Goal: Answer question/provide support: Share knowledge or assist other users

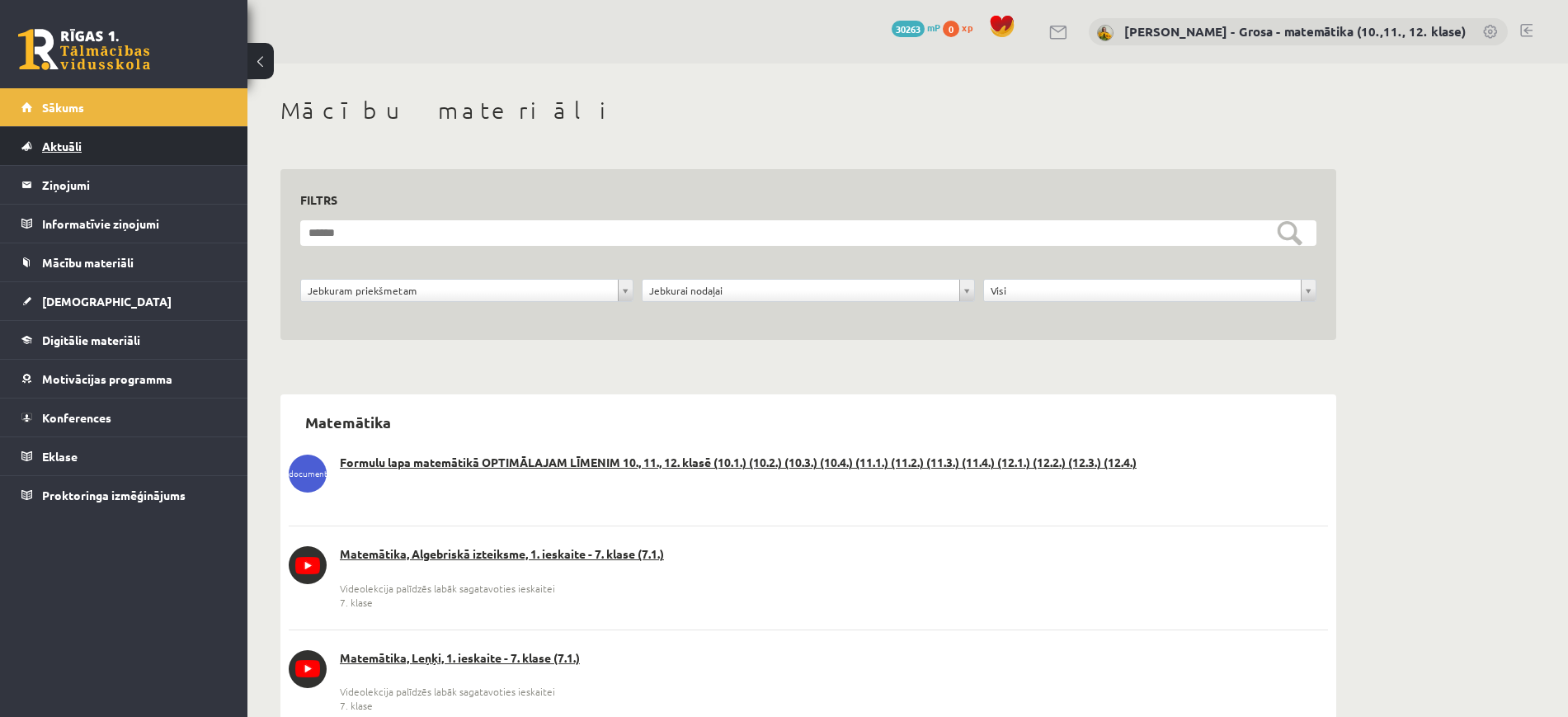
click at [81, 144] on span "Aktuāli" at bounding box center [62, 146] width 40 height 14
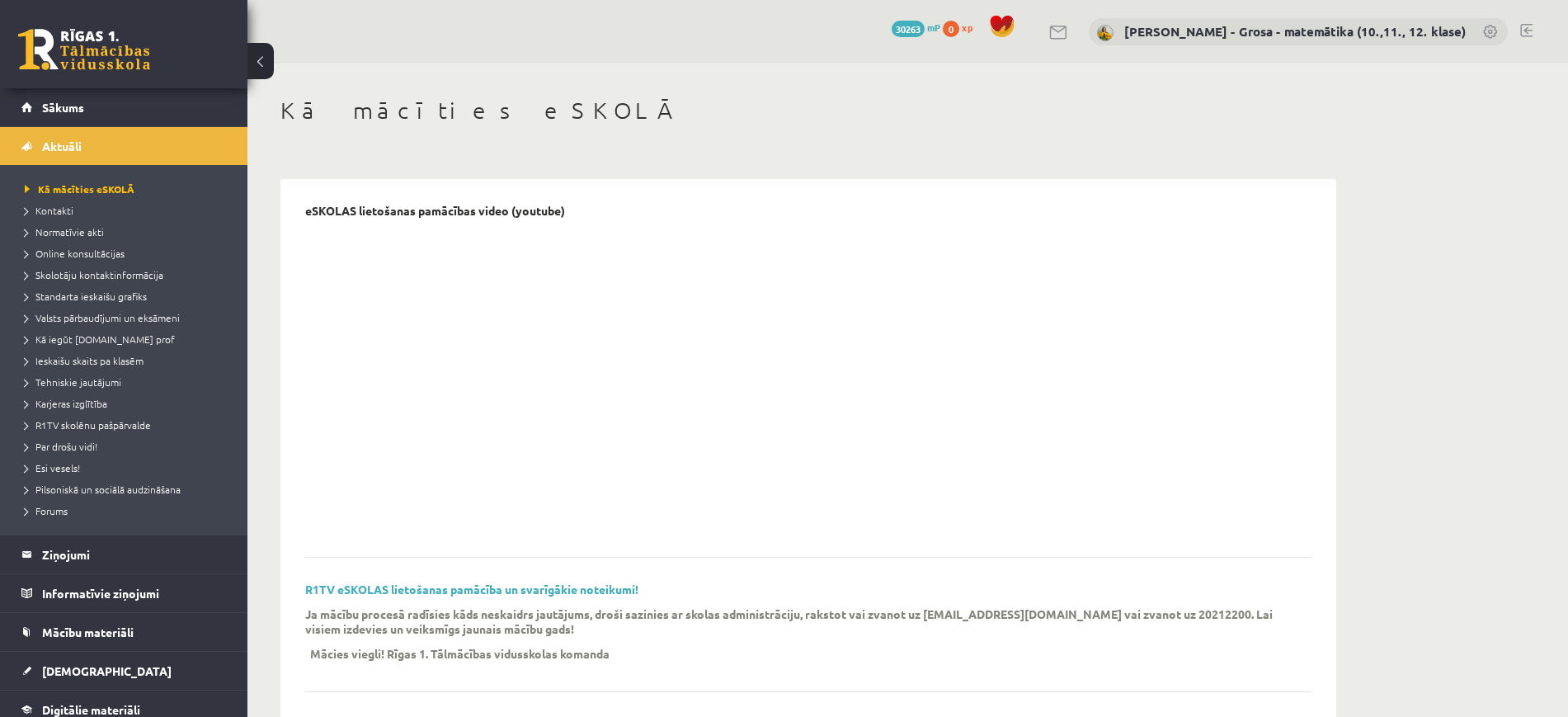
scroll to position [103, 0]
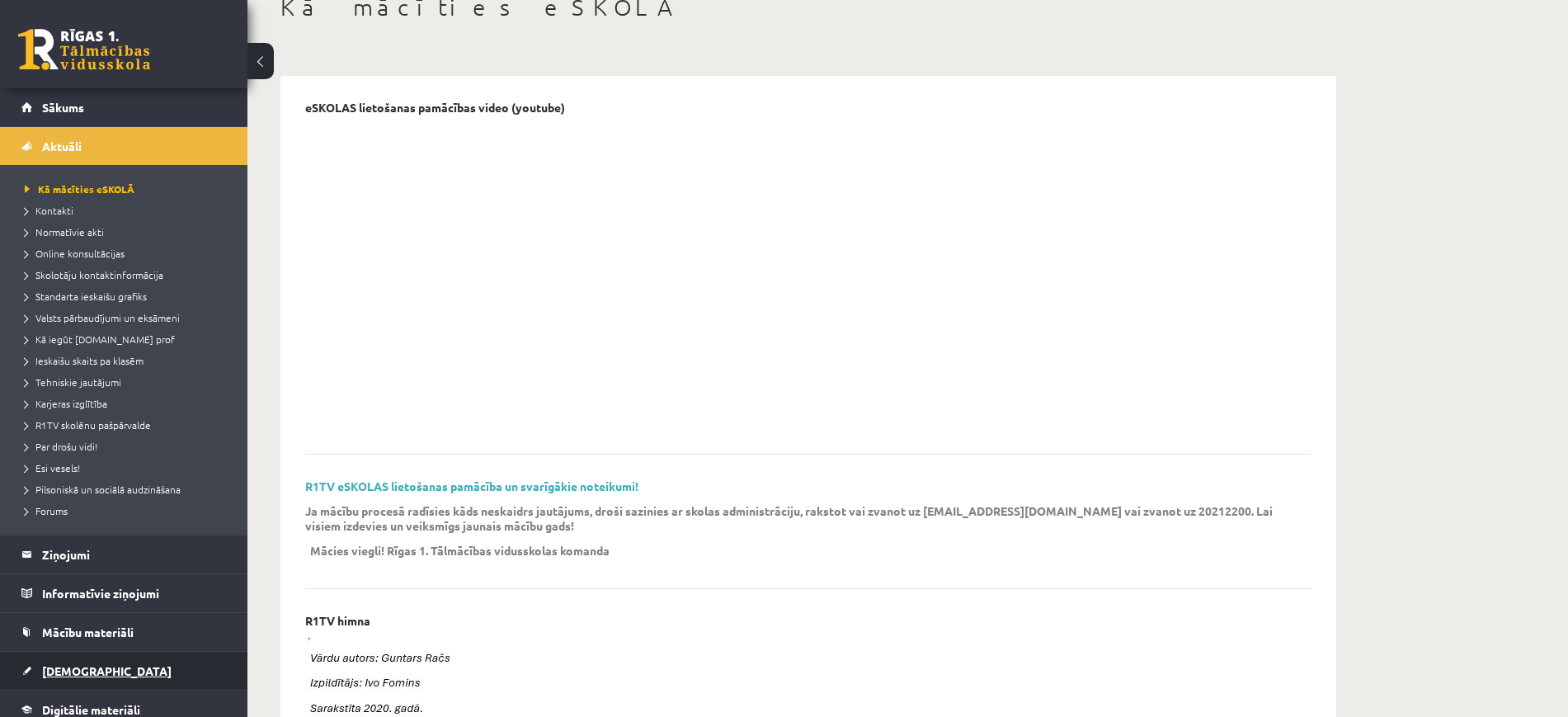
click at [85, 664] on span "[DEMOGRAPHIC_DATA]" at bounding box center [106, 671] width 129 height 14
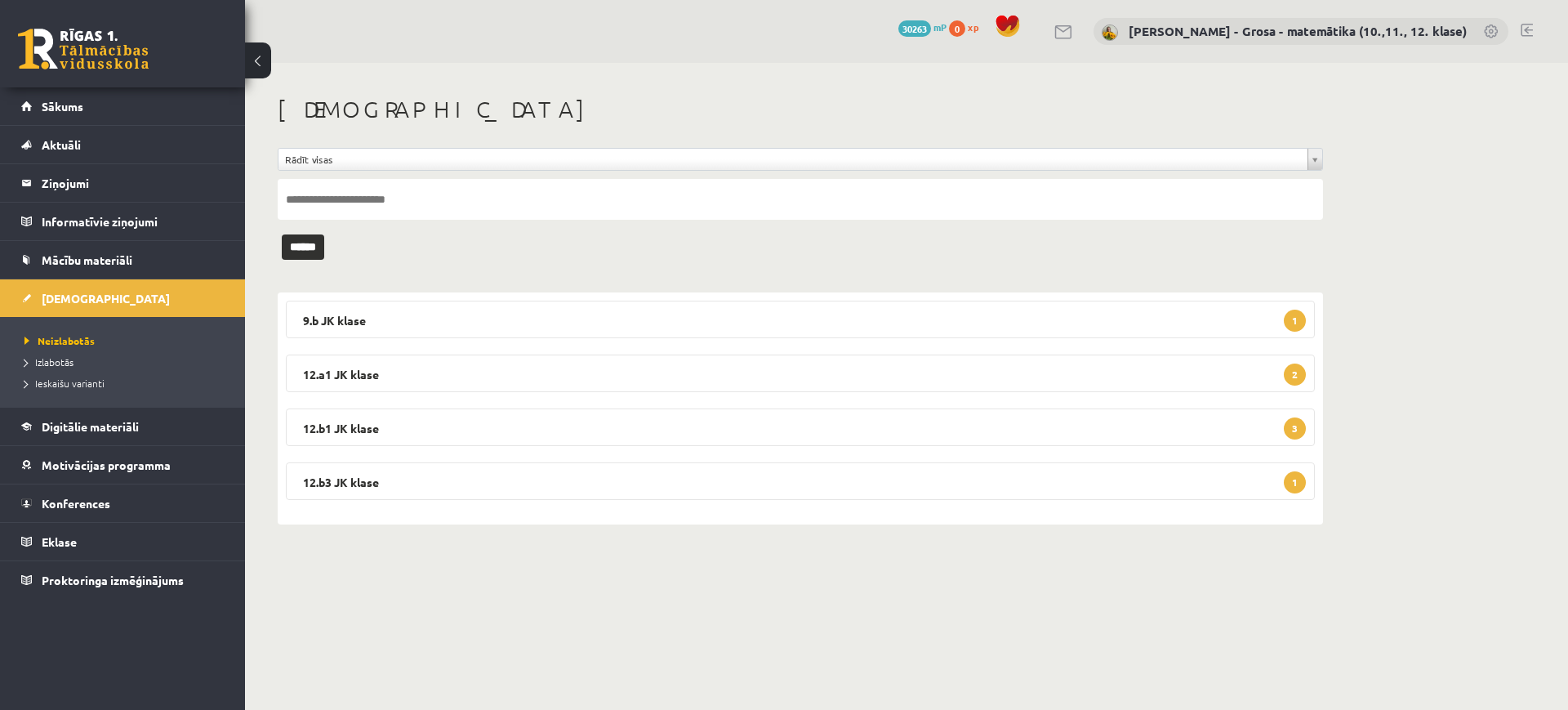
click at [490, 352] on div "9.b JK klase 1 10.a1 klases diagnostikas darbs matemātikā (par 9. klasi) 2025-0…" at bounding box center [800, 408] width 1046 height 232
click at [487, 367] on legend "12.a1 JK klase 2" at bounding box center [800, 374] width 1030 height 38
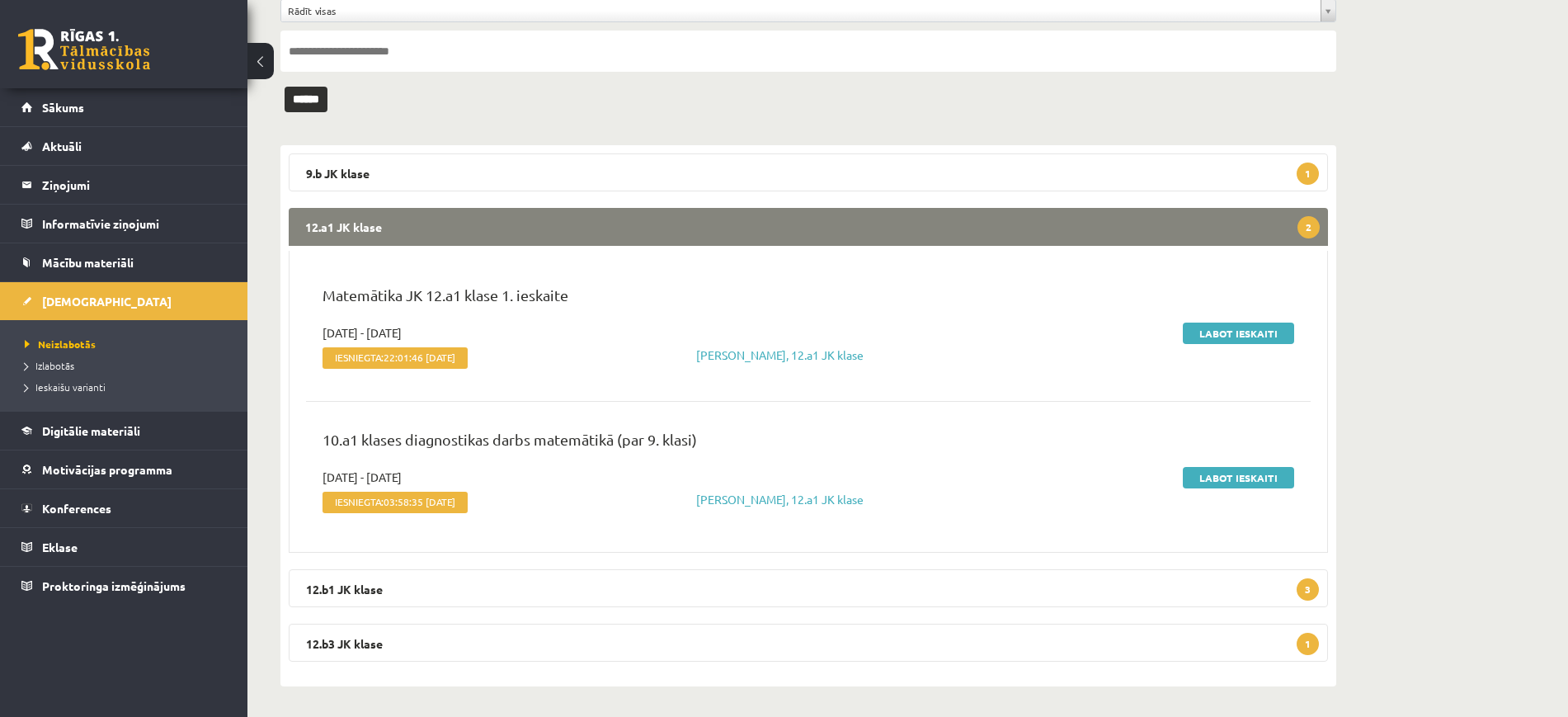
scroll to position [153, 0]
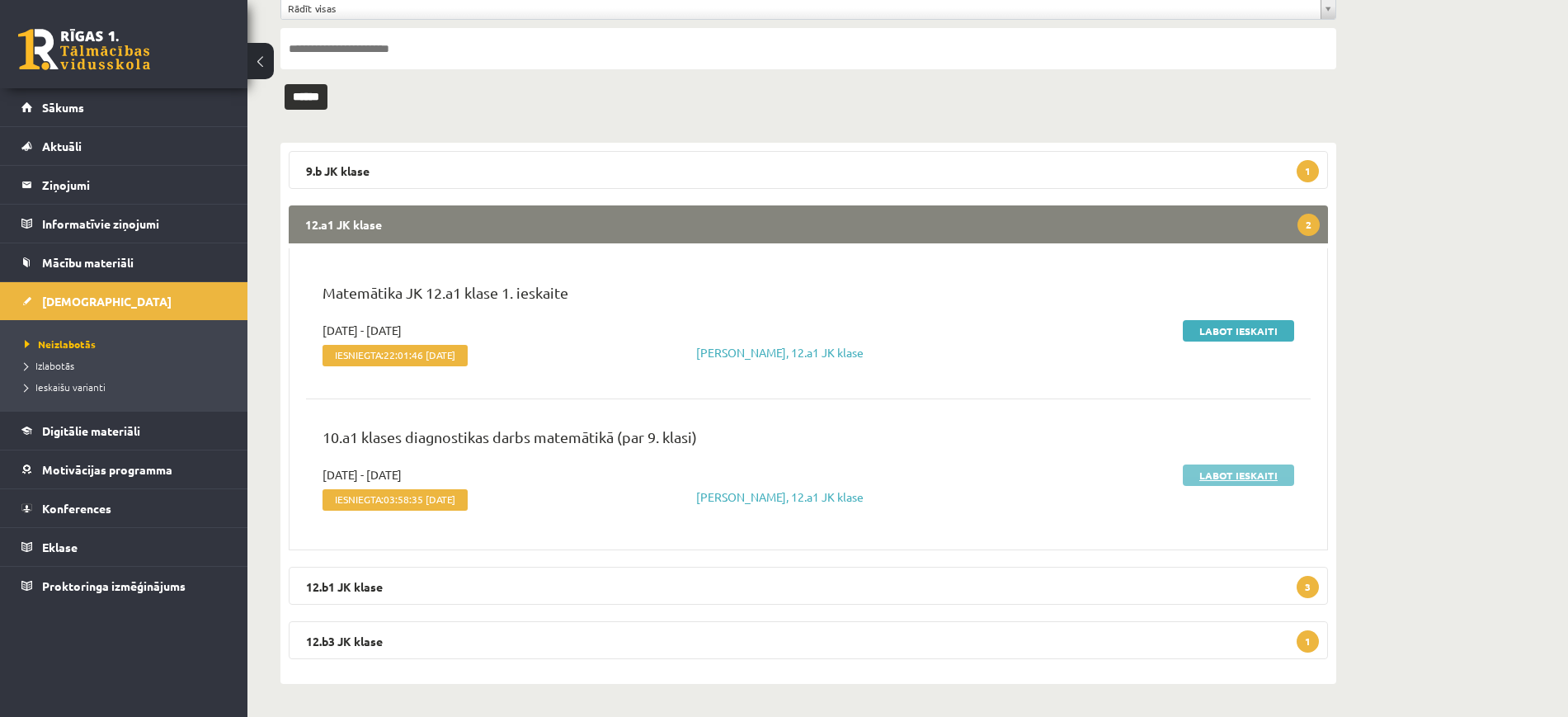
click at [1262, 475] on link "Labot ieskaiti" at bounding box center [1238, 475] width 111 height 22
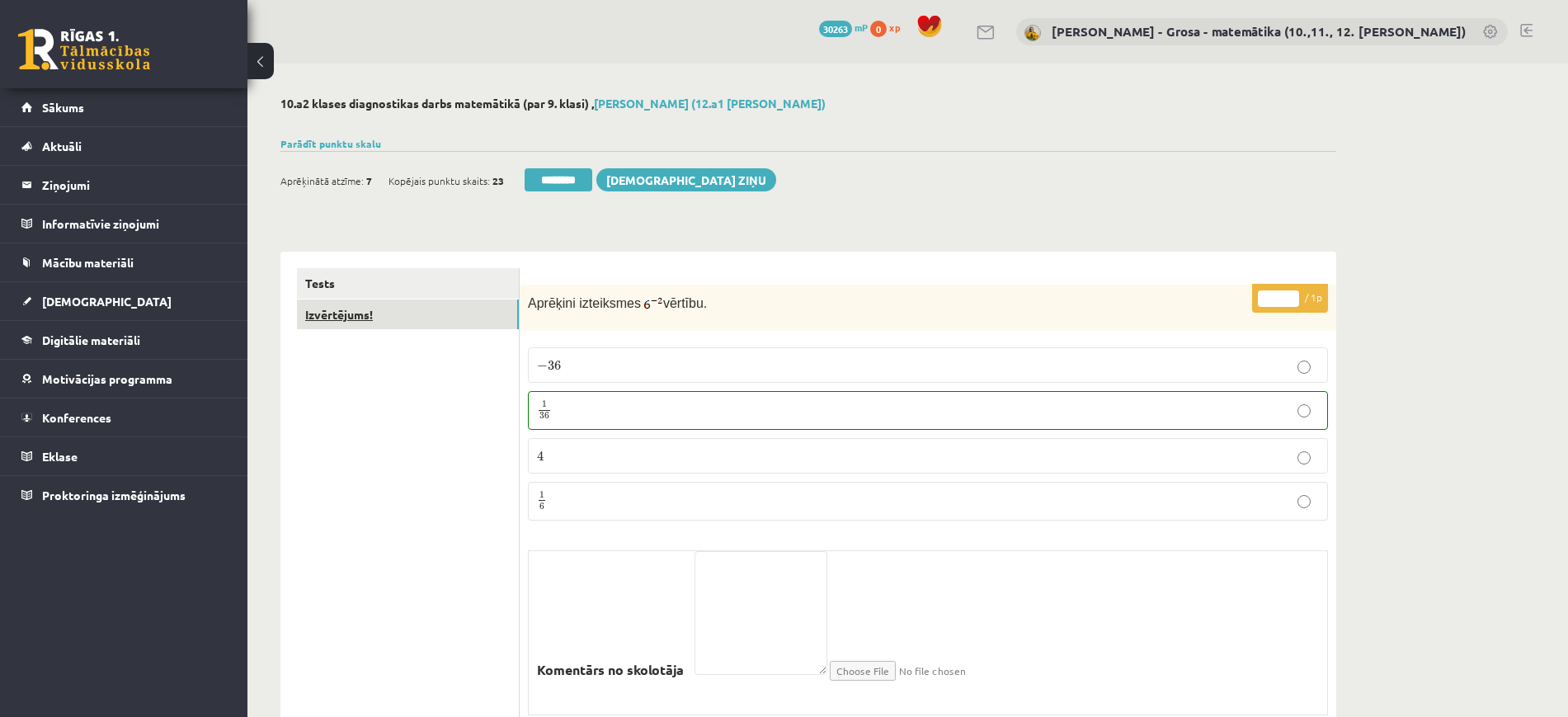
click at [333, 301] on link "Izvērtējums!" at bounding box center [407, 315] width 222 height 31
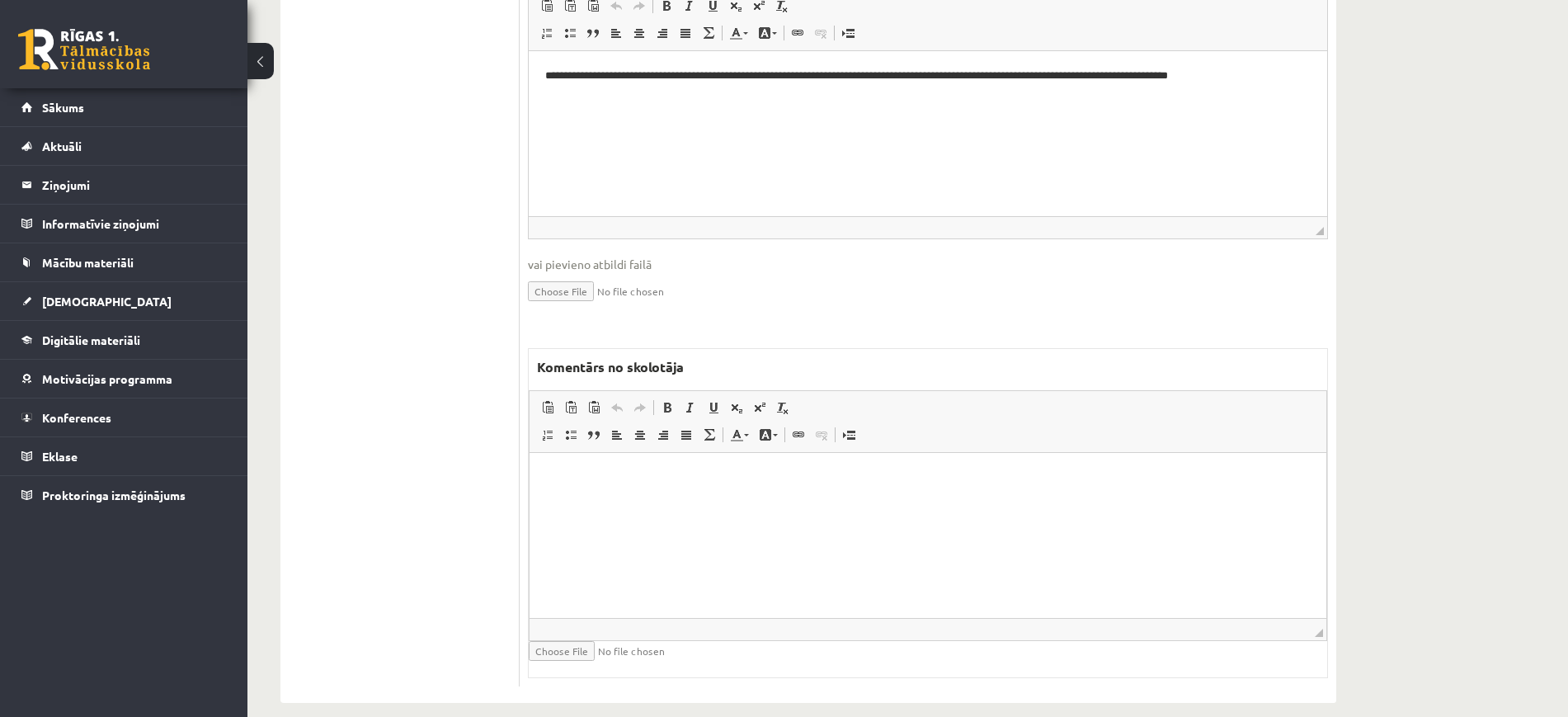
scroll to position [975, 0]
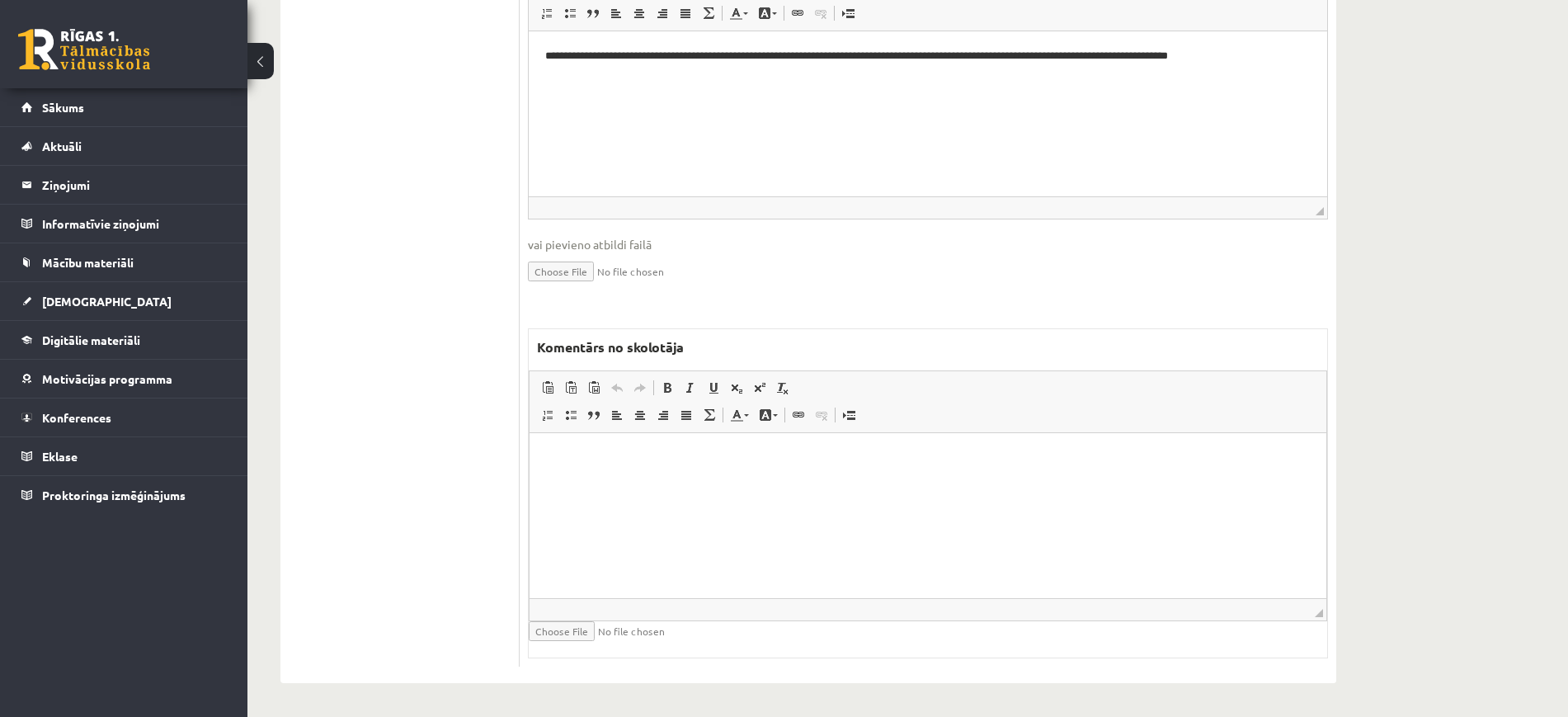
click at [797, 483] on html at bounding box center [927, 458] width 797 height 51
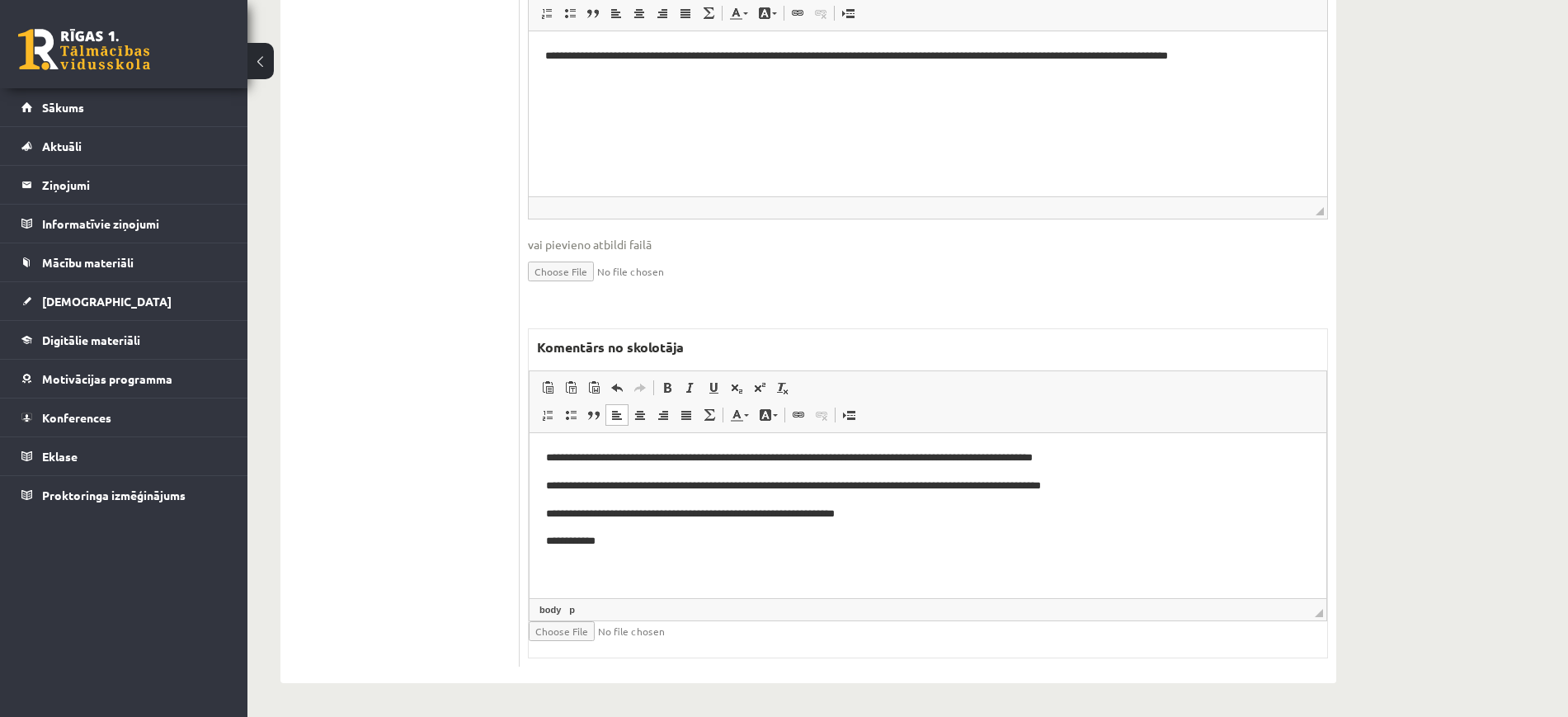
click at [979, 515] on p "**********" at bounding box center [927, 513] width 764 height 17
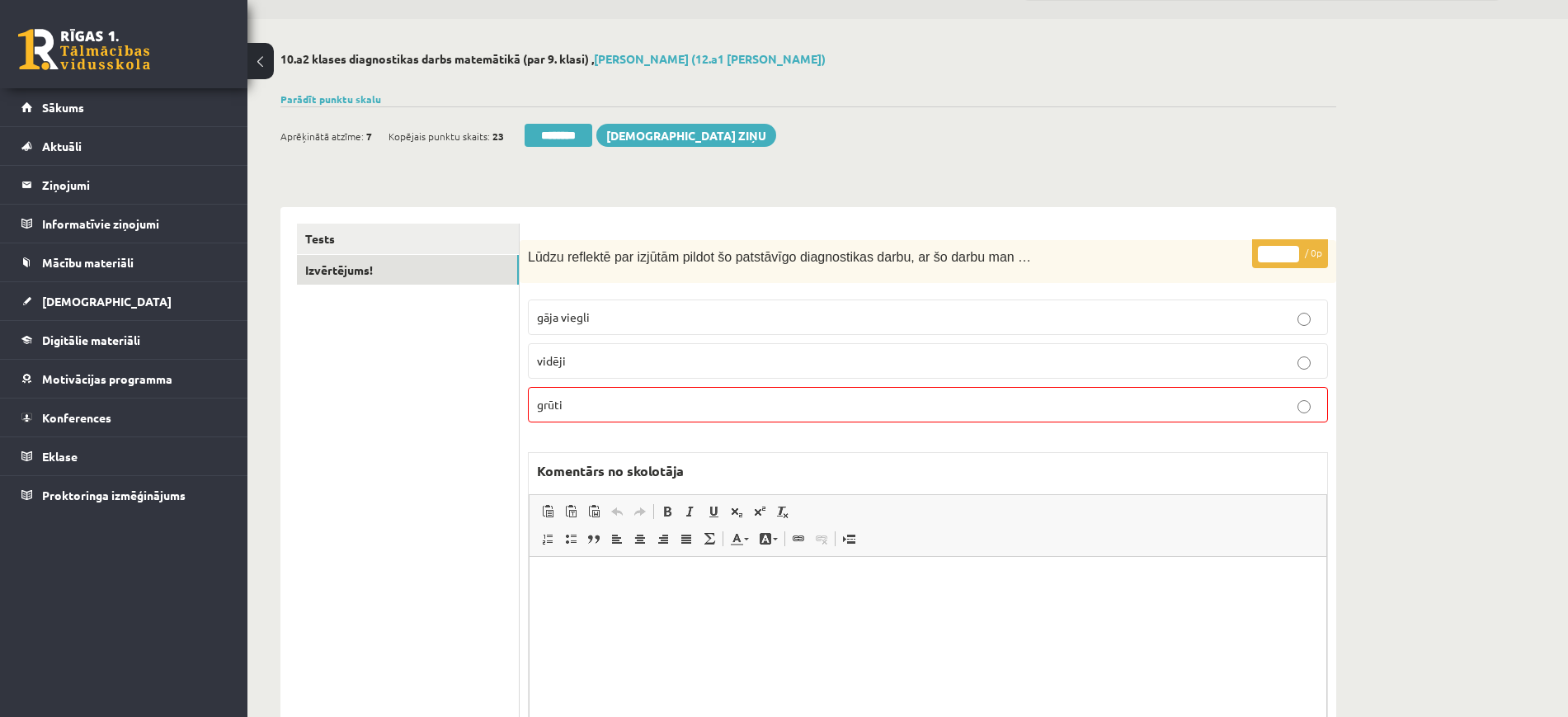
scroll to position [0, 0]
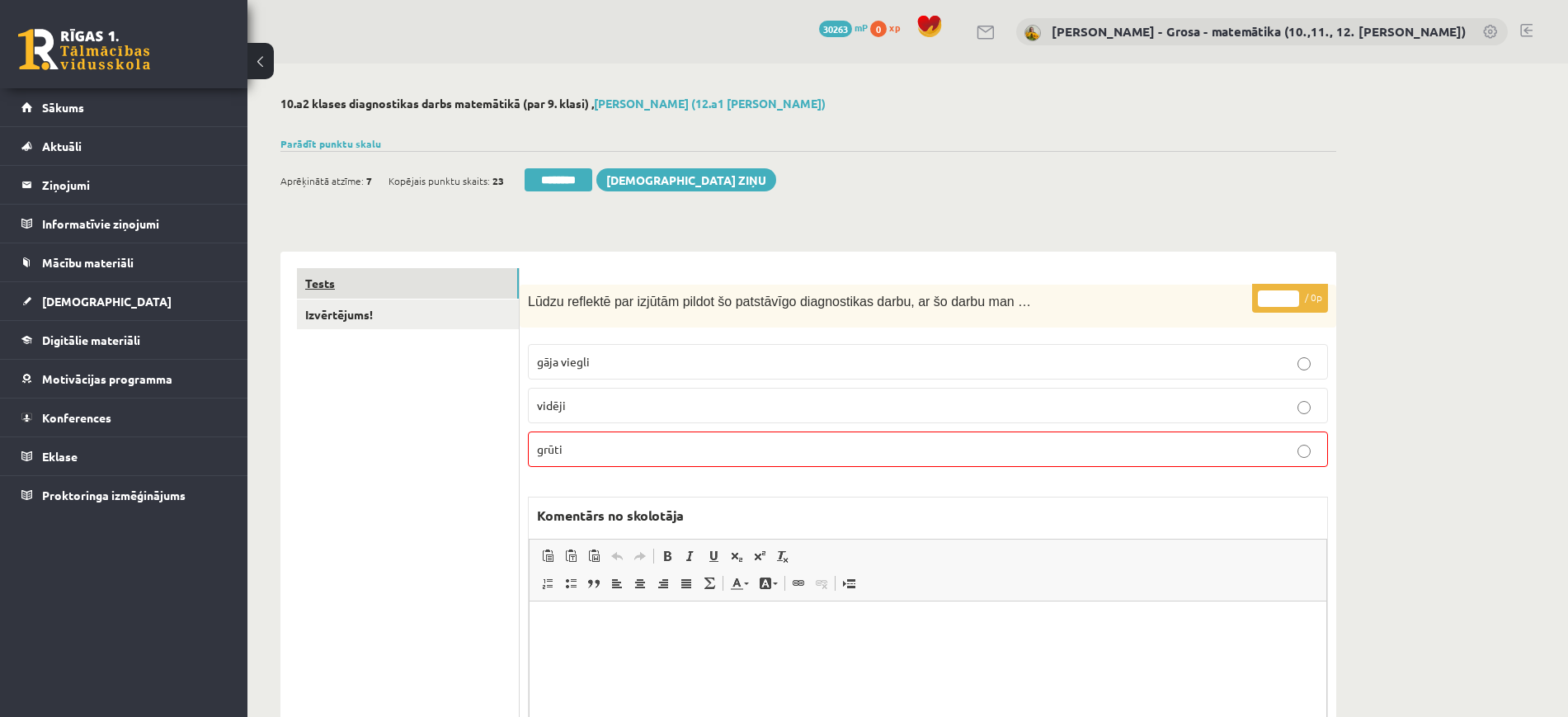
click at [429, 275] on link "Tests" at bounding box center [407, 283] width 222 height 31
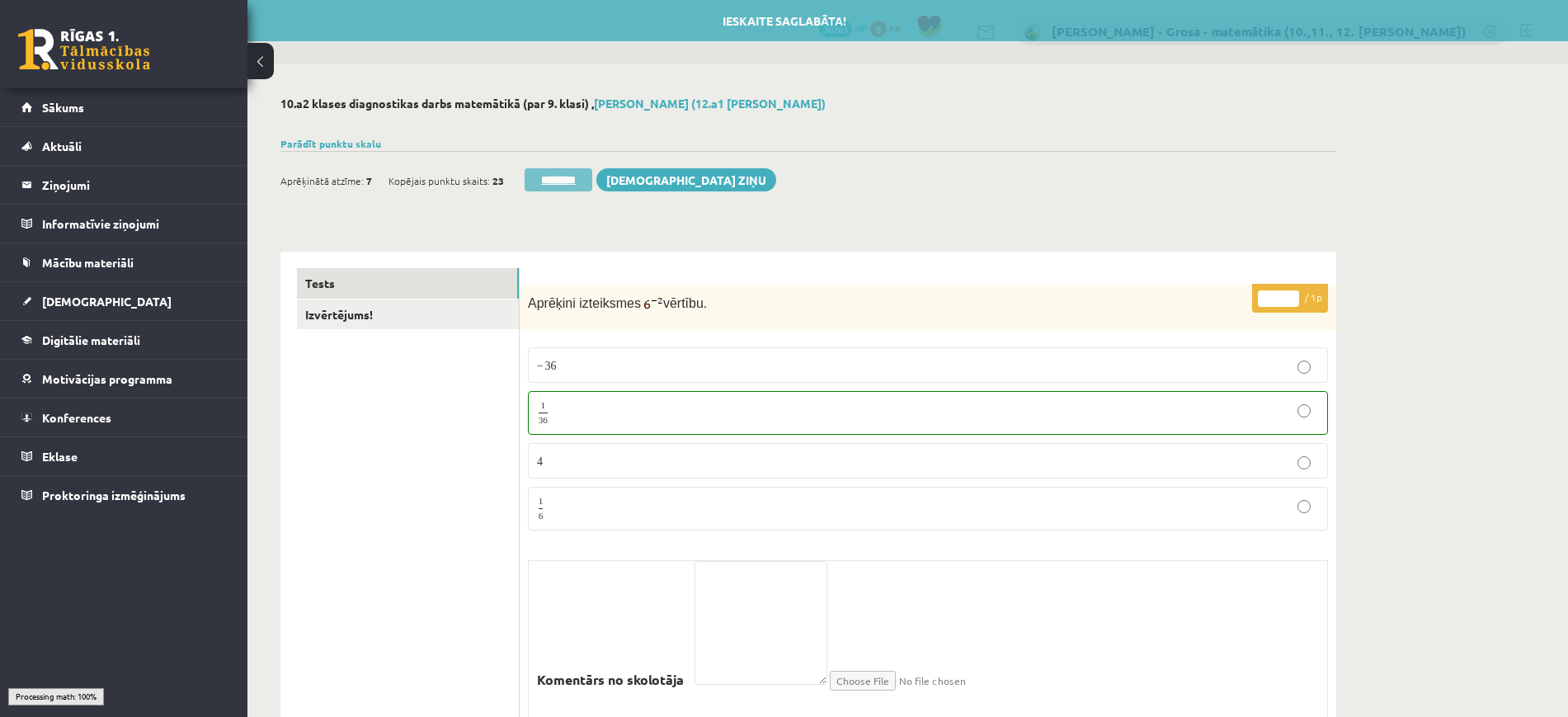
click at [559, 179] on input "********" at bounding box center [558, 180] width 68 height 24
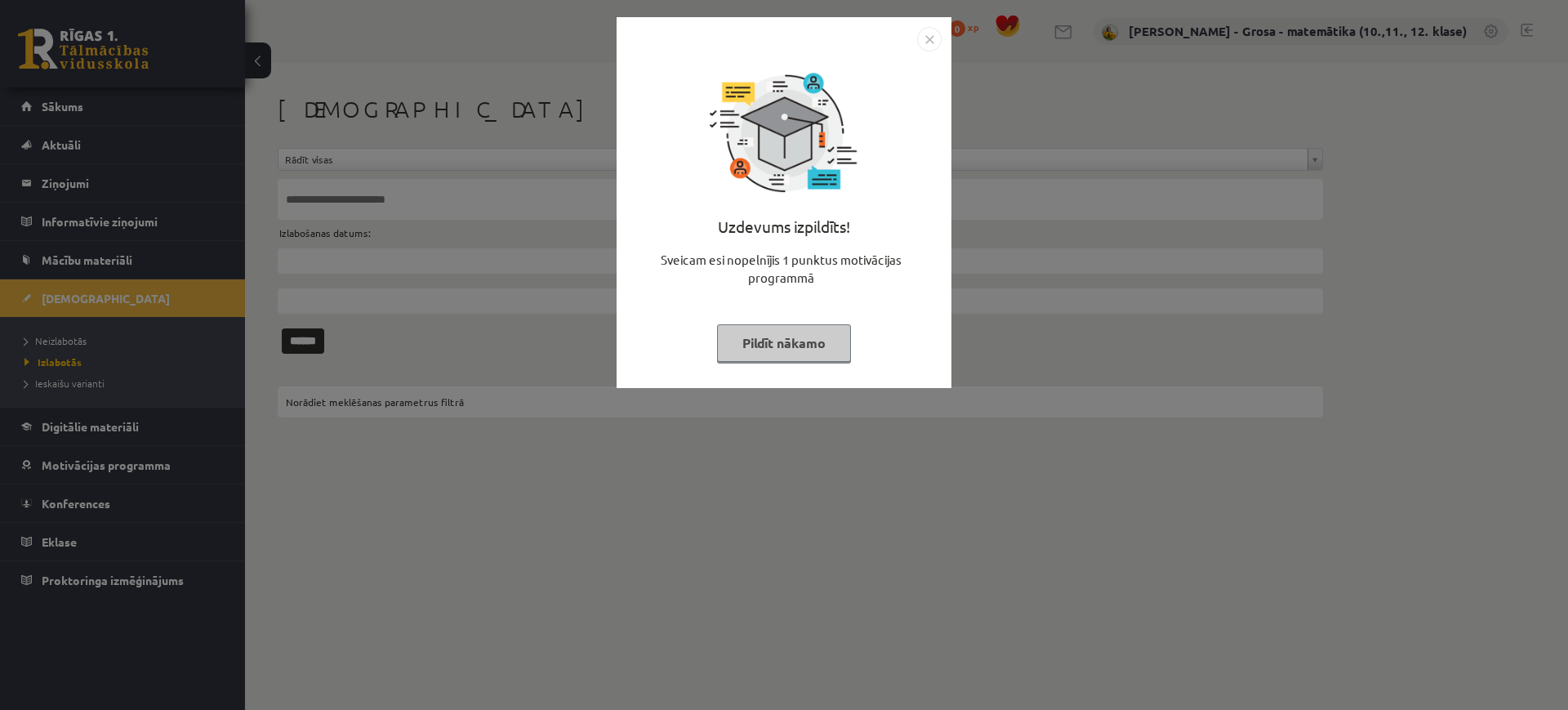
drag, startPoint x: 780, startPoint y: 332, endPoint x: 749, endPoint y: 328, distance: 31.3
click at [781, 333] on button "Pildīt nākamo" at bounding box center [783, 343] width 134 height 38
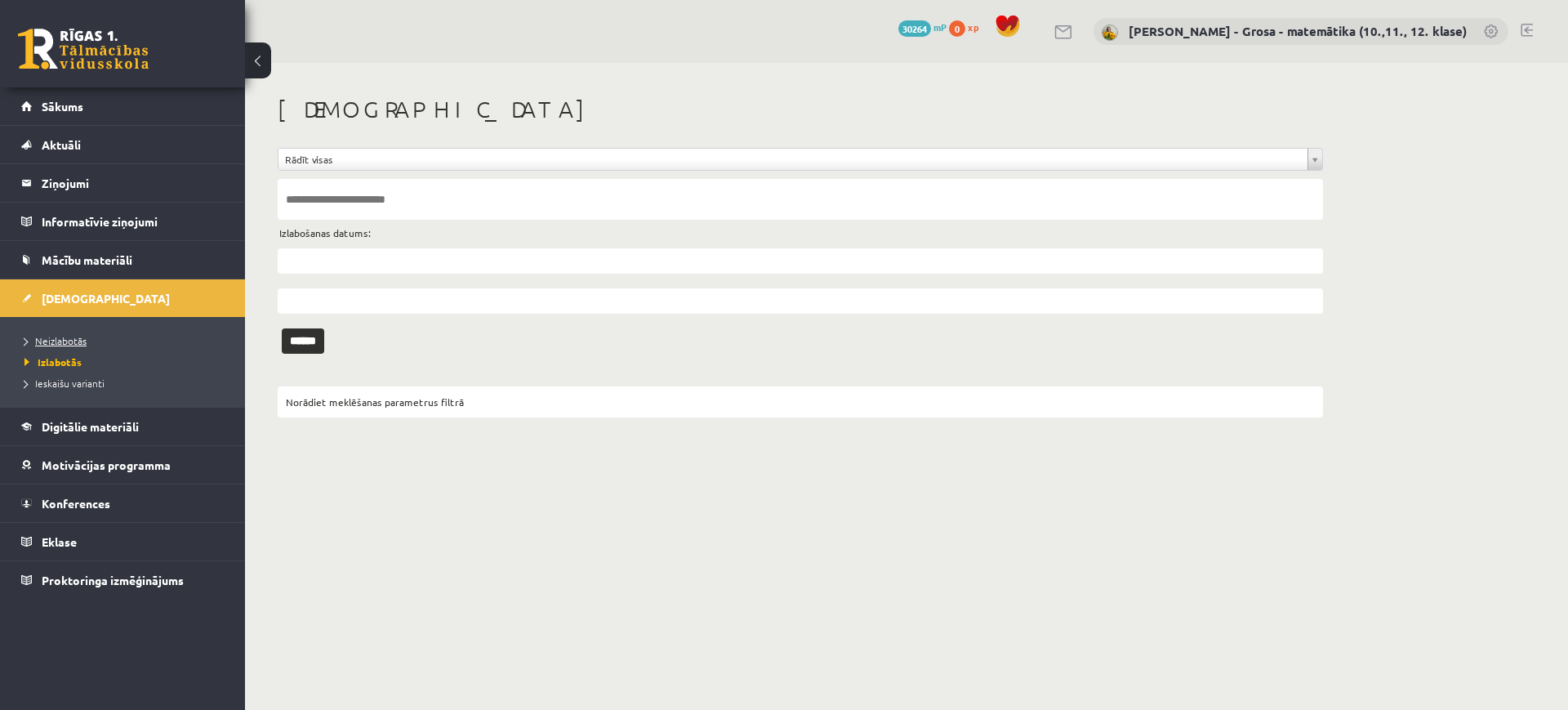
click at [88, 338] on link "Neizlabotās" at bounding box center [126, 341] width 204 height 14
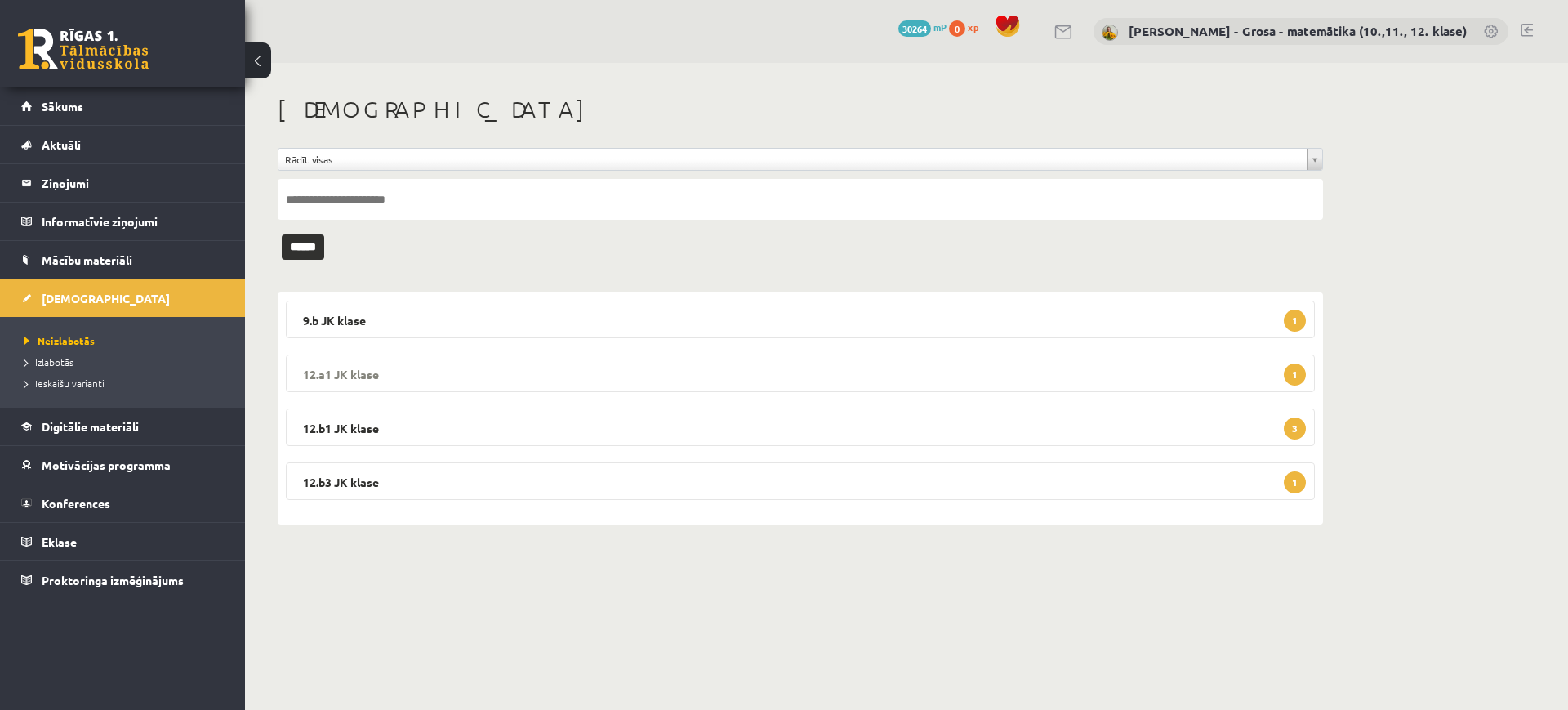
click at [676, 370] on legend "12.a1 JK klase 1" at bounding box center [800, 374] width 1030 height 38
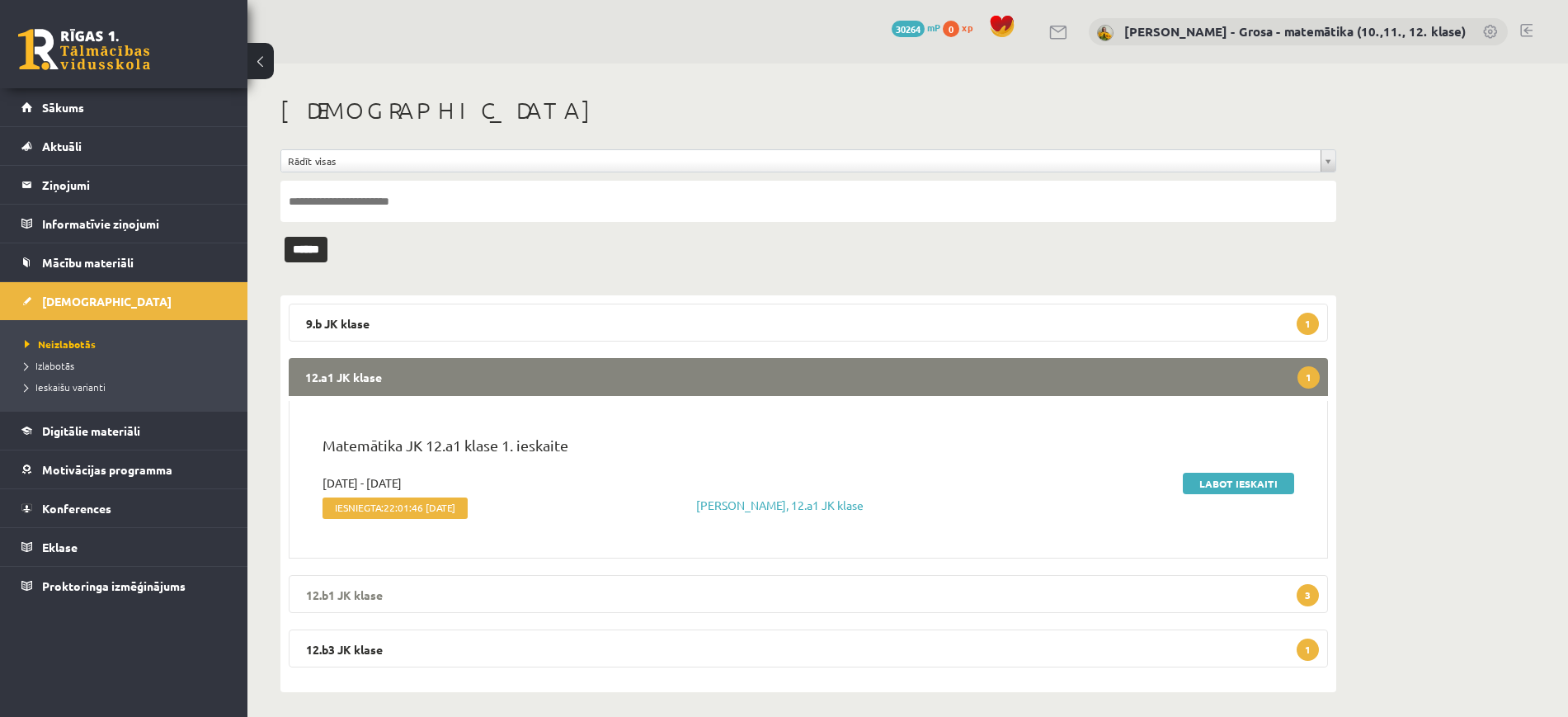
click at [602, 598] on legend "12.b1 JK klase 3" at bounding box center [808, 594] width 1040 height 38
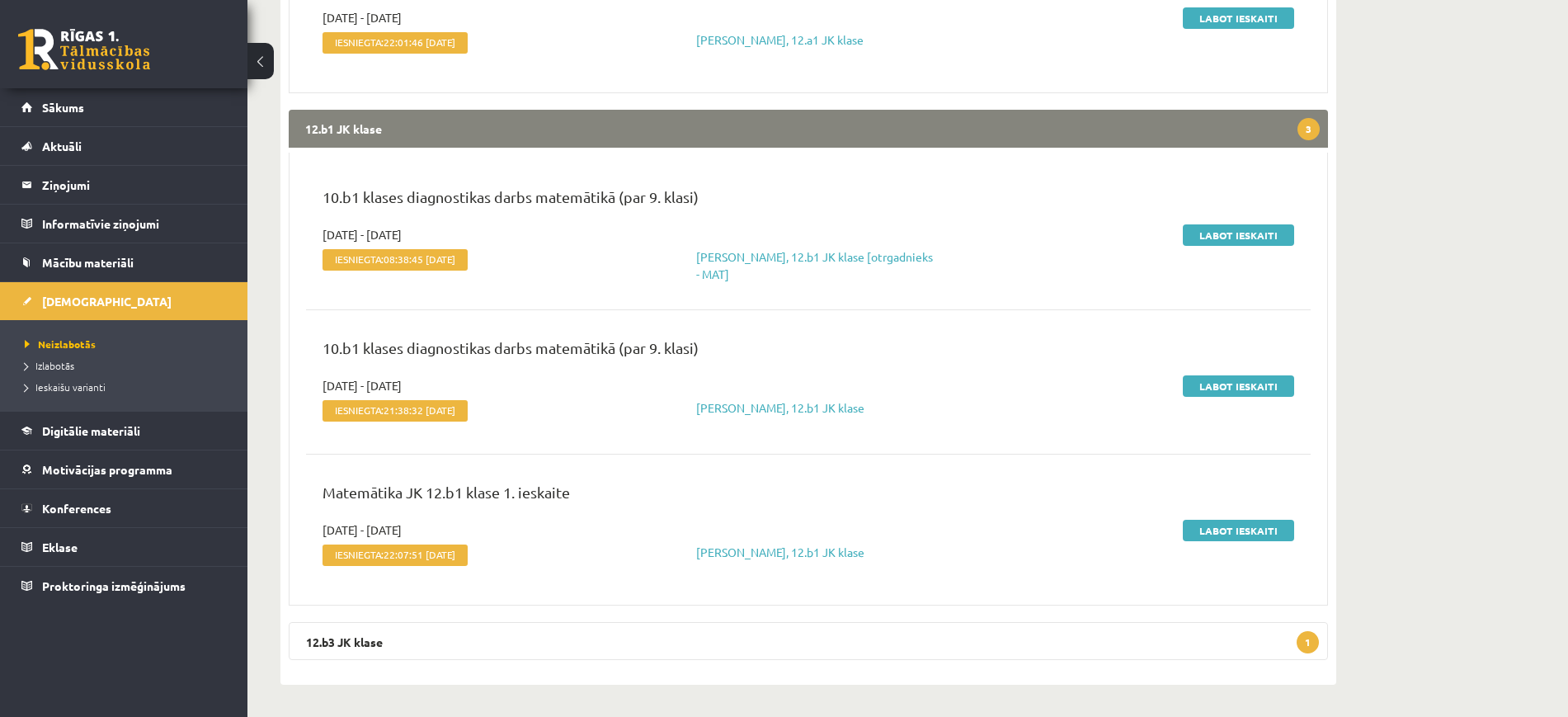
scroll to position [466, 0]
click at [1159, 645] on legend "12.b3 JK klase 1" at bounding box center [808, 640] width 1040 height 38
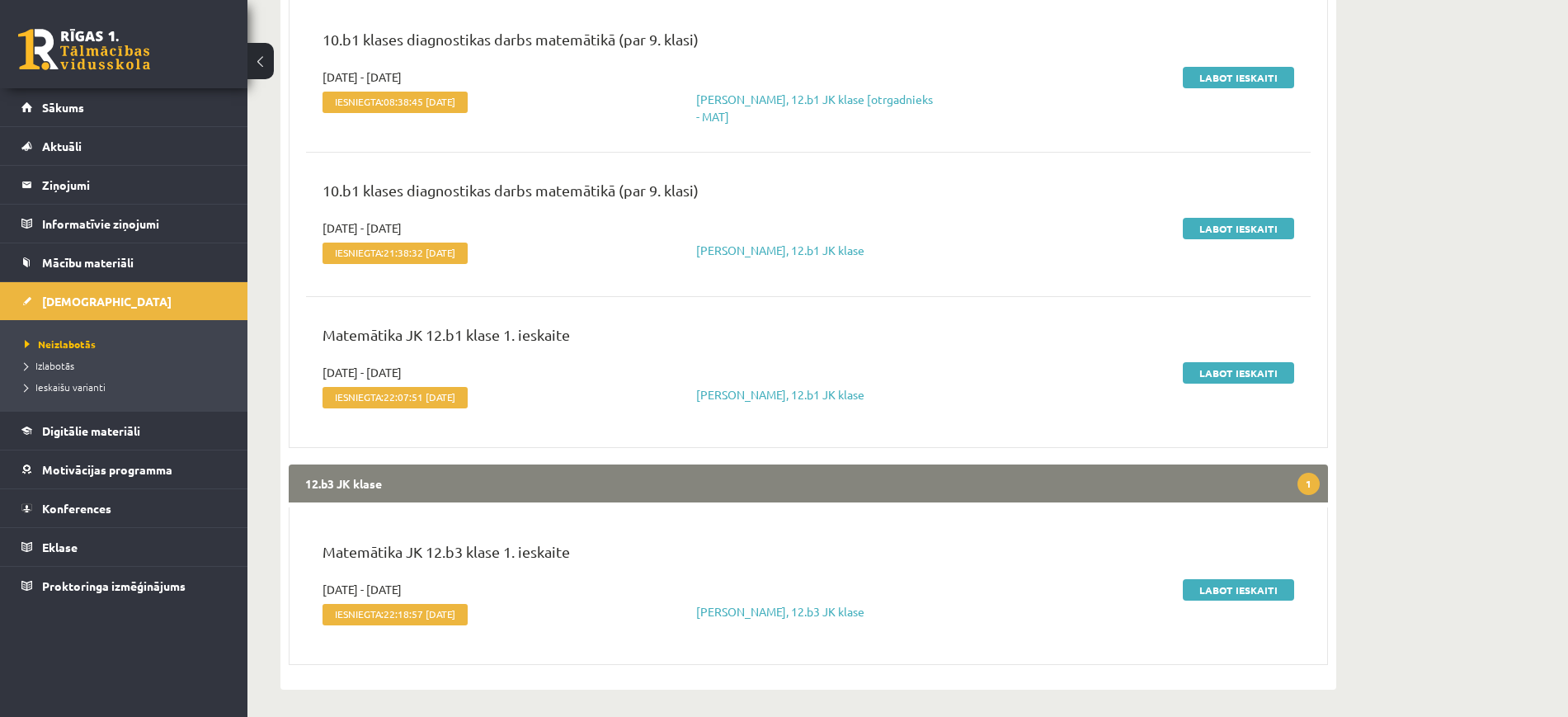
scroll to position [628, 0]
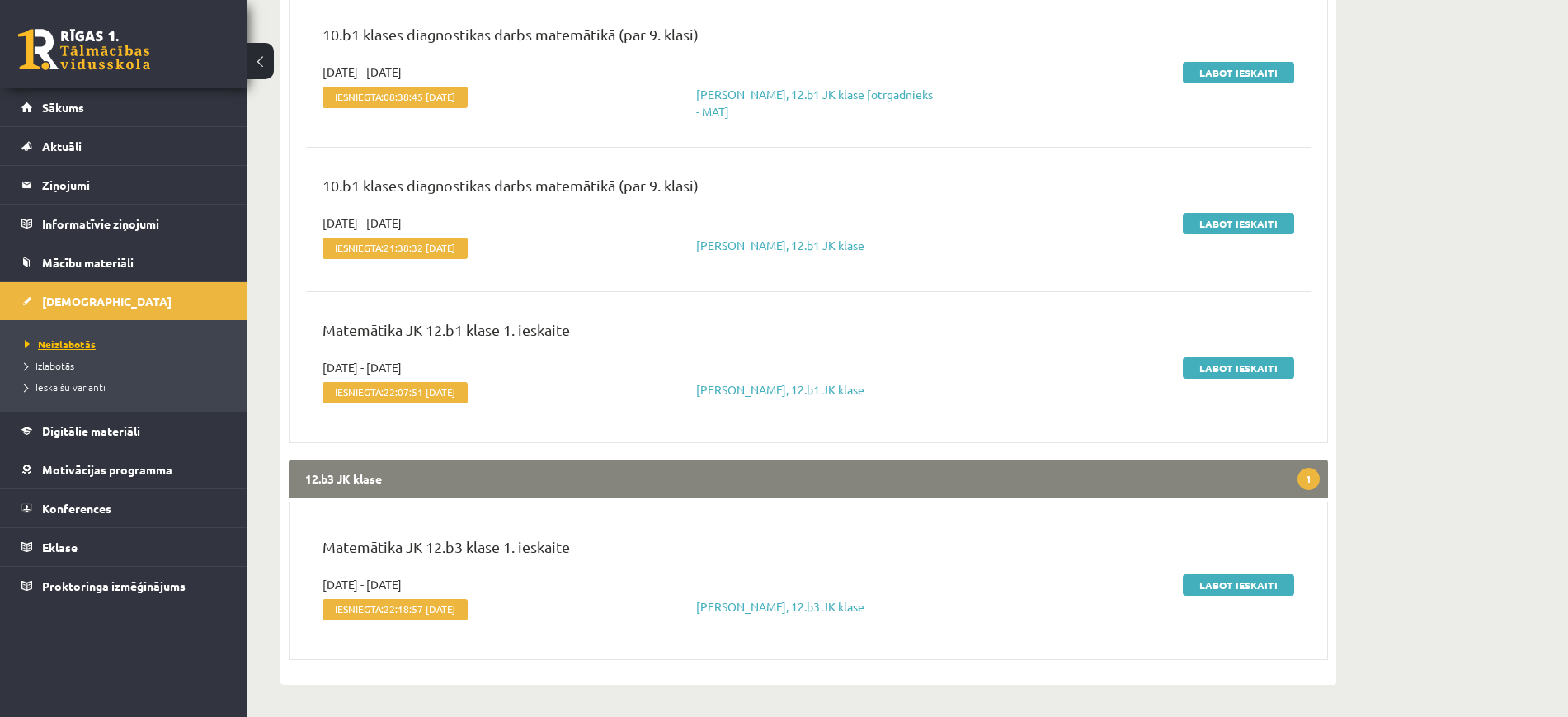
click at [90, 349] on span "Neizlabotās" at bounding box center [60, 344] width 71 height 14
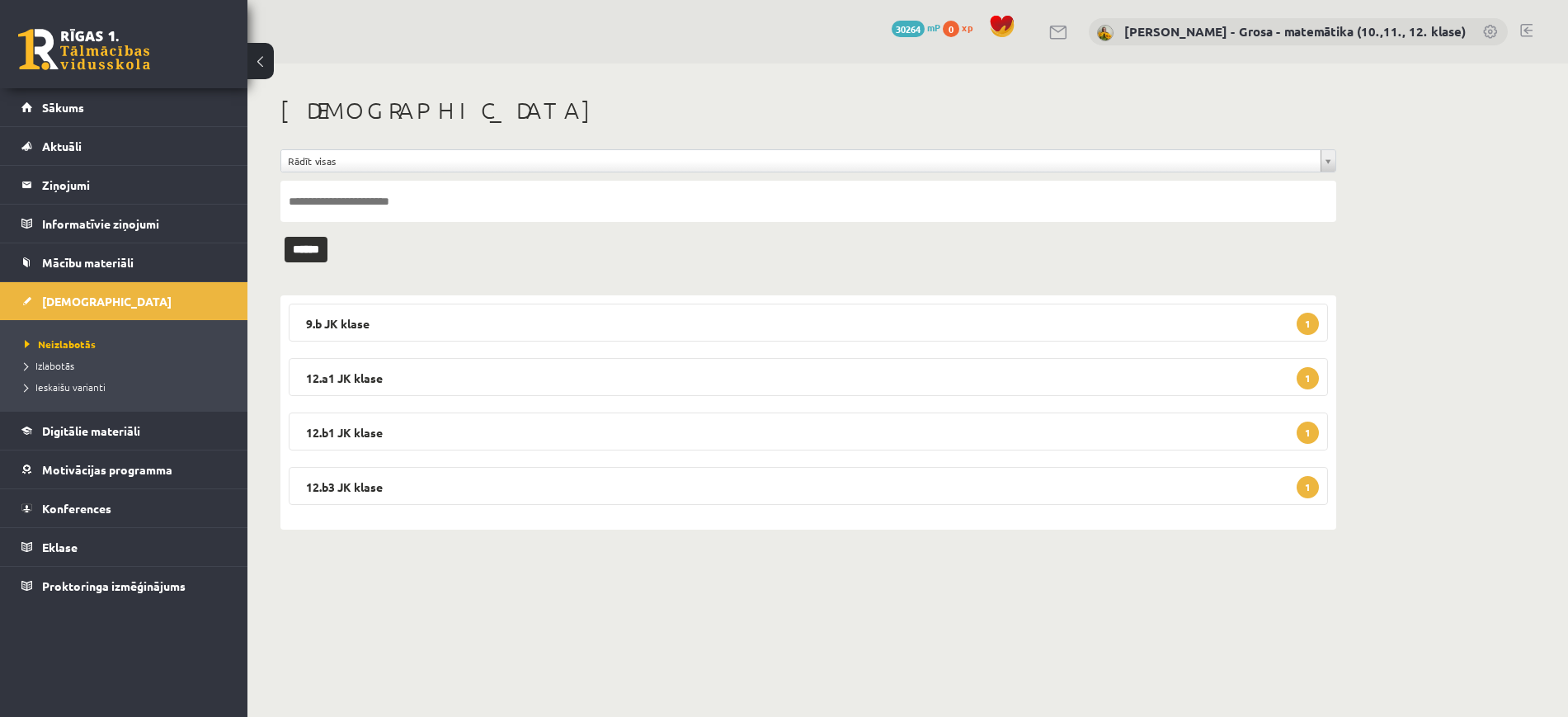
scroll to position [0, 0]
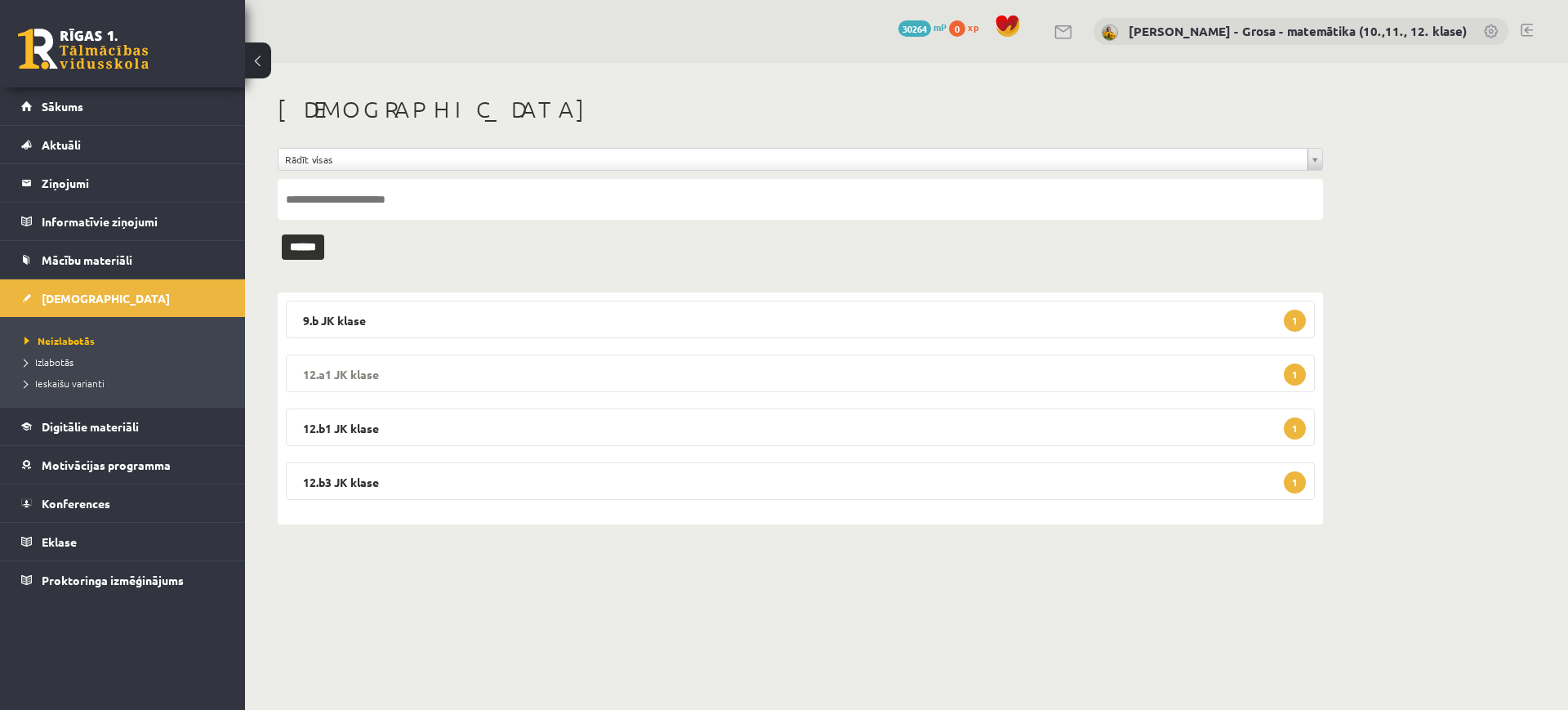
click at [537, 379] on legend "12.a1 JK klase 1" at bounding box center [800, 374] width 1030 height 38
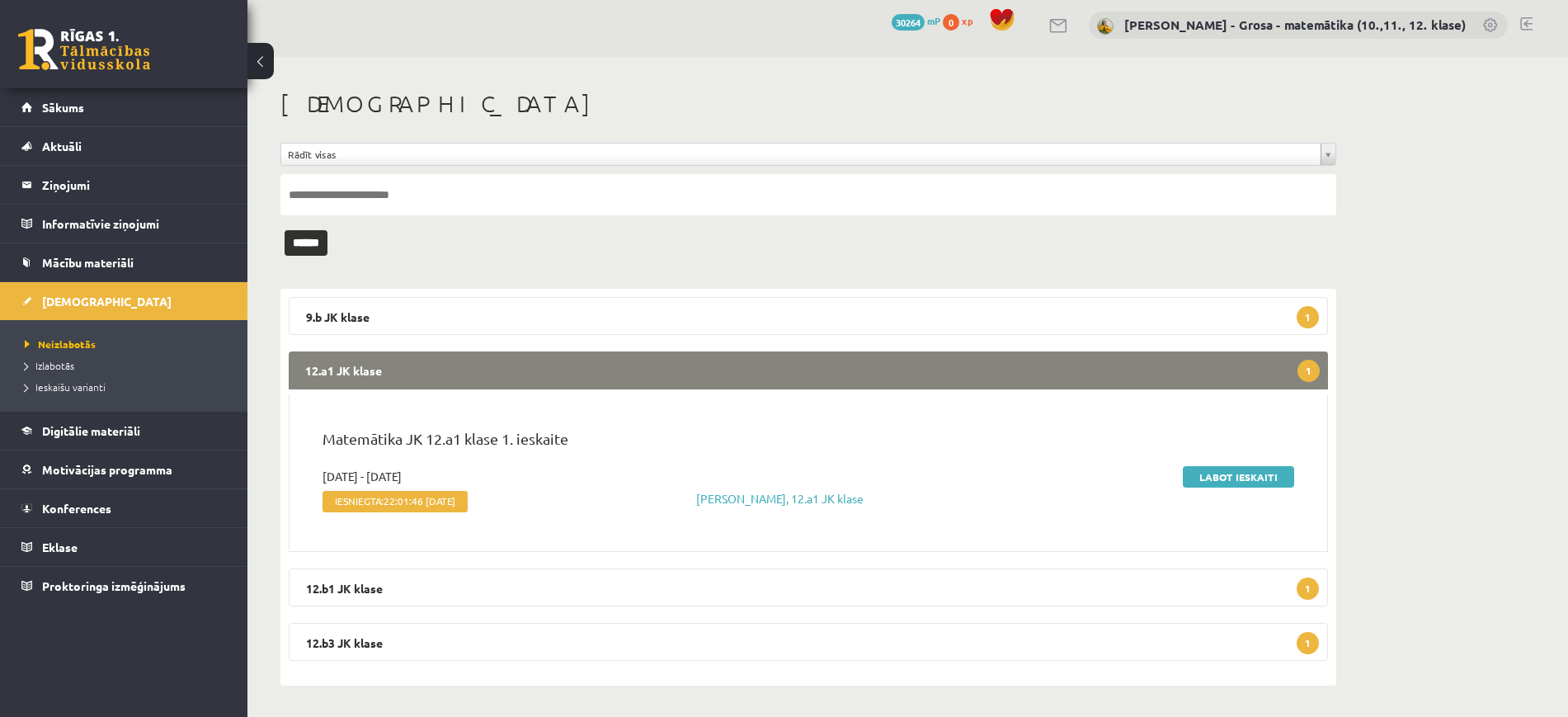
scroll to position [8, 0]
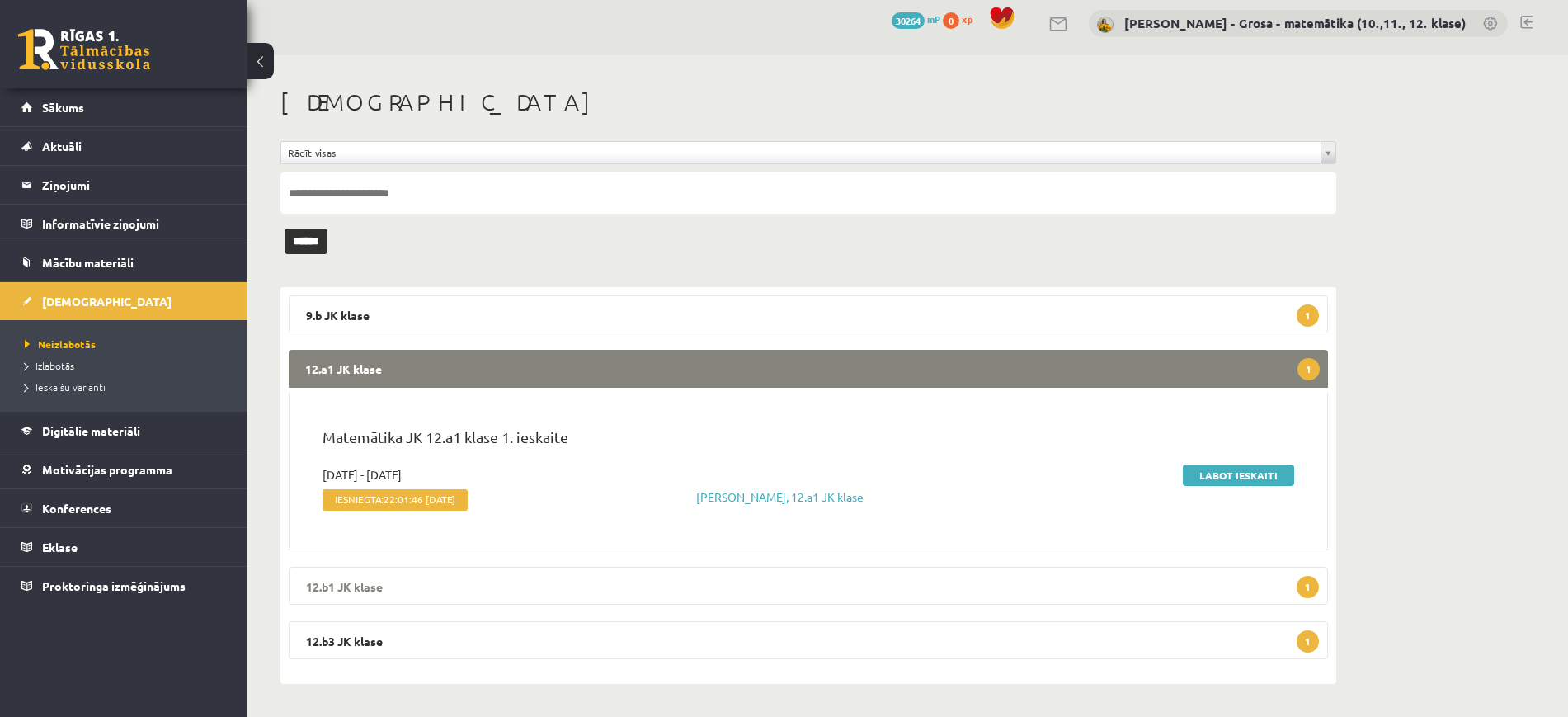
drag, startPoint x: 1214, startPoint y: 593, endPoint x: 798, endPoint y: 597, distance: 416.0
click at [798, 597] on legend "12.b1 JK klase 1" at bounding box center [808, 586] width 1040 height 38
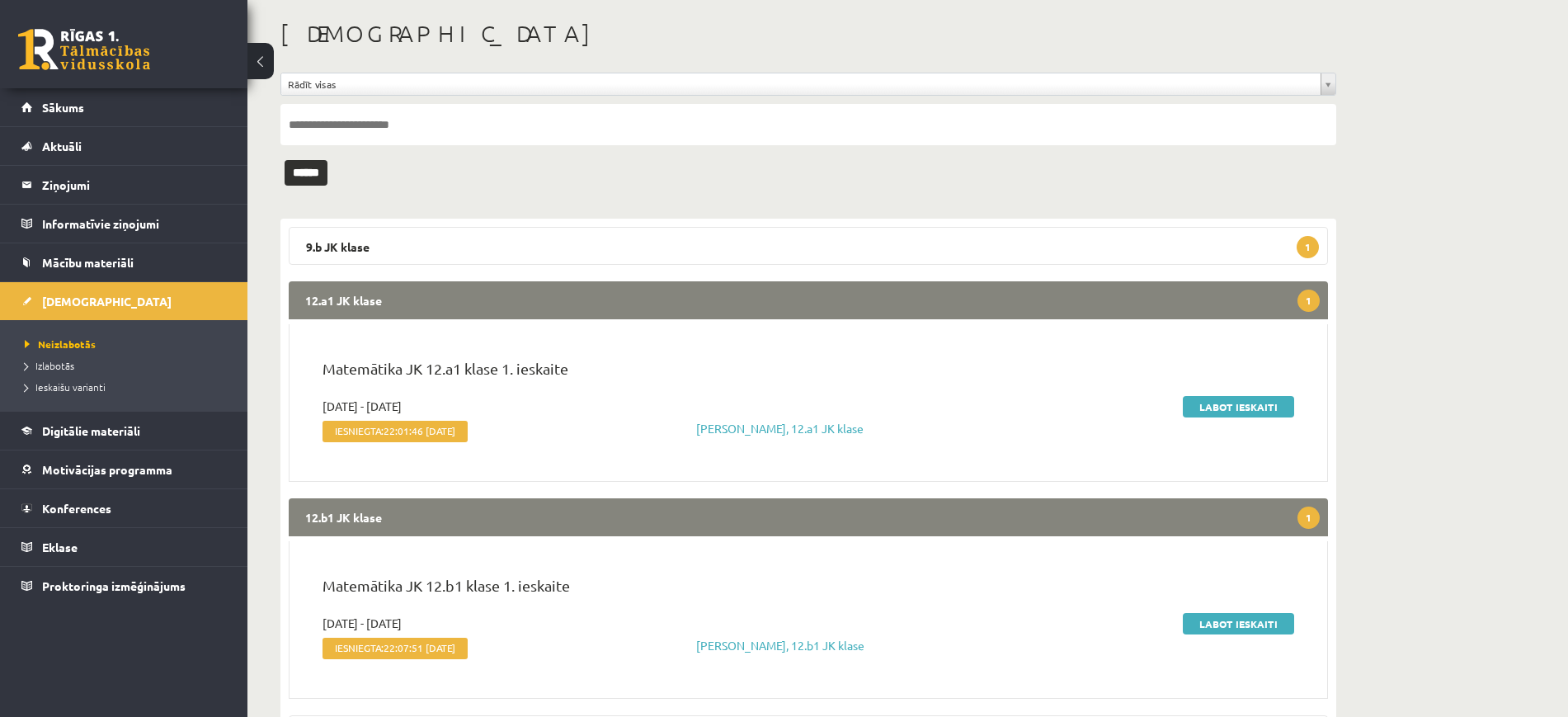
scroll to position [170, 0]
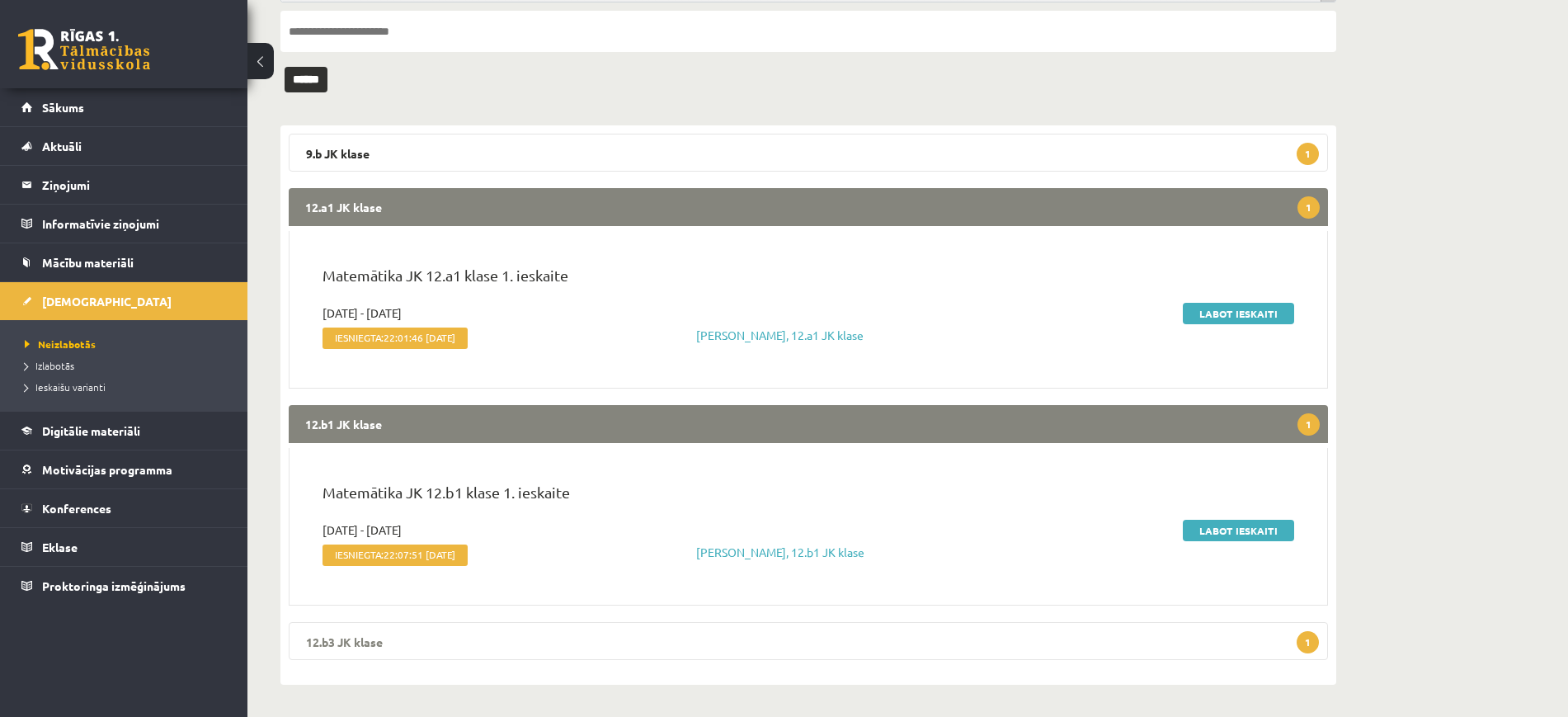
click at [1053, 638] on legend "12.b3 JK klase 1" at bounding box center [808, 641] width 1040 height 38
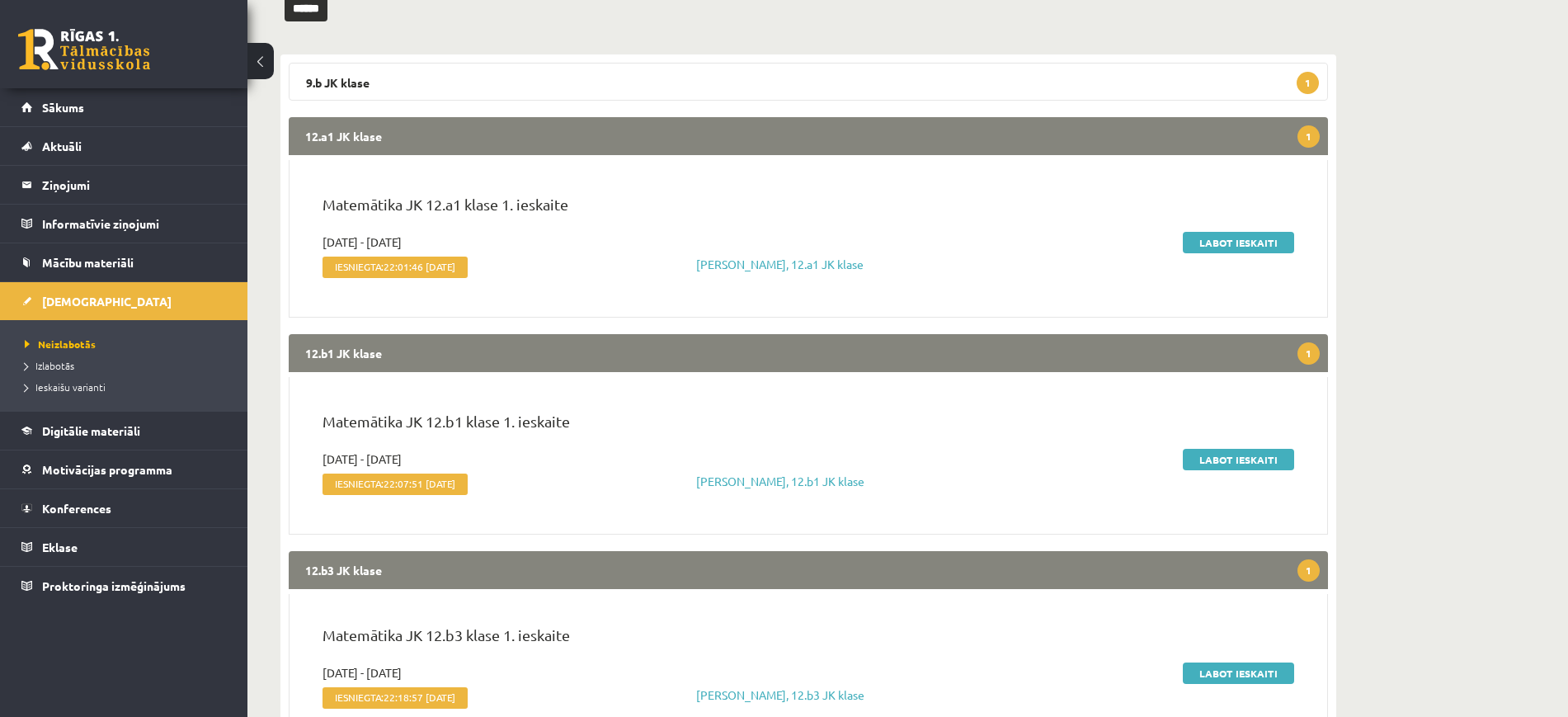
scroll to position [316, 0]
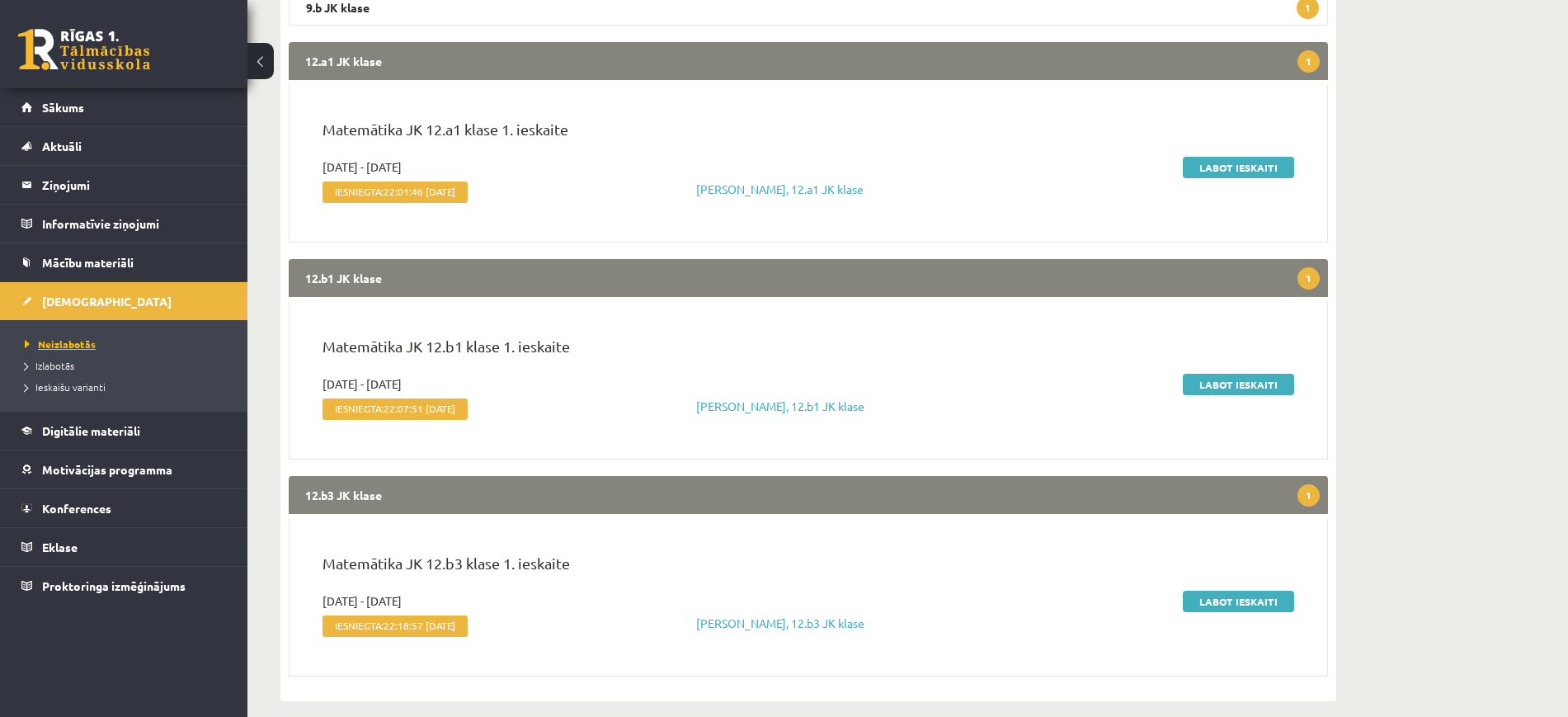
click at [78, 346] on span "Neizlabotās" at bounding box center [60, 344] width 71 height 14
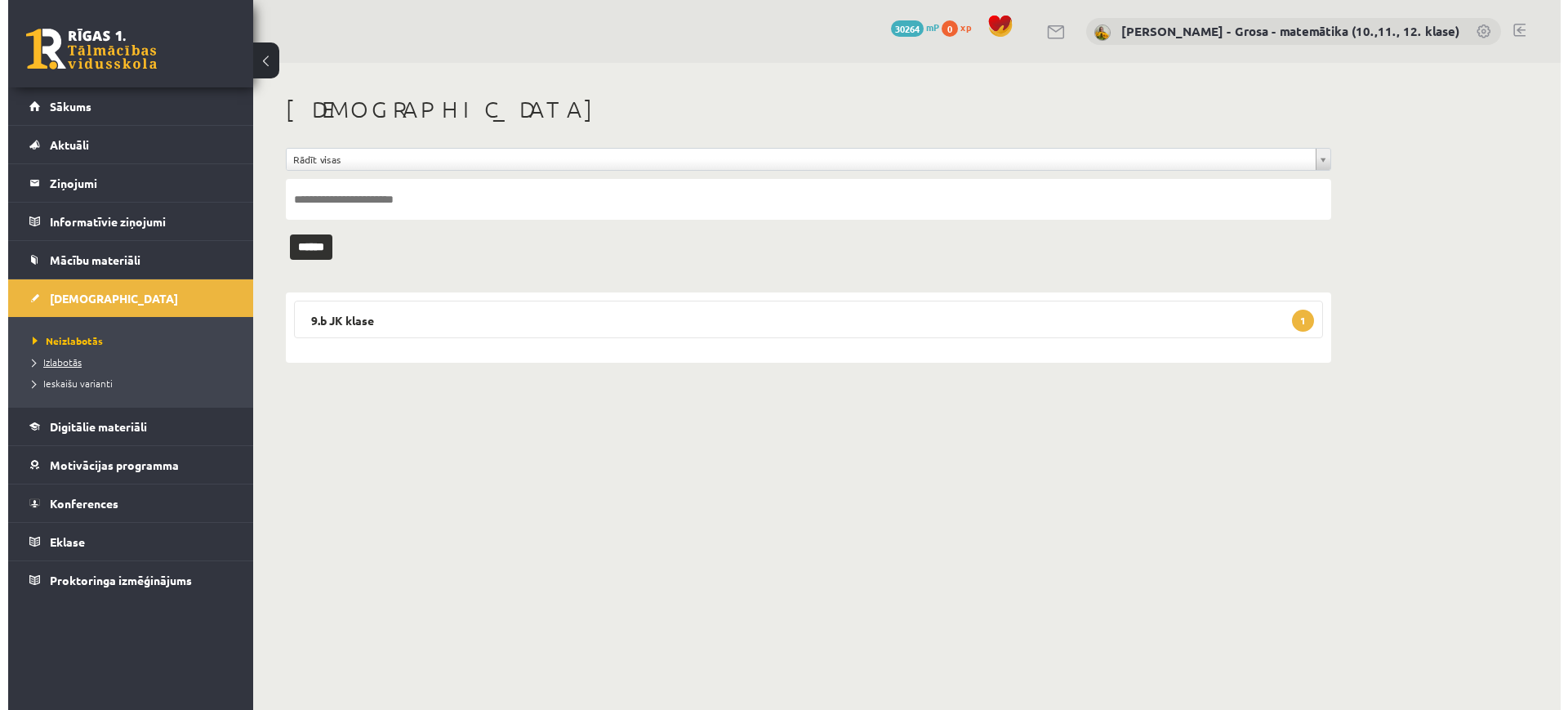
scroll to position [0, 0]
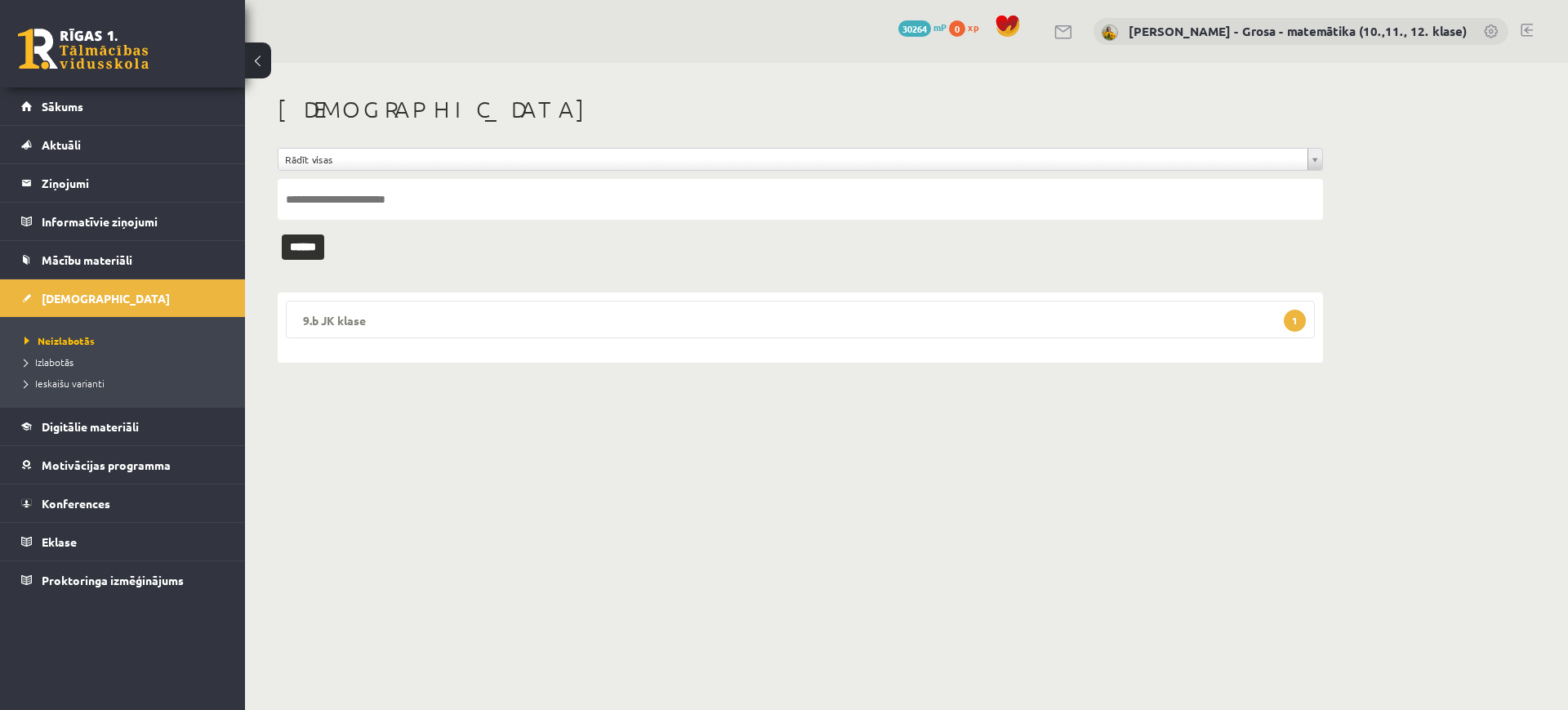
click at [411, 327] on legend "9.b JK klase 1" at bounding box center [800, 319] width 1030 height 38
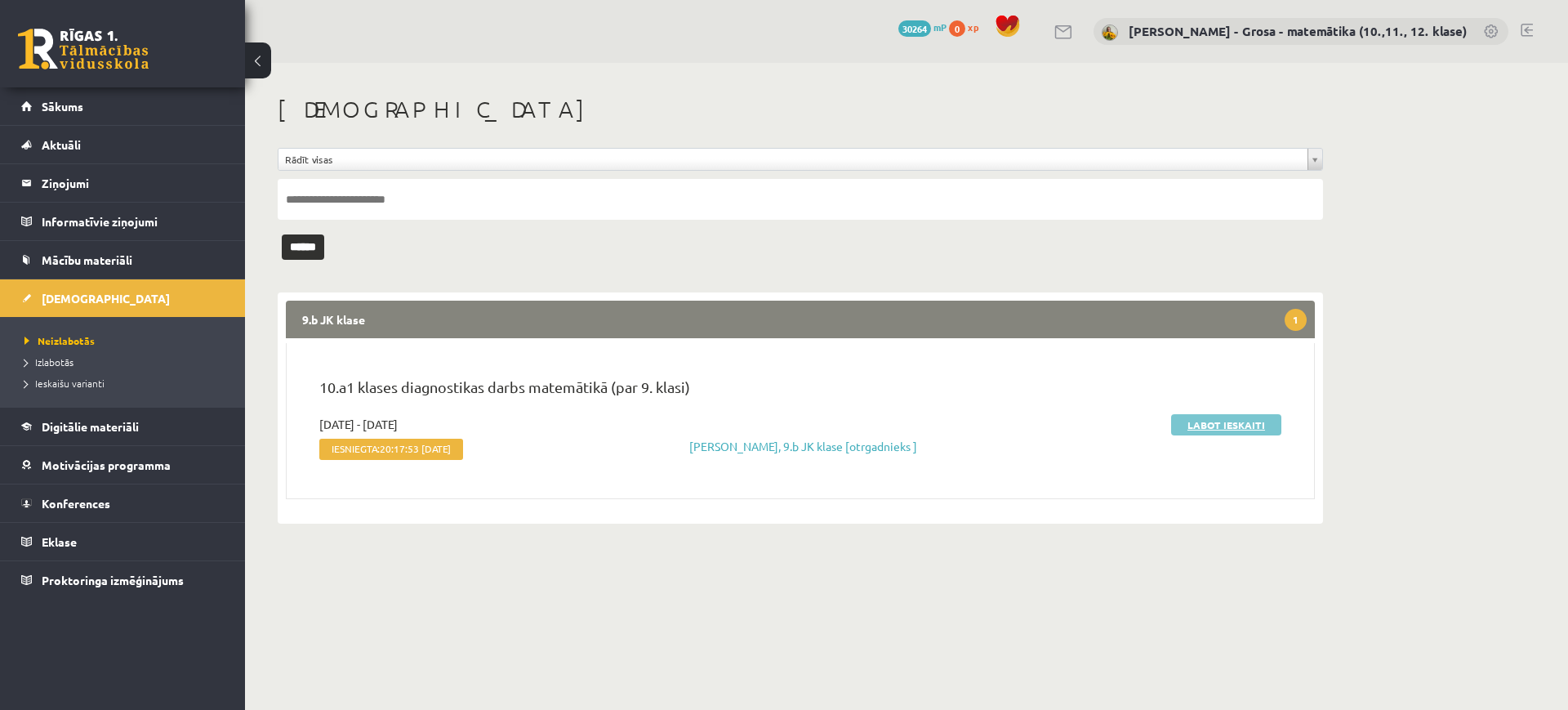
click at [1222, 422] on link "Labot ieskaiti" at bounding box center [1226, 425] width 110 height 22
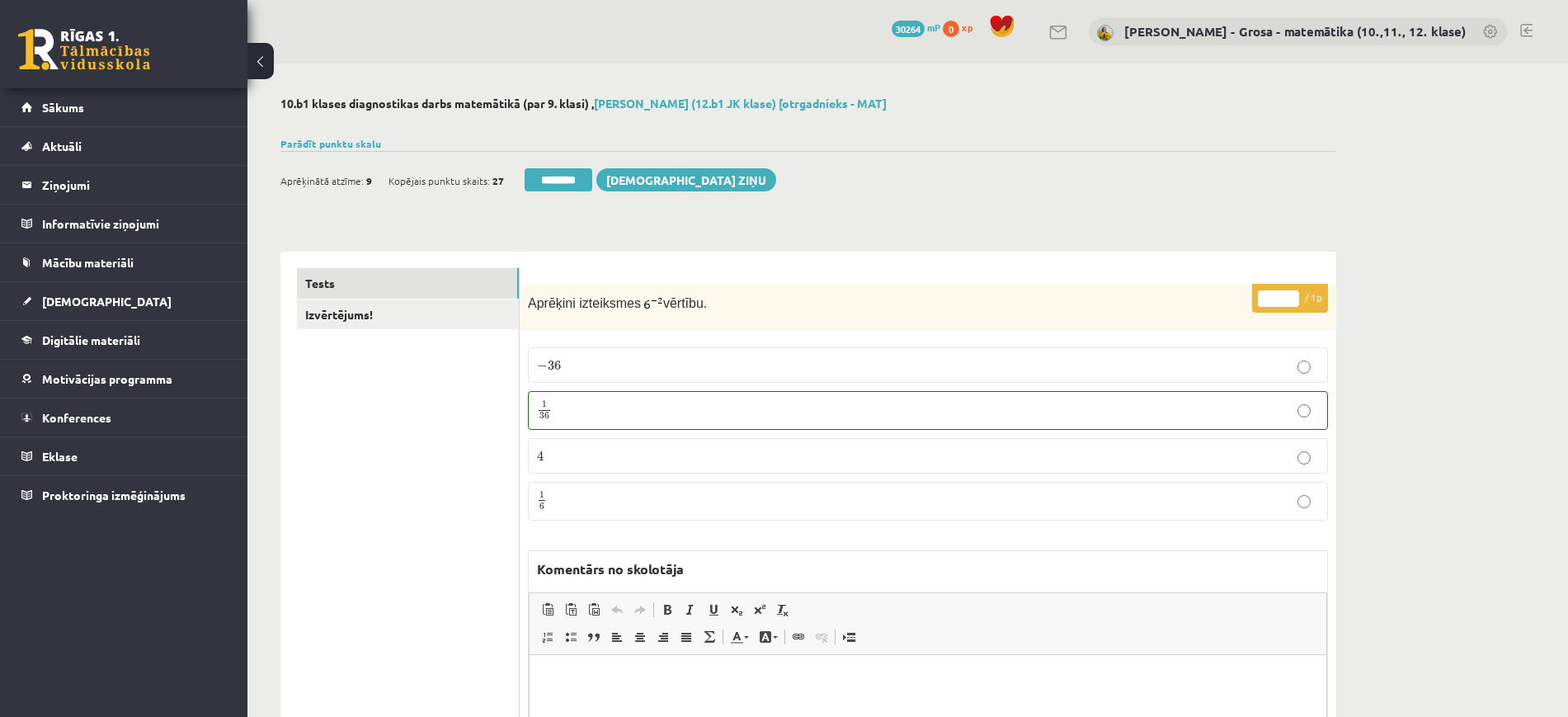
click at [444, 319] on link "Izvērtējums!" at bounding box center [407, 315] width 222 height 31
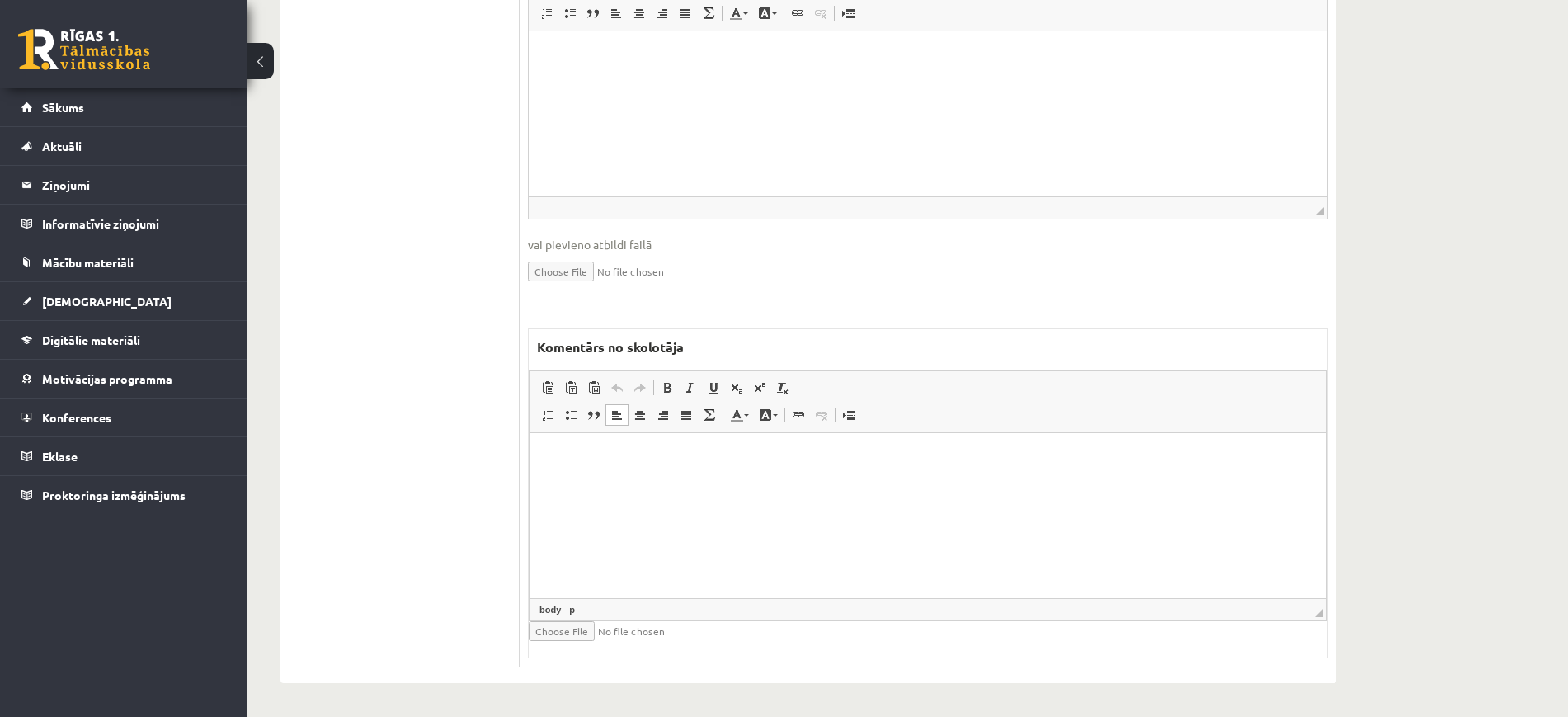
click at [676, 454] on p "Bagātinātā teksta redaktors, wiswyg-editor-47363803724180-1756798002-240" at bounding box center [927, 457] width 764 height 17
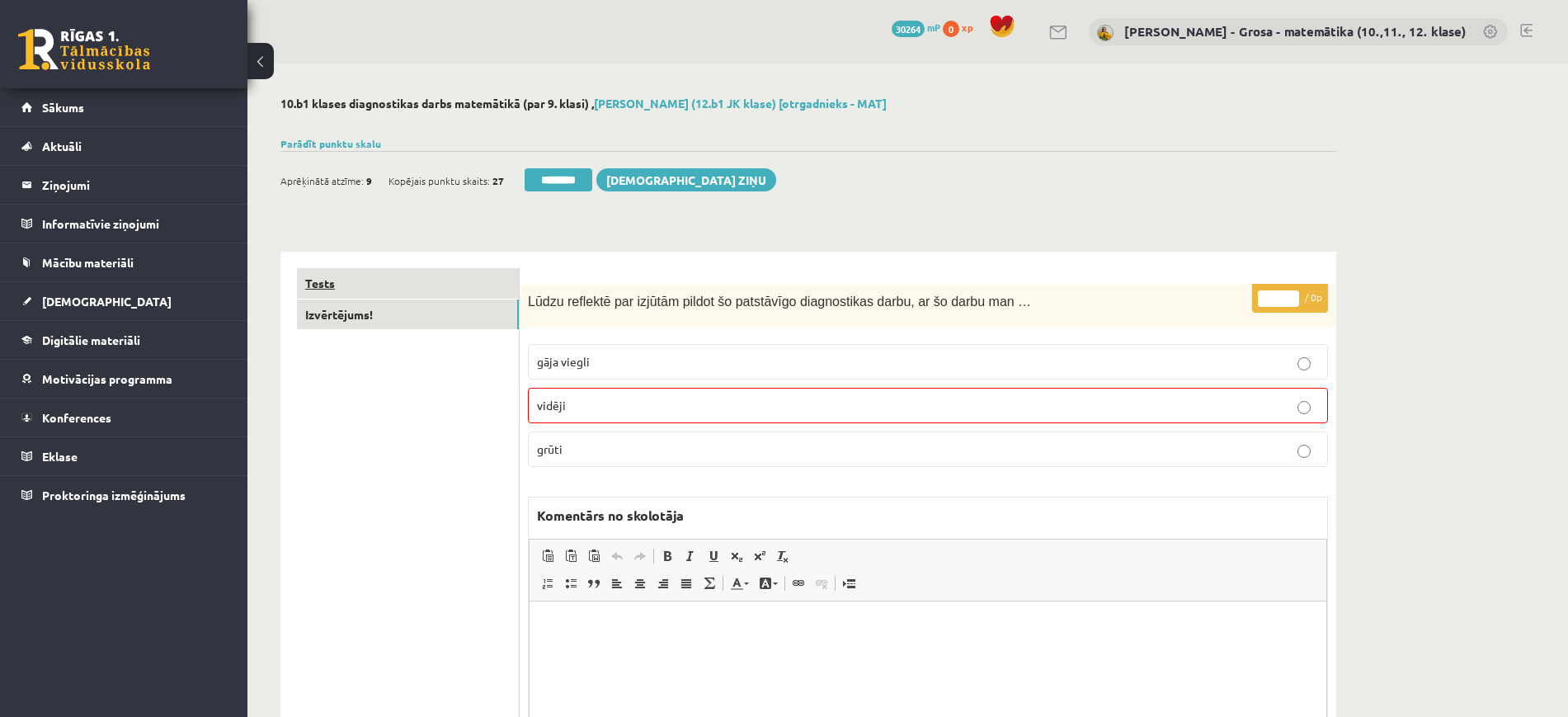
click at [444, 284] on link "Tests" at bounding box center [407, 283] width 222 height 31
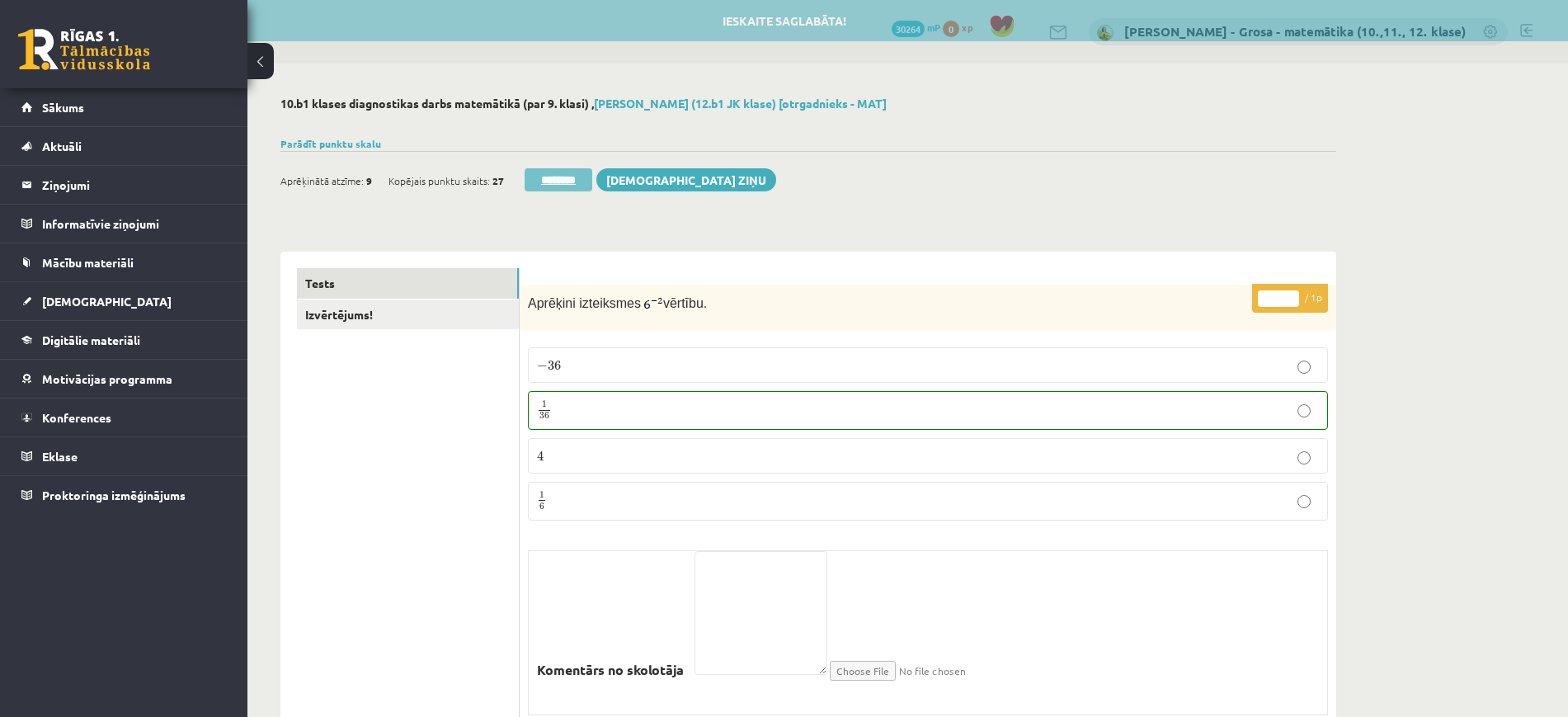
click at [565, 173] on input "********" at bounding box center [558, 180] width 68 height 24
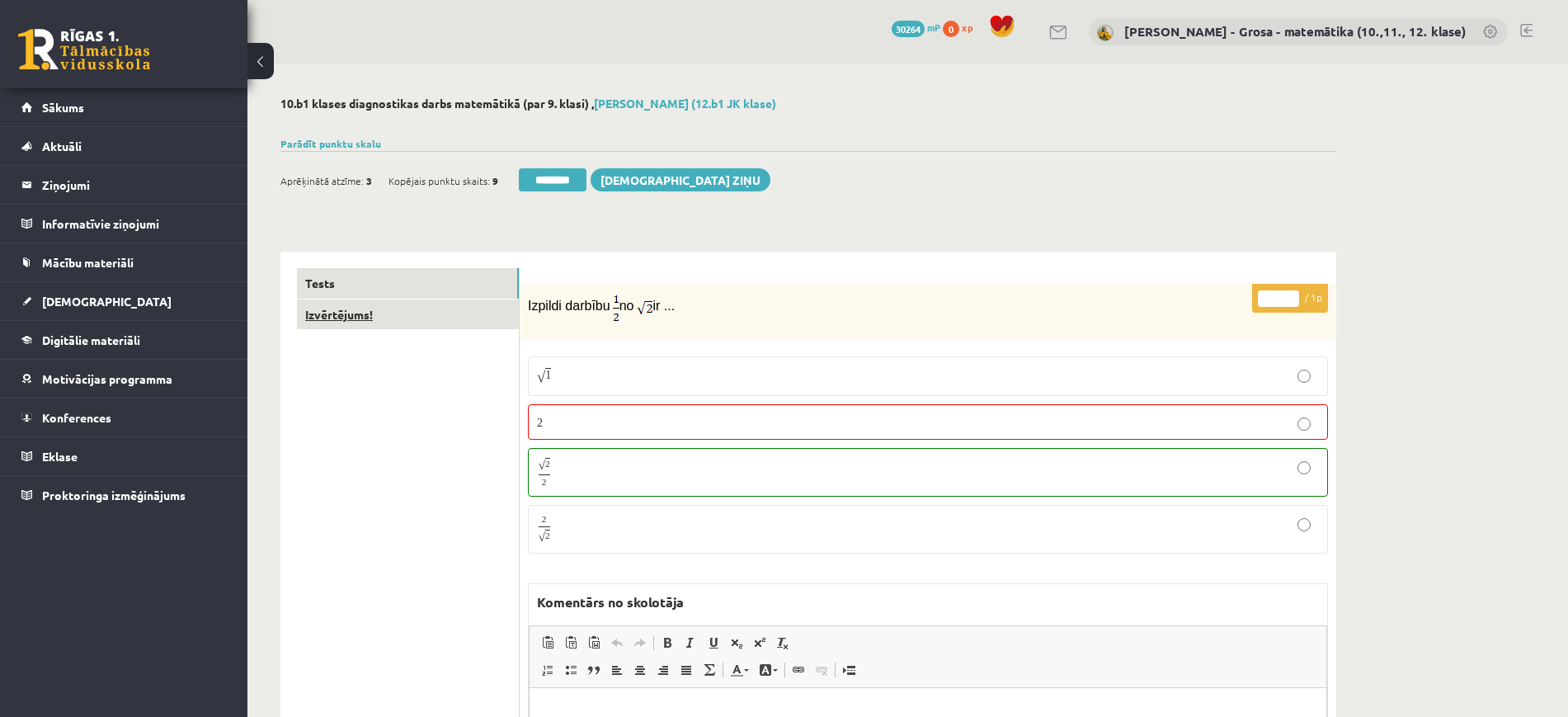
click at [465, 306] on link "Izvērtējums!" at bounding box center [407, 315] width 222 height 31
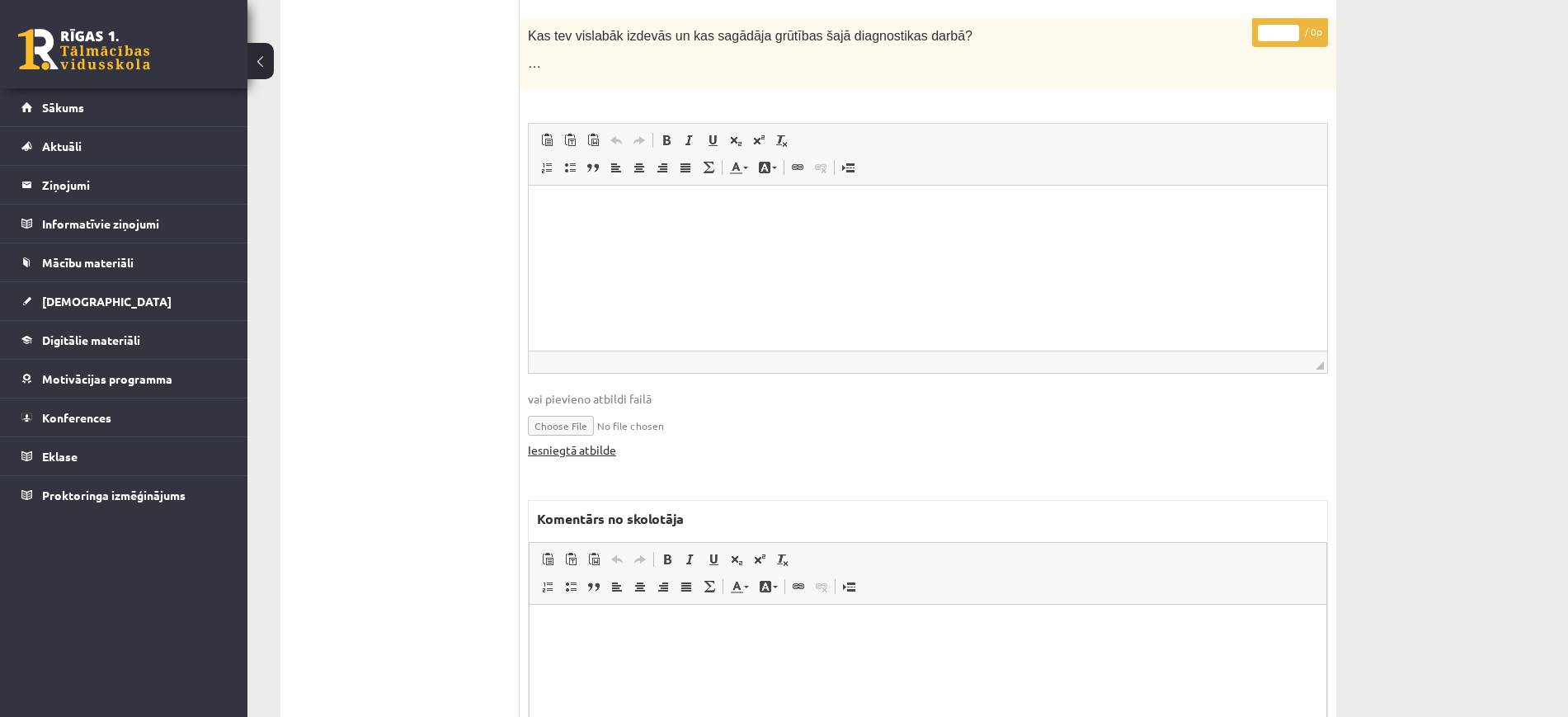
click at [594, 457] on link "Iesniegtā atbilde" at bounding box center [572, 450] width 89 height 17
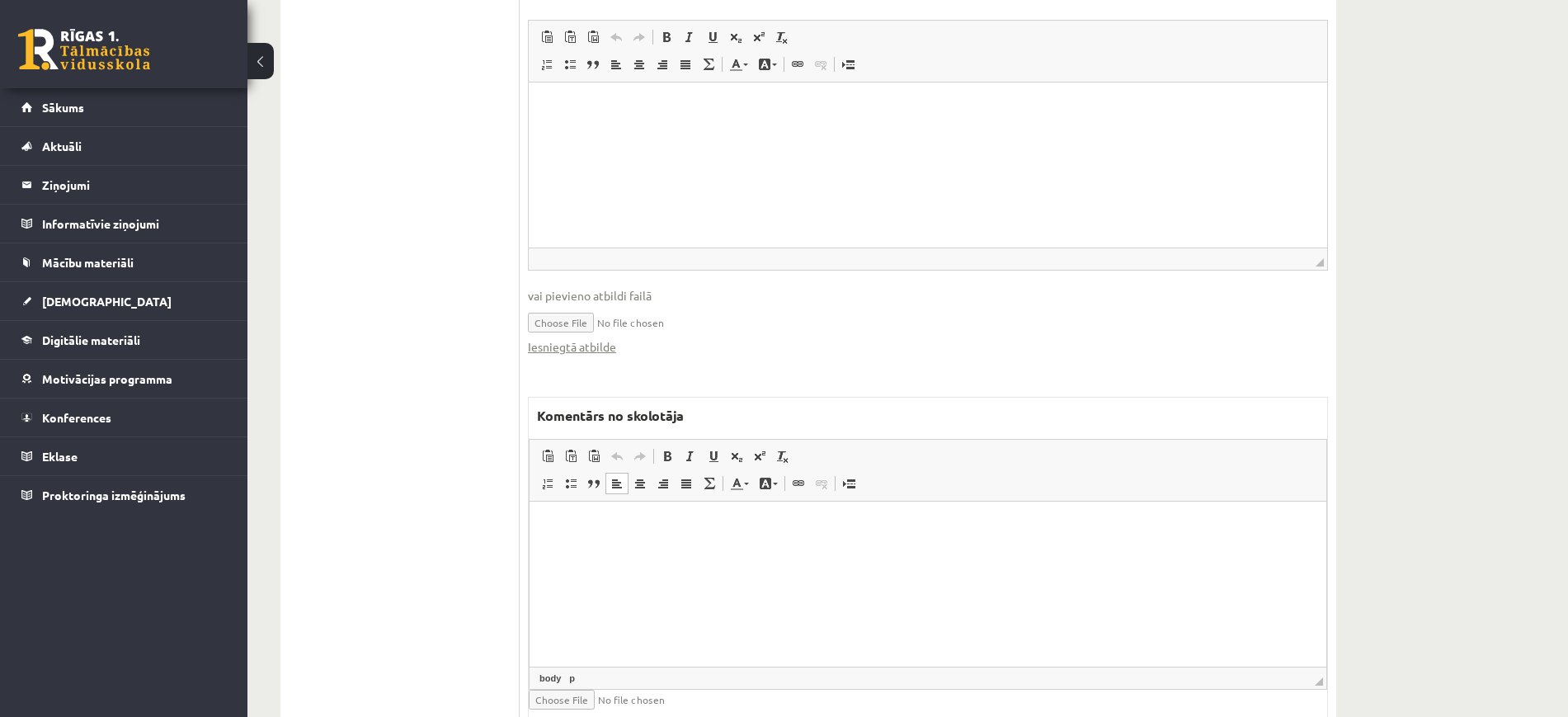
click at [891, 551] on html at bounding box center [927, 526] width 797 height 51
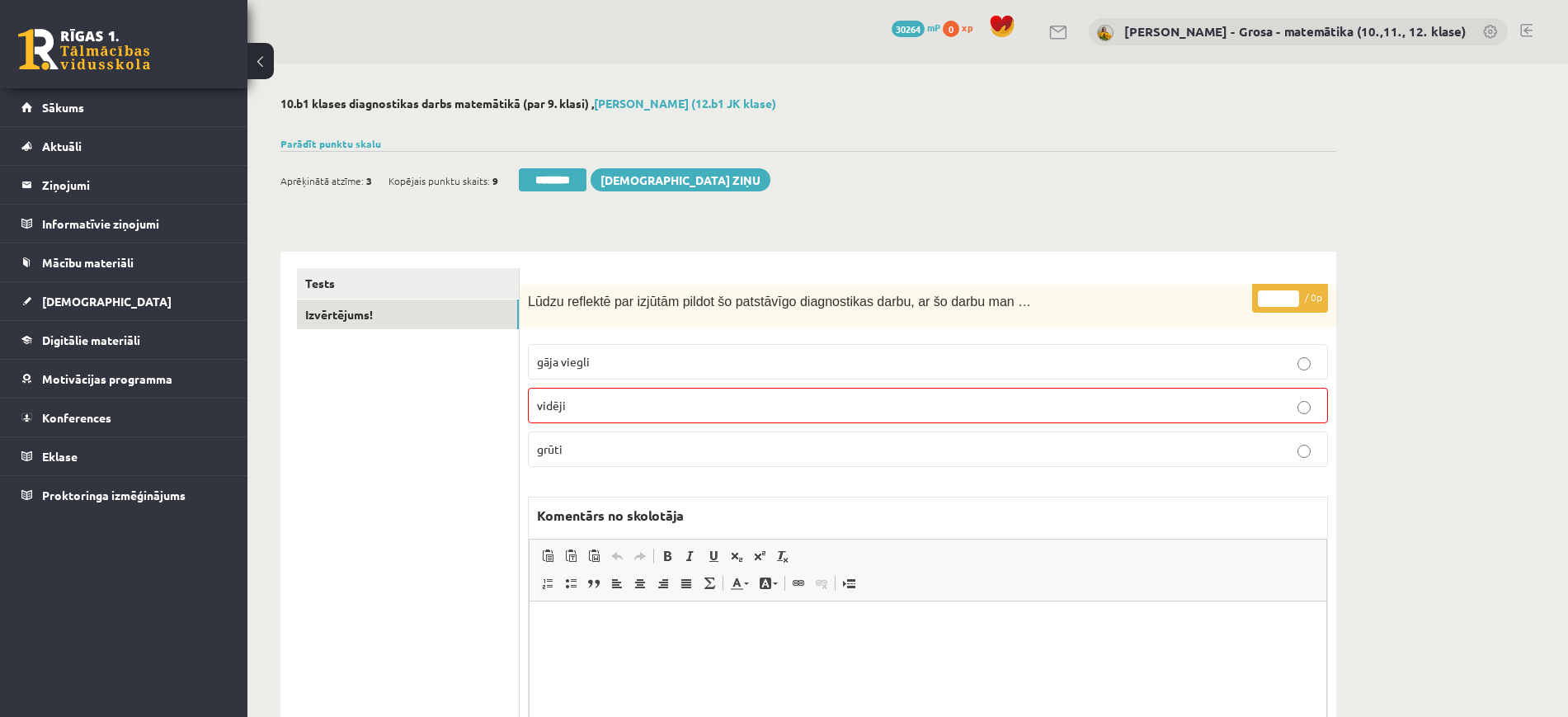
drag, startPoint x: 569, startPoint y: 177, endPoint x: 894, endPoint y: 69, distance: 342.5
click at [569, 177] on input "********" at bounding box center [552, 180] width 68 height 24
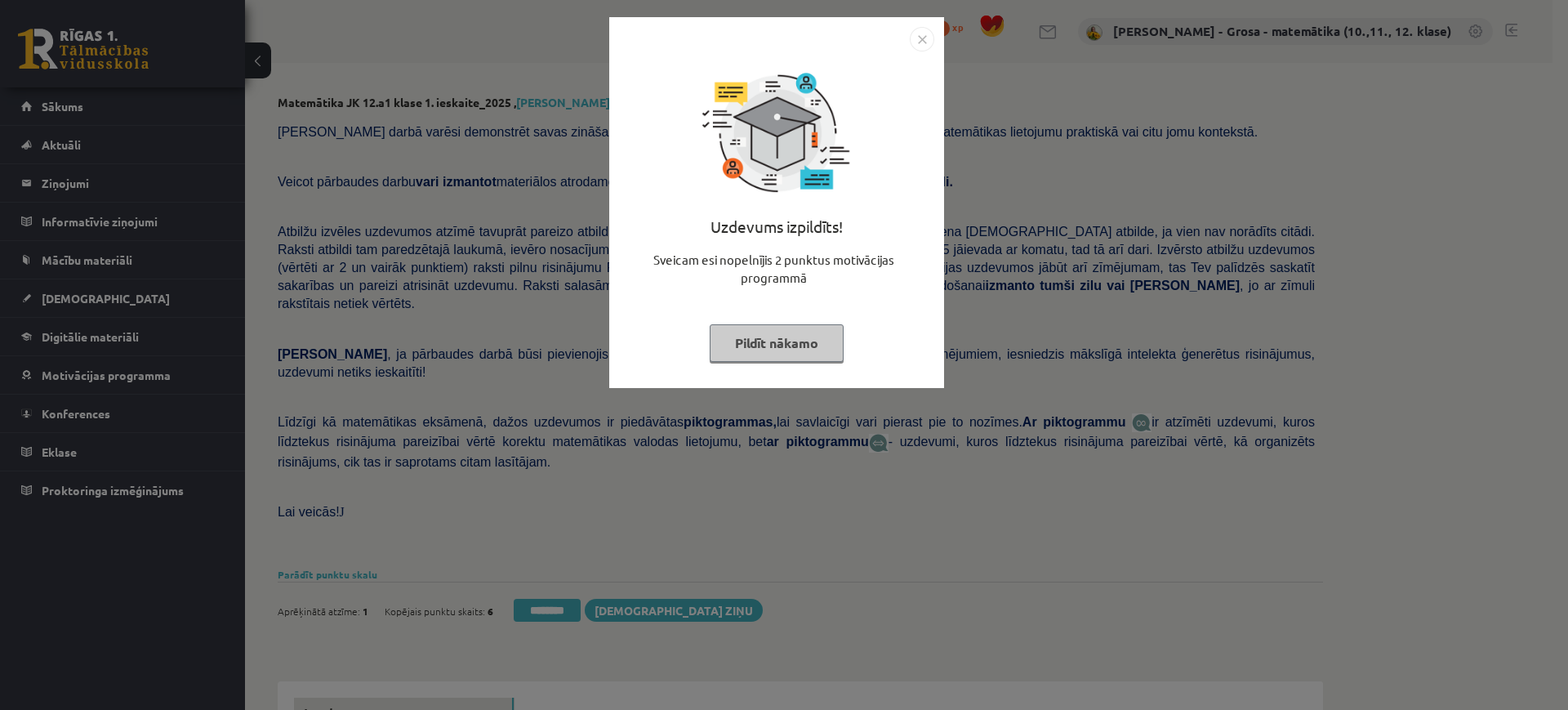
click at [771, 335] on button "Pildīt nākamo" at bounding box center [776, 343] width 134 height 38
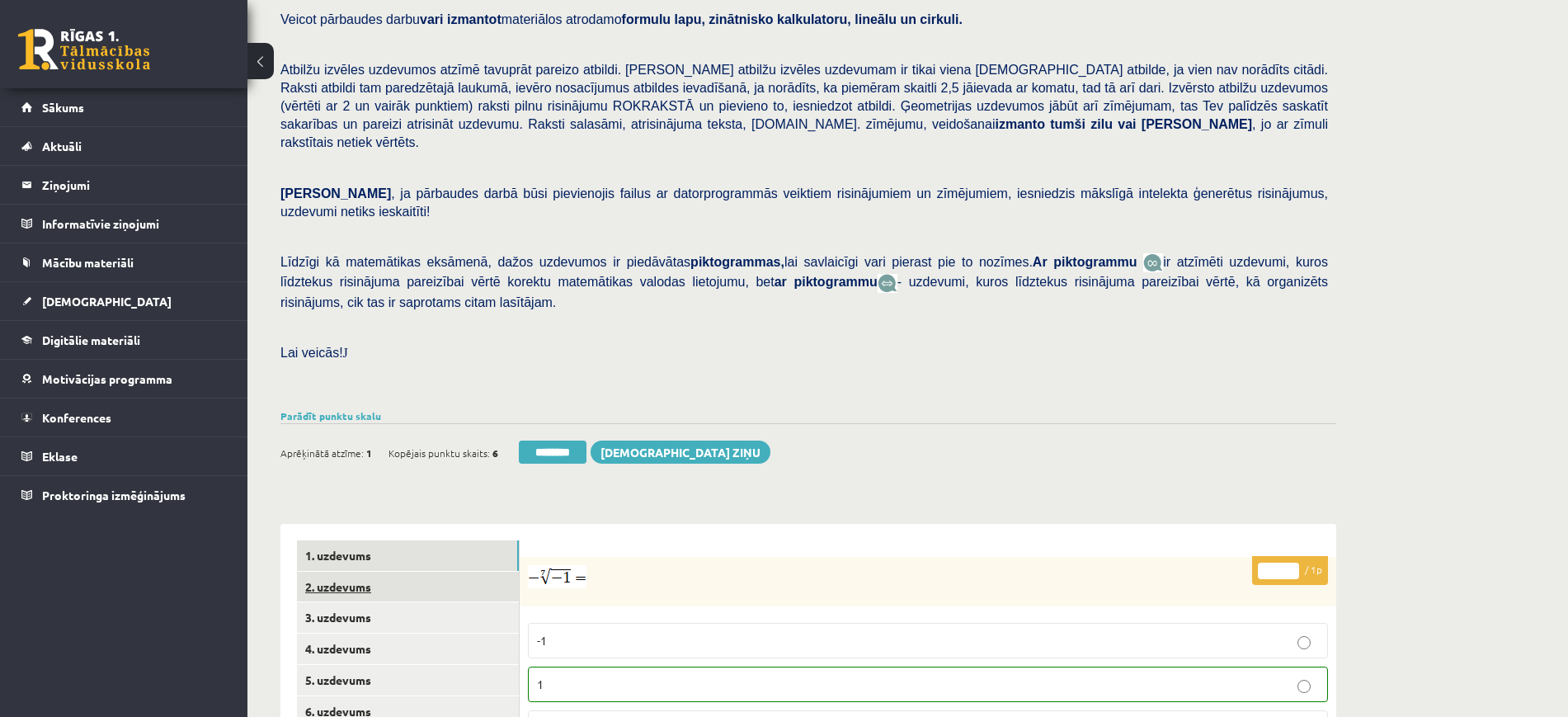
scroll to position [413, 0]
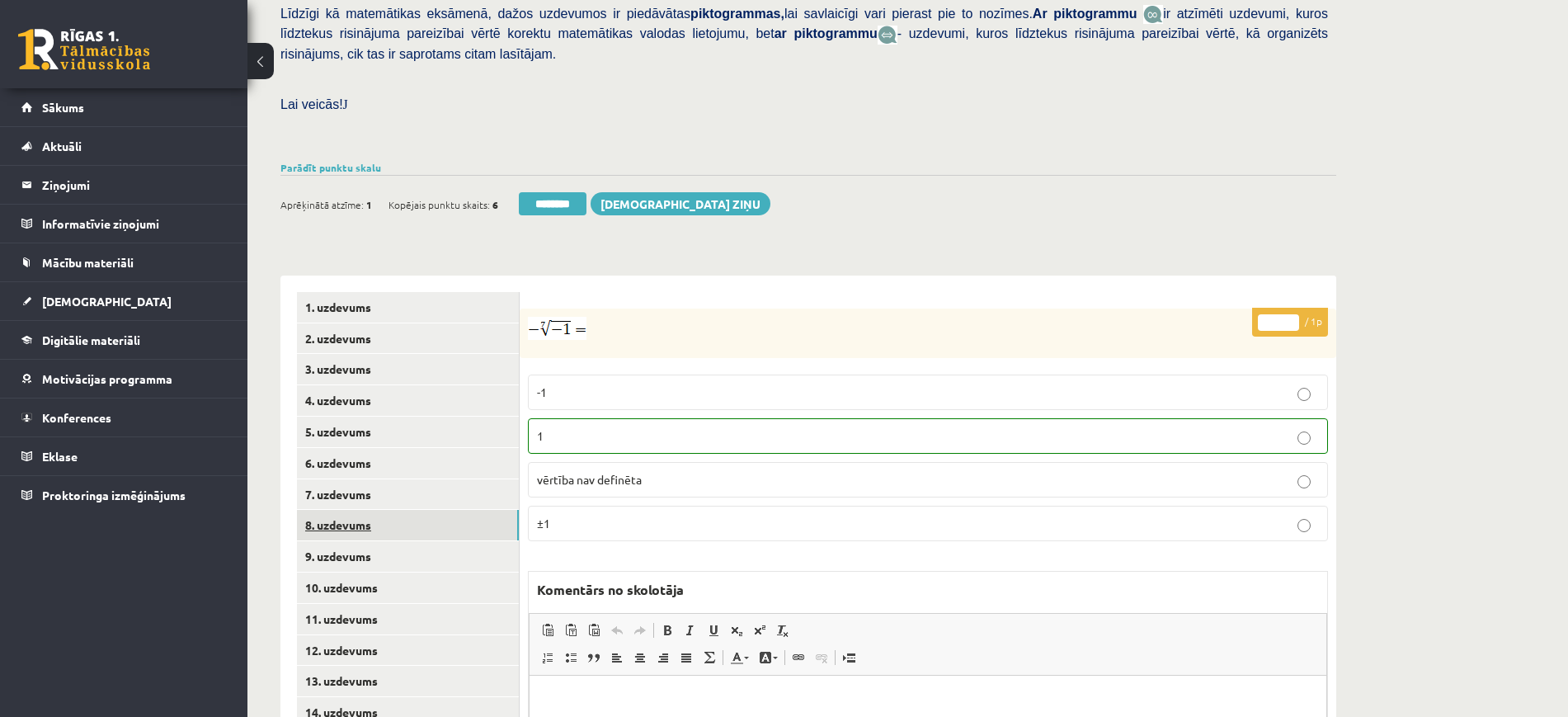
click at [410, 510] on link "8. uzdevums" at bounding box center [407, 525] width 222 height 31
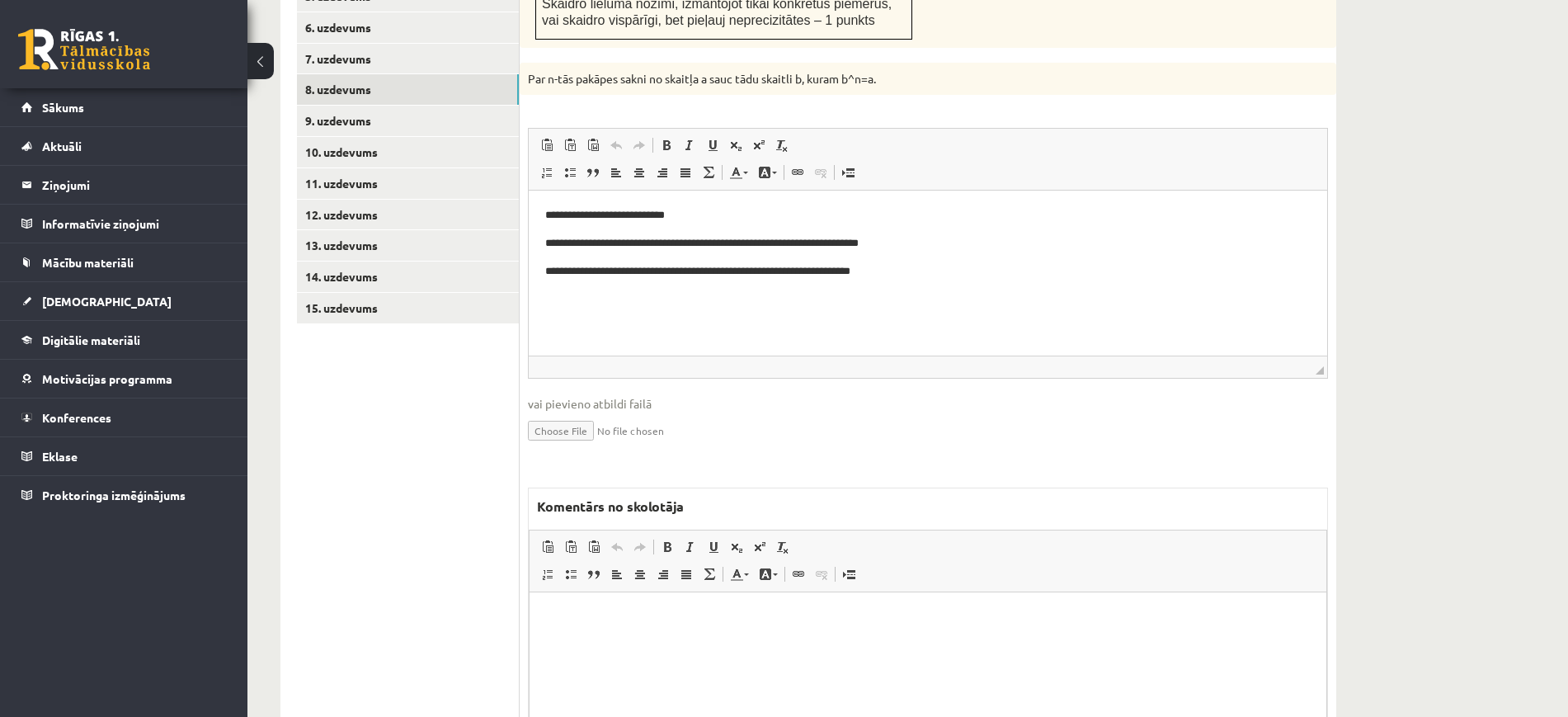
scroll to position [971, 0]
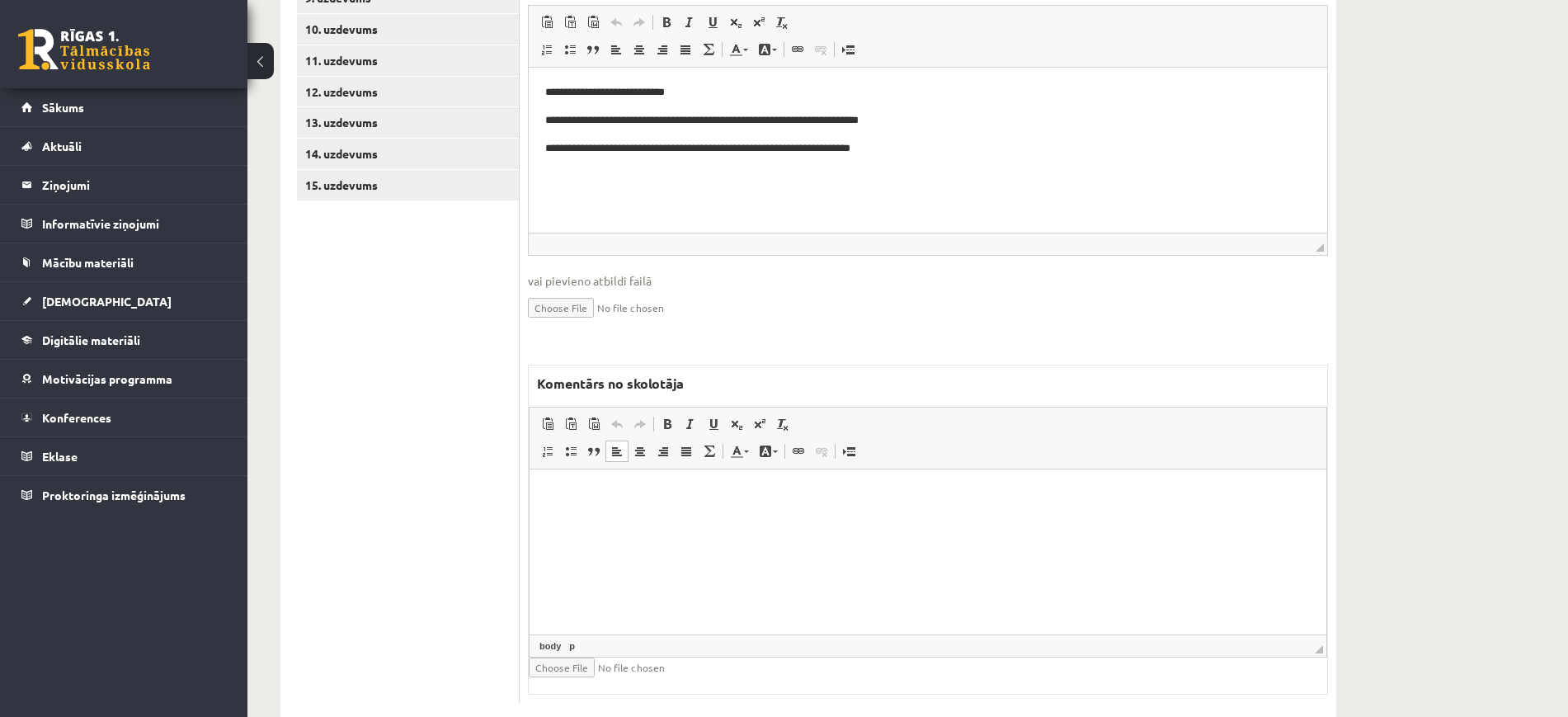
click at [958, 520] on html at bounding box center [927, 495] width 797 height 51
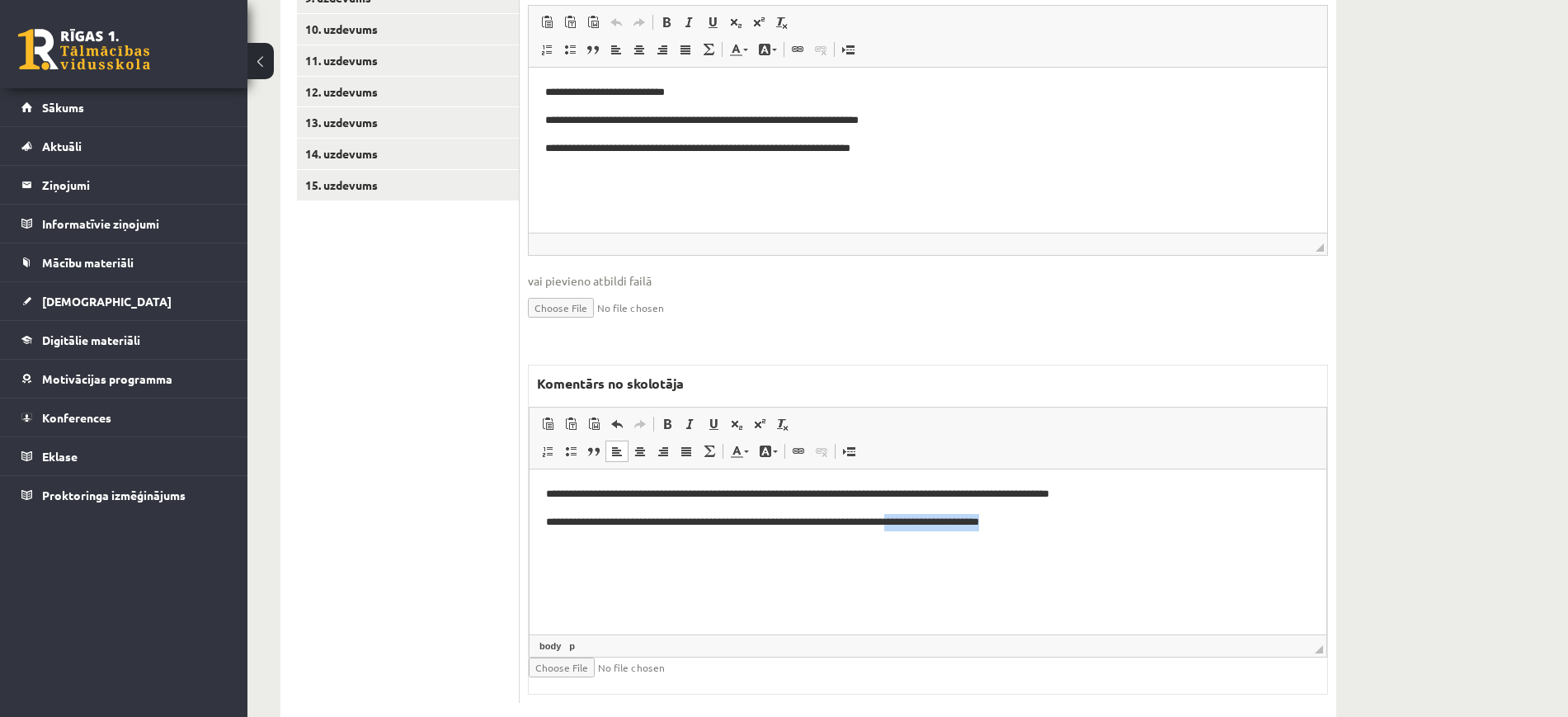
drag, startPoint x: 1136, startPoint y: 529, endPoint x: 919, endPoint y: 541, distance: 217.3
click at [919, 541] on html "**********" at bounding box center [927, 509] width 797 height 79
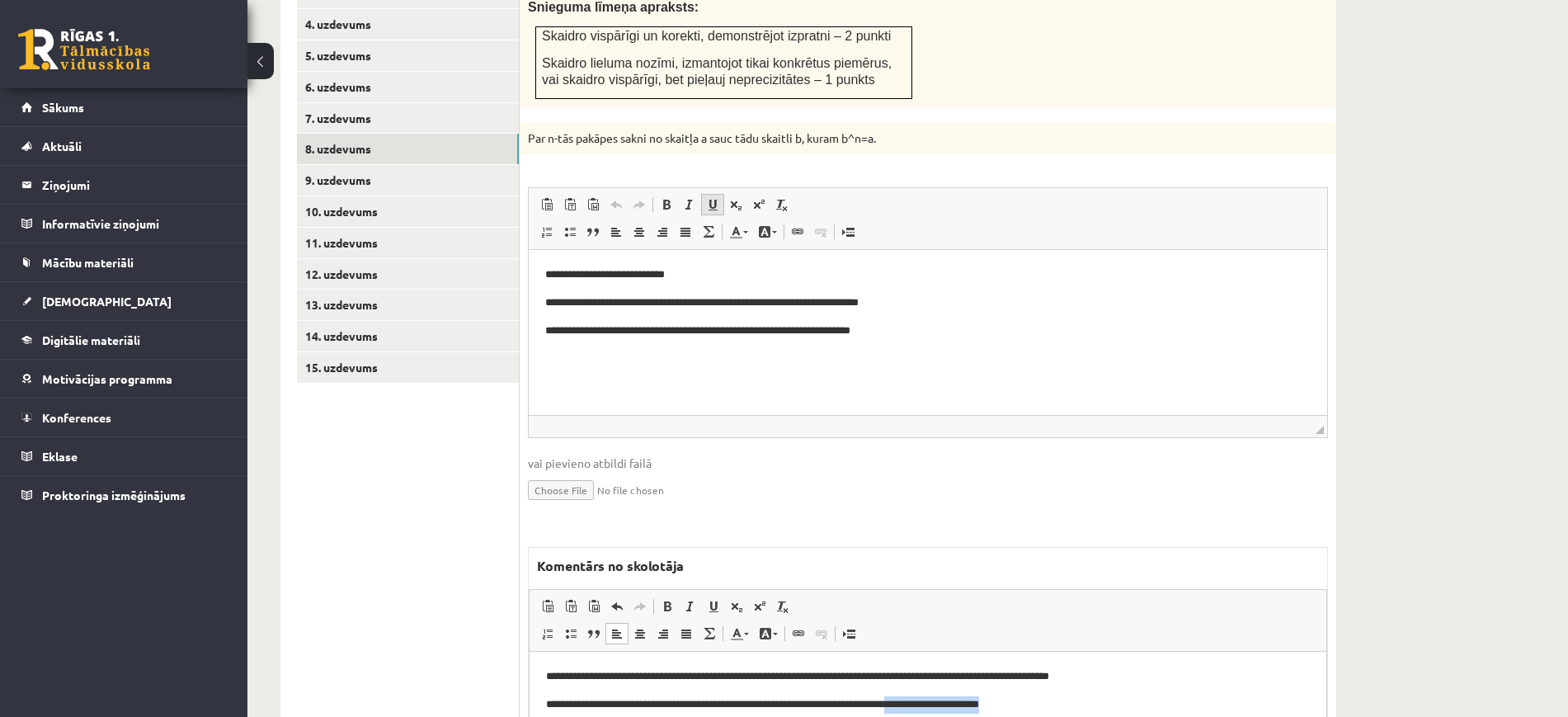
scroll to position [765, 0]
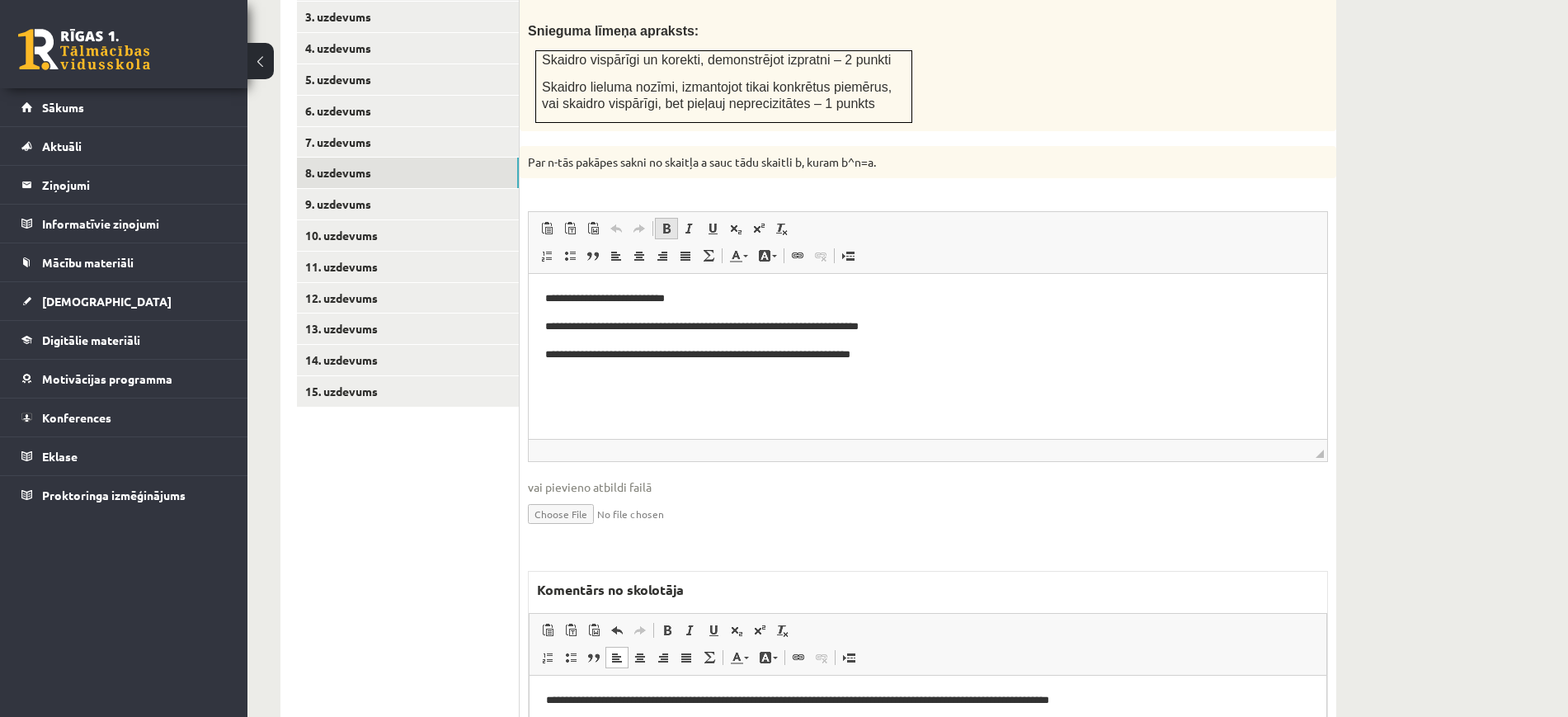
click at [667, 222] on span at bounding box center [666, 228] width 14 height 14
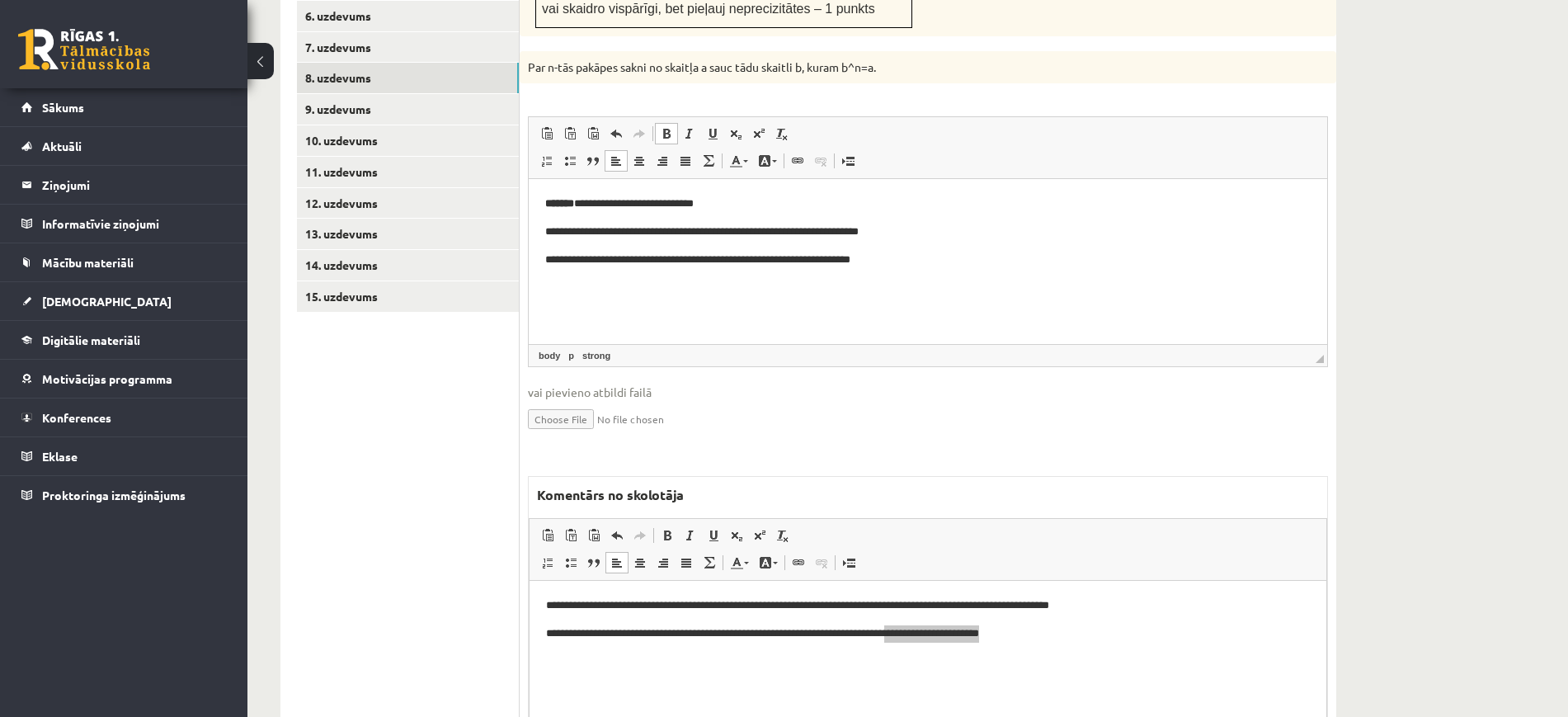
scroll to position [971, 0]
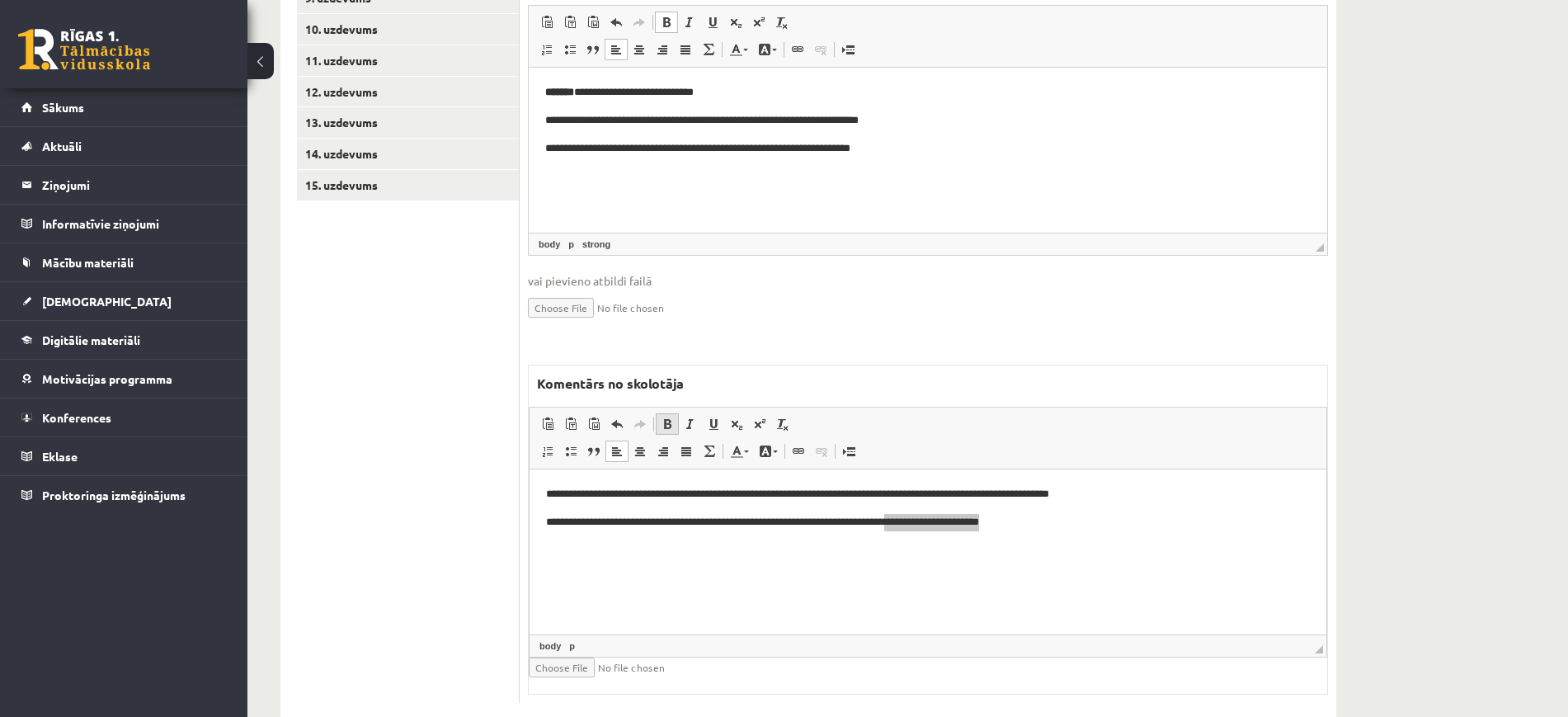
click at [667, 414] on link "Treknraksts Klaviatūras saīsne vadīšanas taustiņš+B" at bounding box center [668, 425] width 24 height 22
click at [1198, 548] on html "**********" at bounding box center [927, 509] width 797 height 79
click at [1151, 547] on html "**********" at bounding box center [927, 509] width 797 height 79
click at [663, 417] on span at bounding box center [667, 424] width 14 height 14
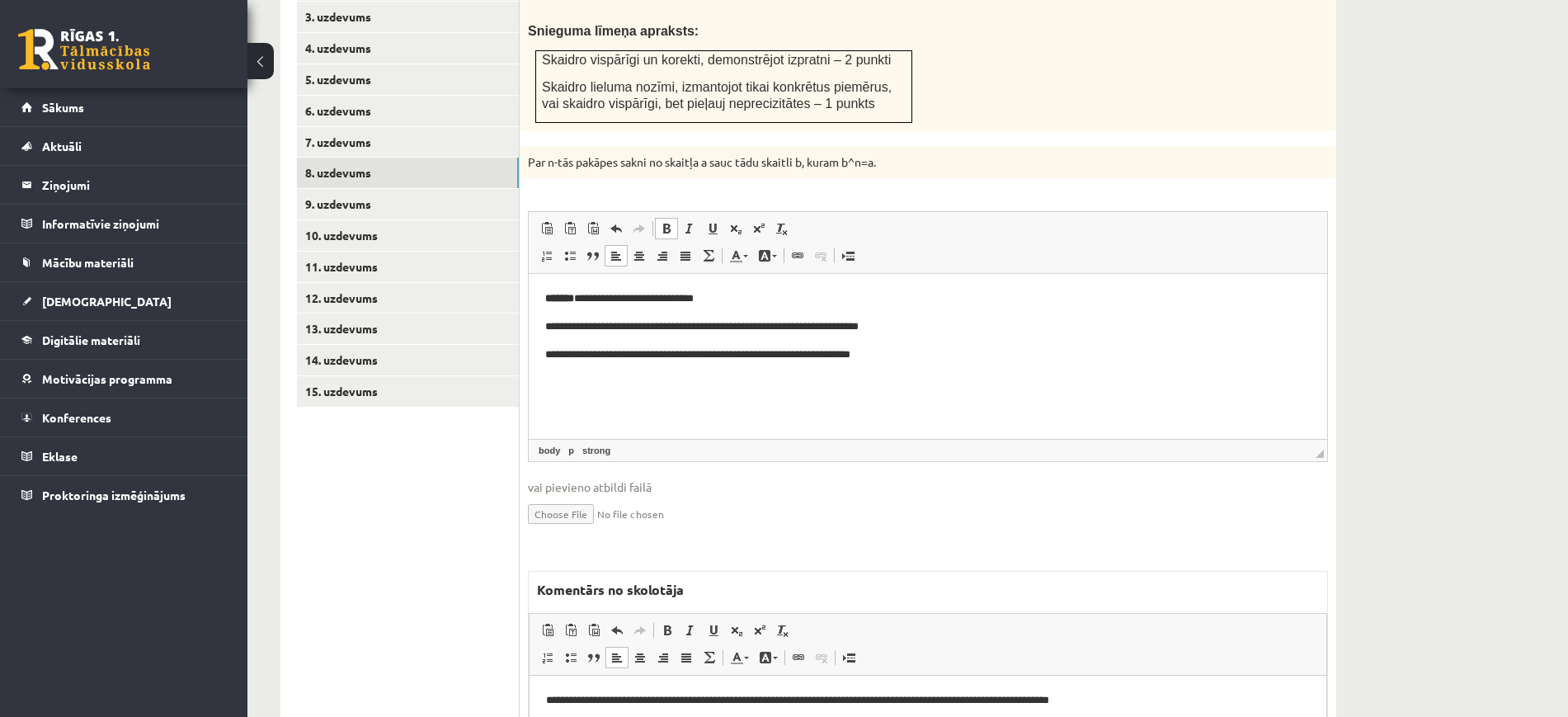
scroll to position [559, 0]
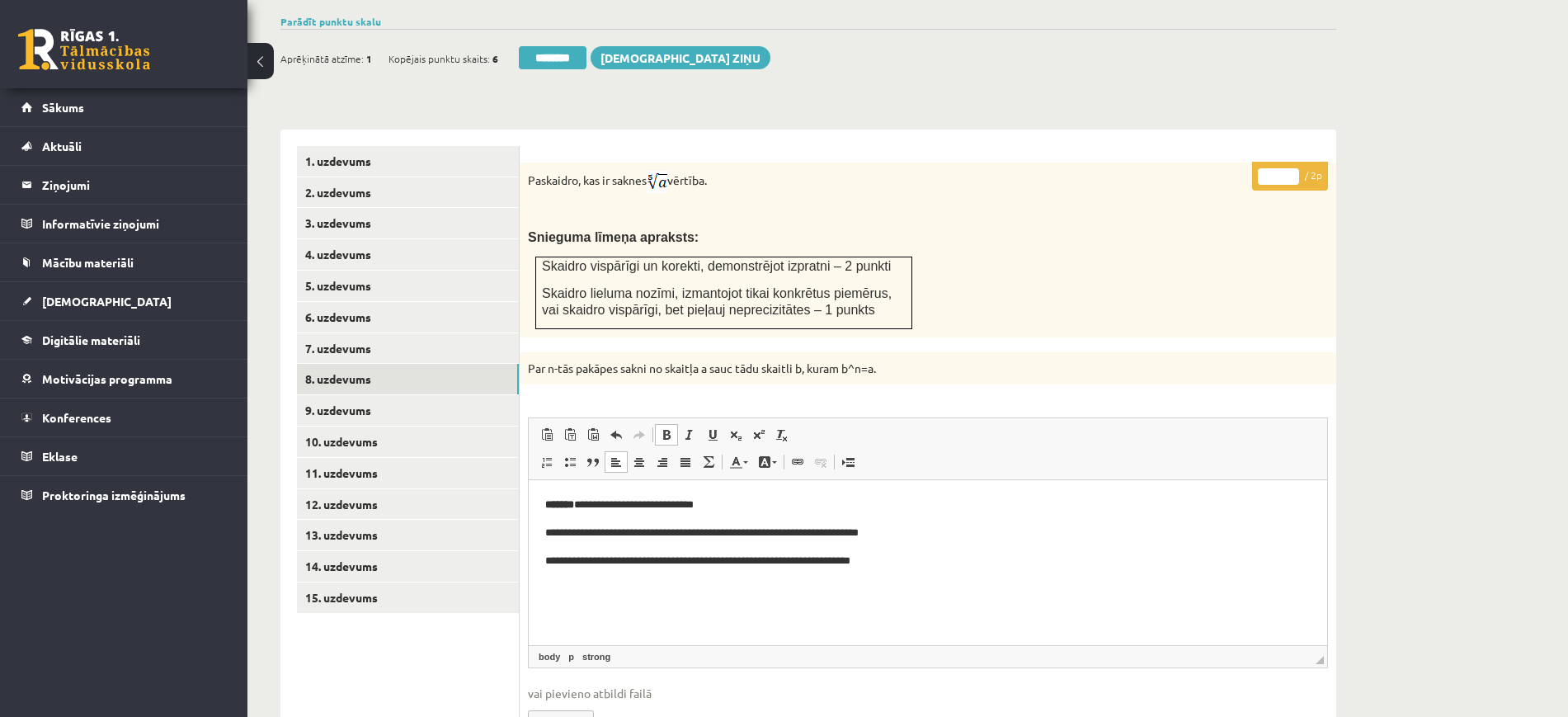
click at [1288, 168] on input "*" at bounding box center [1278, 177] width 42 height 16
type input "*"
click at [1288, 168] on input "*" at bounding box center [1278, 177] width 42 height 16
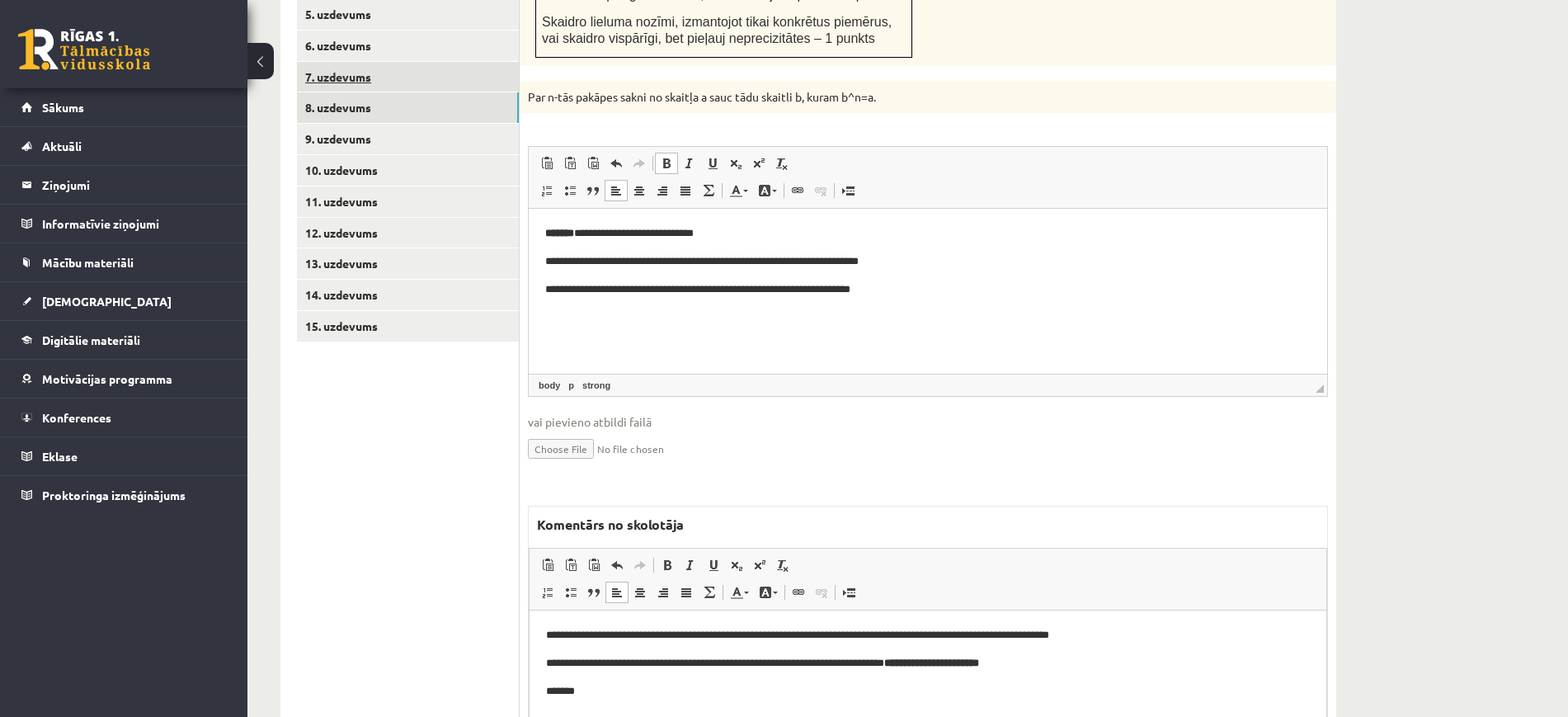
scroll to position [765, 0]
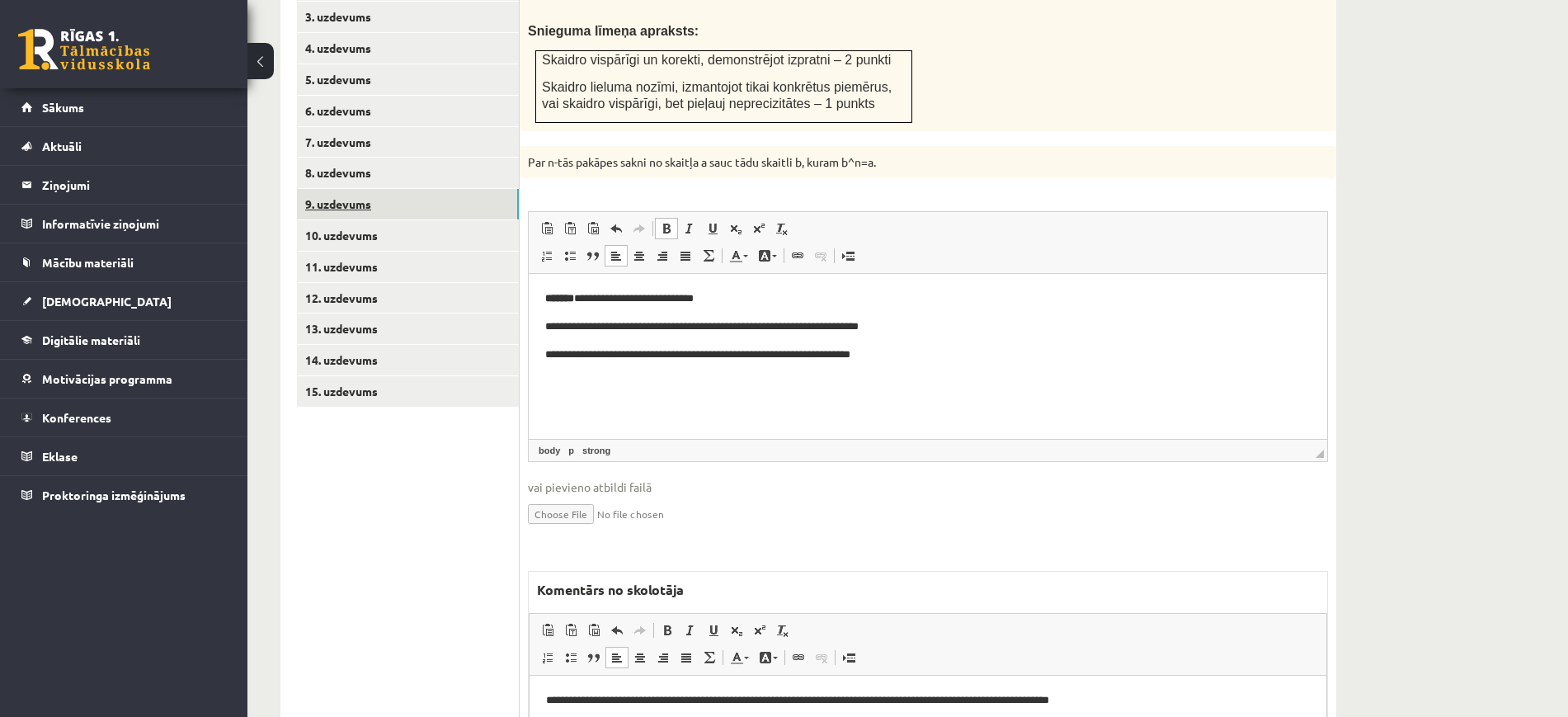
click at [426, 189] on link "9. uzdevums" at bounding box center [407, 205] width 222 height 31
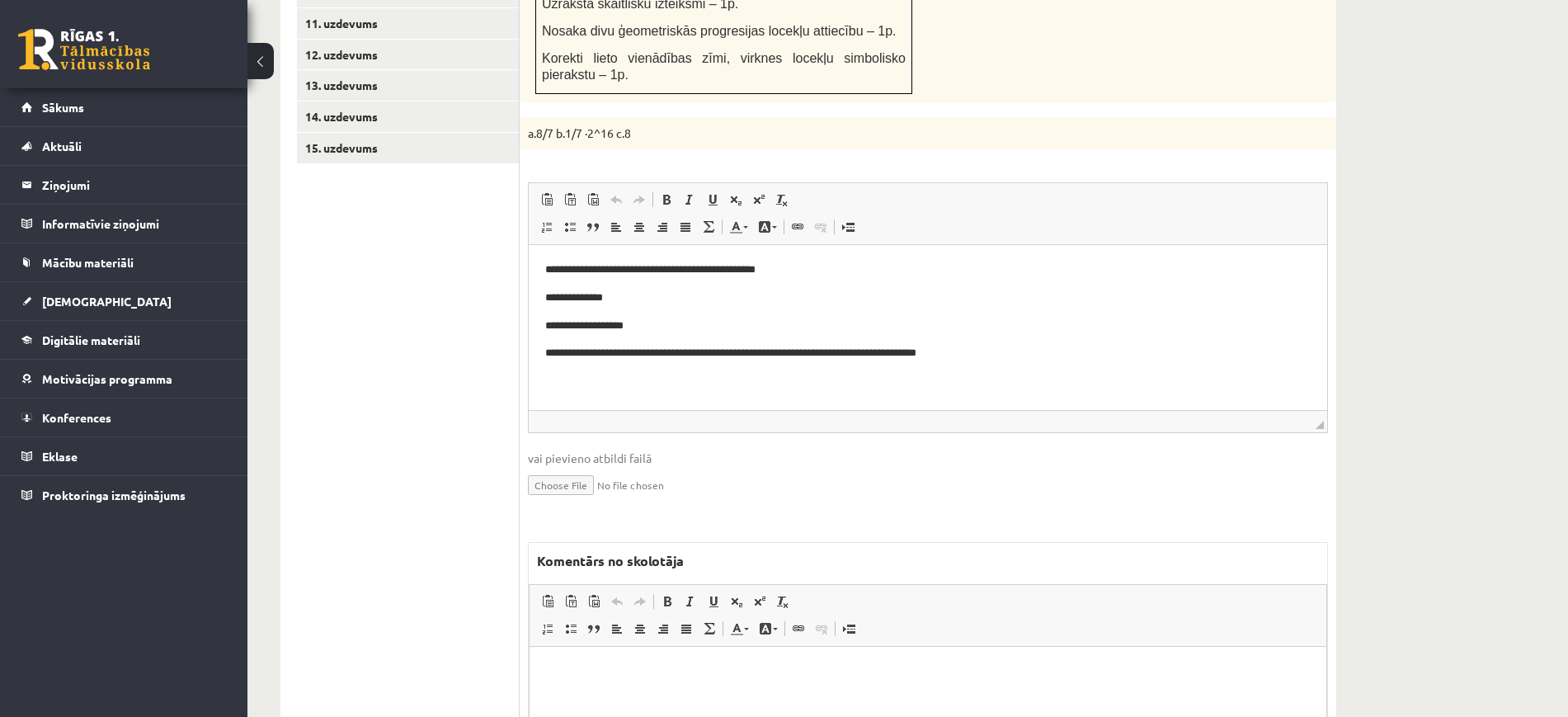
scroll to position [1075, 0]
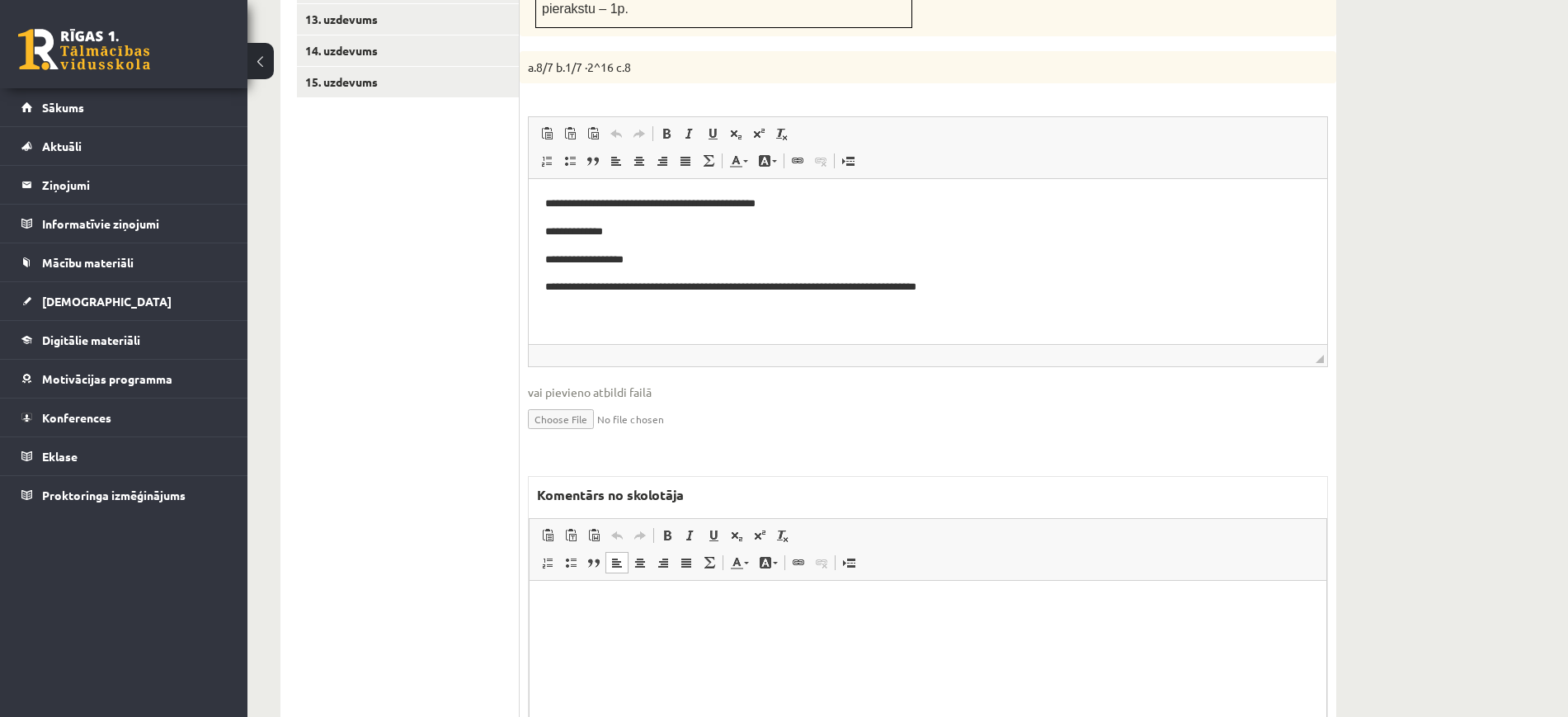
click at [797, 631] on html at bounding box center [927, 607] width 797 height 51
click at [760, 127] on span at bounding box center [758, 133] width 14 height 14
click at [706, 599] on p "**********" at bounding box center [927, 606] width 764 height 17
click at [761, 529] on span at bounding box center [759, 535] width 14 height 14
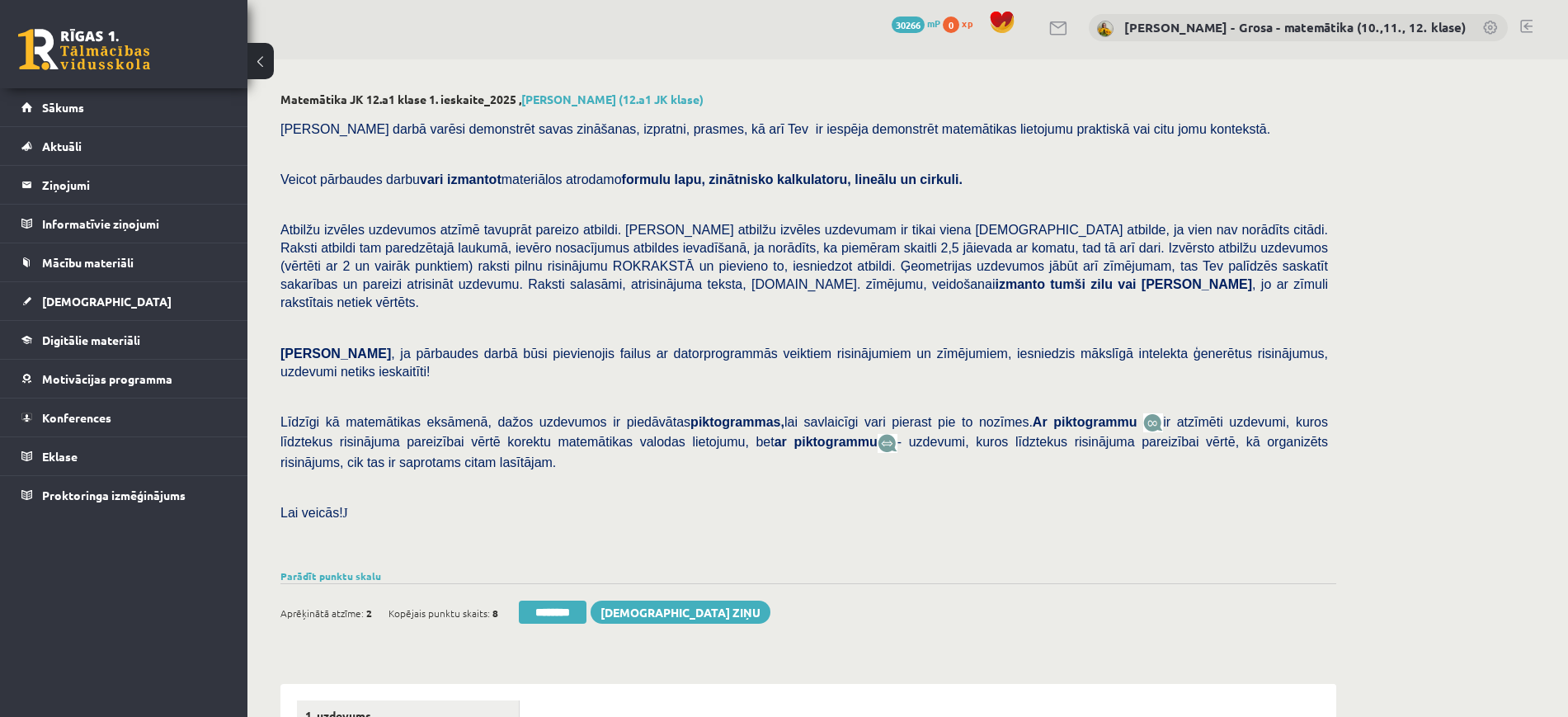
scroll to position [0, 0]
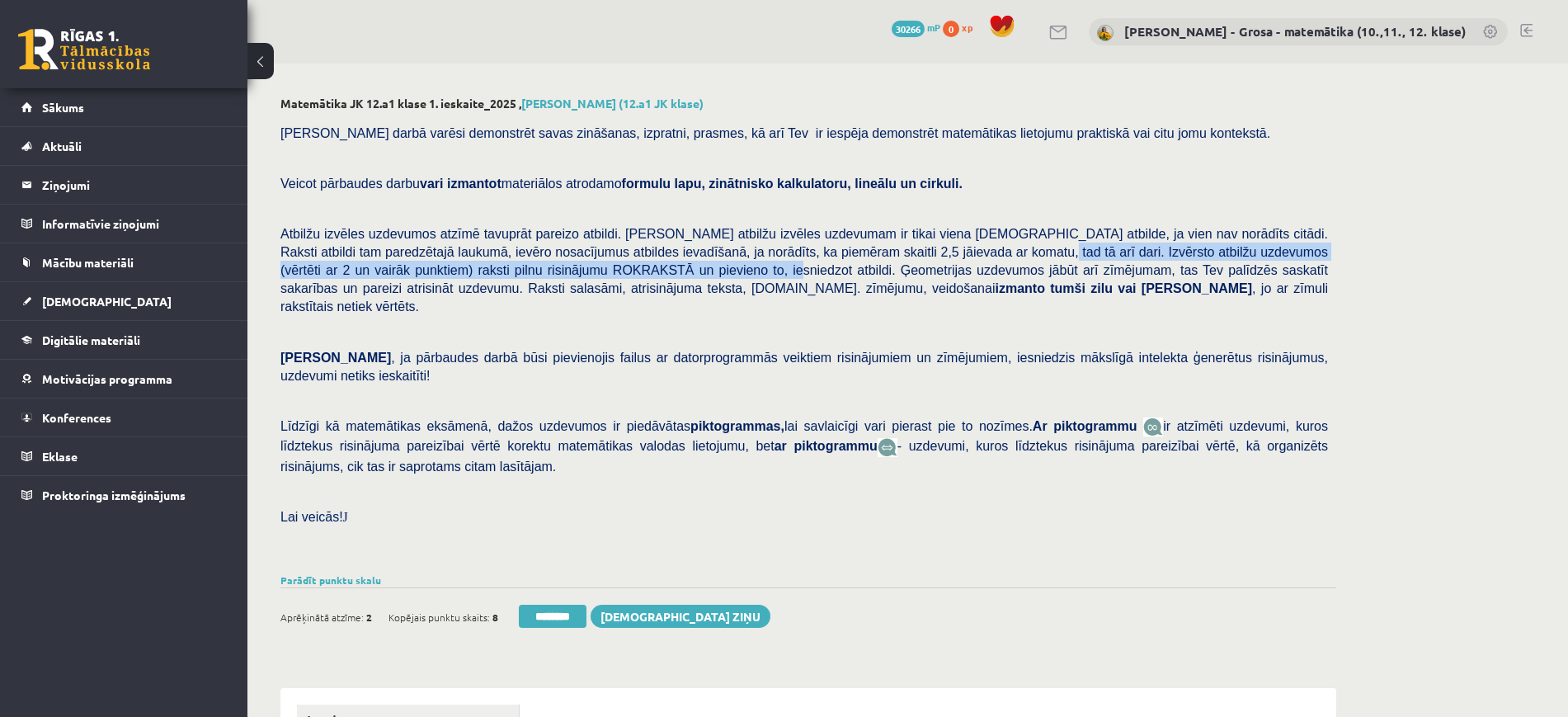
drag, startPoint x: 872, startPoint y: 252, endPoint x: 530, endPoint y: 275, distance: 342.8
click at [530, 275] on span "Atbilžu izvēles uzdevumos atzīmē tavuprāt pareizo atbildi. Katram atbilžu izvēl…" at bounding box center [804, 271] width 1048 height 87
copy span "Izvērsto atbilžu uzdevumos (vērtēti ar 2 un vairāk punktiem) raksti pilnu risin…"
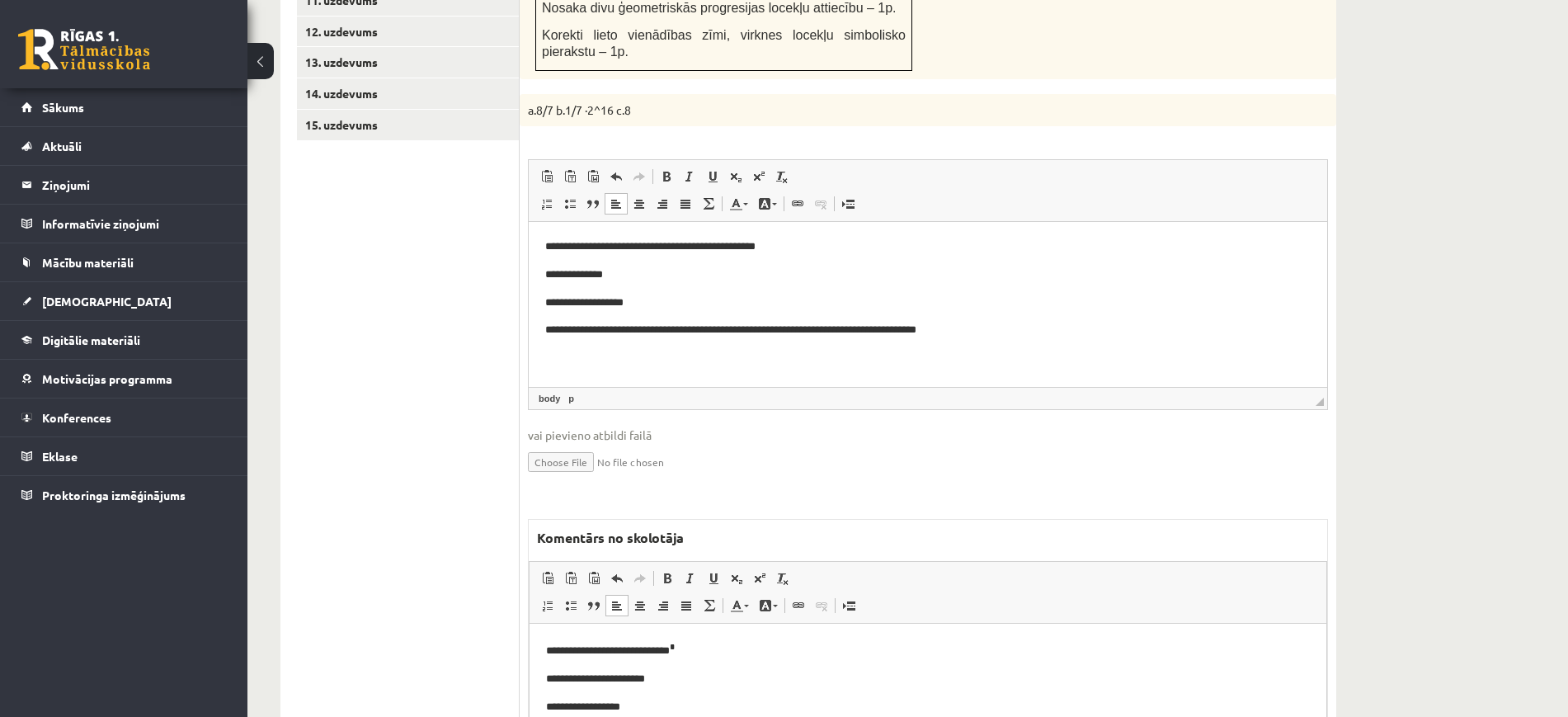
scroll to position [1186, 0]
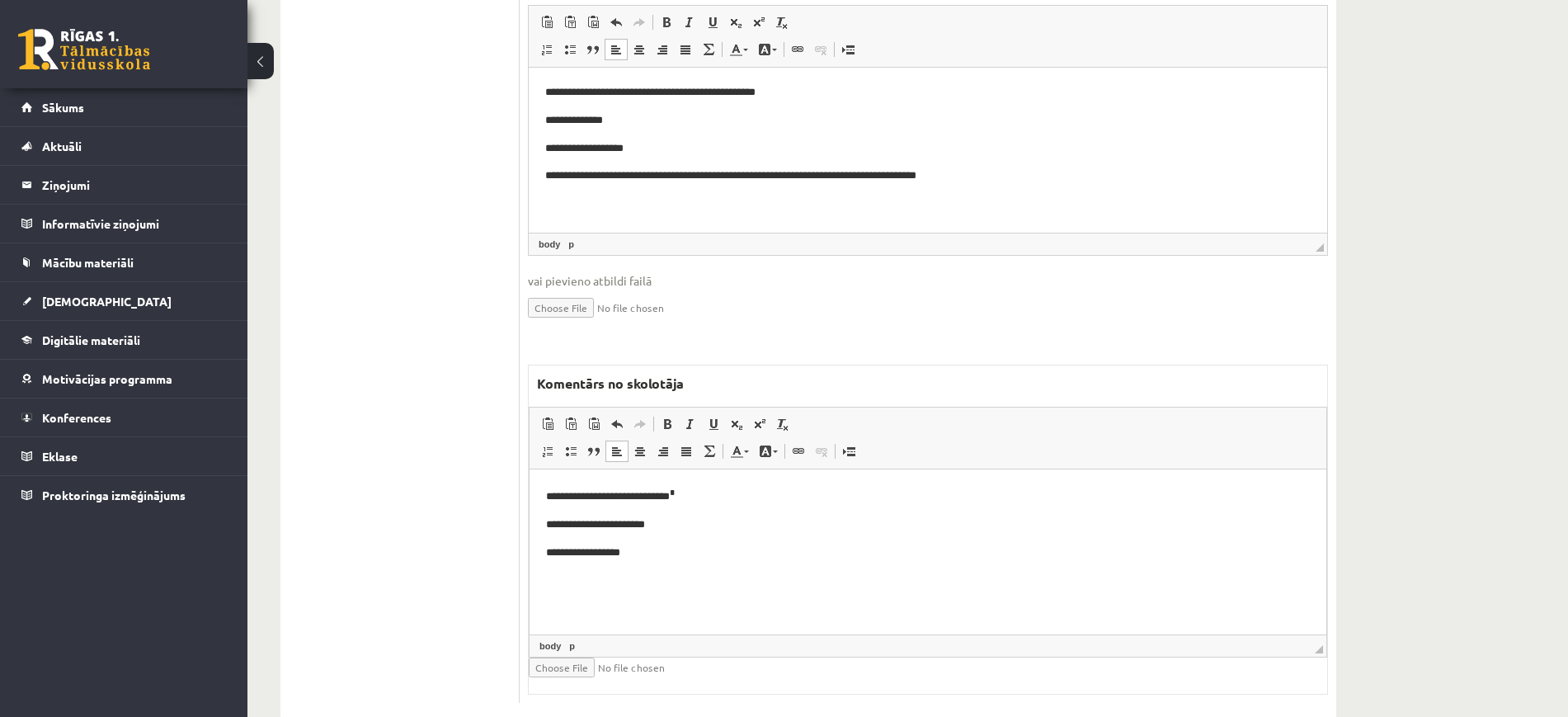
click at [699, 518] on p "**********" at bounding box center [927, 525] width 764 height 17
click at [727, 569] on body "**********" at bounding box center [927, 538] width 764 height 104
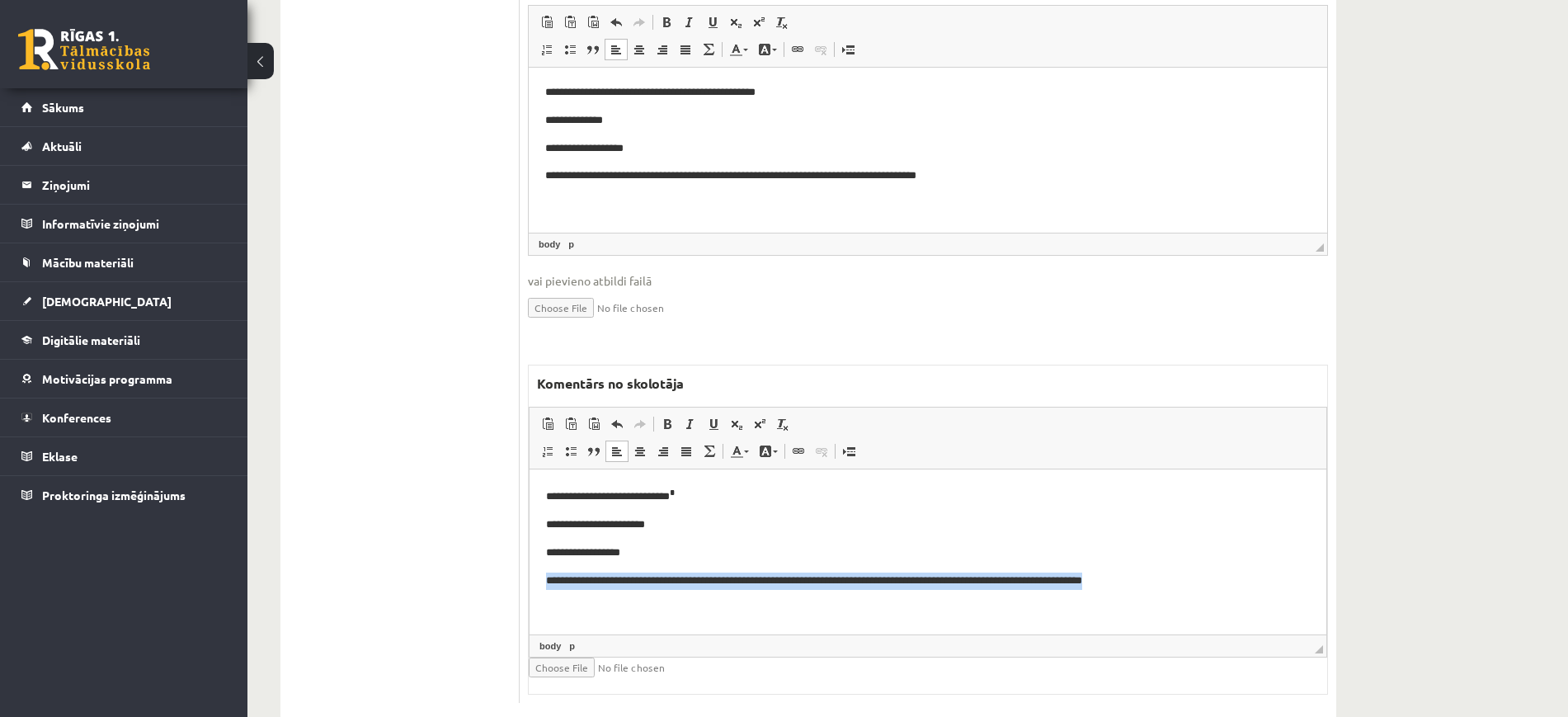
drag, startPoint x: 1242, startPoint y: 571, endPoint x: 1060, endPoint y: 852, distance: 334.8
click at [529, 583] on html "**********" at bounding box center [927, 538] width 797 height 137
click at [677, 414] on link "Treknraksts Klaviatūras saīsne vadīšanas taustiņš+B" at bounding box center [668, 425] width 24 height 22
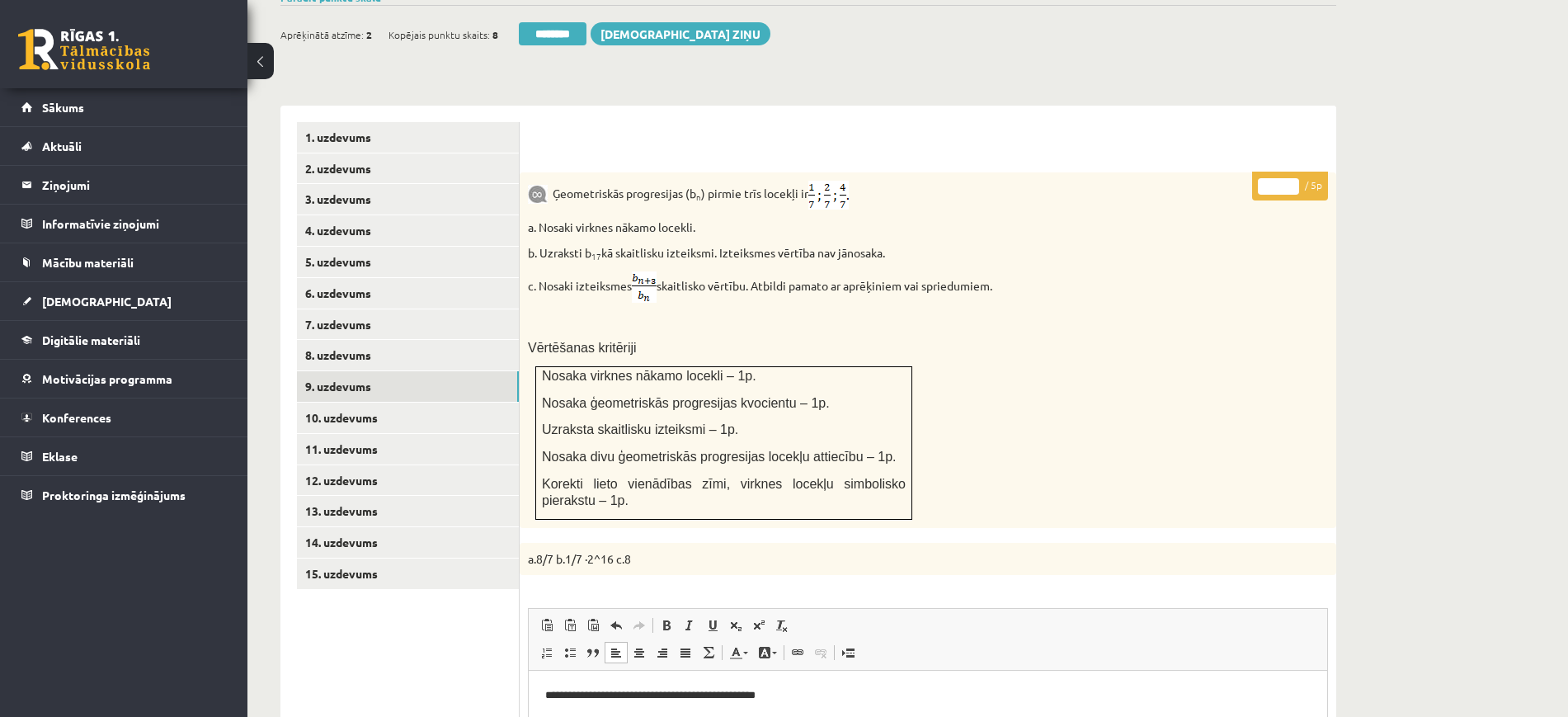
scroll to position [464, 0]
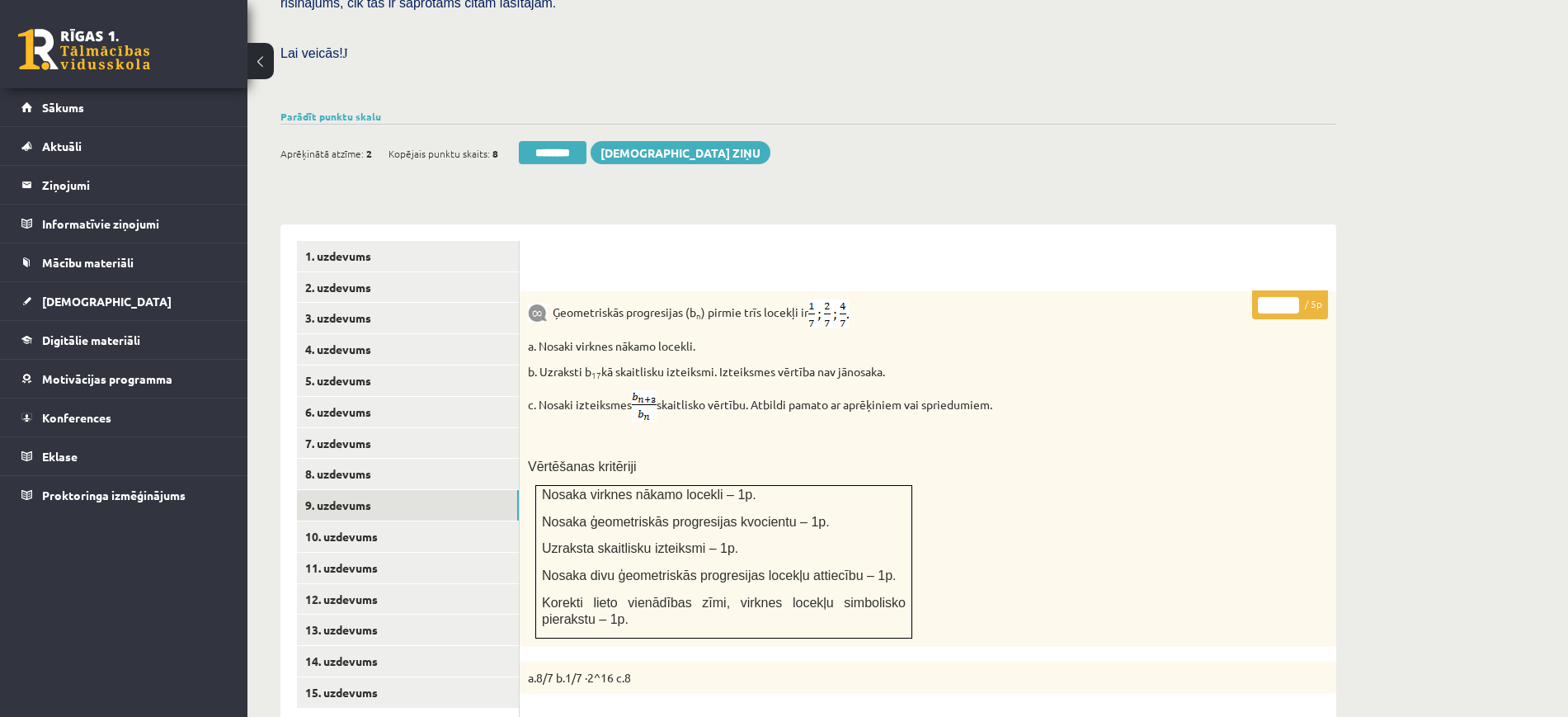
click at [1294, 297] on input "*" at bounding box center [1278, 305] width 42 height 16
type input "*"
click at [1294, 297] on input "*" at bounding box center [1278, 305] width 42 height 16
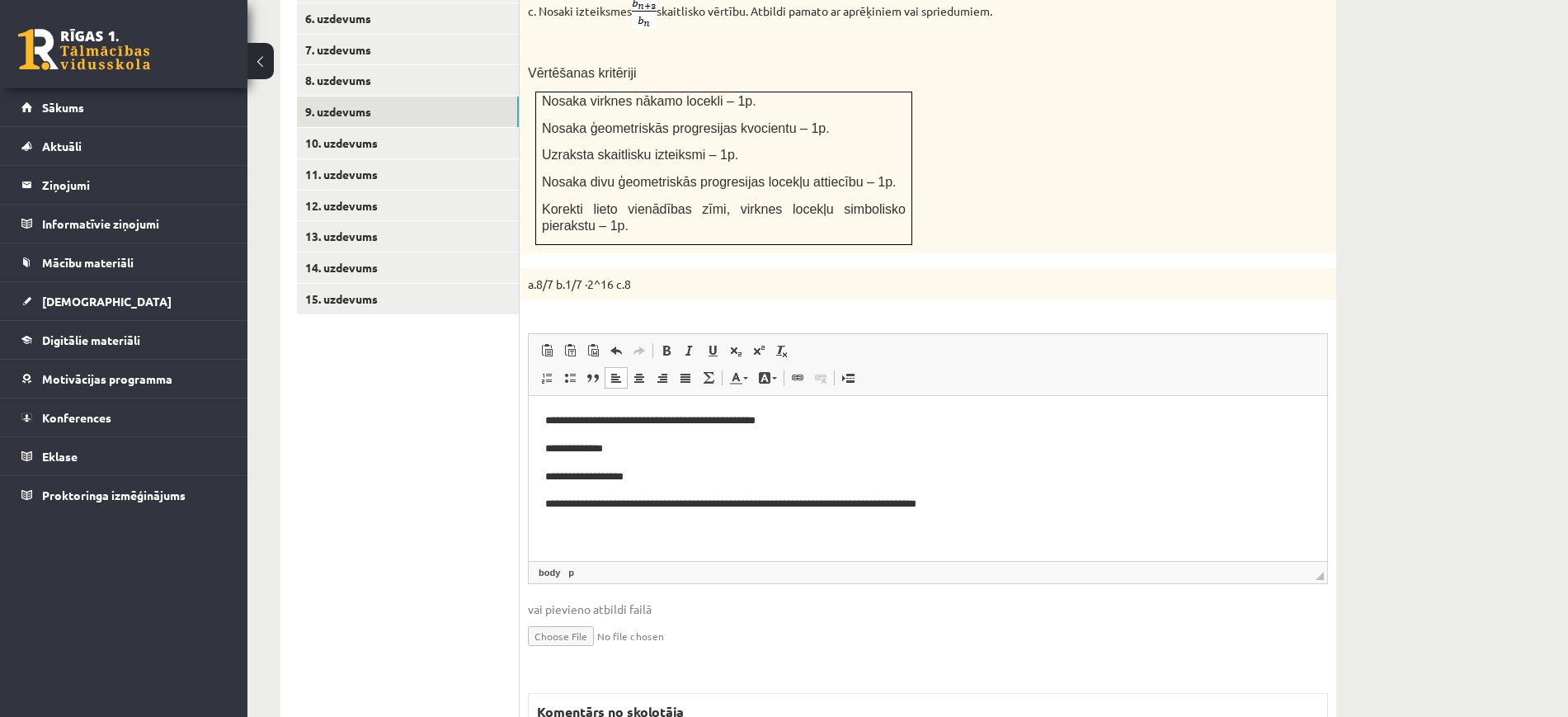
scroll to position [1186, 0]
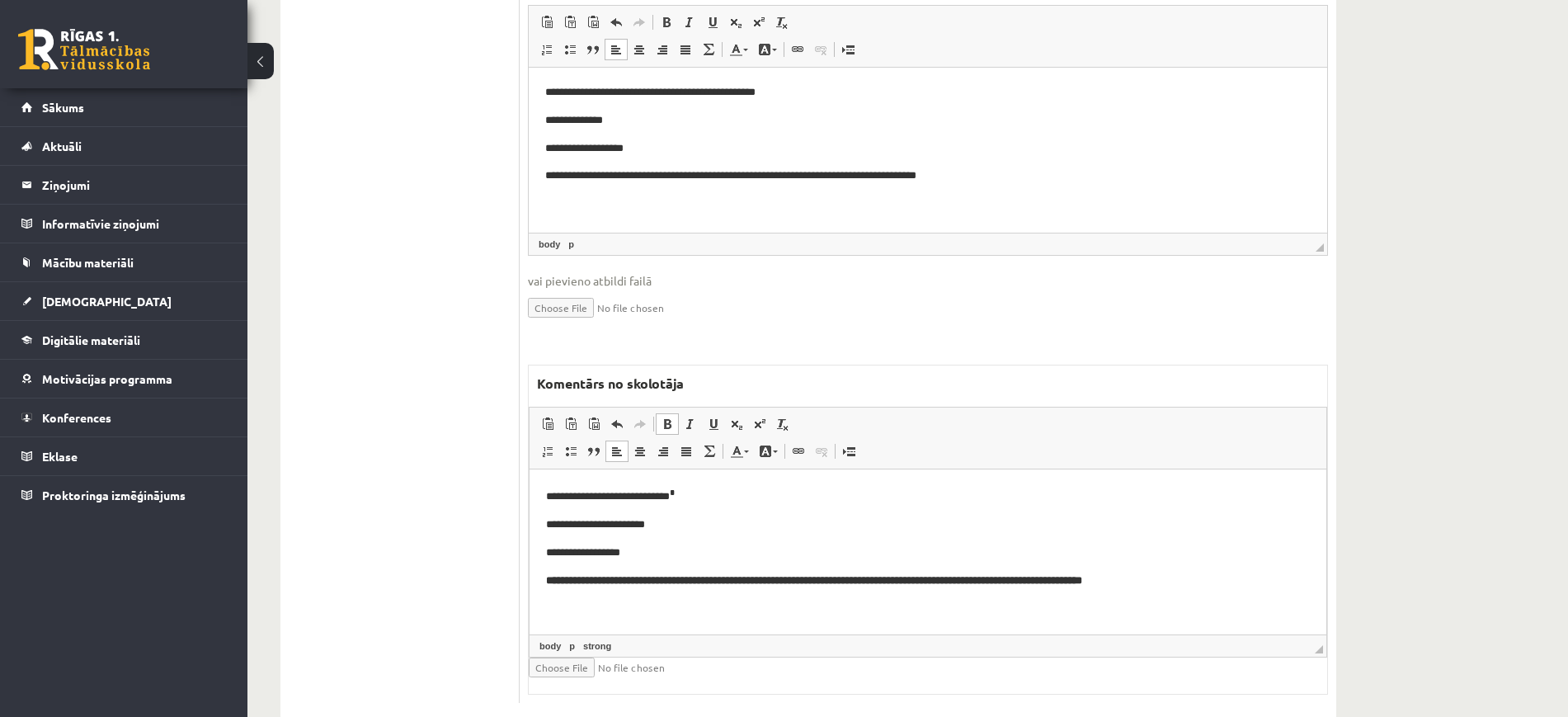
click at [992, 588] on p "**********" at bounding box center [927, 581] width 764 height 17
click at [956, 551] on p "**********" at bounding box center [927, 553] width 764 height 17
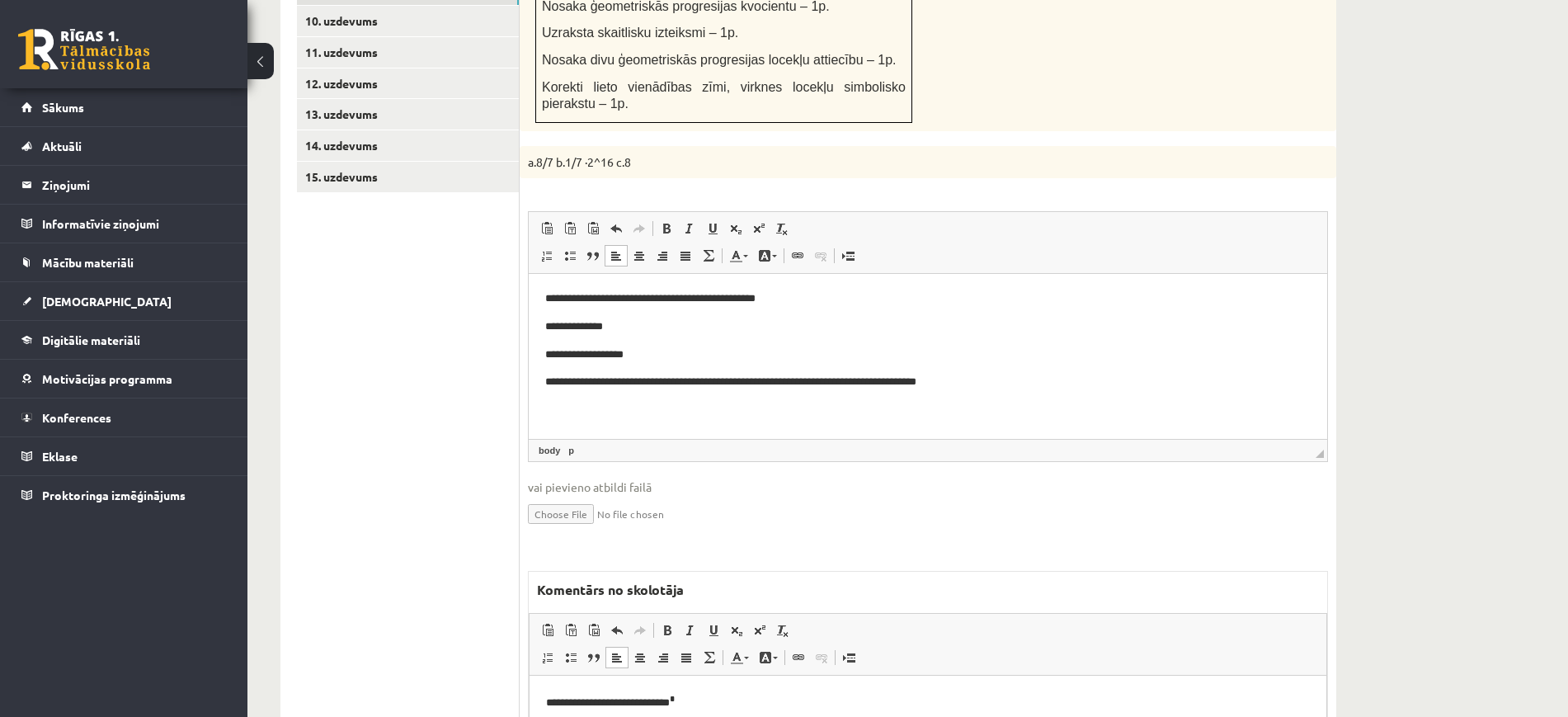
scroll to position [670, 0]
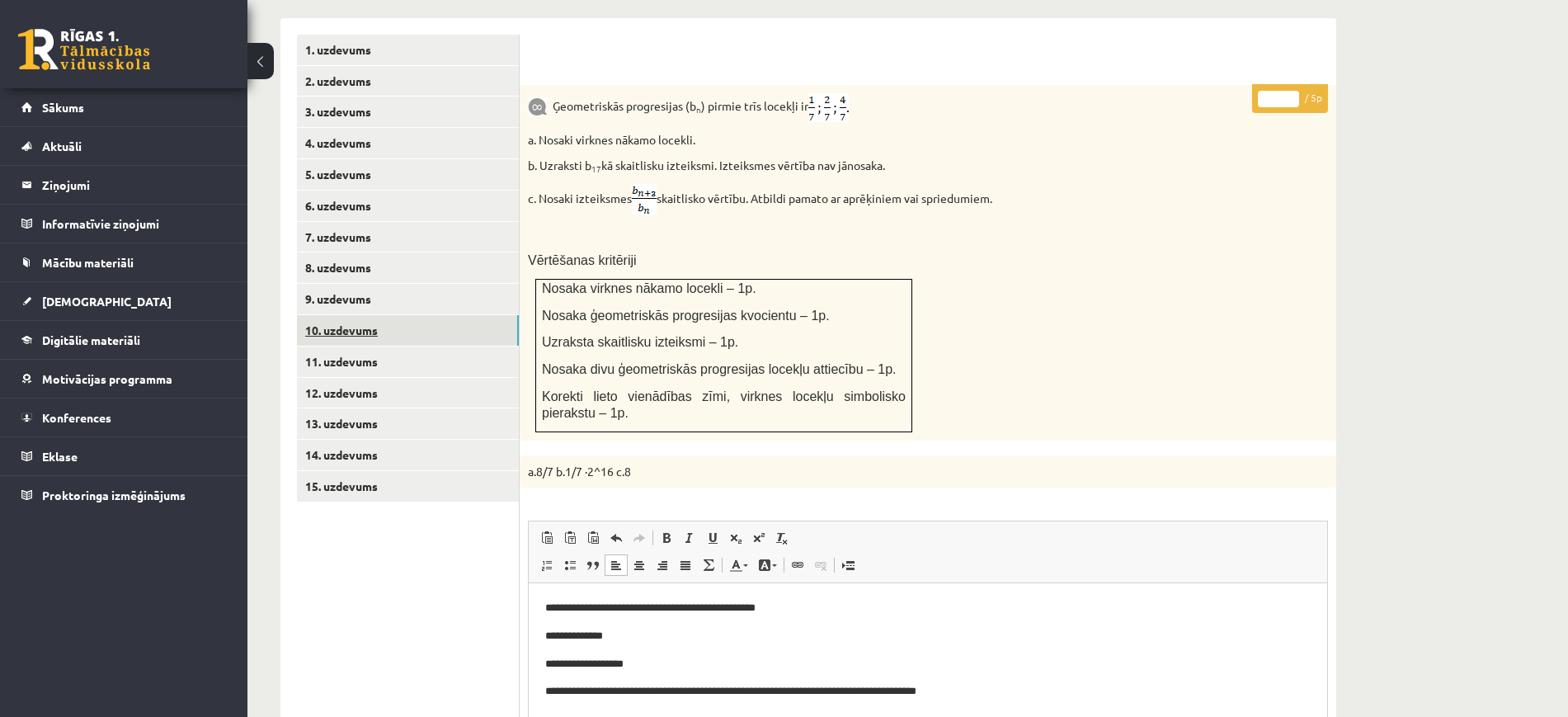
click at [480, 315] on link "10. uzdevums" at bounding box center [407, 330] width 222 height 31
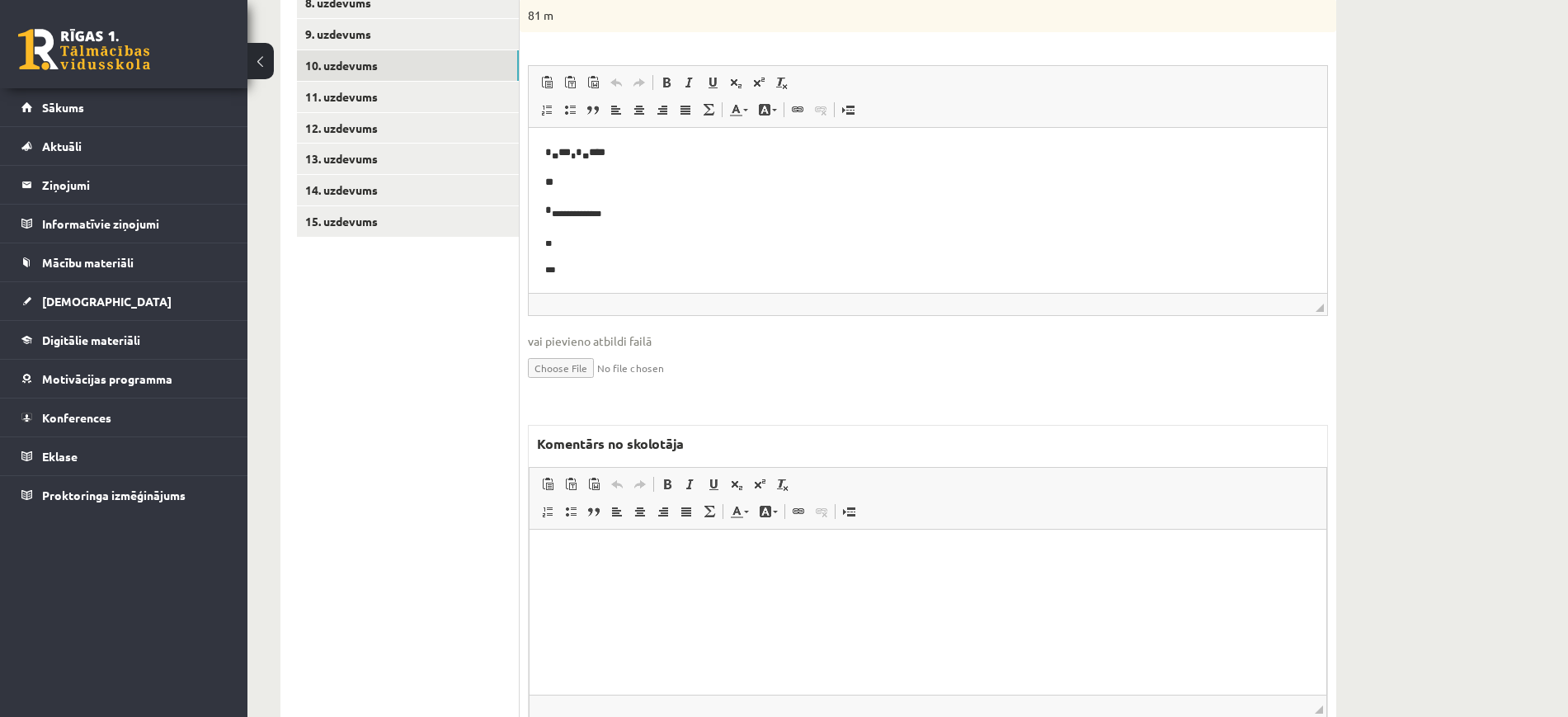
scroll to position [995, 0]
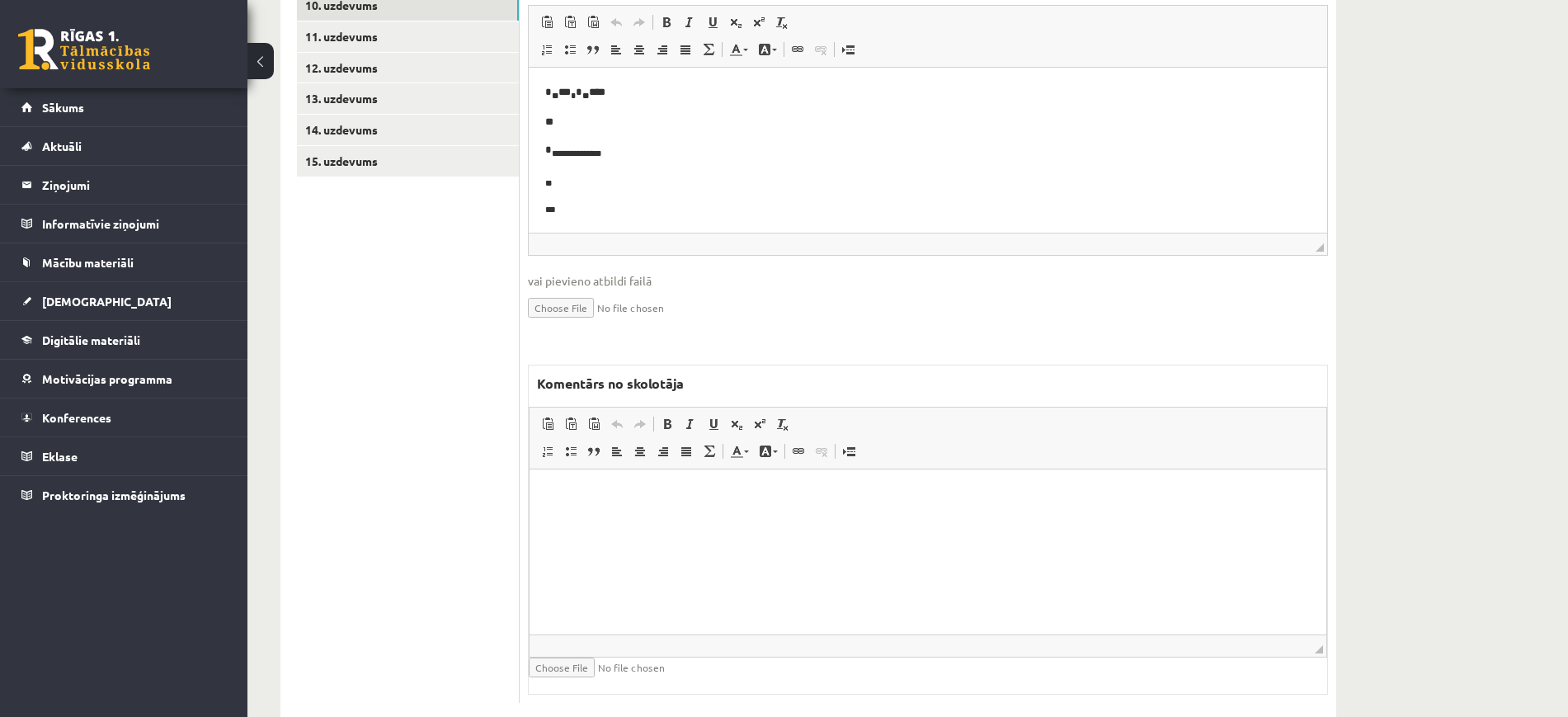
click at [714, 519] on html at bounding box center [927, 494] width 797 height 51
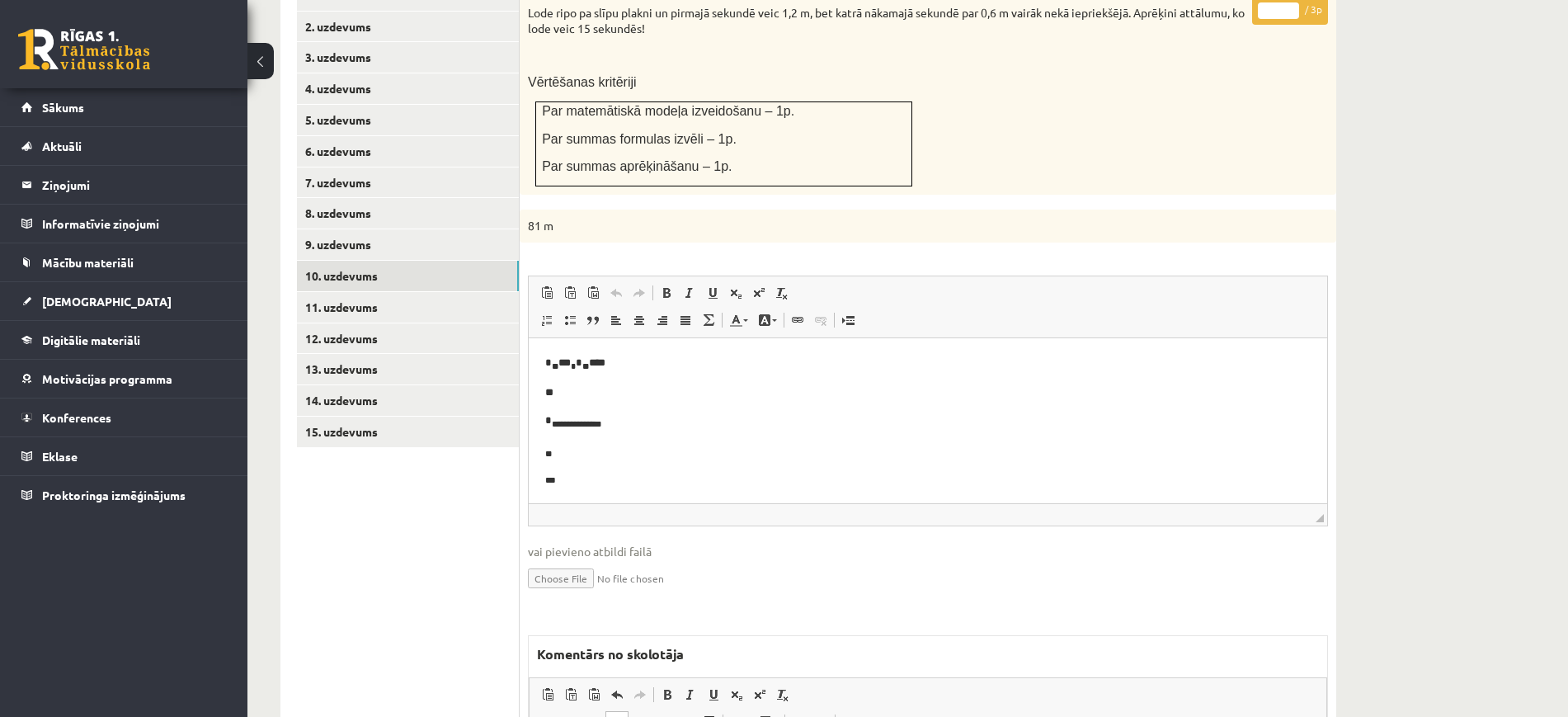
scroll to position [480, 0]
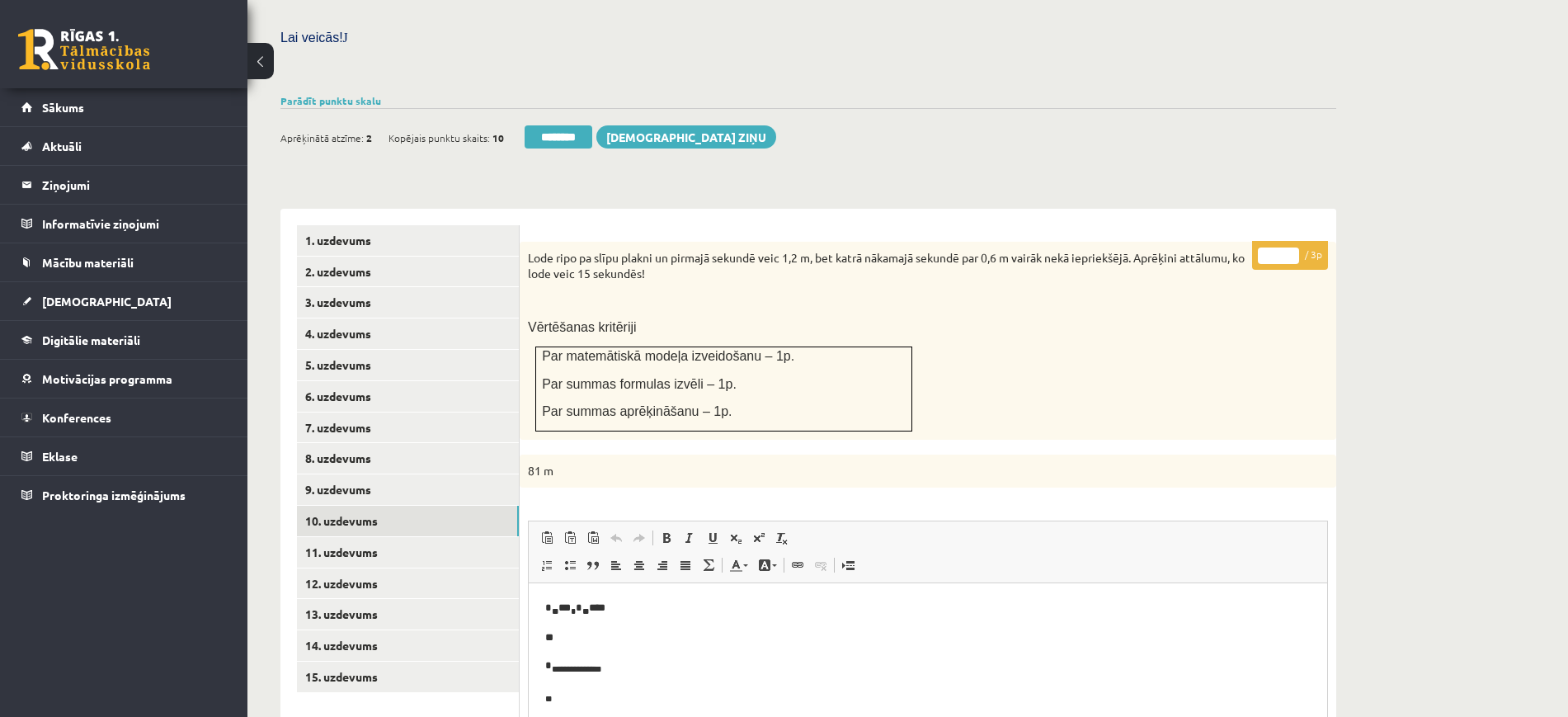
click at [1288, 247] on input "*" at bounding box center [1278, 255] width 42 height 16
type input "*"
click at [1290, 247] on input "*" at bounding box center [1278, 255] width 42 height 16
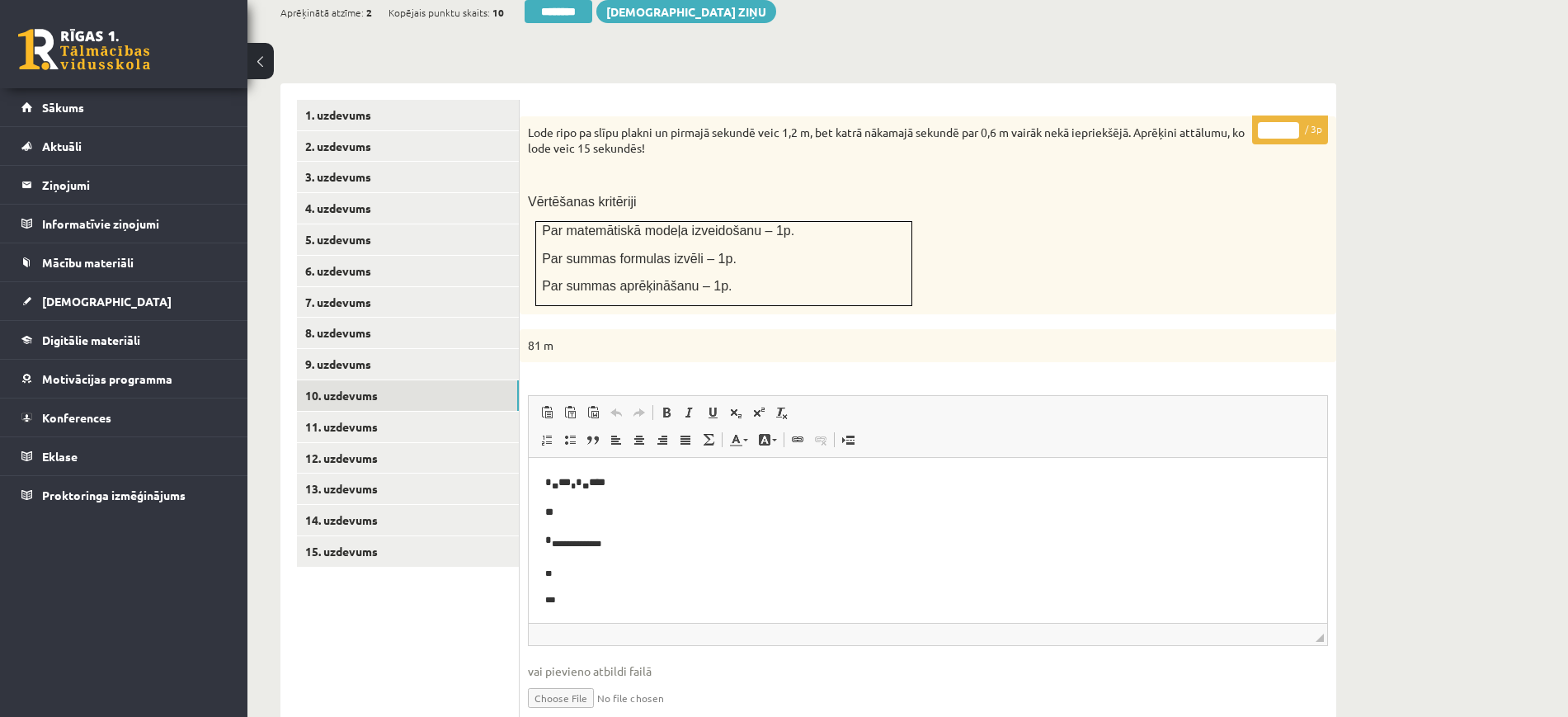
scroll to position [995, 0]
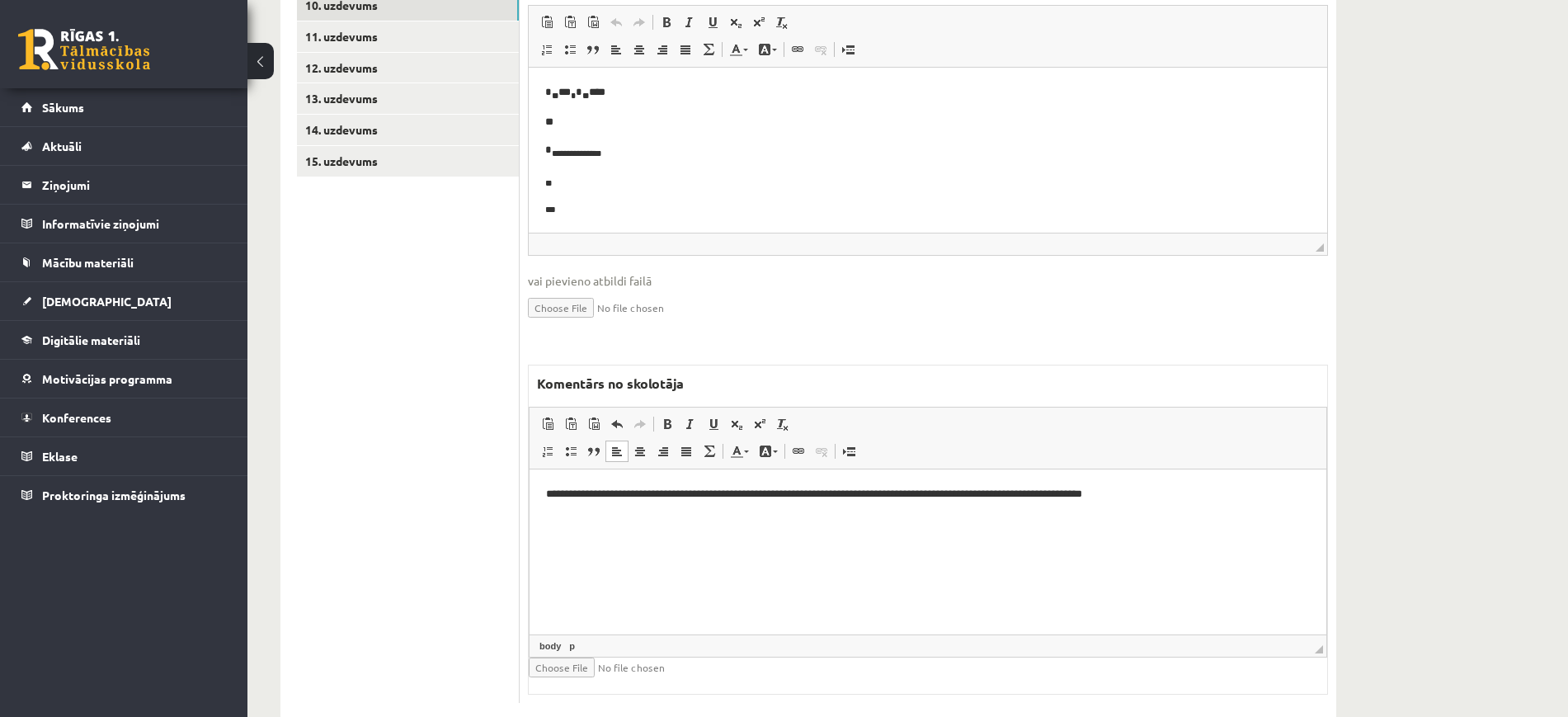
click at [544, 493] on html "**********" at bounding box center [927, 494] width 797 height 51
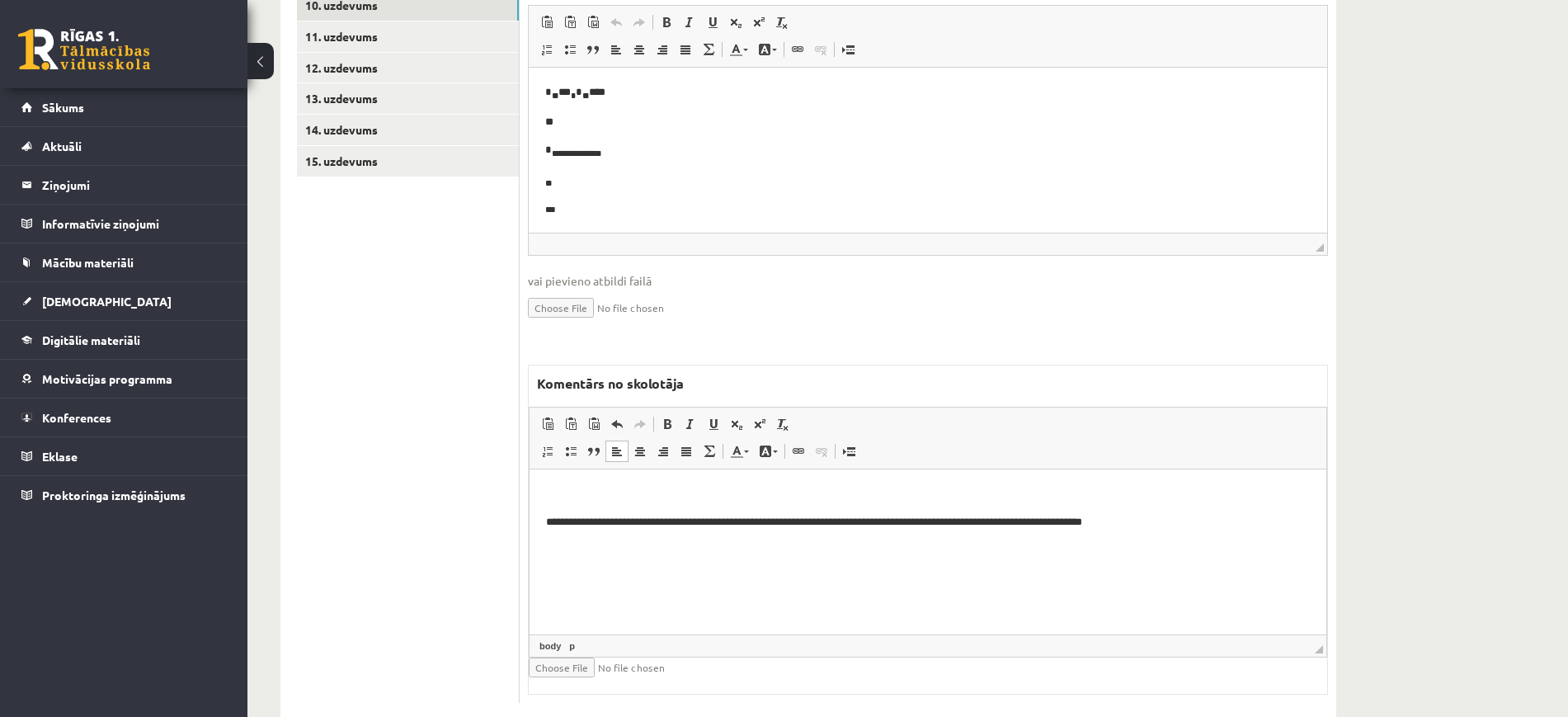
click at [546, 489] on html "**********" at bounding box center [927, 508] width 797 height 79
click at [740, 417] on span at bounding box center [736, 424] width 14 height 14
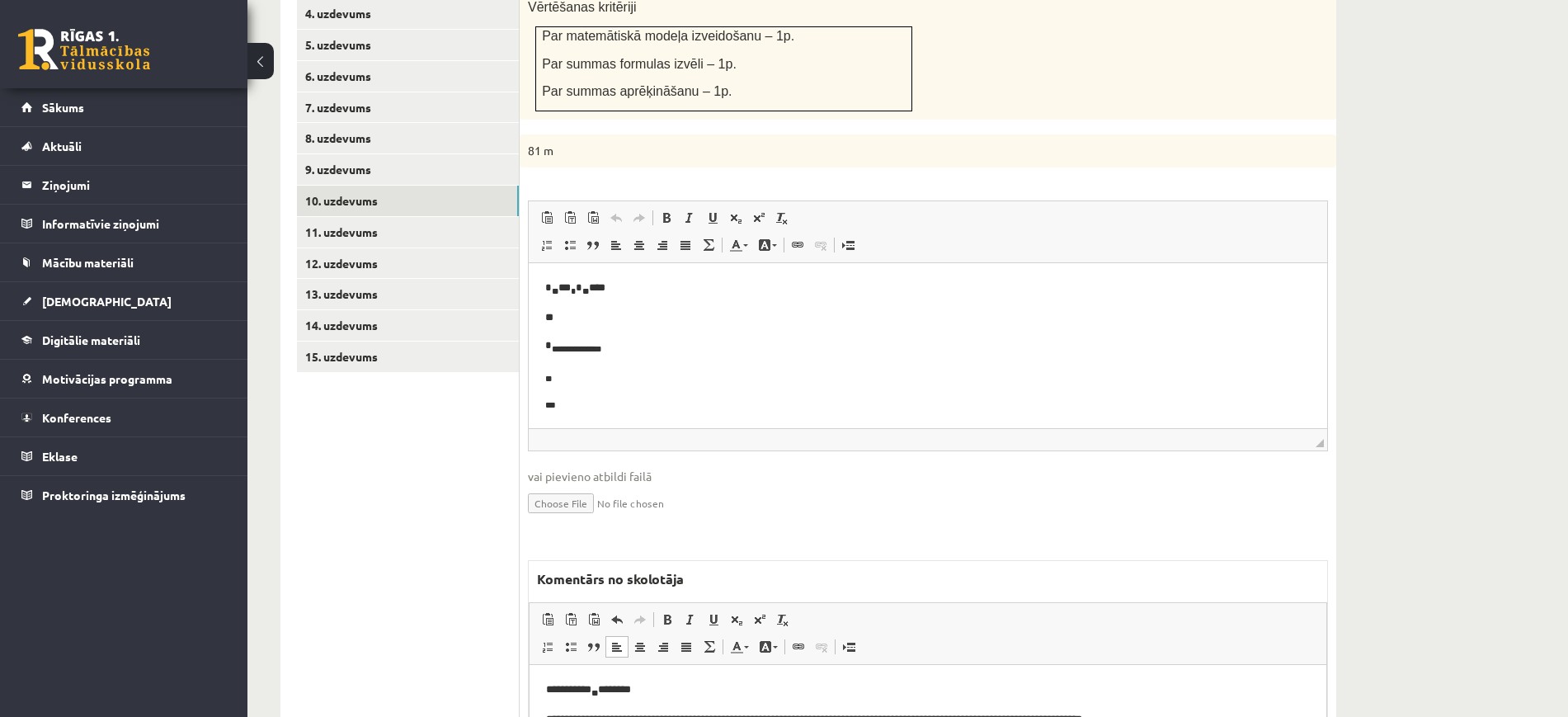
scroll to position [583, 0]
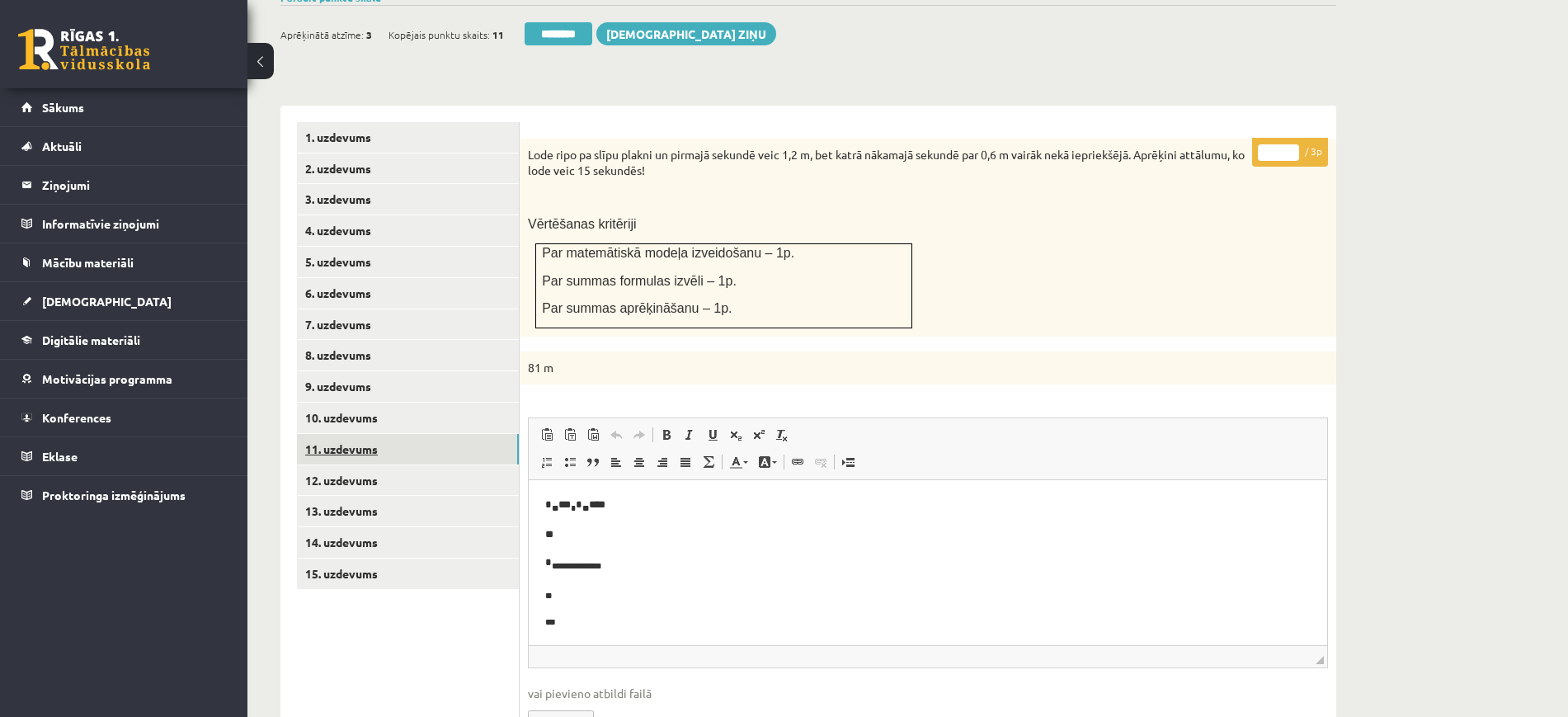
click at [448, 434] on link "11. uzdevums" at bounding box center [407, 449] width 222 height 31
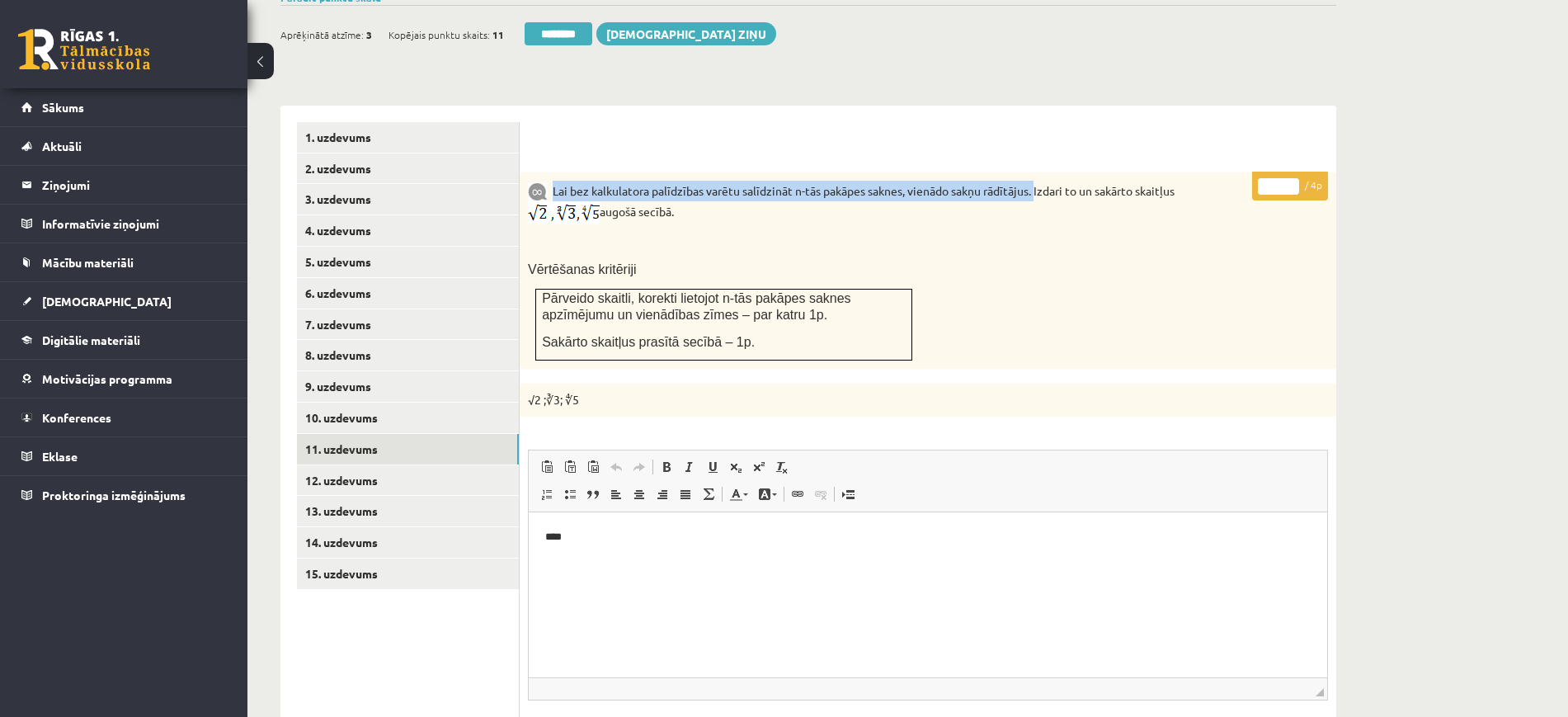
drag, startPoint x: 554, startPoint y: 148, endPoint x: 1042, endPoint y: 147, distance: 488.0
click at [1042, 181] on p "Lai bez kalkulatora palīdzības varētu salīdzināt n-tās pakāpes saknes, vienādo …" at bounding box center [886, 203] width 717 height 43
copy p "Lai bez kalkulatora palīdzības varētu salīdzināt n-tās pakāpes saknes, vienādo …"
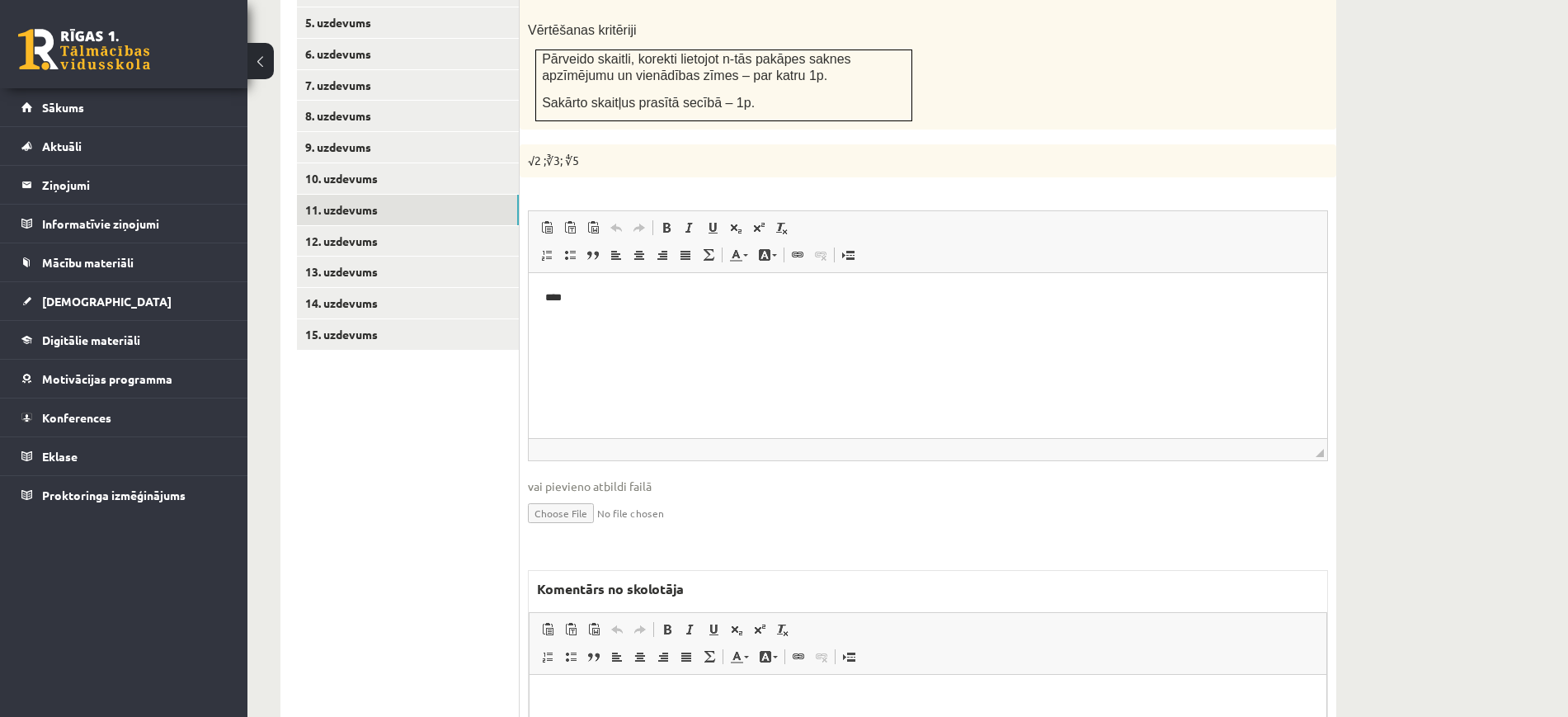
scroll to position [995, 0]
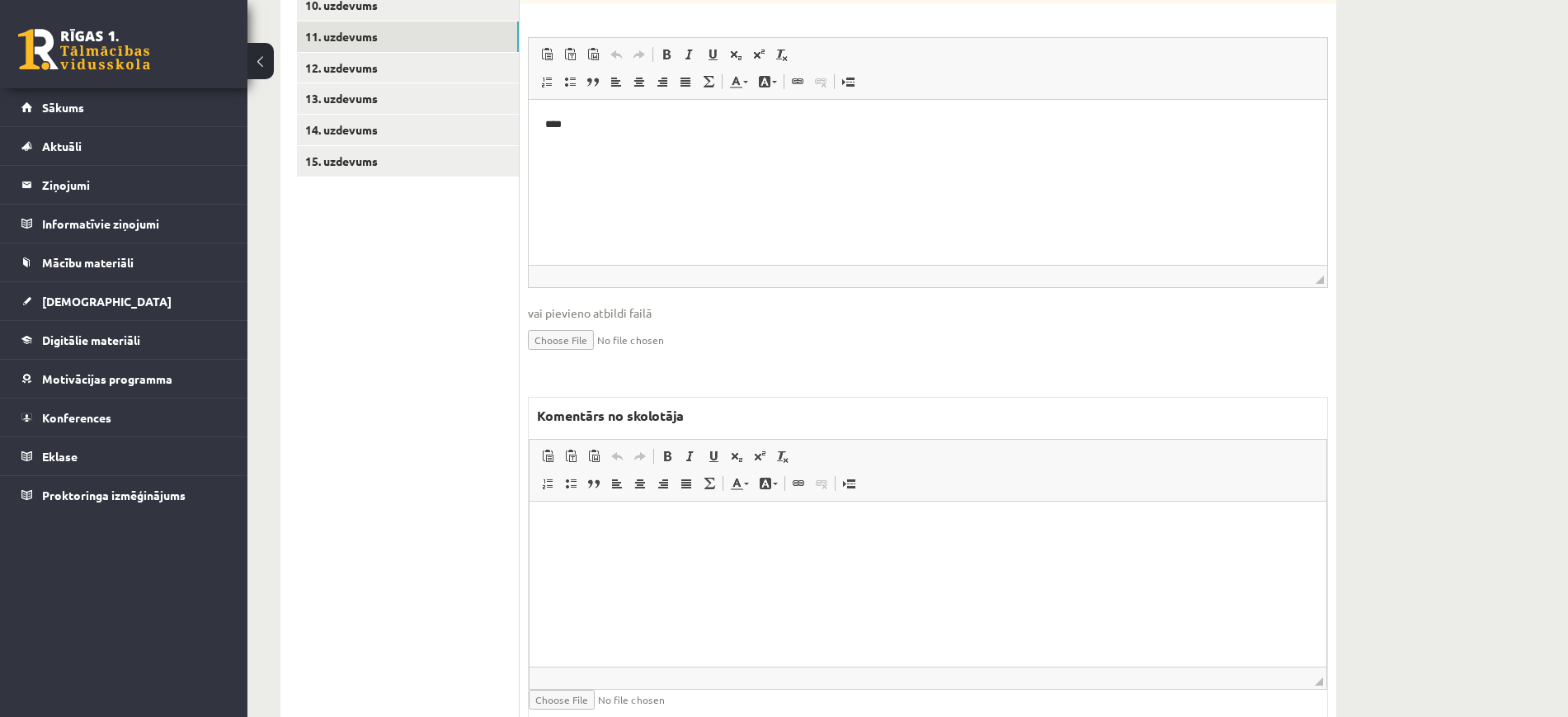
click at [745, 542] on html at bounding box center [927, 527] width 797 height 51
paste body "Bagātinātā teksta redaktors, wiswyg-editor-47363837128960-1756798394-296"
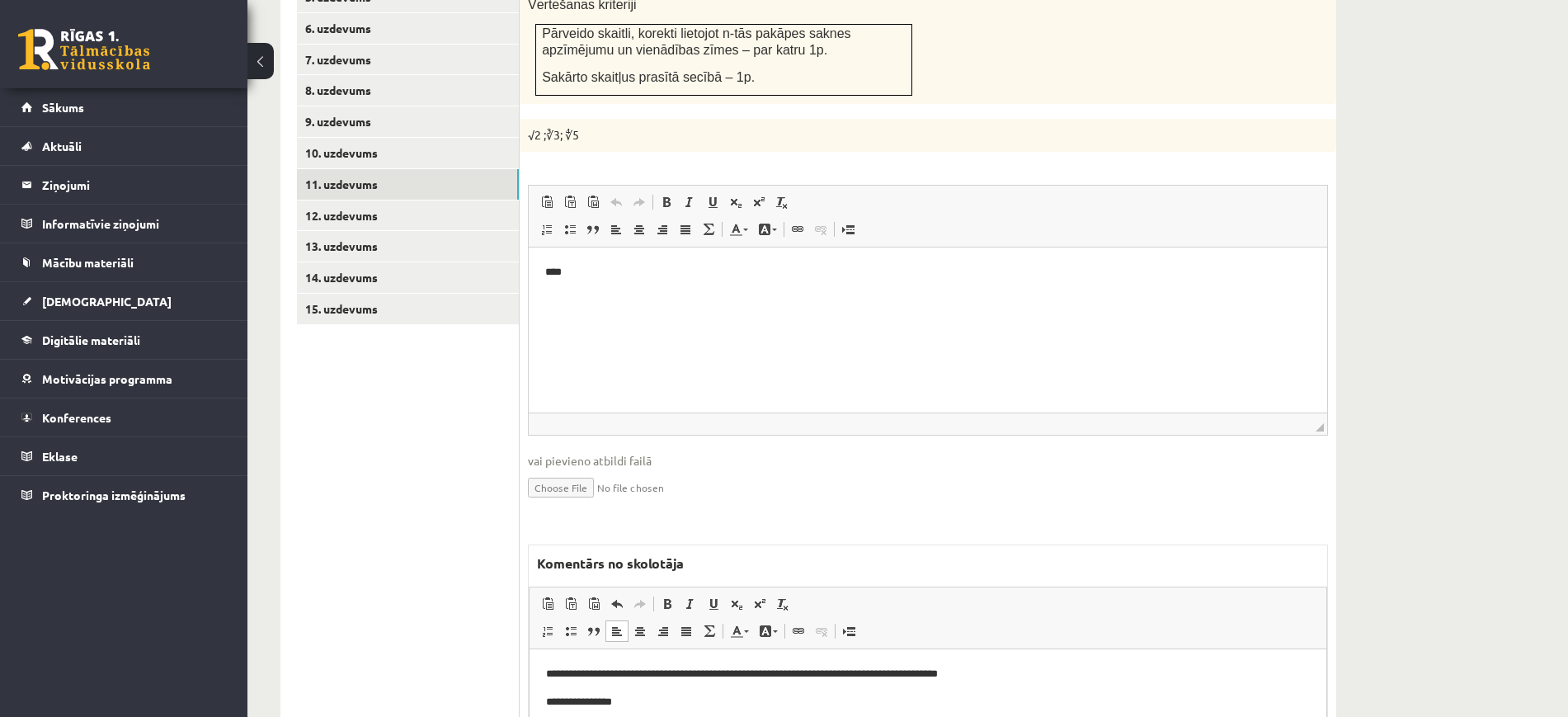
scroll to position [686, 0]
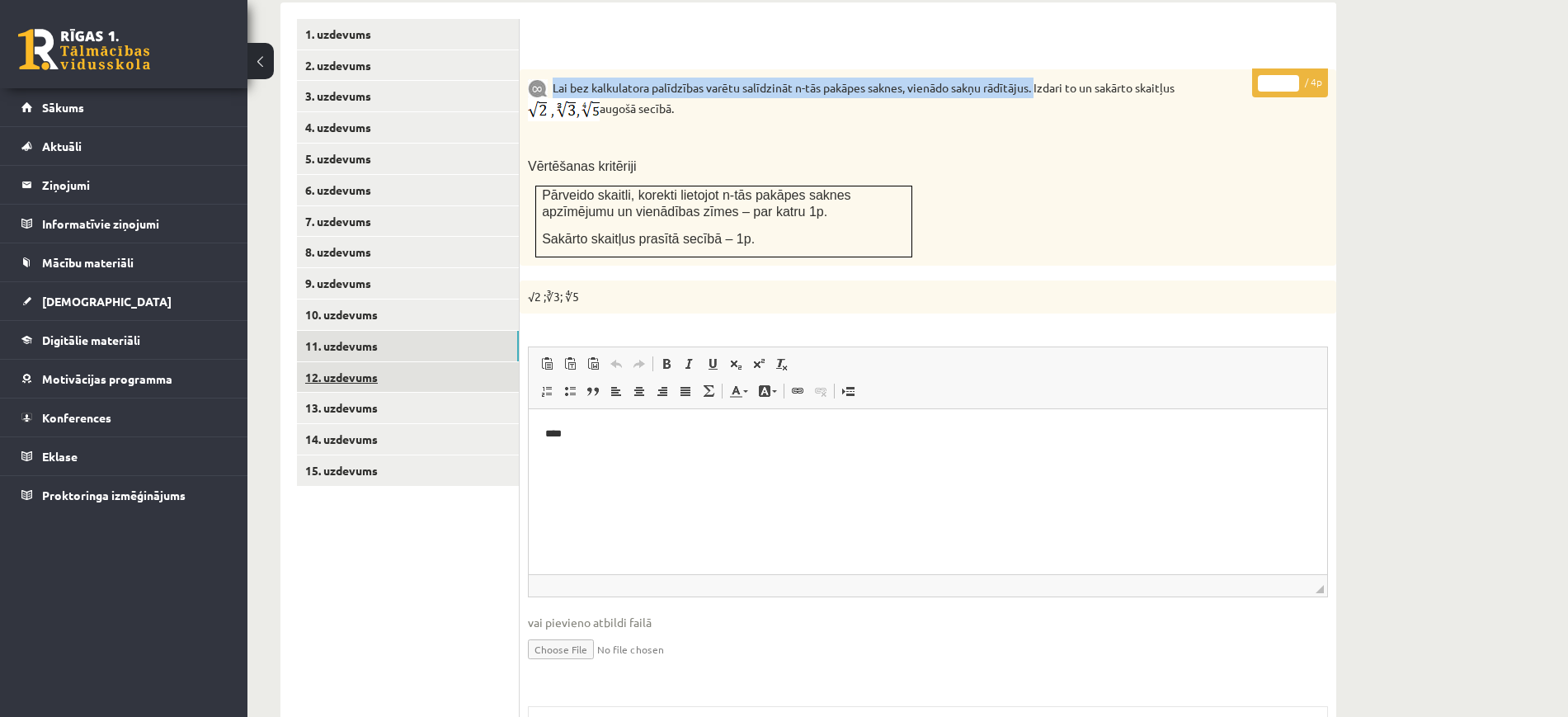
click at [405, 362] on link "12. uzdevums" at bounding box center [407, 378] width 222 height 31
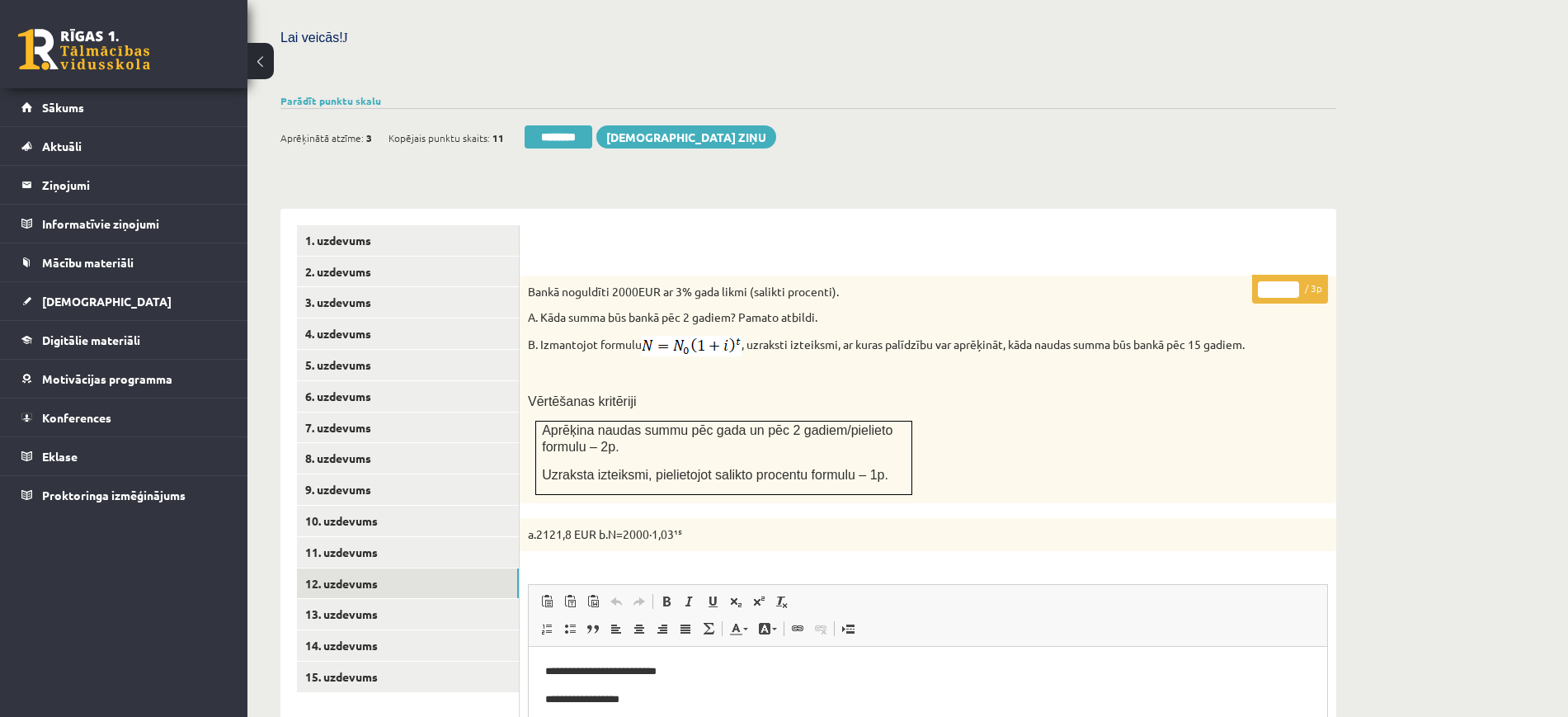
scroll to position [892, 0]
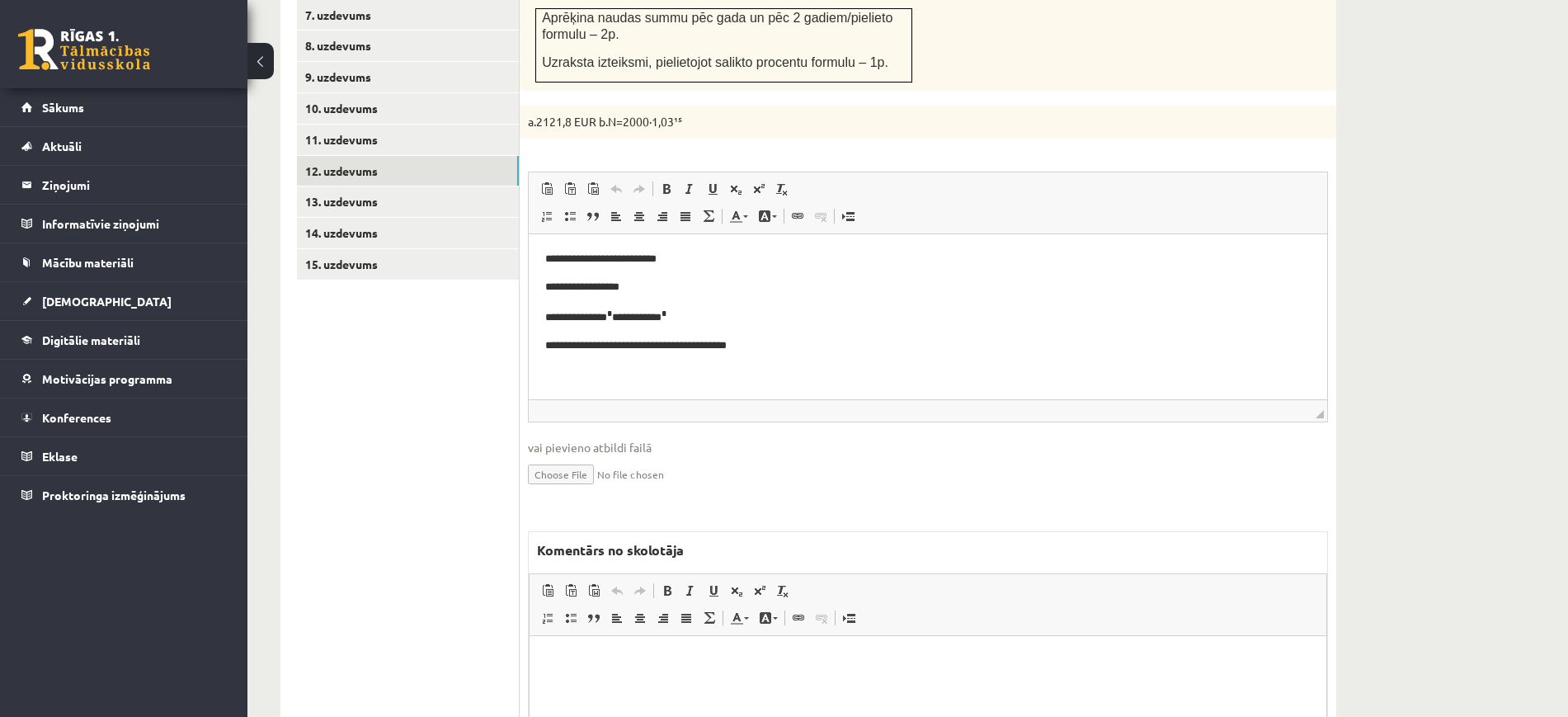
click at [584, 641] on html at bounding box center [927, 661] width 797 height 51
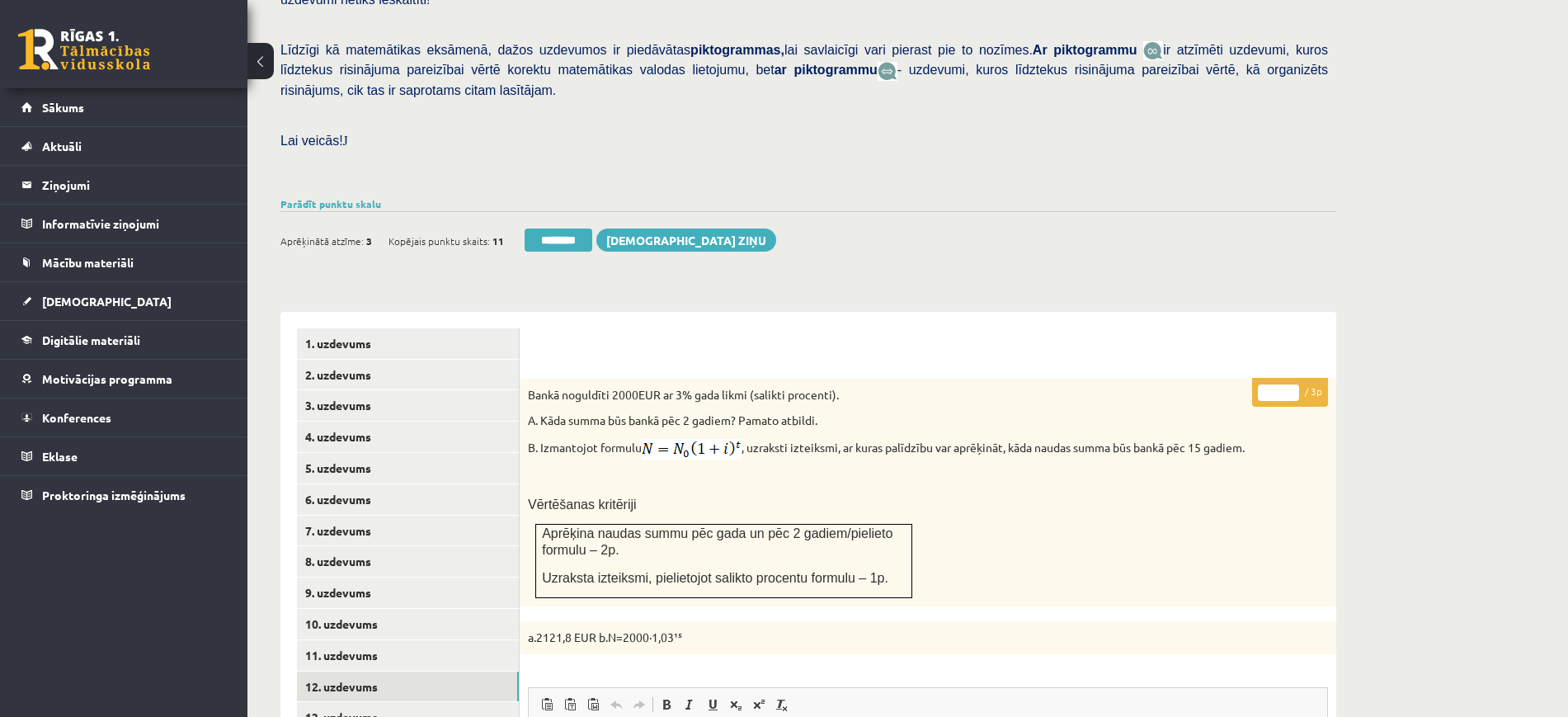
scroll to position [67, 0]
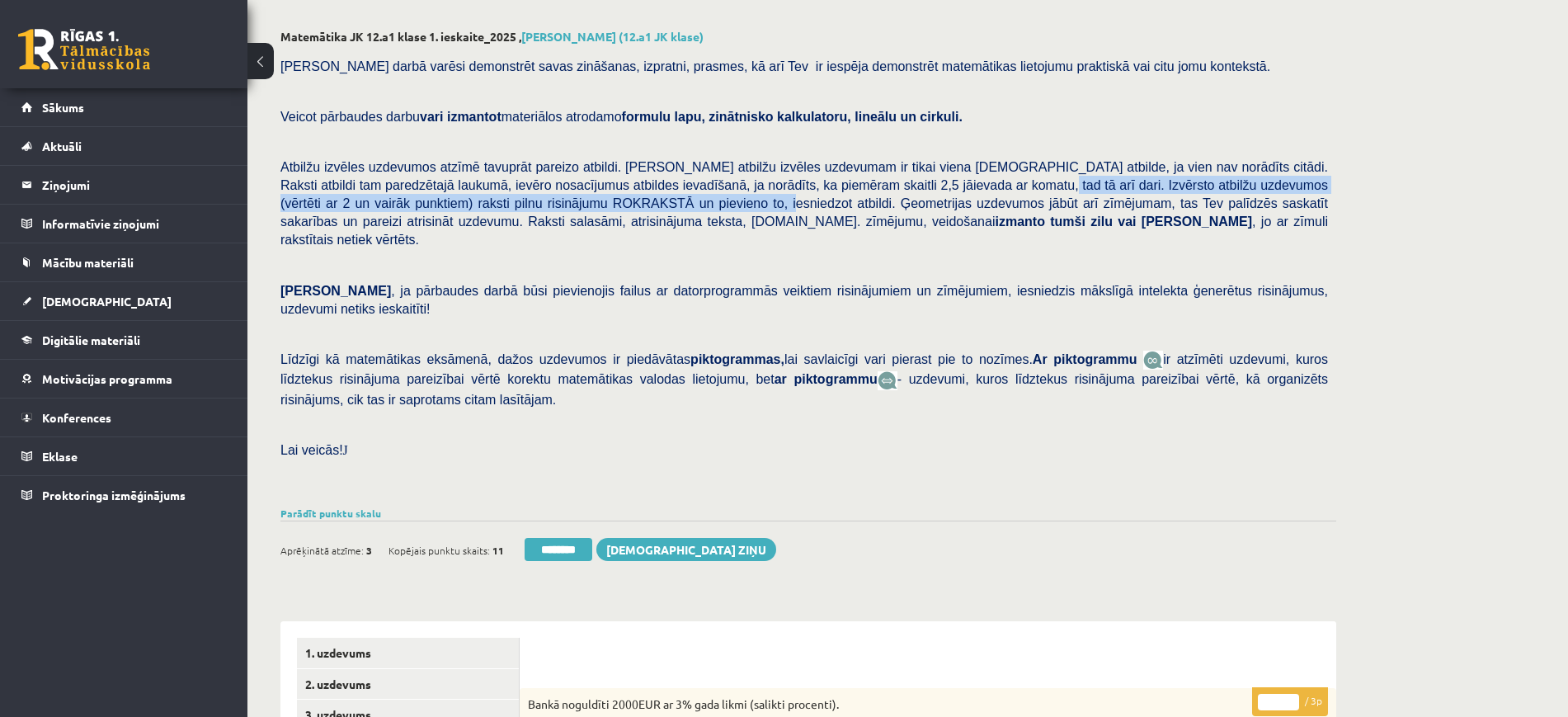
drag, startPoint x: 865, startPoint y: 180, endPoint x: 528, endPoint y: 203, distance: 337.8
click at [528, 203] on span "Atbilžu izvēles uzdevumos atzīmē tavuprāt pareizo atbildi. Katram atbilžu izvēl…" at bounding box center [804, 204] width 1048 height 87
copy span "Izvērsto atbilžu uzdevumos (vērtēti ar 2 un vairāk punktiem) raksti pilnu risin…"
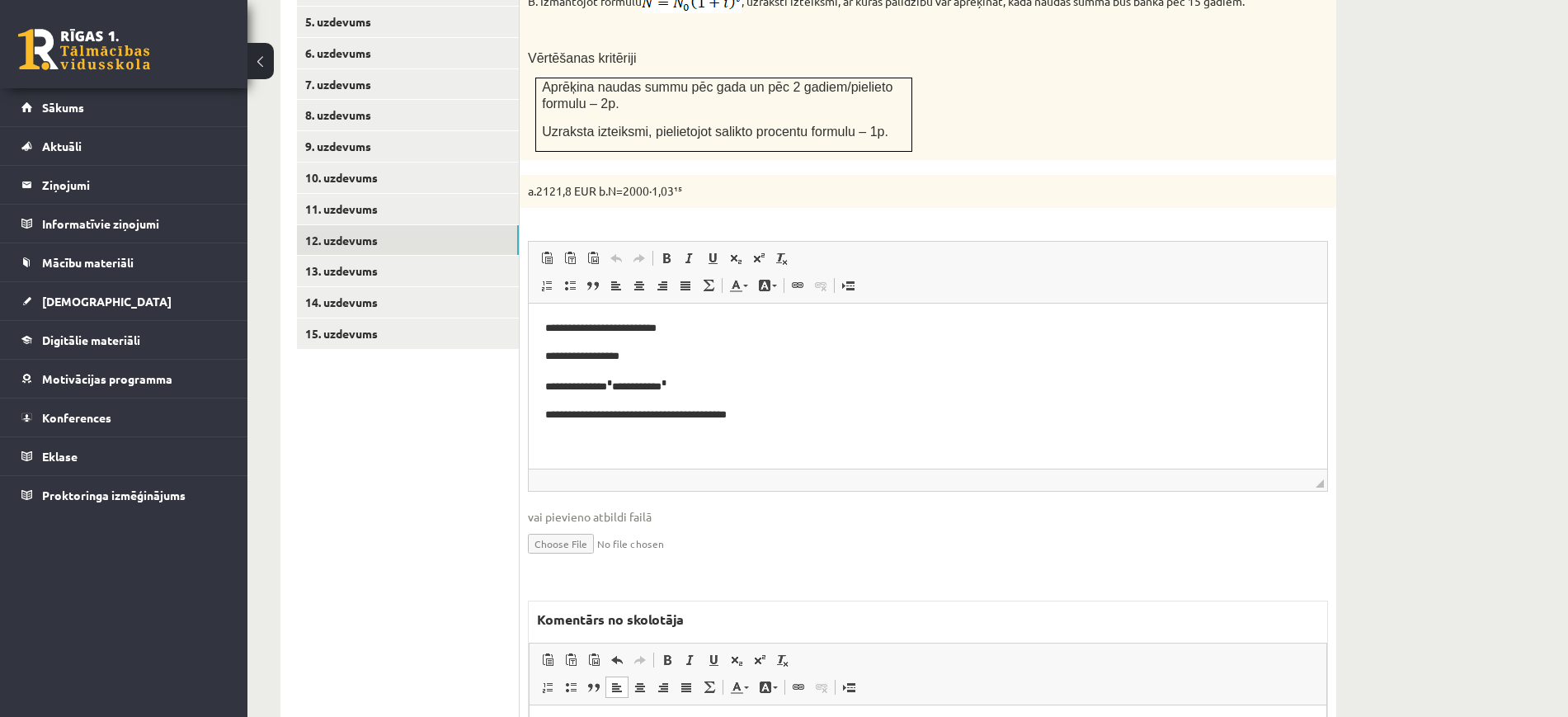
scroll to position [995, 0]
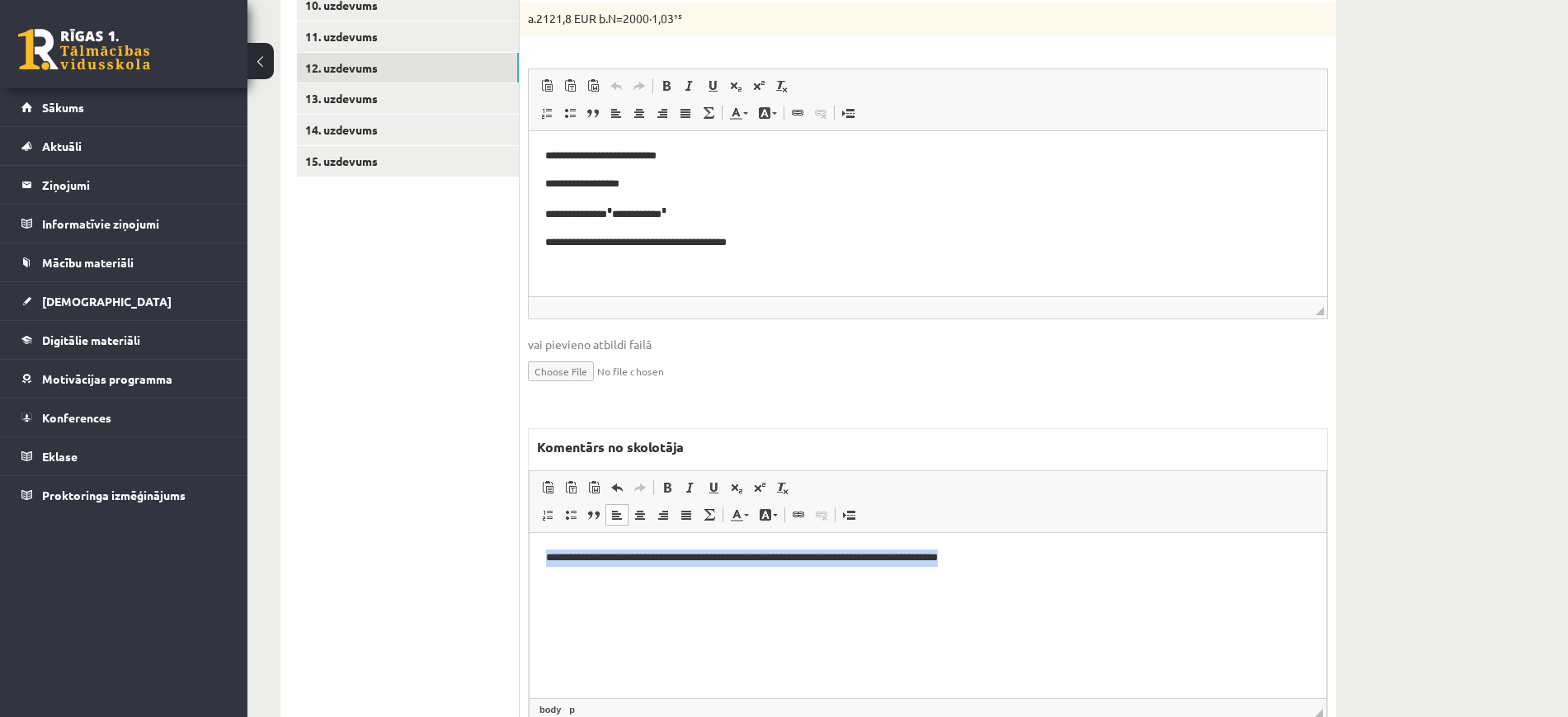
drag, startPoint x: 1107, startPoint y: 574, endPoint x: 366, endPoint y: 574, distance: 741.0
click at [529, 574] on html "**********" at bounding box center [927, 558] width 797 height 51
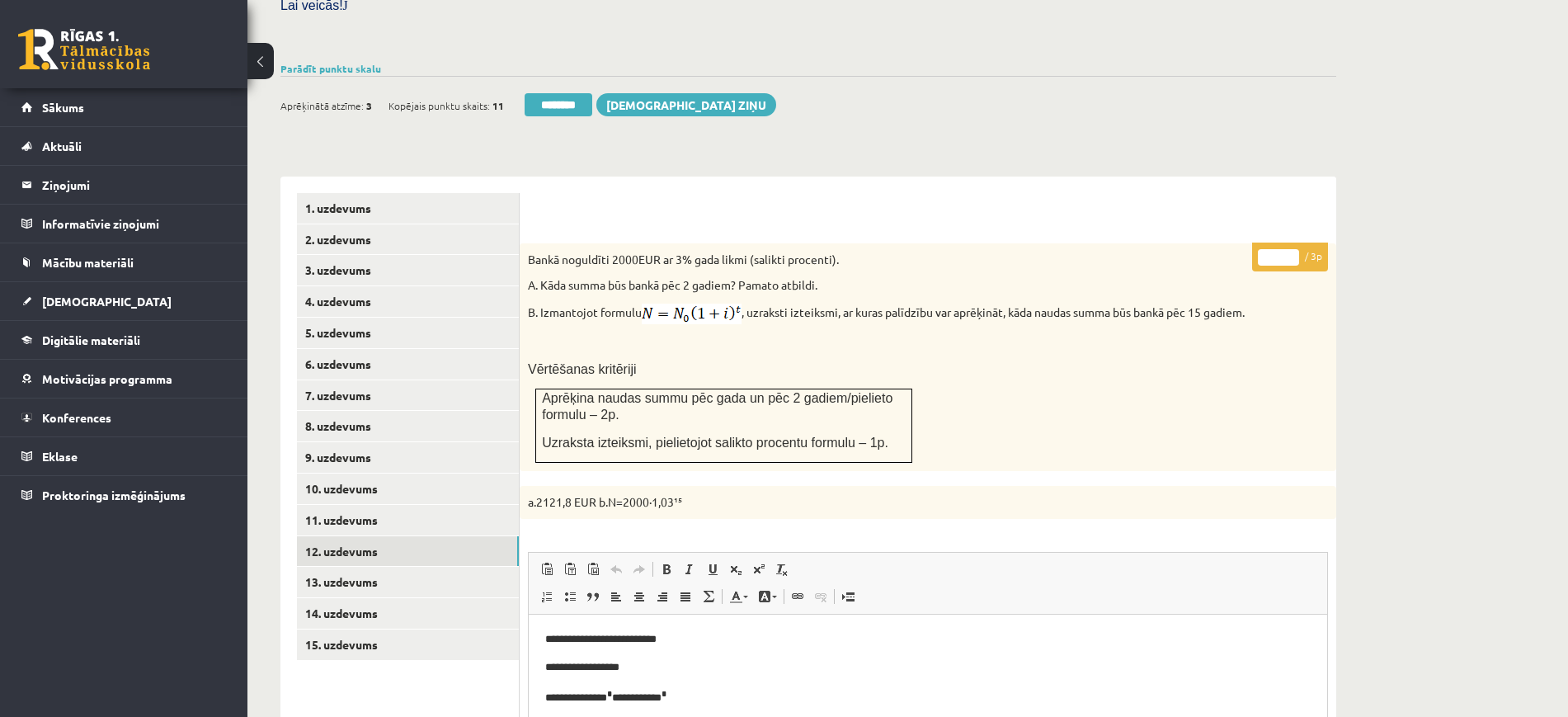
scroll to position [480, 0]
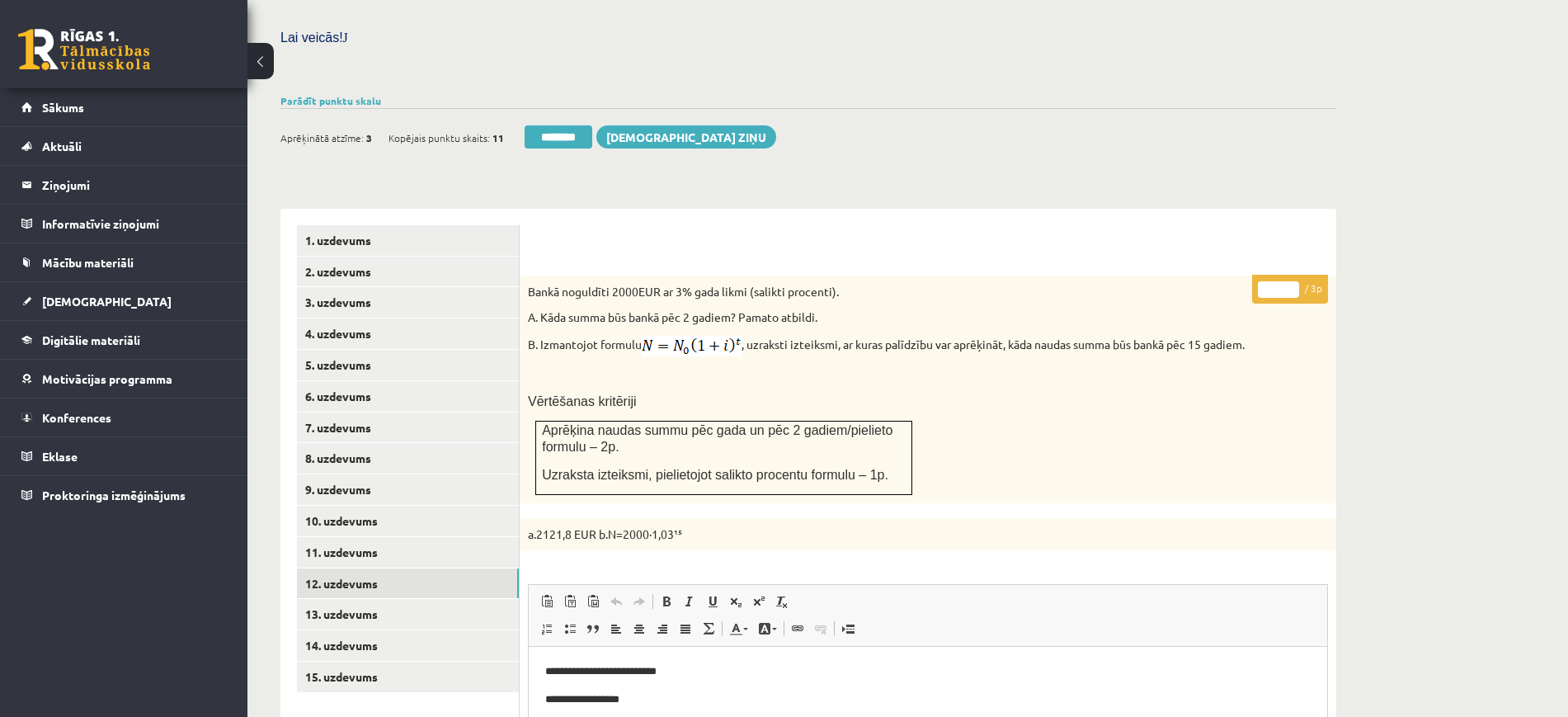
type input "*"
click at [1292, 282] on input "*" at bounding box center [1278, 290] width 42 height 16
click at [442, 599] on link "13. uzdevums" at bounding box center [407, 615] width 222 height 31
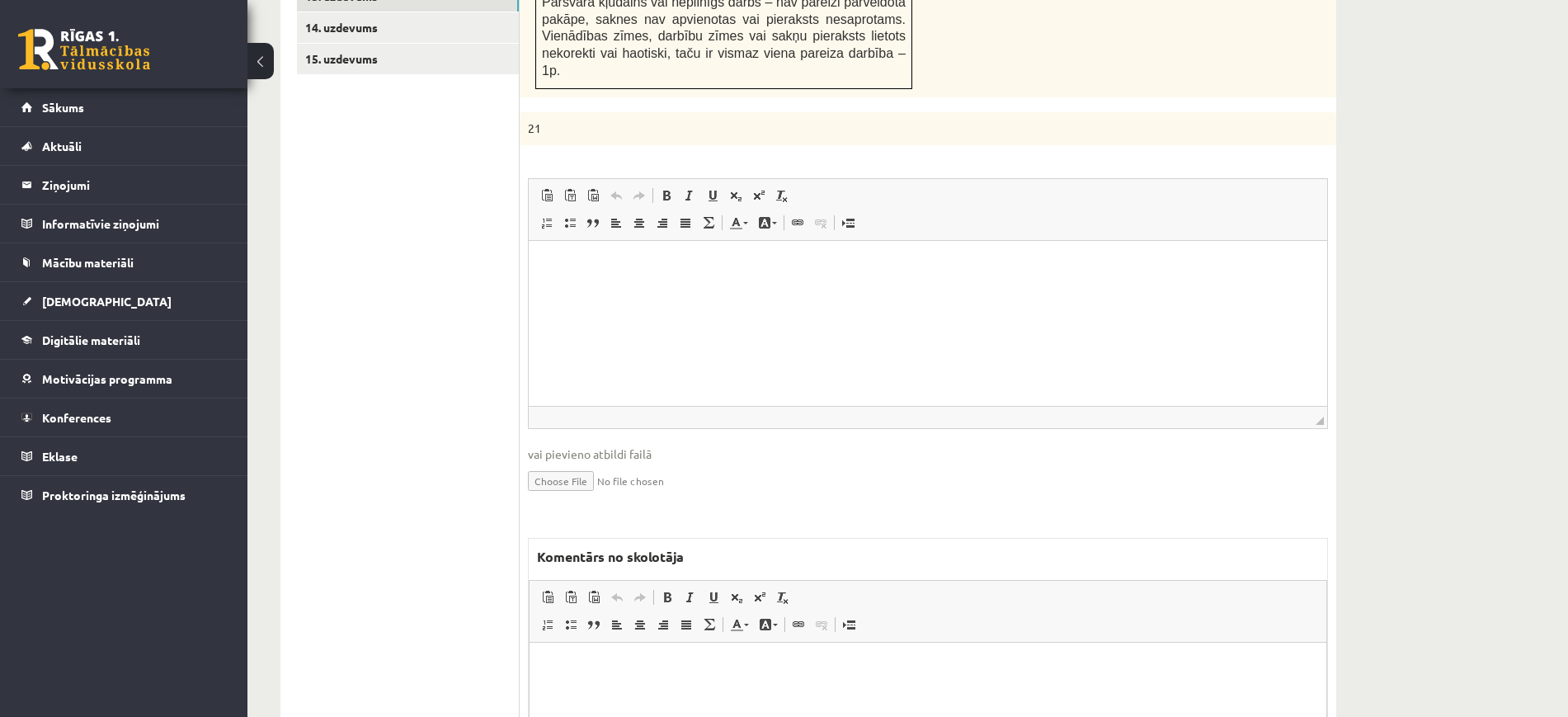
scroll to position [1254, 0]
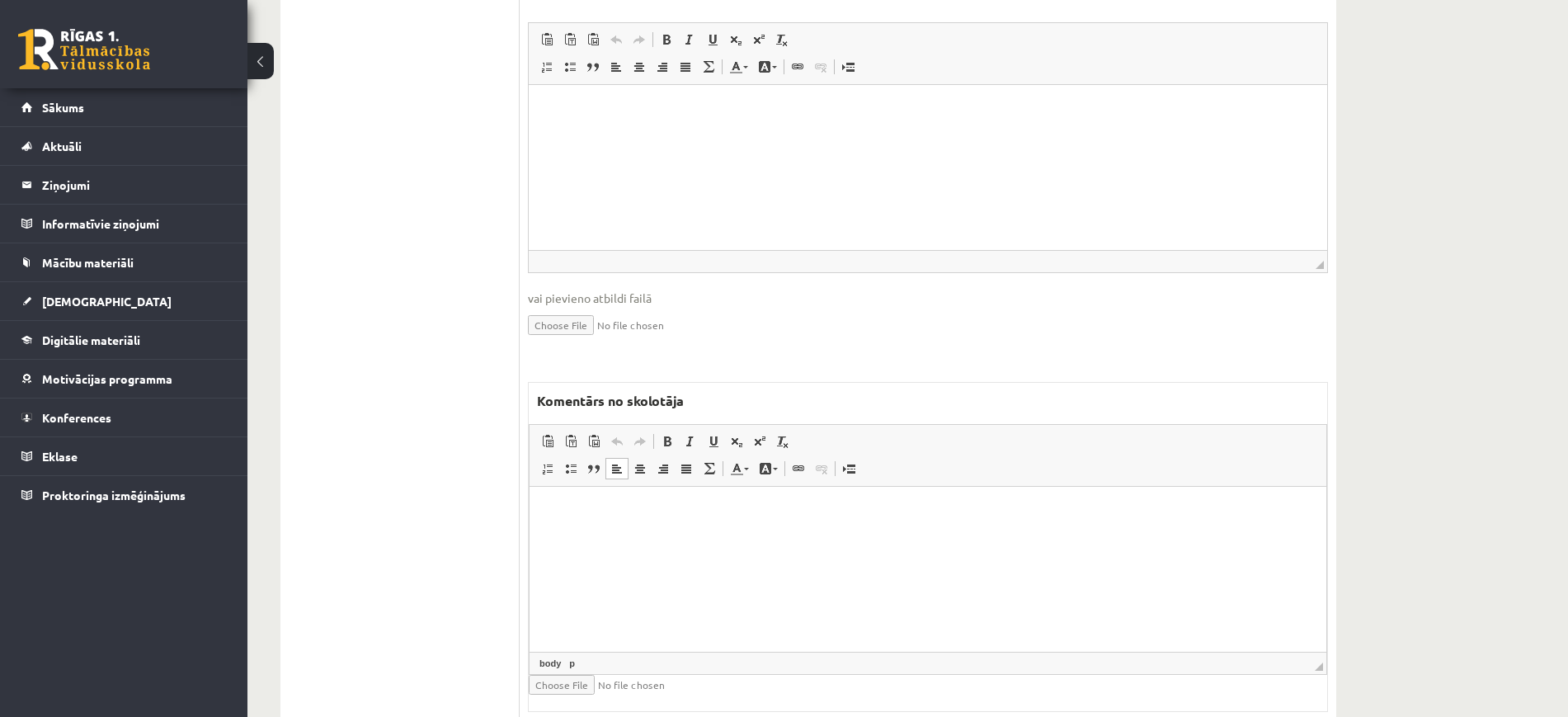
click at [694, 537] on html at bounding box center [927, 511] width 797 height 51
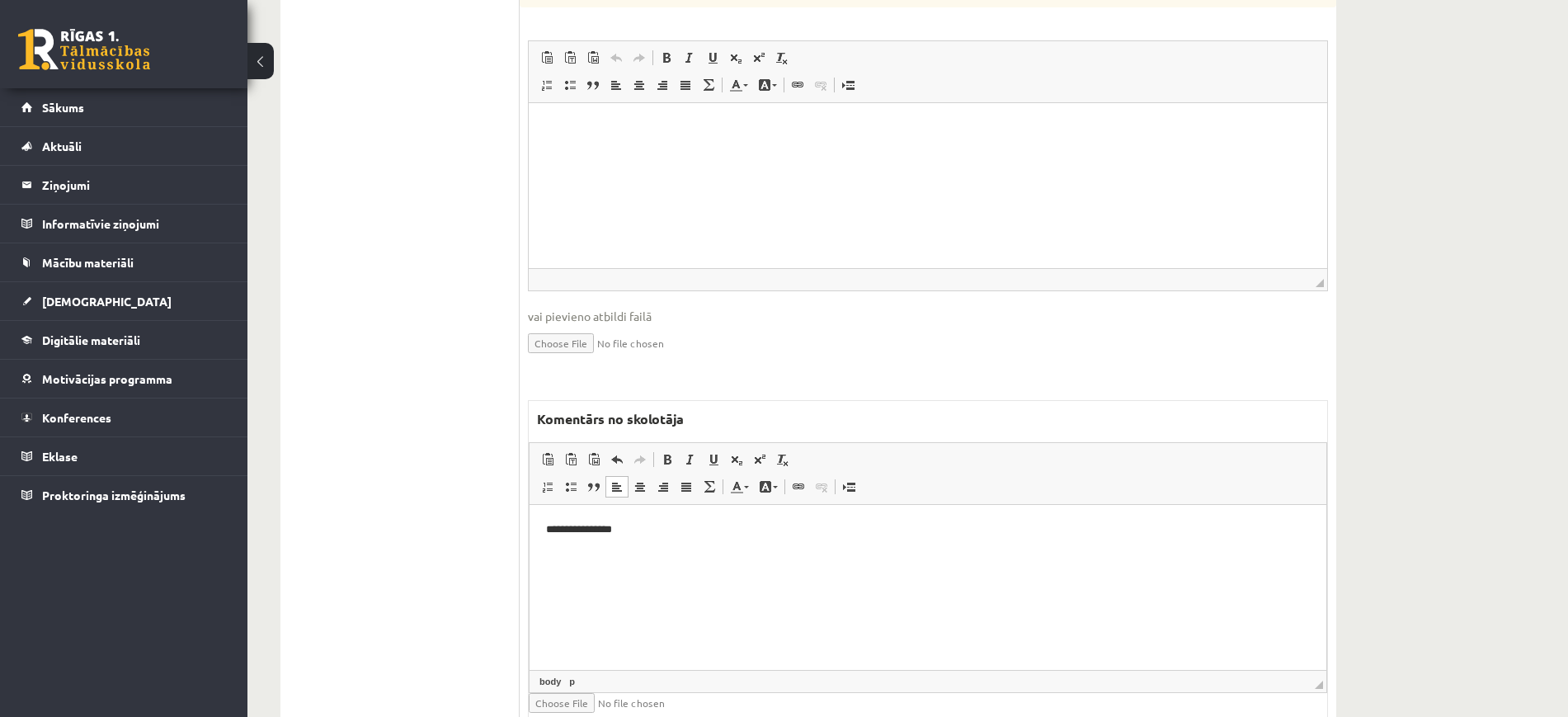
scroll to position [635, 0]
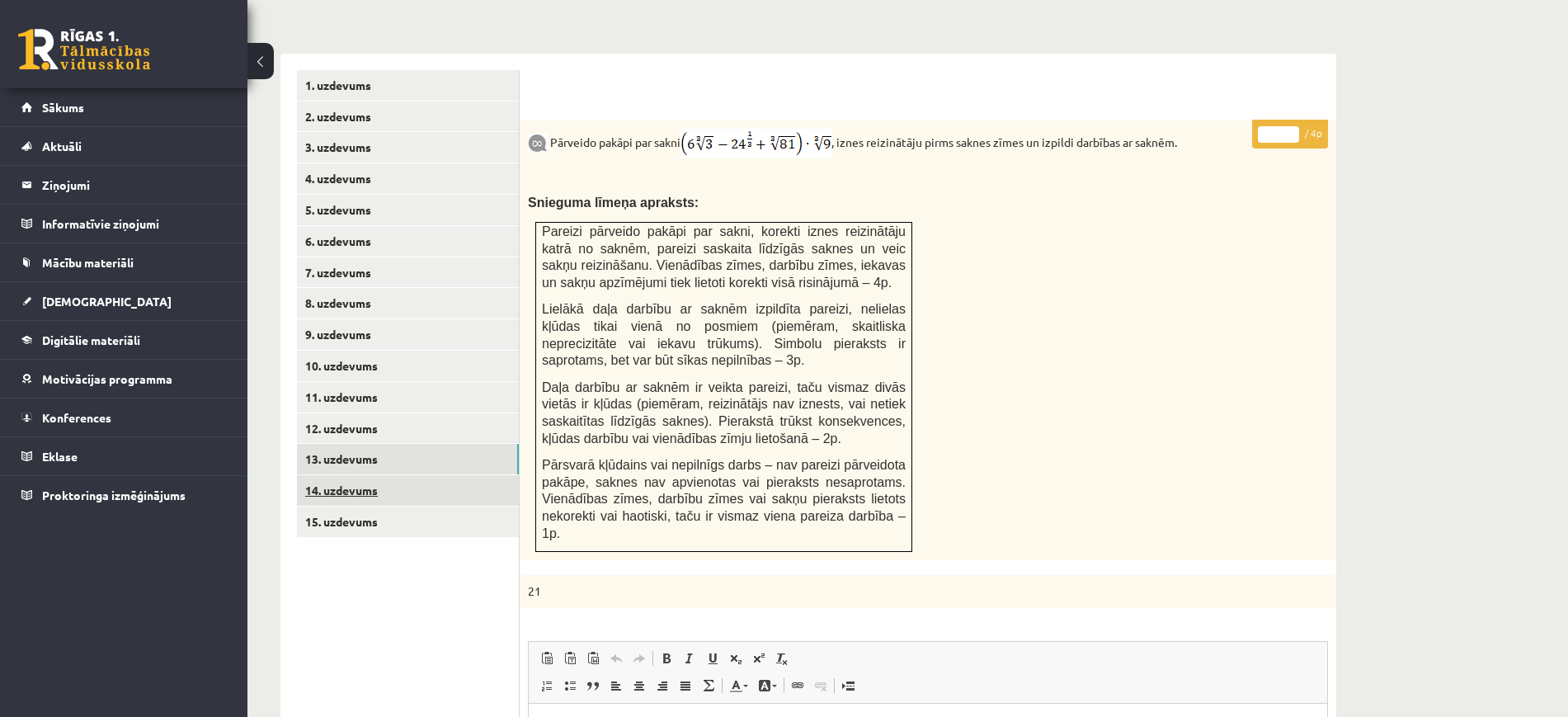
click at [502, 475] on link "14. uzdevums" at bounding box center [407, 491] width 222 height 31
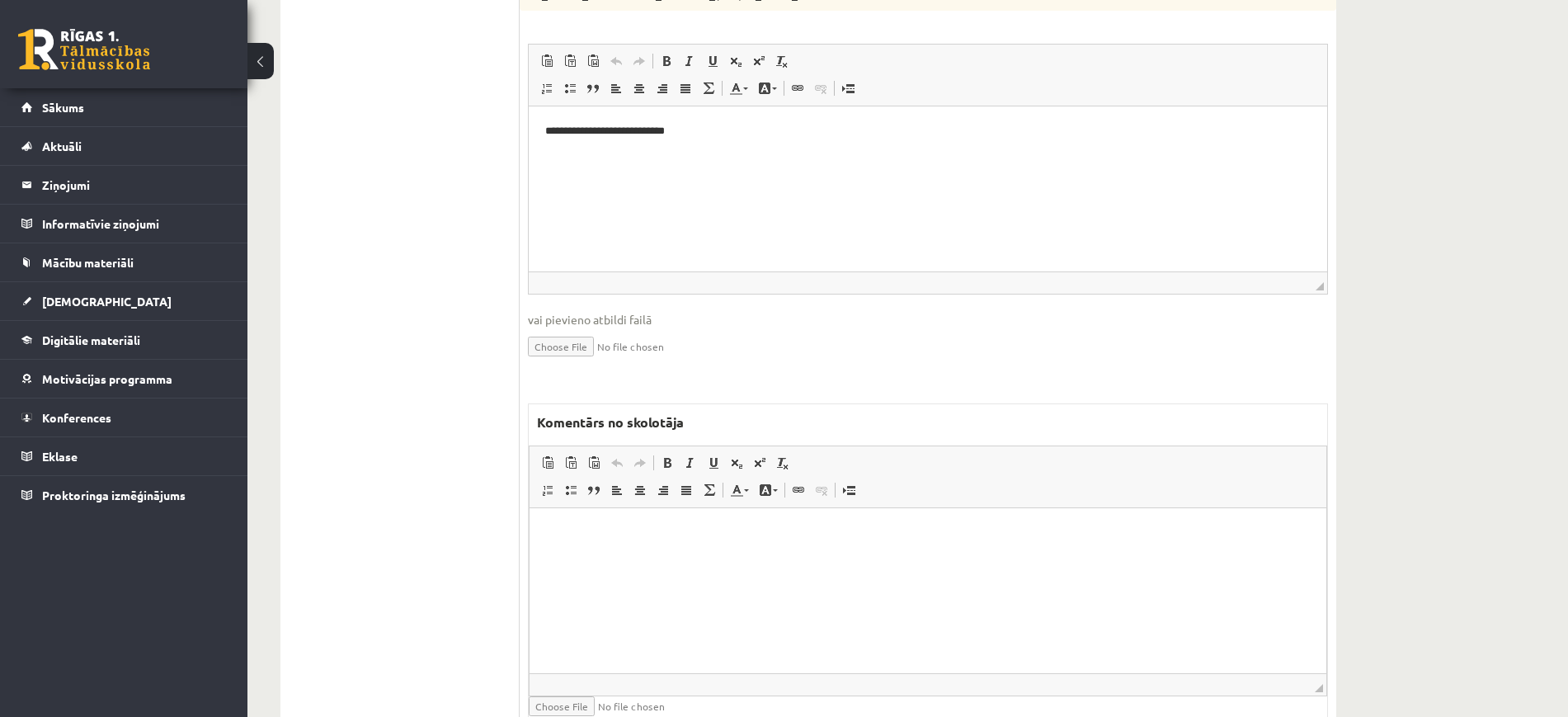
scroll to position [1238, 0]
click at [665, 557] on html at bounding box center [927, 532] width 797 height 51
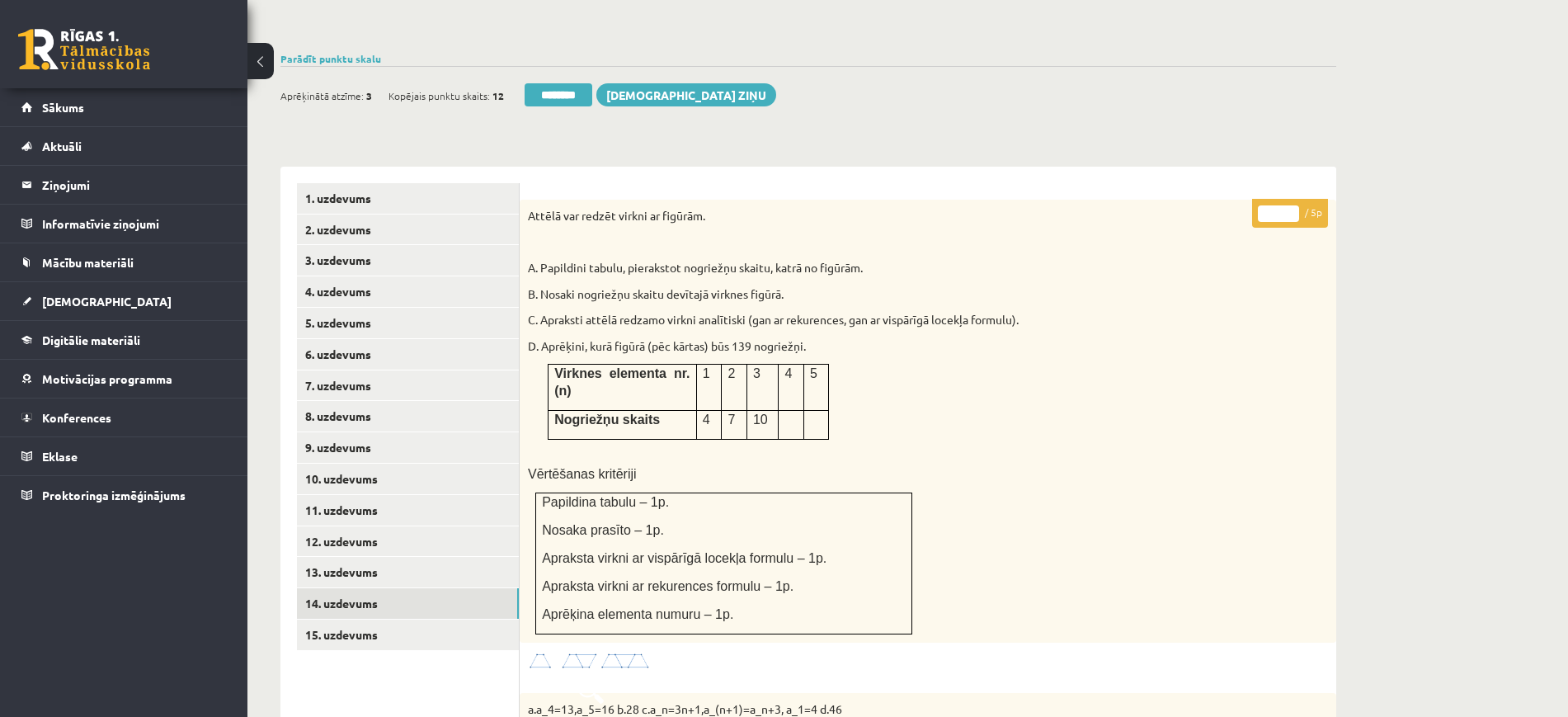
scroll to position [516, 0]
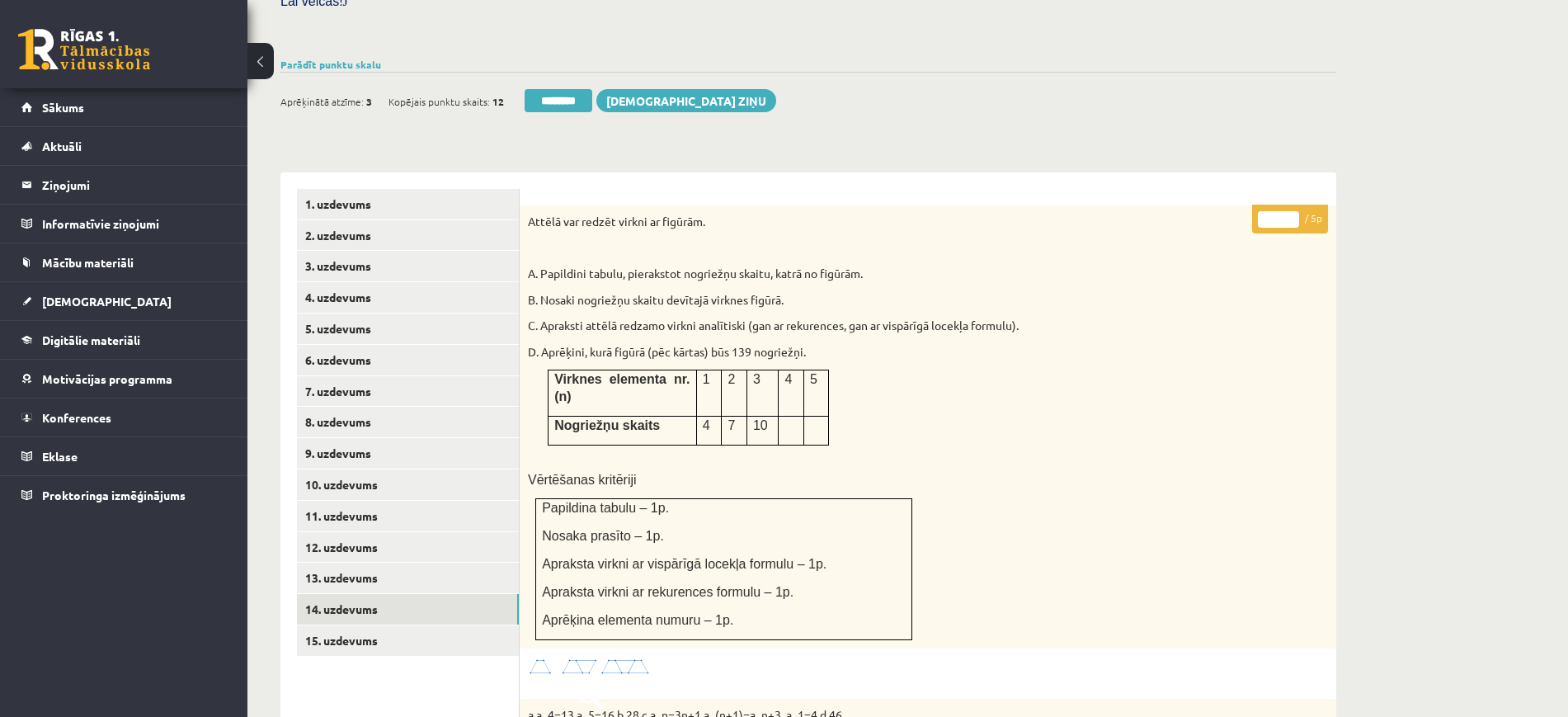
type input "*"
click at [1291, 211] on input "*" at bounding box center [1278, 219] width 42 height 16
click at [355, 626] on link "15. uzdevums" at bounding box center [407, 641] width 222 height 31
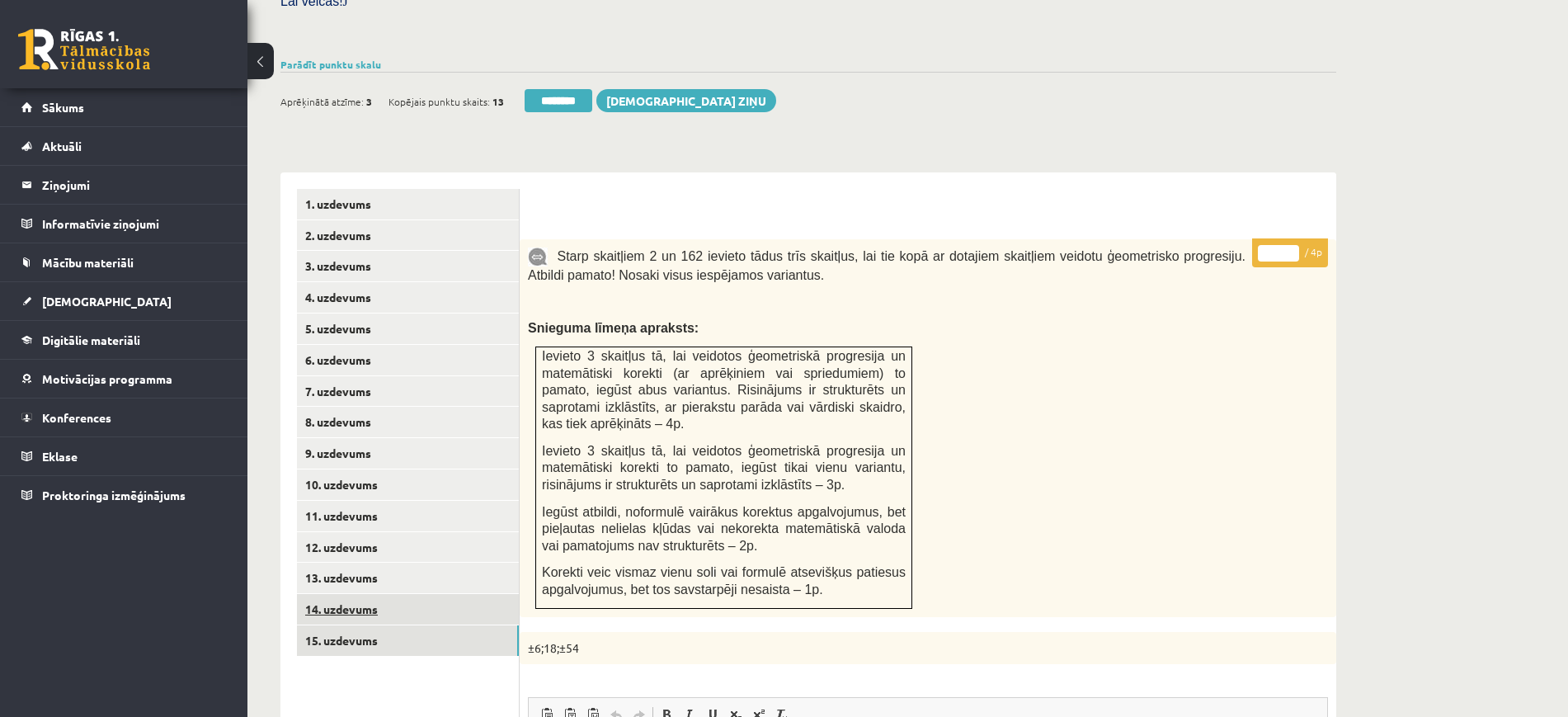
scroll to position [0, 0]
click at [400, 594] on link "14. uzdevums" at bounding box center [407, 609] width 222 height 31
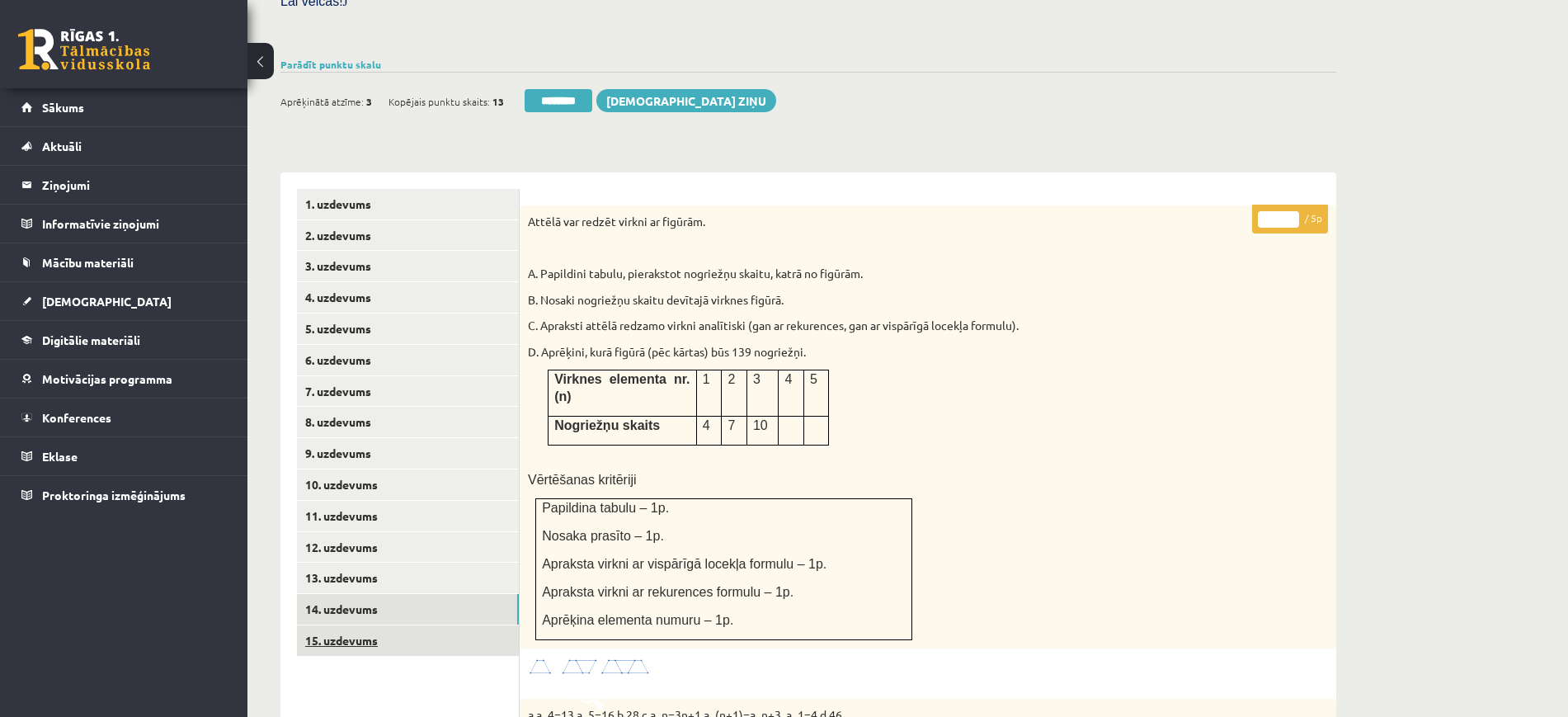
click at [379, 626] on link "15. uzdevums" at bounding box center [407, 641] width 222 height 31
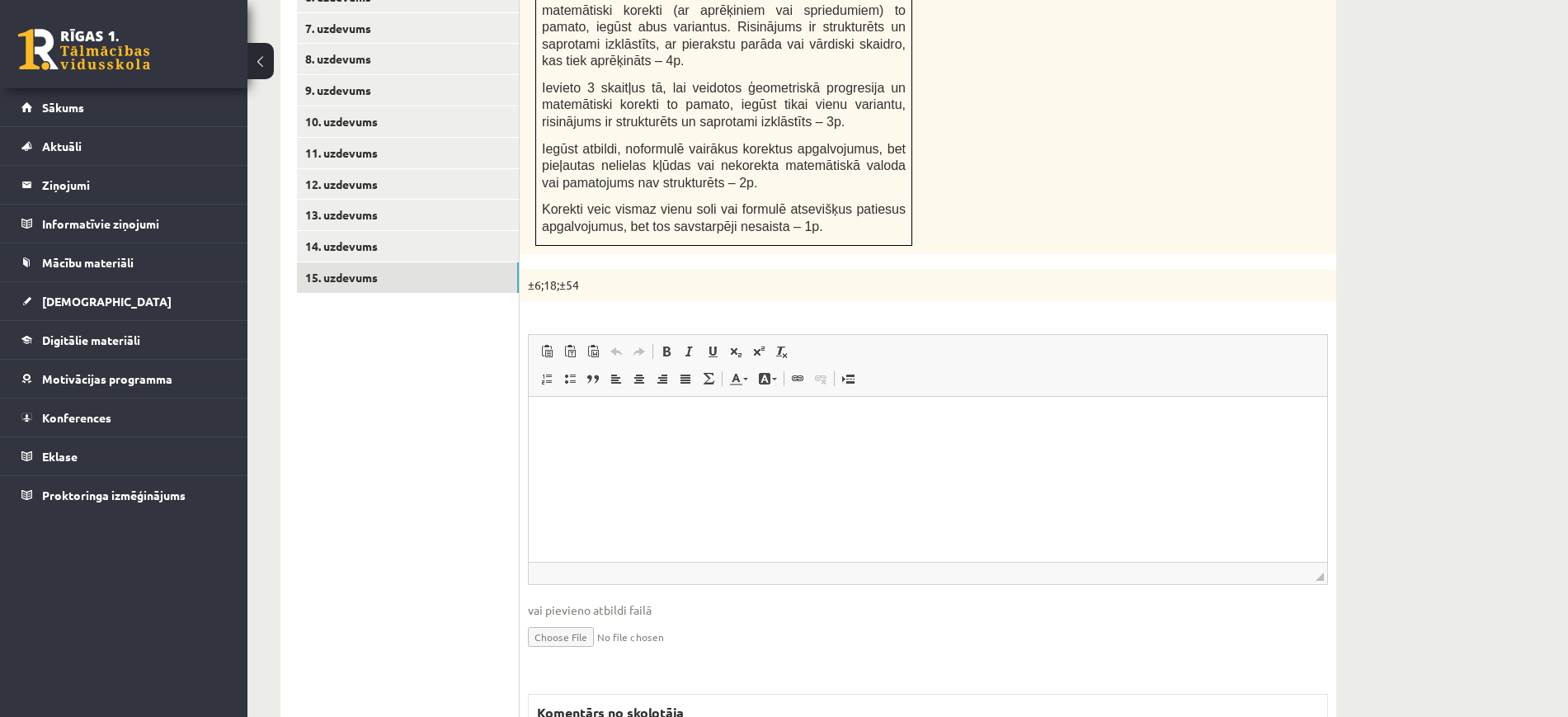
scroll to position [1209, 0]
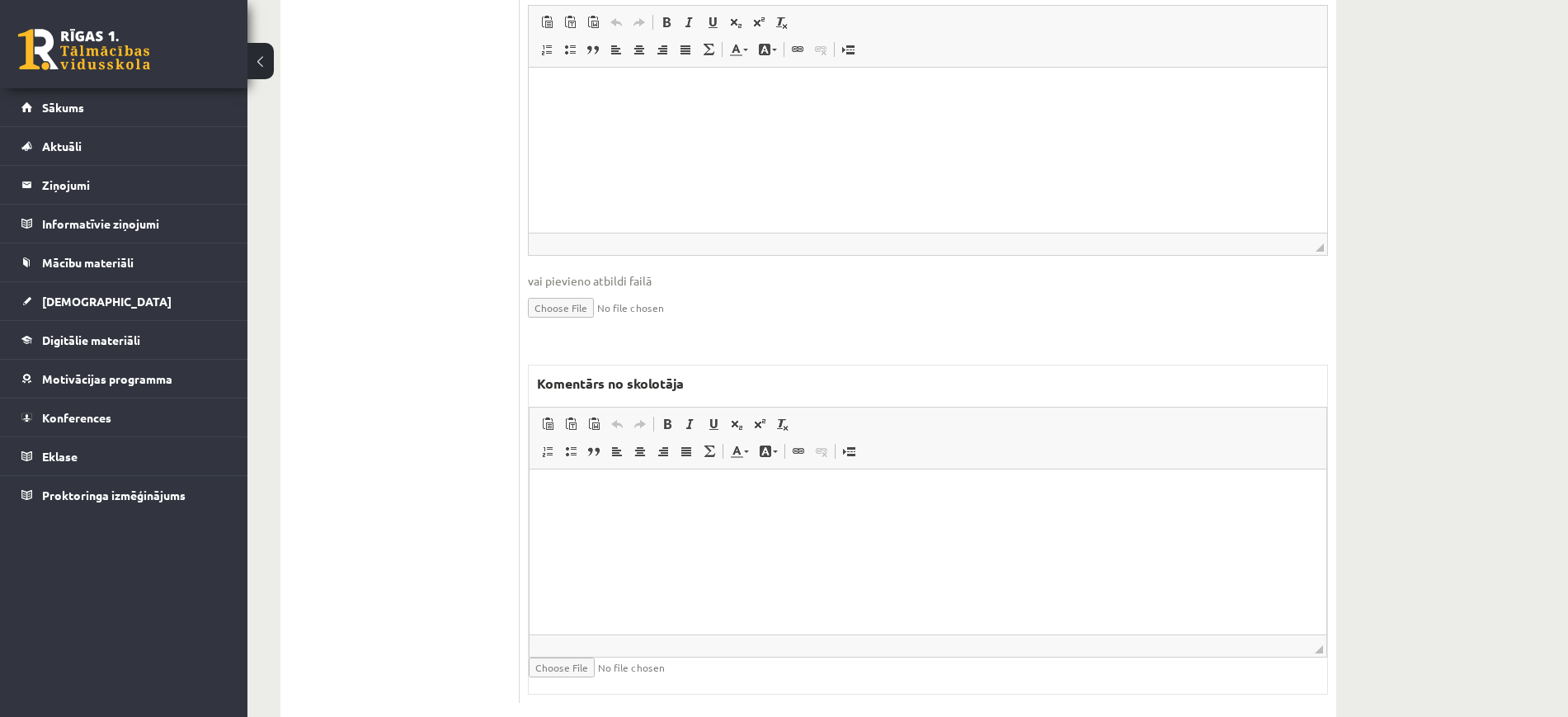
click at [643, 520] on html at bounding box center [927, 495] width 797 height 51
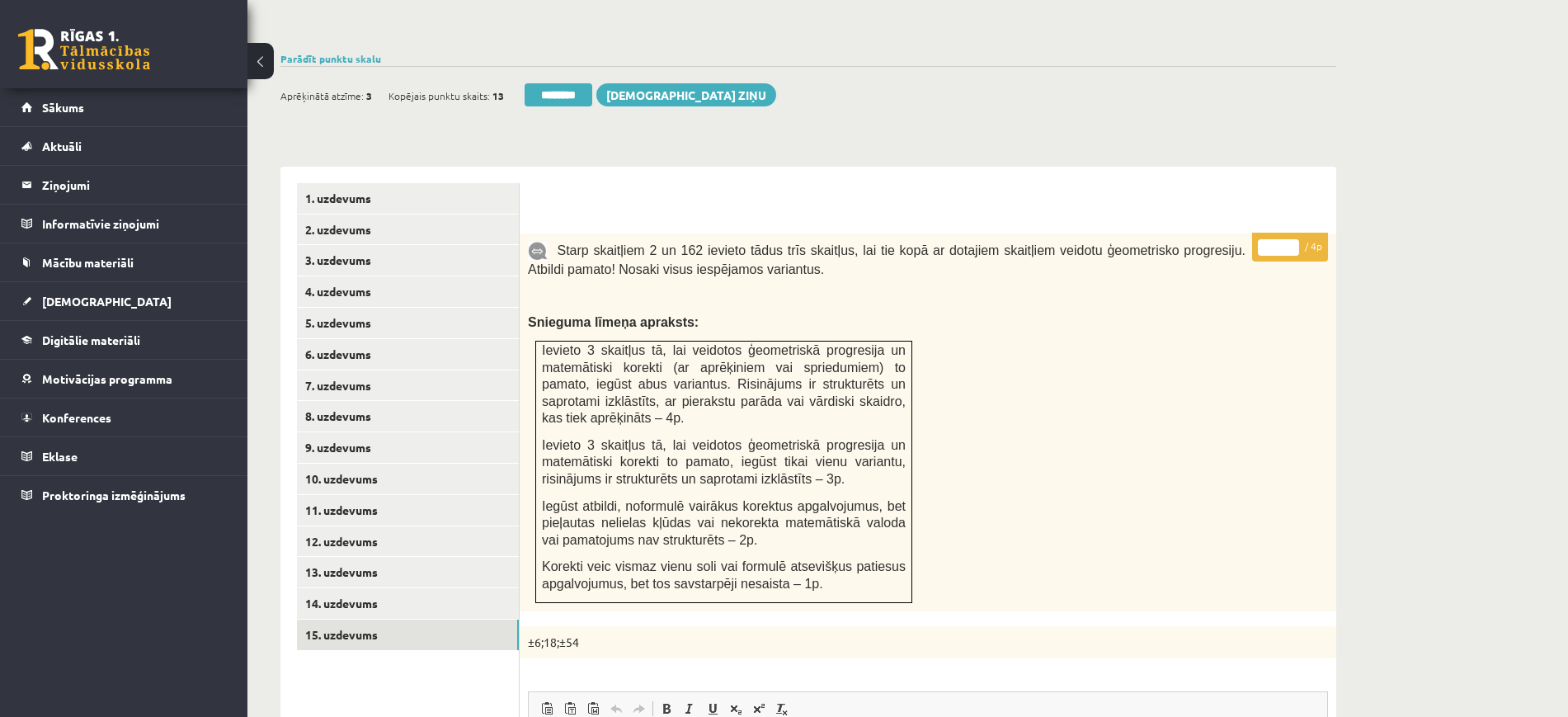
scroll to position [280, 0]
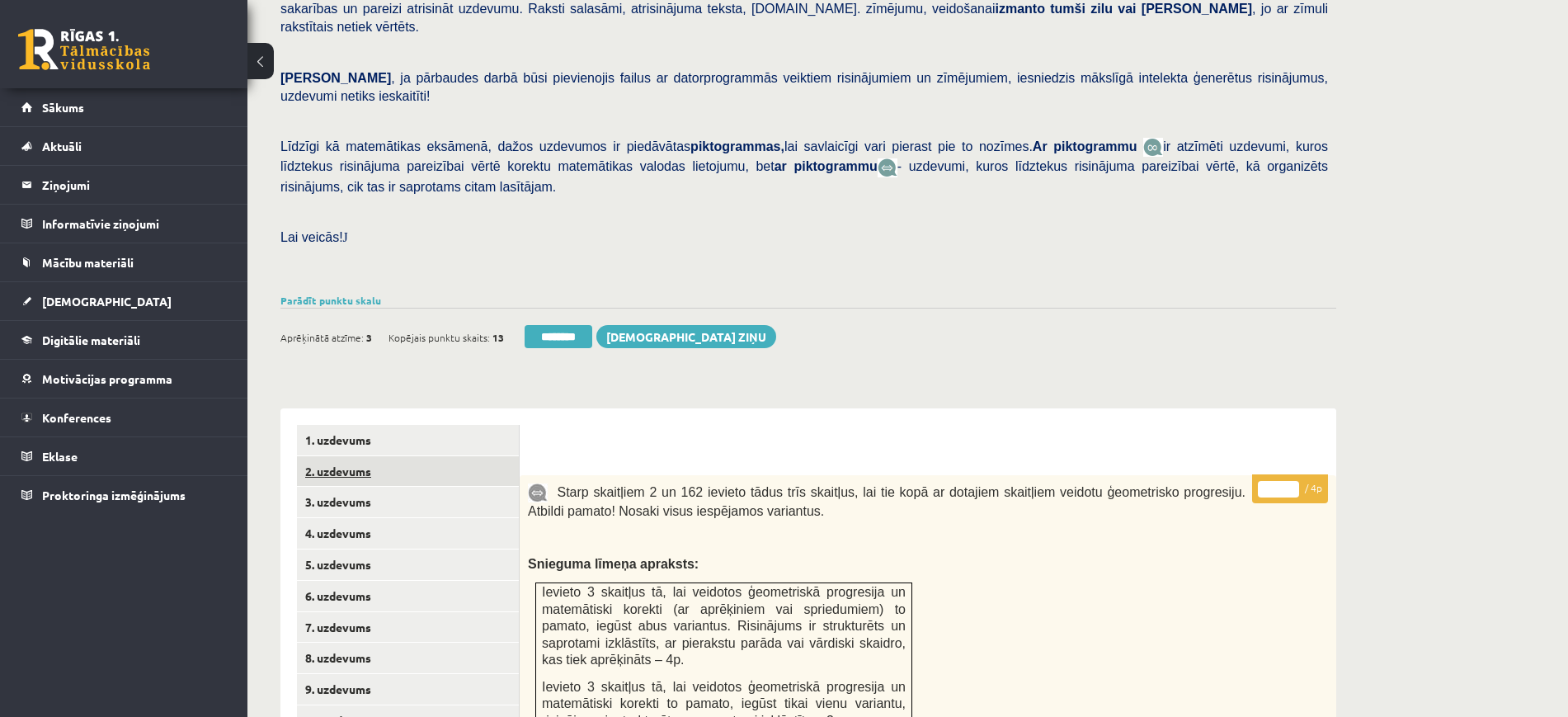
click at [400, 456] on link "2. uzdevums" at bounding box center [407, 472] width 222 height 31
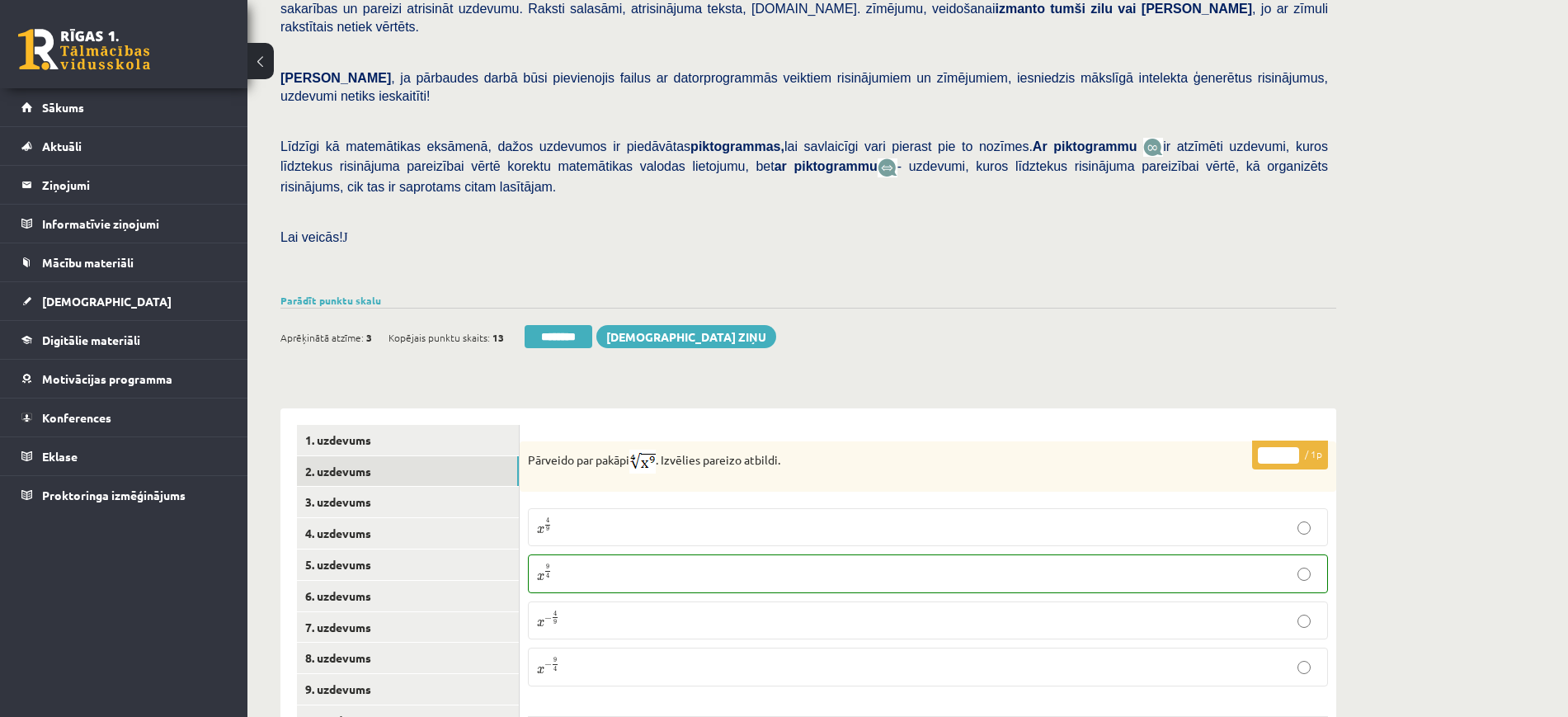
scroll to position [0, 0]
click at [363, 294] on link "Parādīt punktu skalu" at bounding box center [330, 301] width 100 height 14
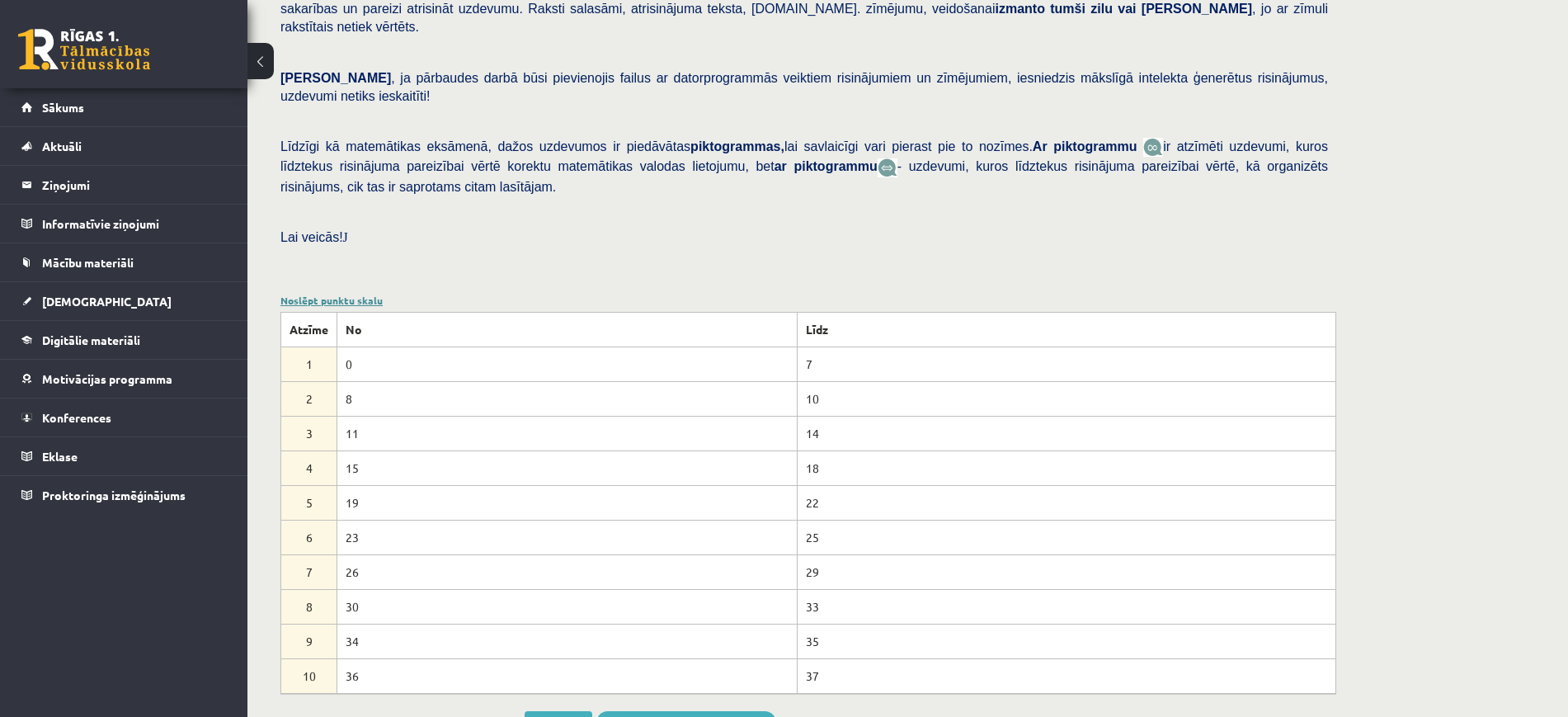
click at [363, 294] on link "Noslēpt punktu skalu" at bounding box center [331, 301] width 102 height 14
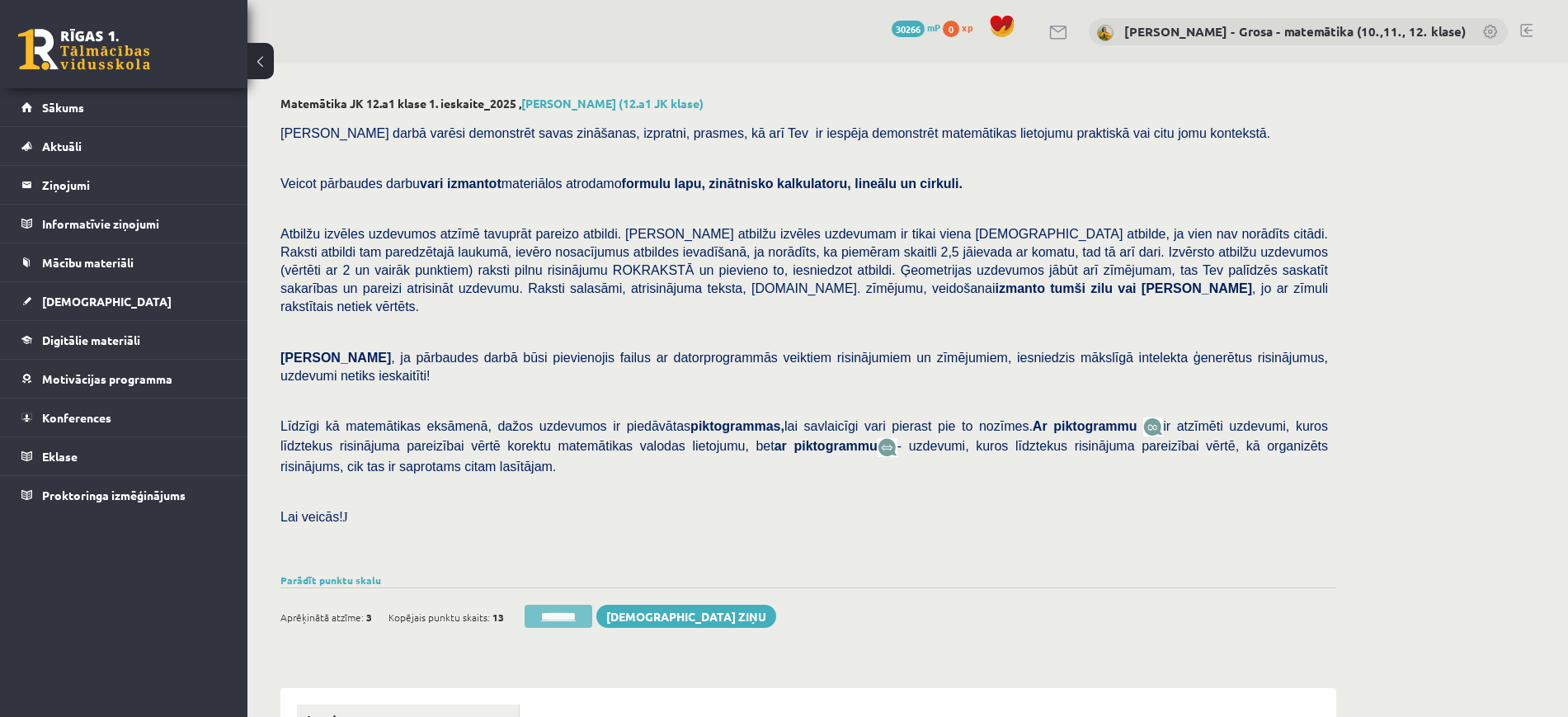
click at [570, 605] on input "********" at bounding box center [558, 617] width 68 height 24
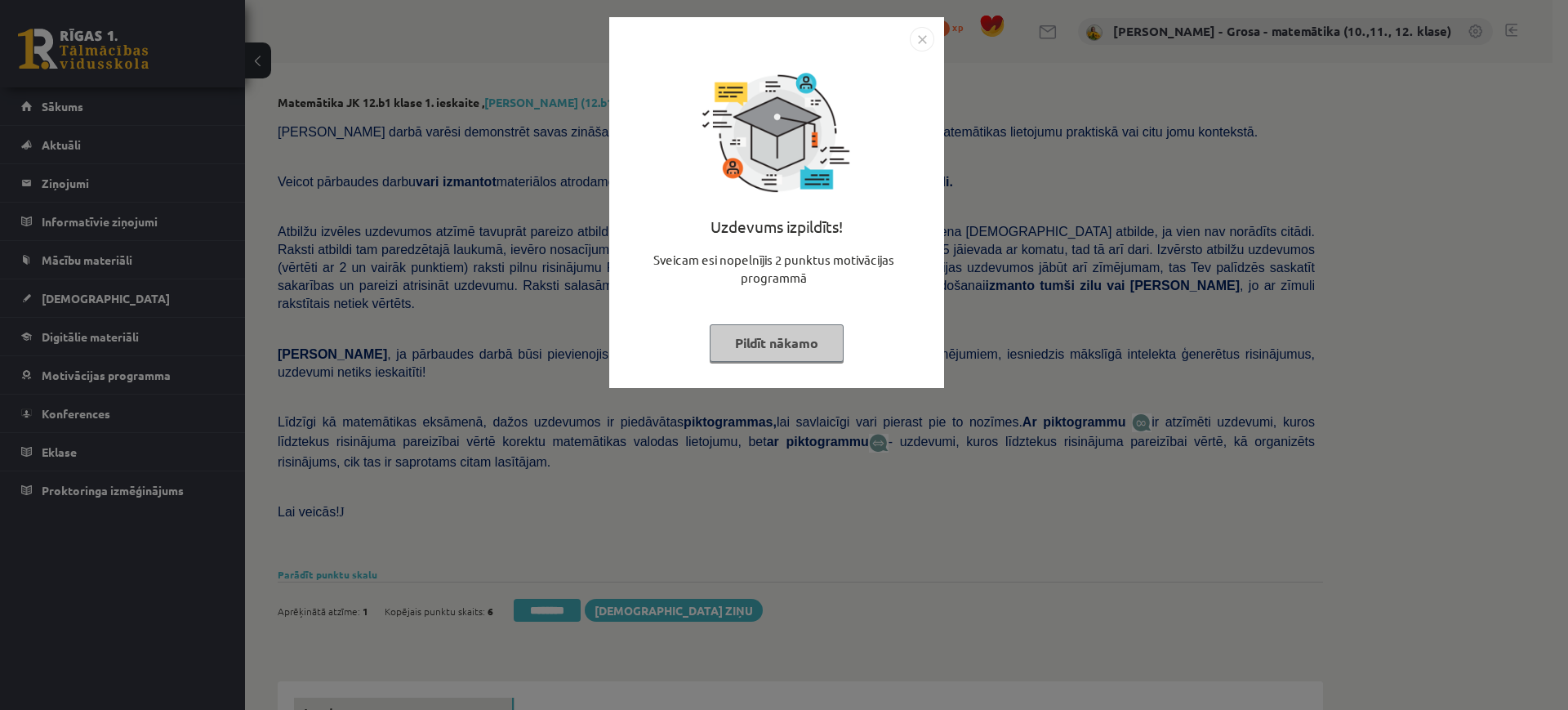
click at [804, 359] on button "Pildīt nākamo" at bounding box center [776, 343] width 134 height 38
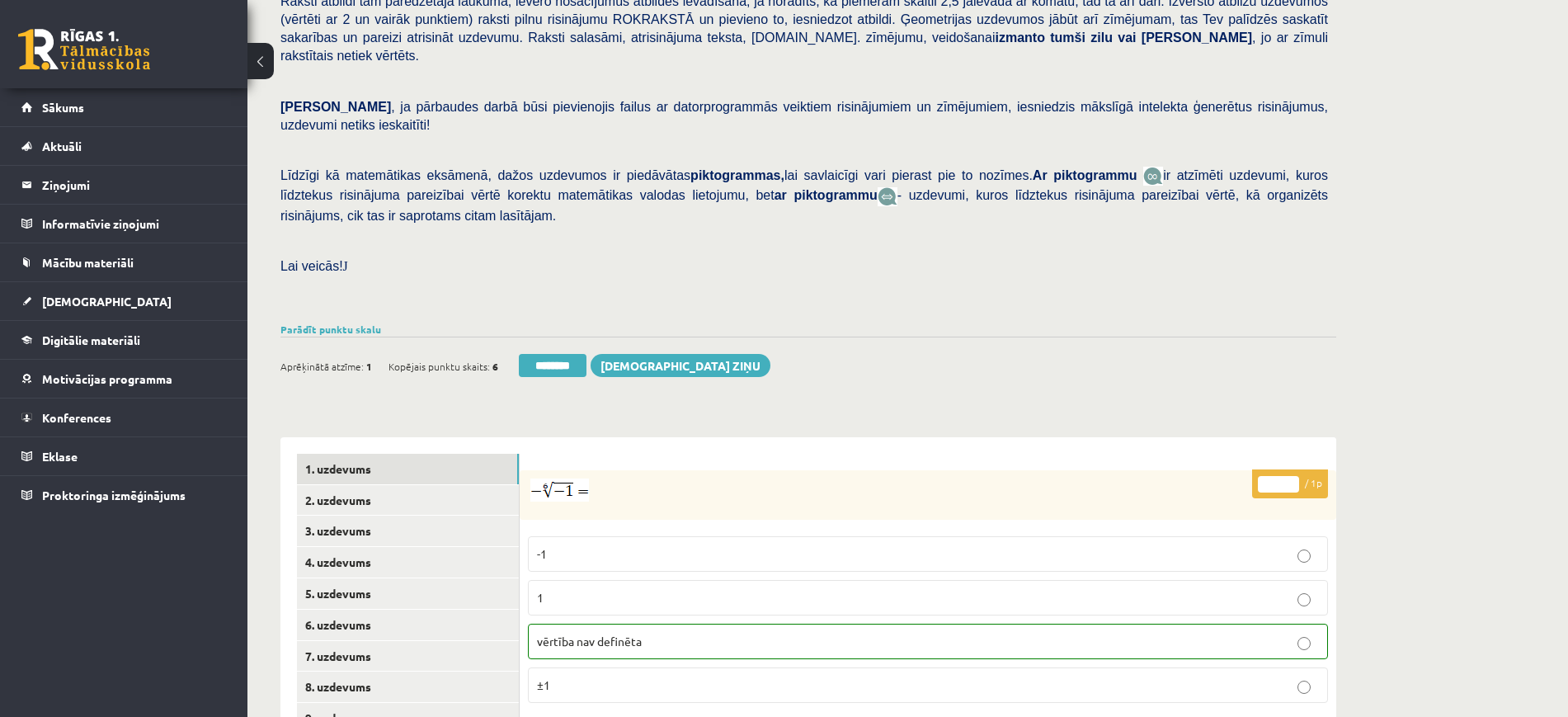
scroll to position [516, 0]
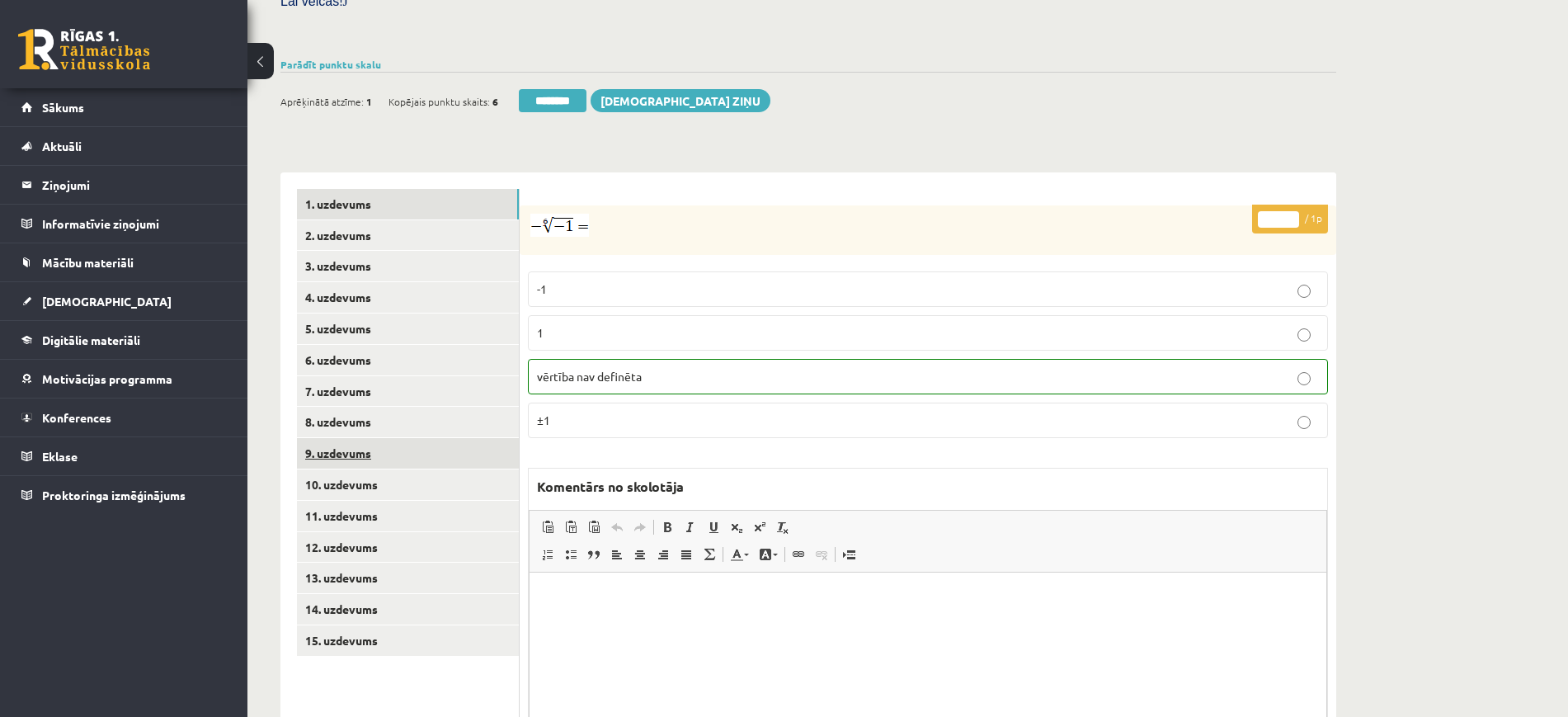
click at [364, 438] on link "9. uzdevums" at bounding box center [407, 454] width 222 height 31
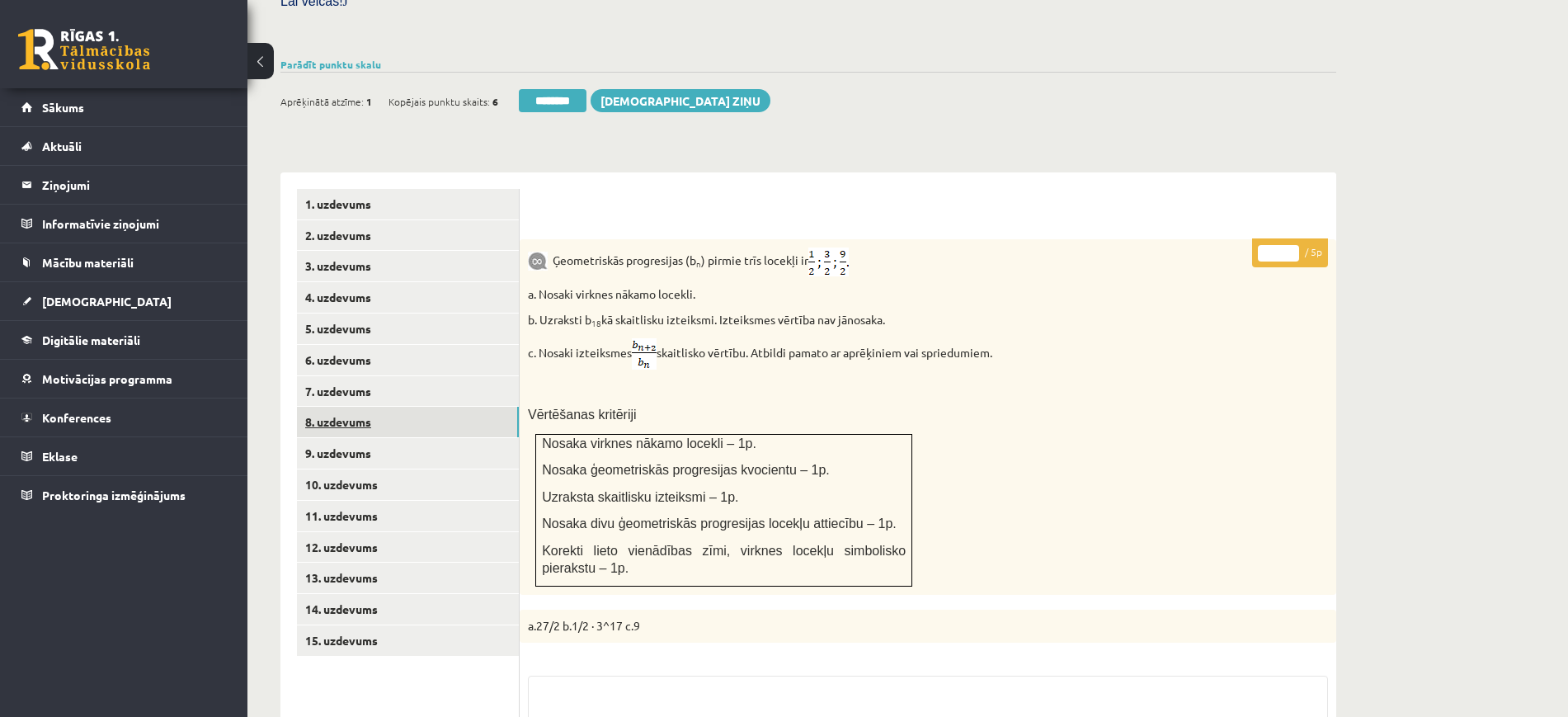
click at [361, 406] on link "8. uzdevums" at bounding box center [407, 422] width 222 height 31
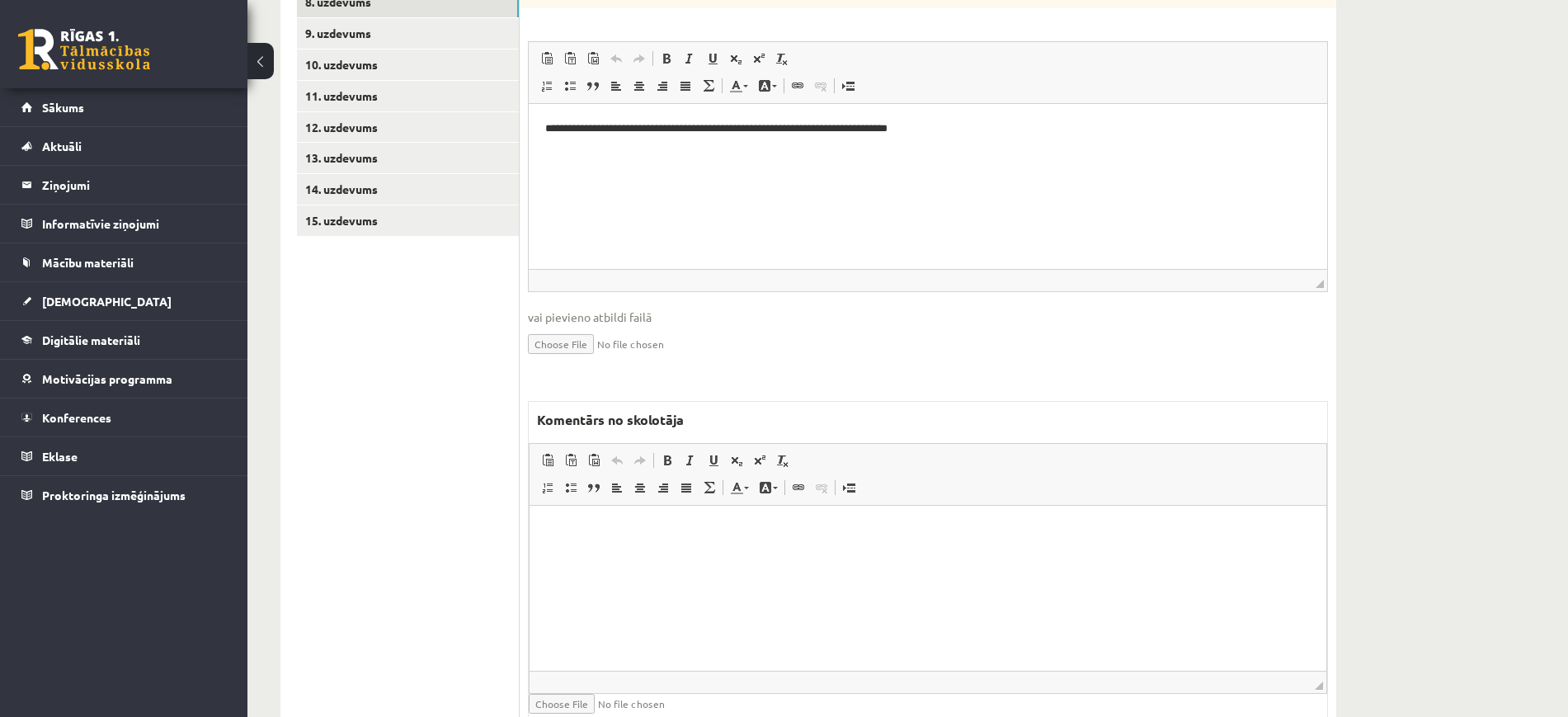
scroll to position [952, 0]
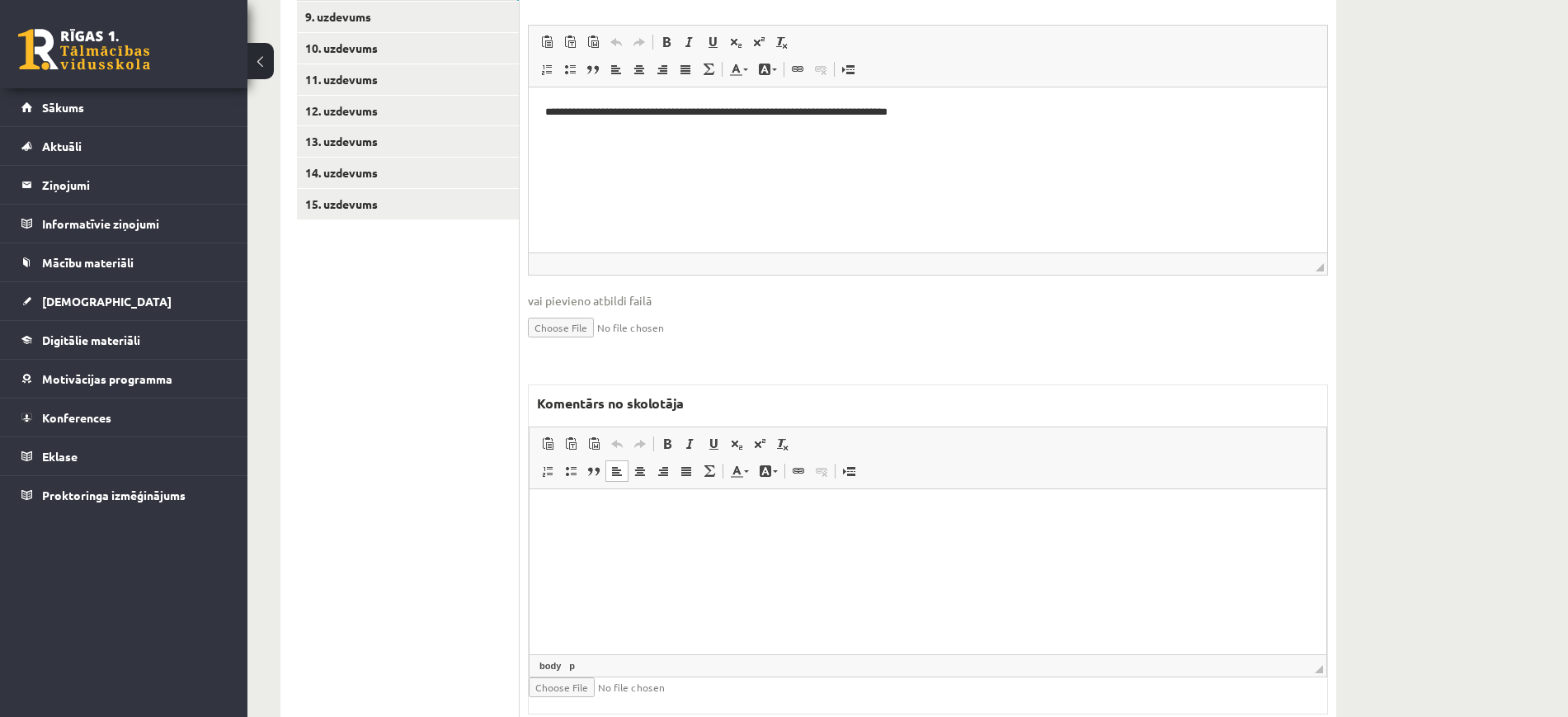
click at [870, 539] on html at bounding box center [927, 514] width 797 height 51
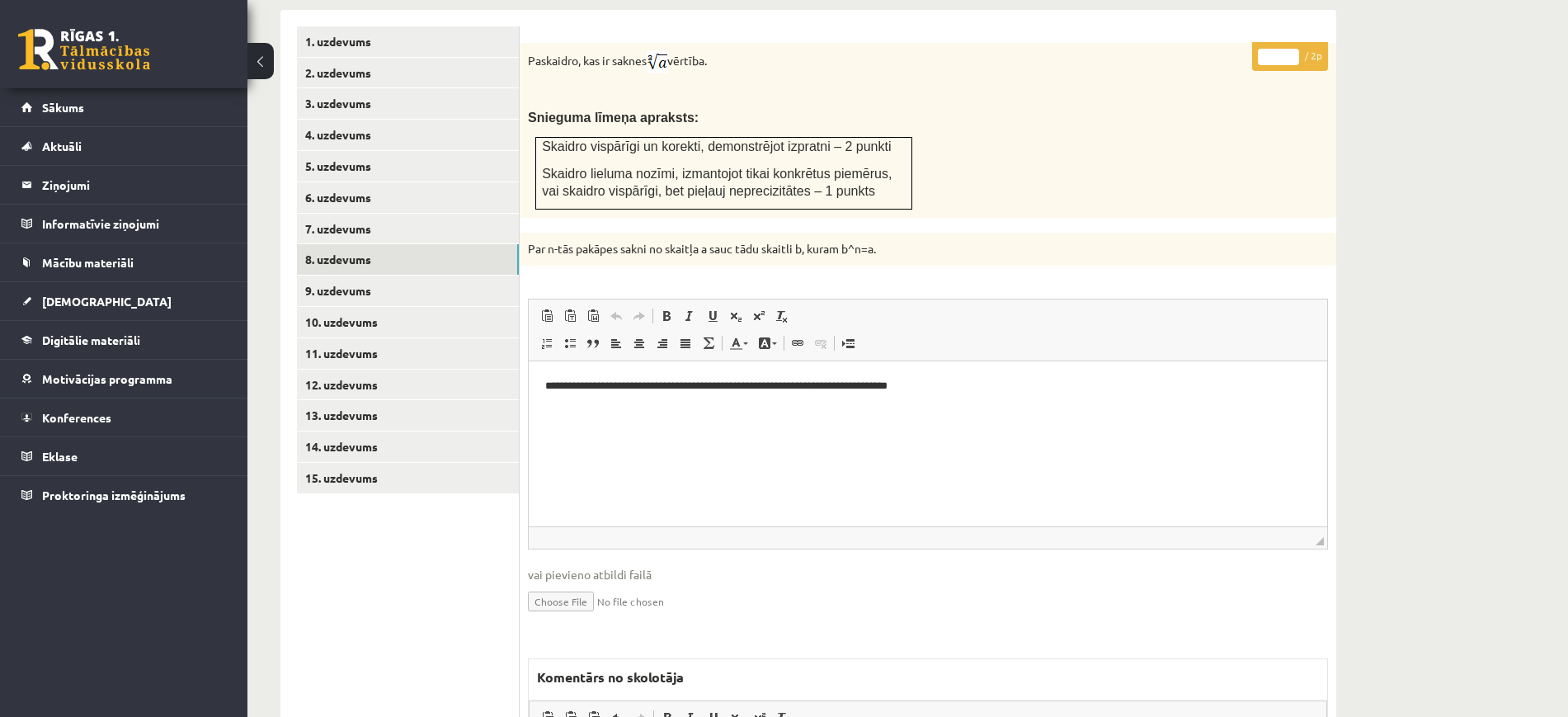
scroll to position [436, 0]
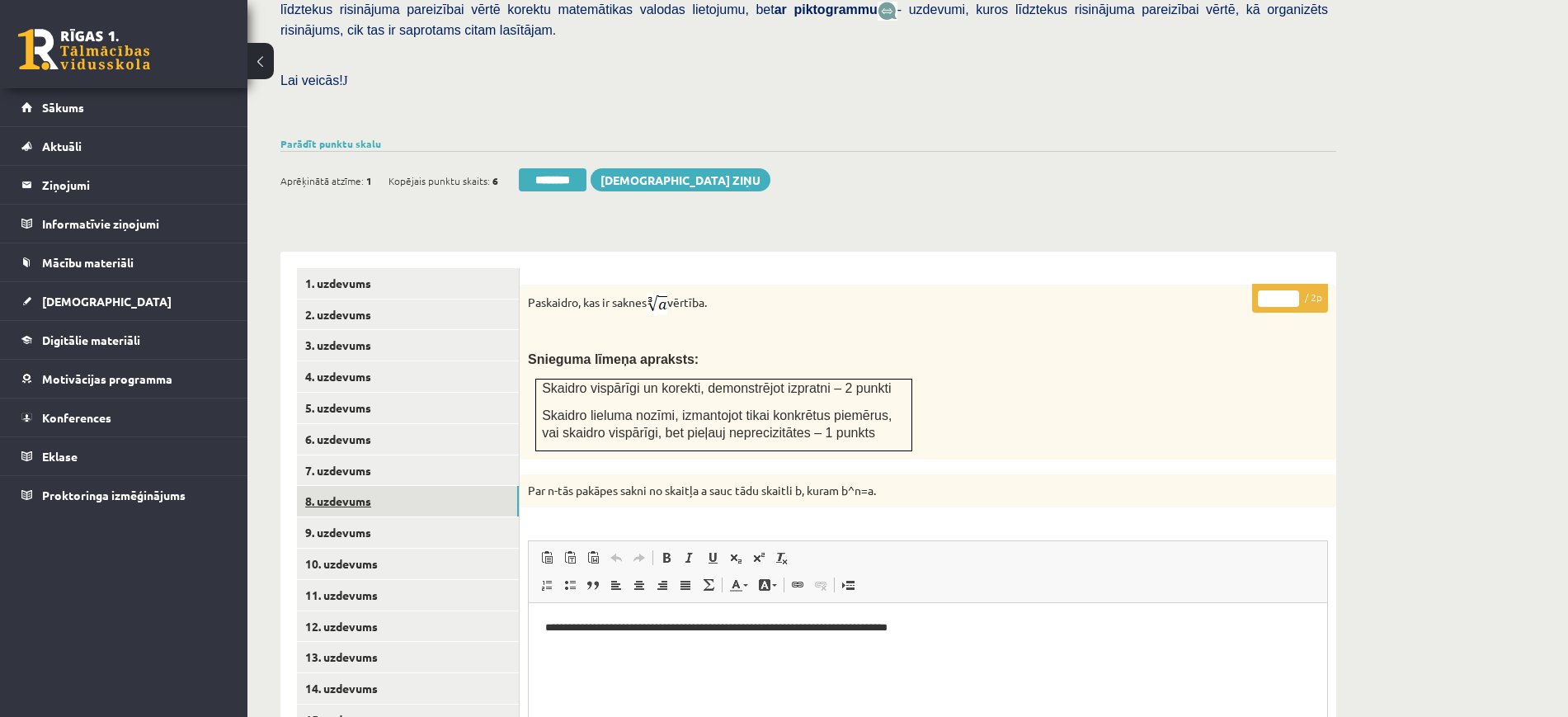
click at [454, 486] on link "8. uzdevums" at bounding box center [407, 502] width 222 height 31
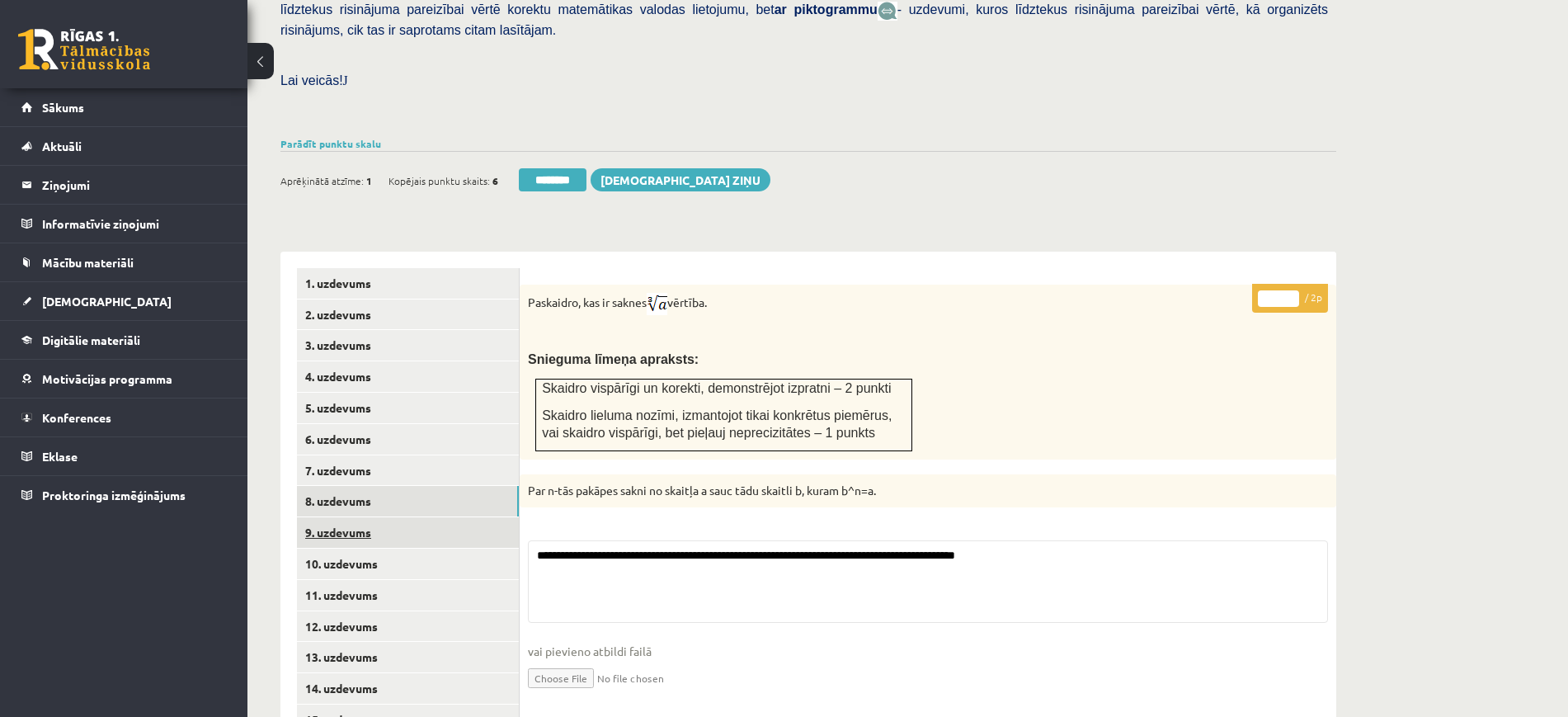
click at [456, 518] on link "9. uzdevums" at bounding box center [407, 533] width 222 height 31
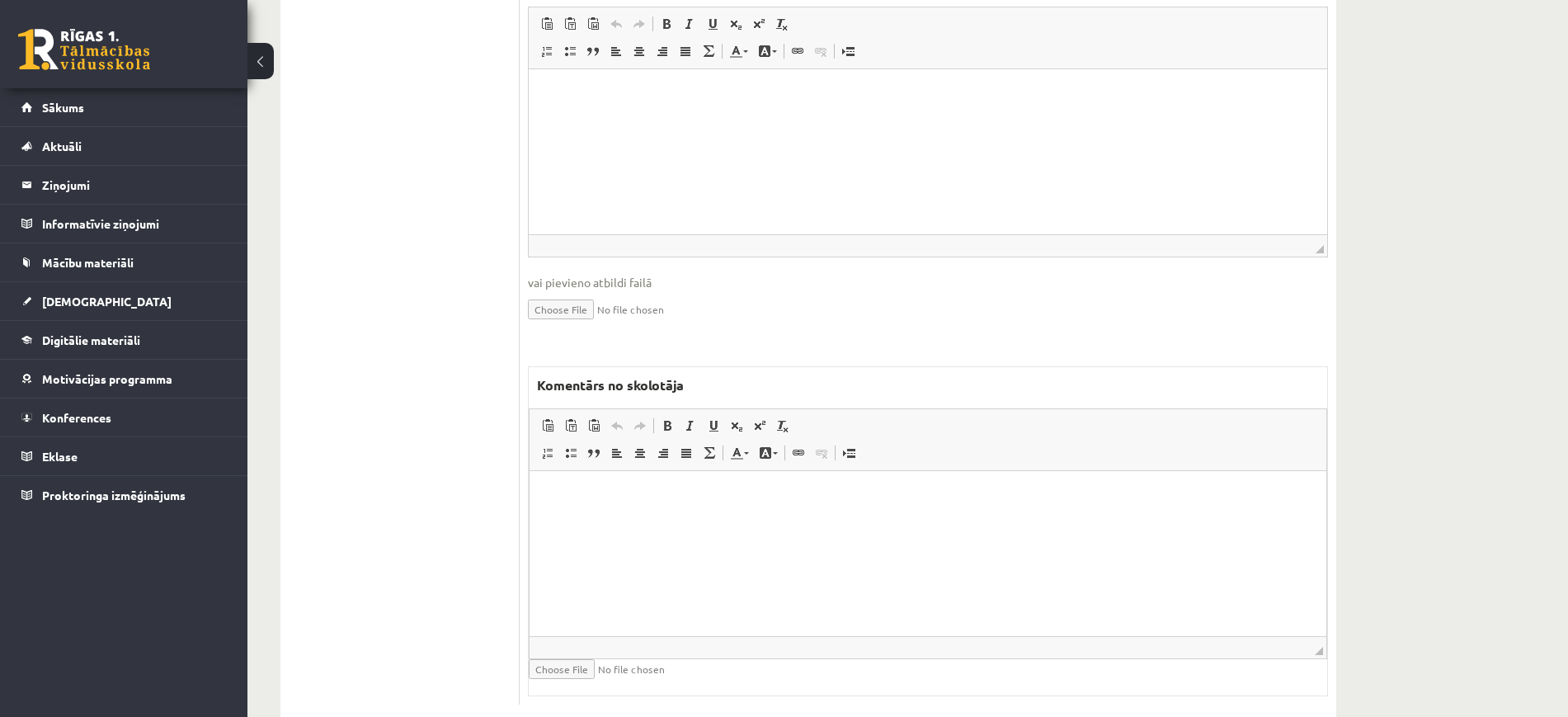
scroll to position [1187, 0]
click at [714, 519] on html at bounding box center [927, 494] width 797 height 51
drag, startPoint x: 692, startPoint y: 499, endPoint x: 871, endPoint y: 914, distance: 452.0
click at [529, 482] on html "**********" at bounding box center [927, 494] width 797 height 51
copy p "**********"
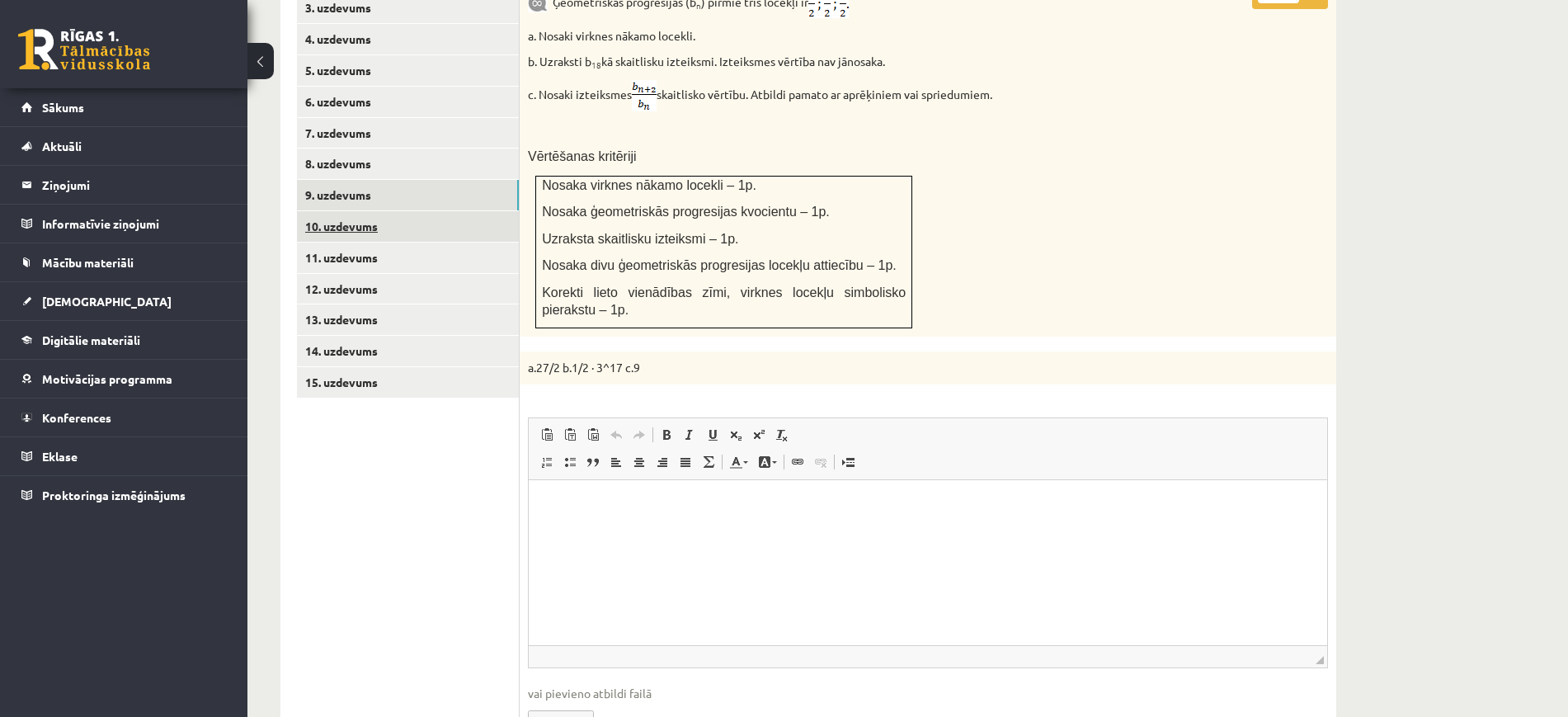
click at [399, 211] on link "10. uzdevums" at bounding box center [407, 226] width 222 height 31
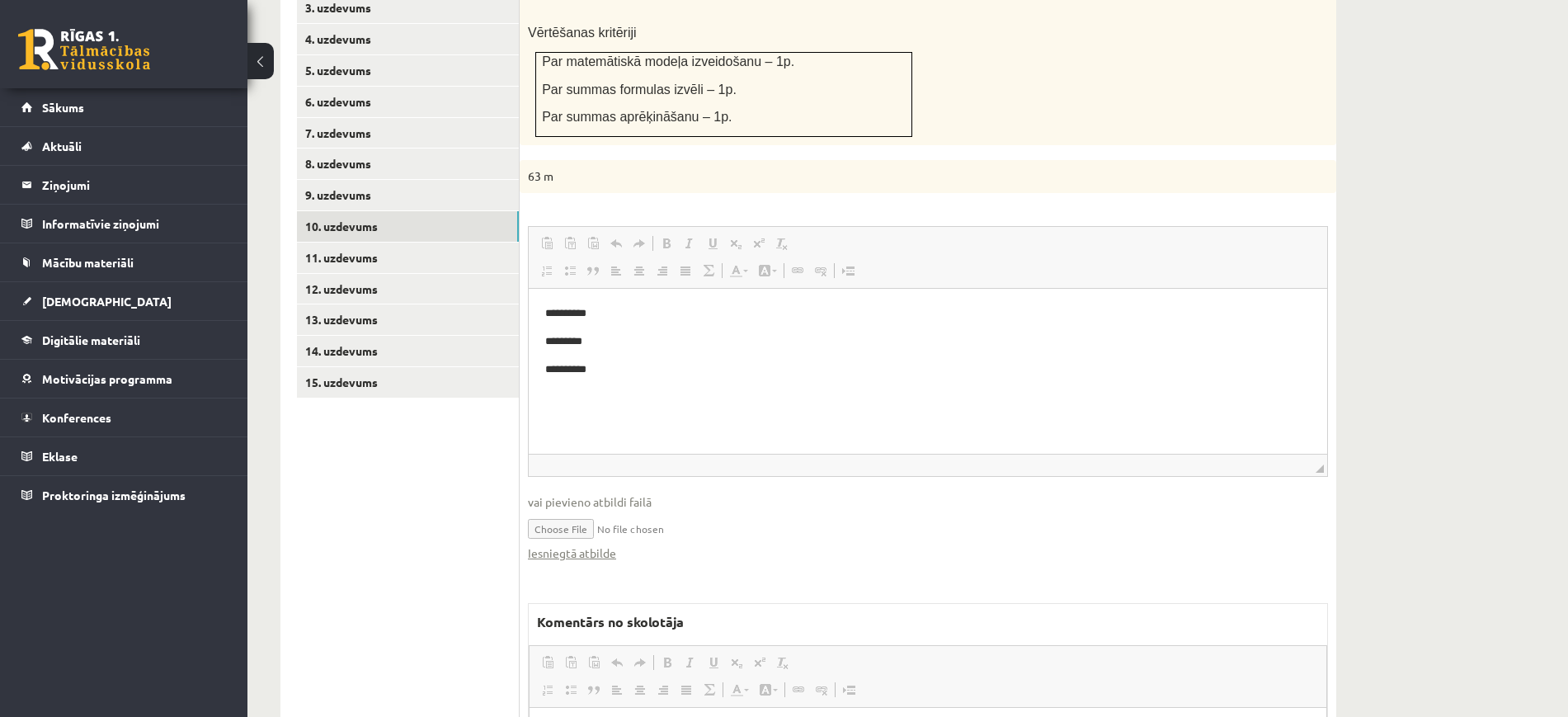
scroll to position [0, 0]
click at [611, 545] on link "Iesniegtā atbilde" at bounding box center [572, 553] width 89 height 17
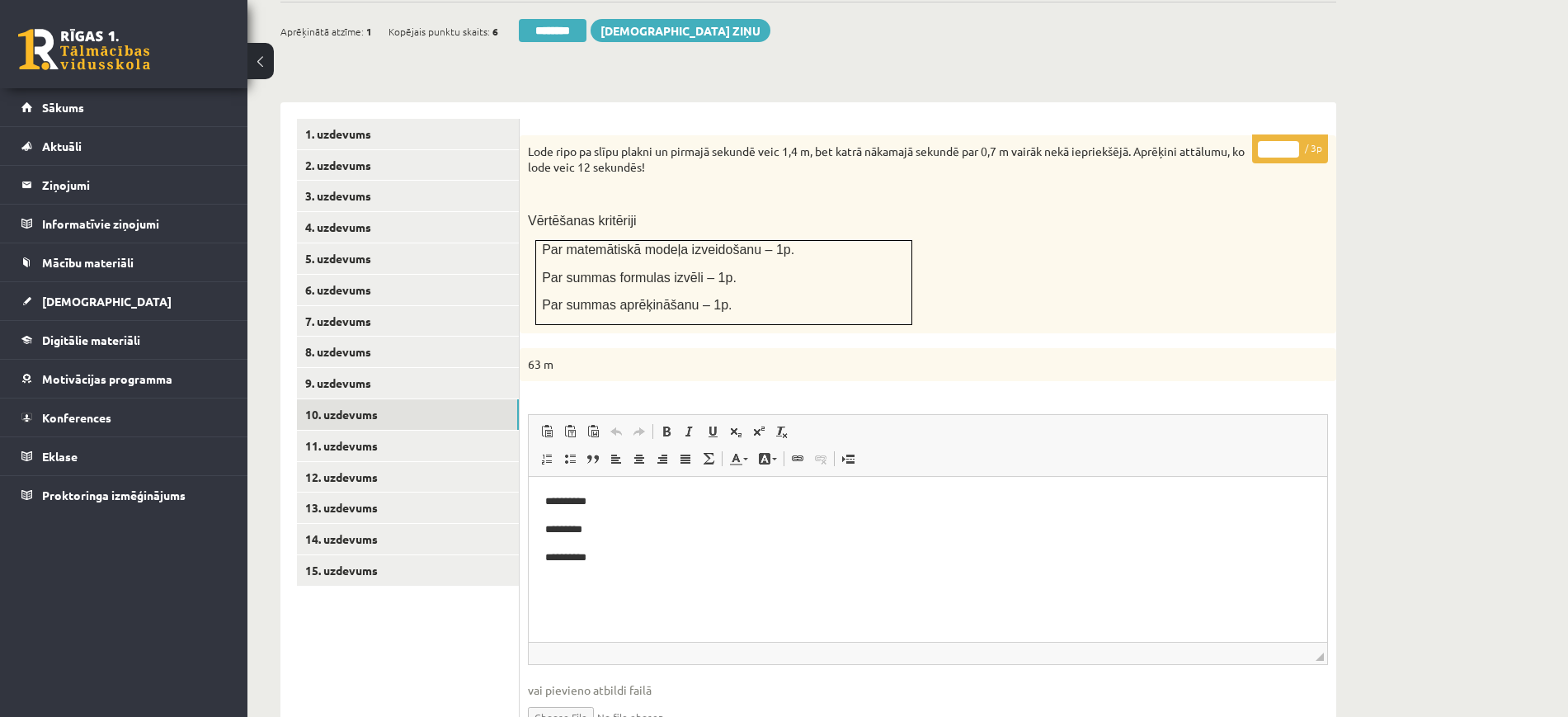
scroll to position [361, 0]
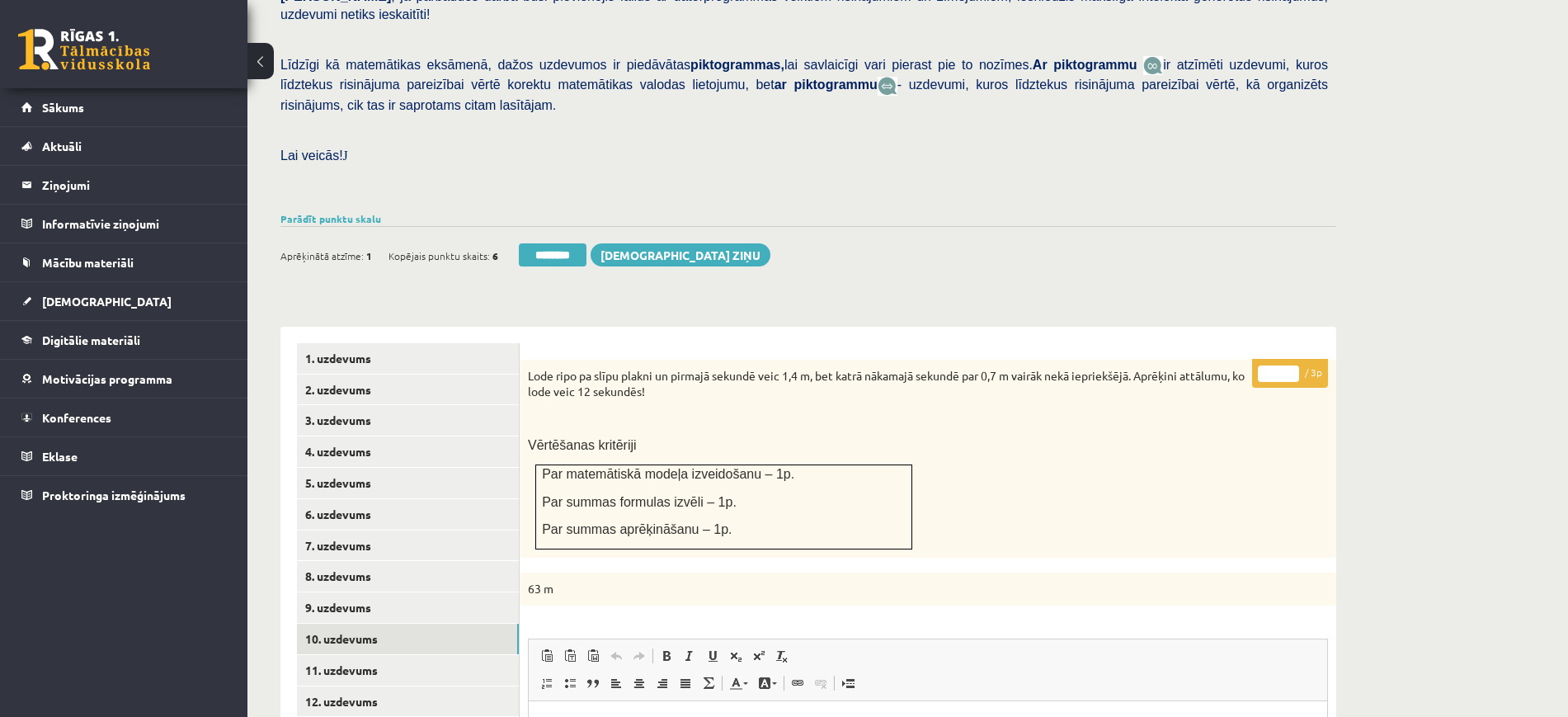
click at [1291, 366] on input "*" at bounding box center [1278, 374] width 42 height 16
type input "*"
click at [1291, 366] on input "*" at bounding box center [1278, 374] width 42 height 16
click at [343, 655] on link "11. uzdevums" at bounding box center [407, 671] width 222 height 31
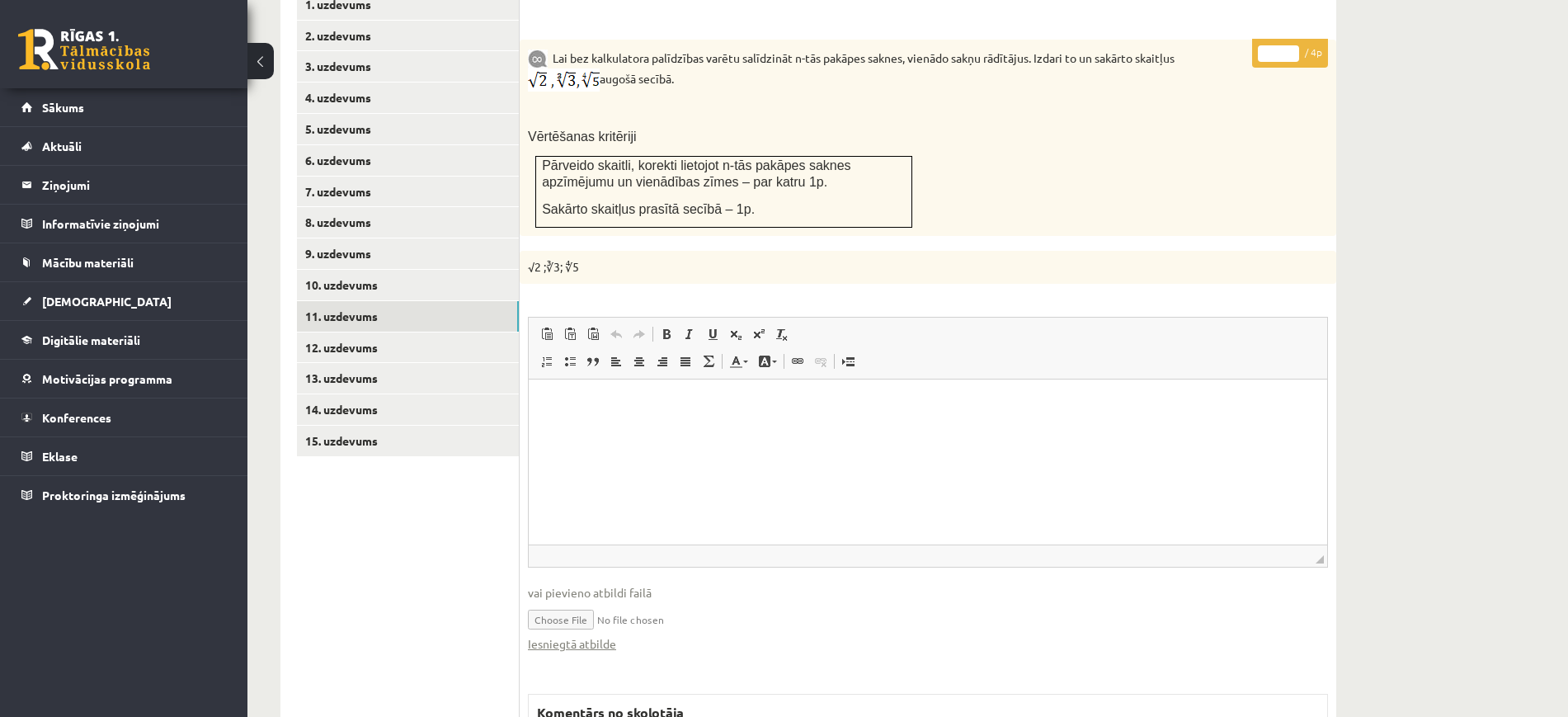
scroll to position [0, 0]
click at [604, 636] on link "Iesniegtā atbilde" at bounding box center [572, 644] width 89 height 17
click at [401, 207] on link "8. uzdevums" at bounding box center [407, 223] width 222 height 31
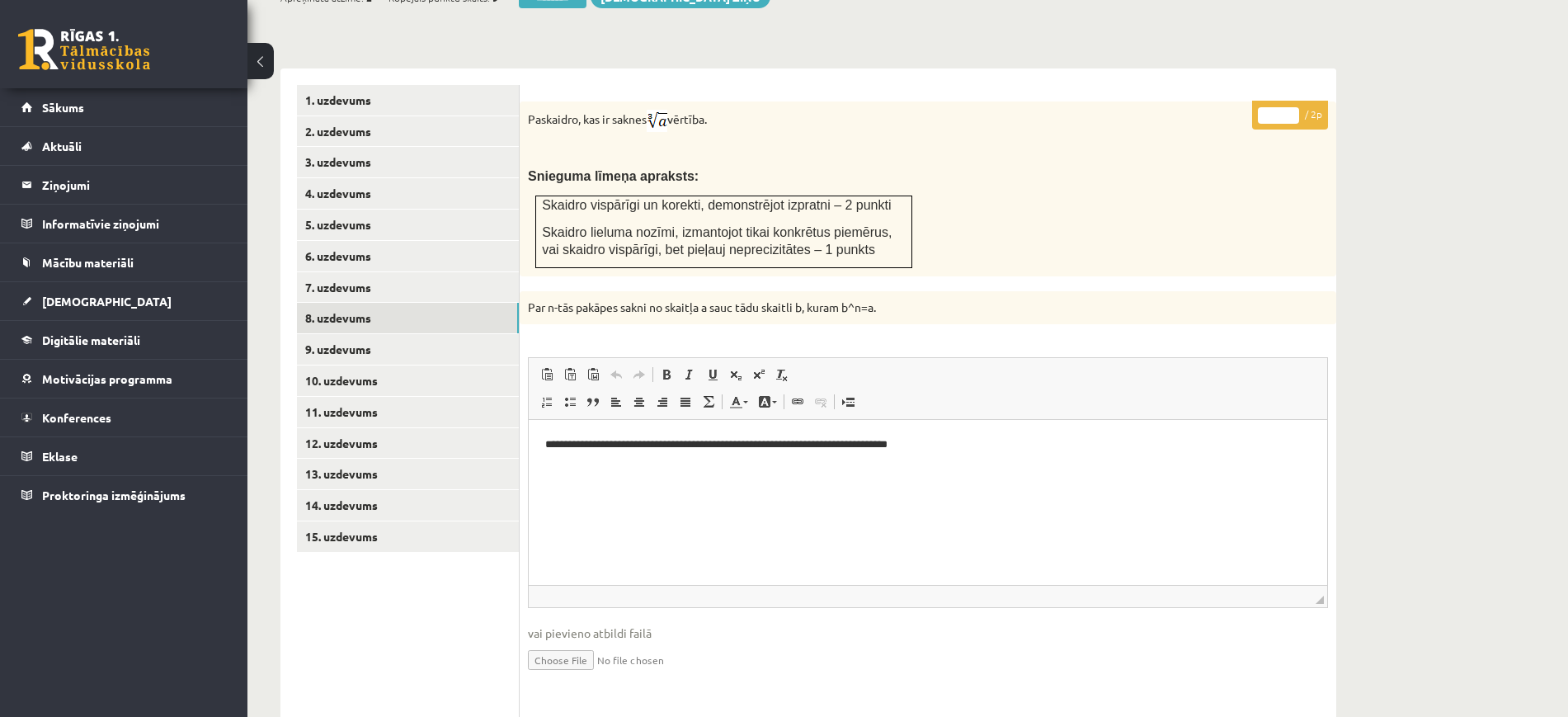
scroll to position [509, 0]
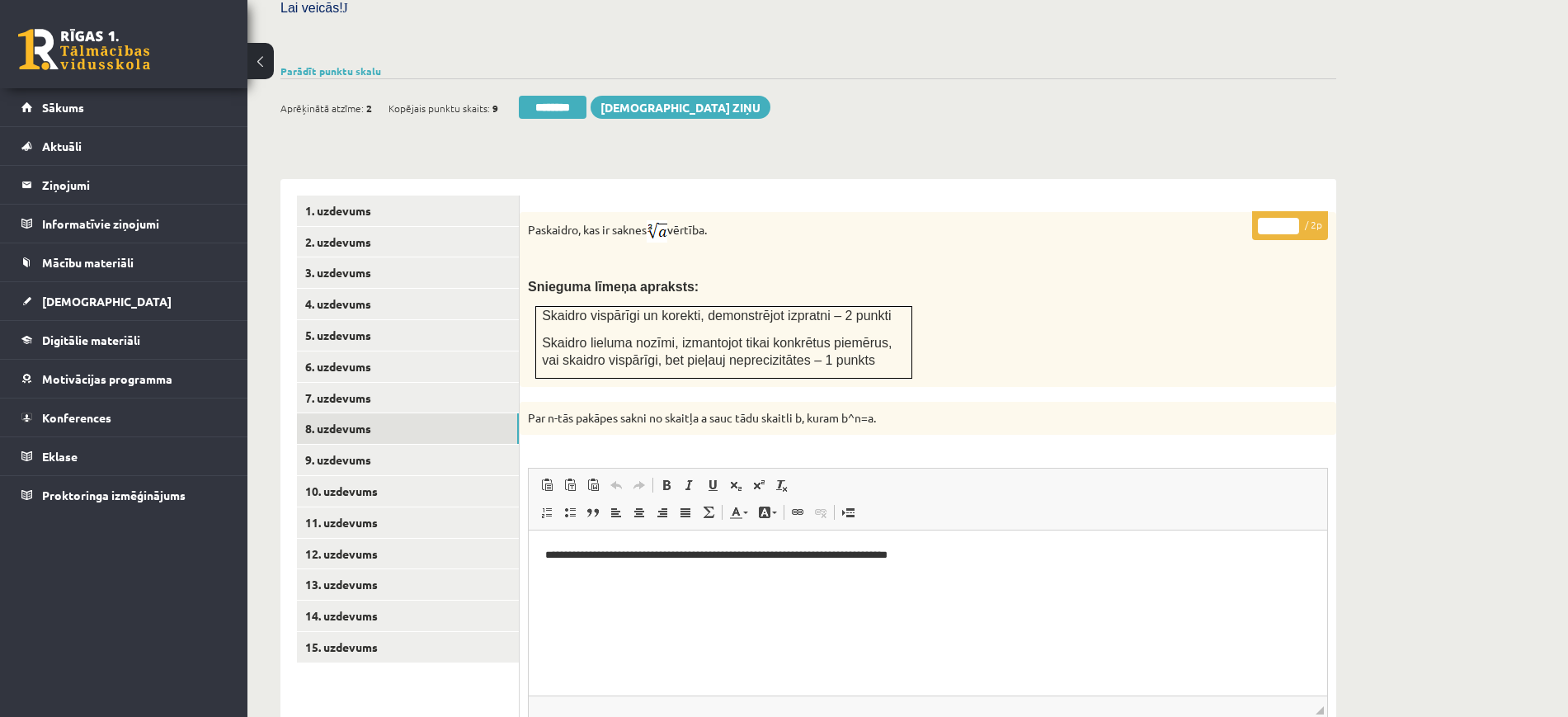
type input "*"
click at [1293, 218] on input "*" at bounding box center [1278, 226] width 42 height 16
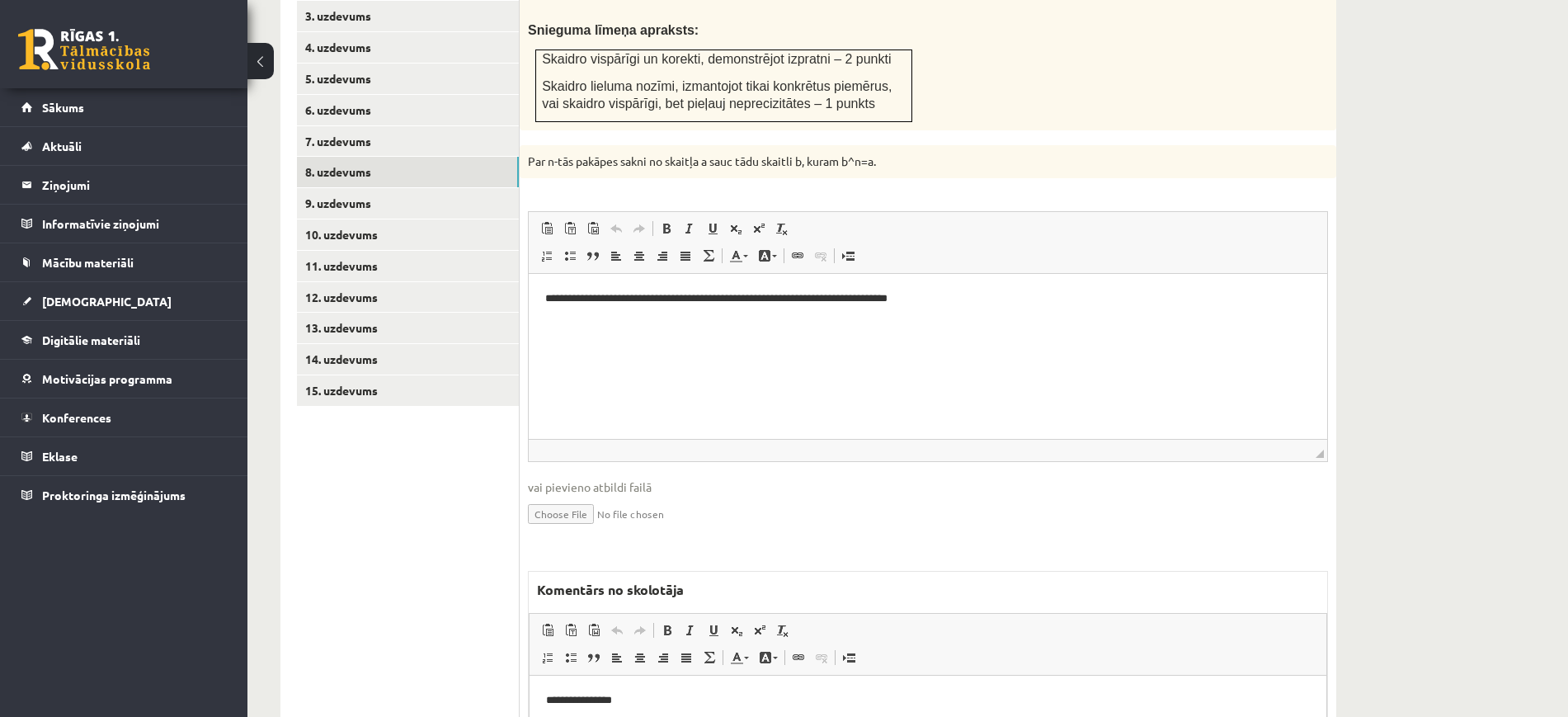
scroll to position [922, 0]
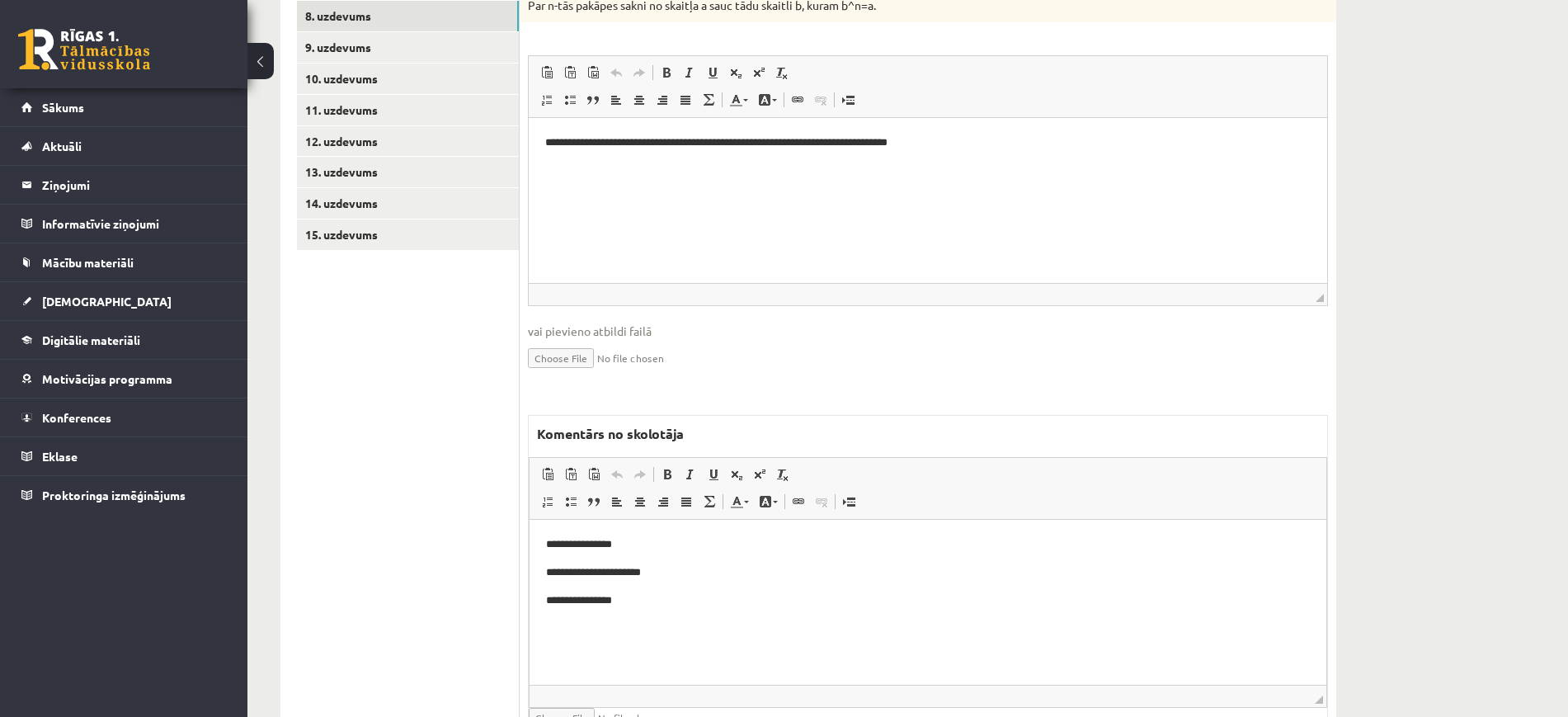
click at [808, 569] on p "**********" at bounding box center [927, 572] width 764 height 17
drag, startPoint x: 672, startPoint y: 628, endPoint x: 996, endPoint y: 1116, distance: 585.8
click at [529, 633] on html "**********" at bounding box center [927, 599] width 797 height 162
click at [864, 578] on p "**********" at bounding box center [927, 572] width 764 height 17
click at [850, 595] on p "**********" at bounding box center [927, 600] width 764 height 17
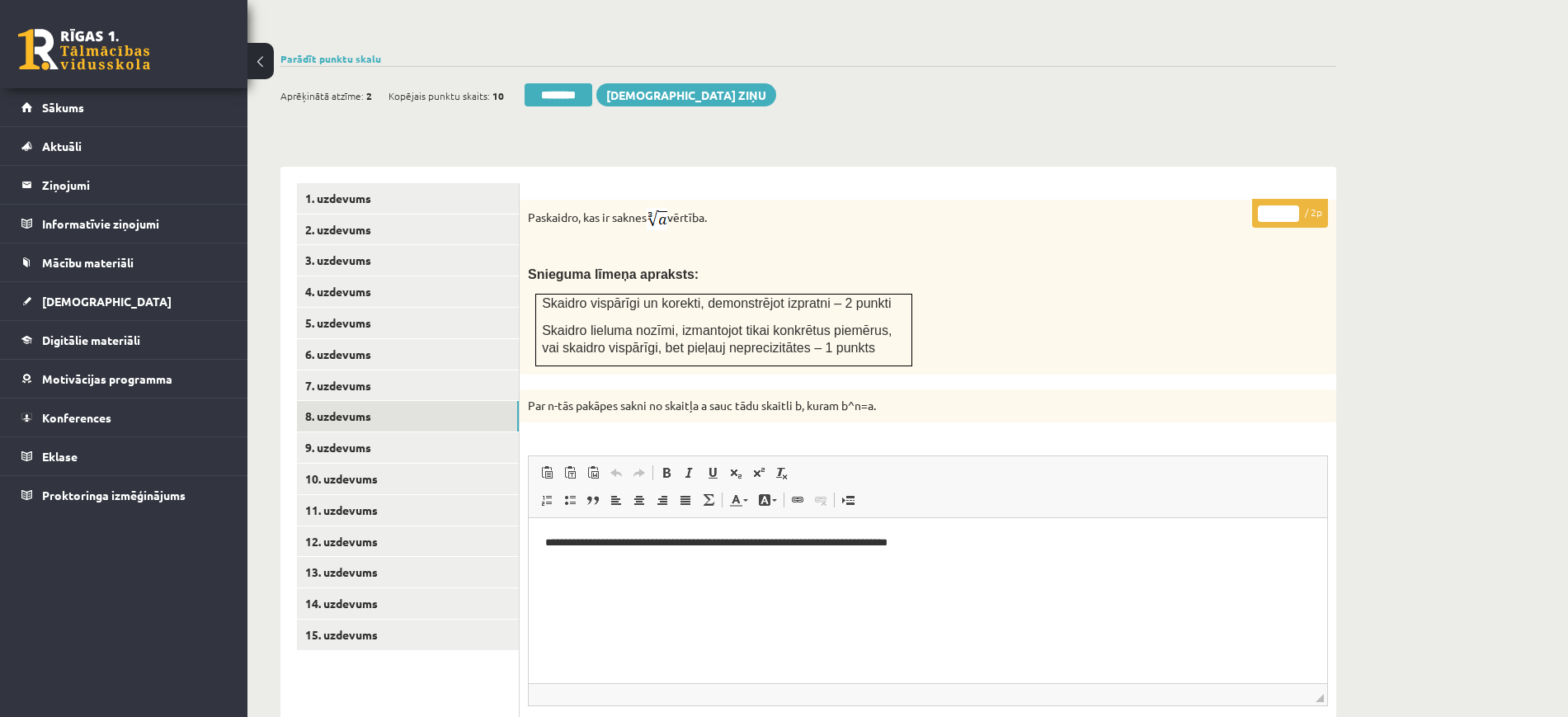
scroll to position [509, 0]
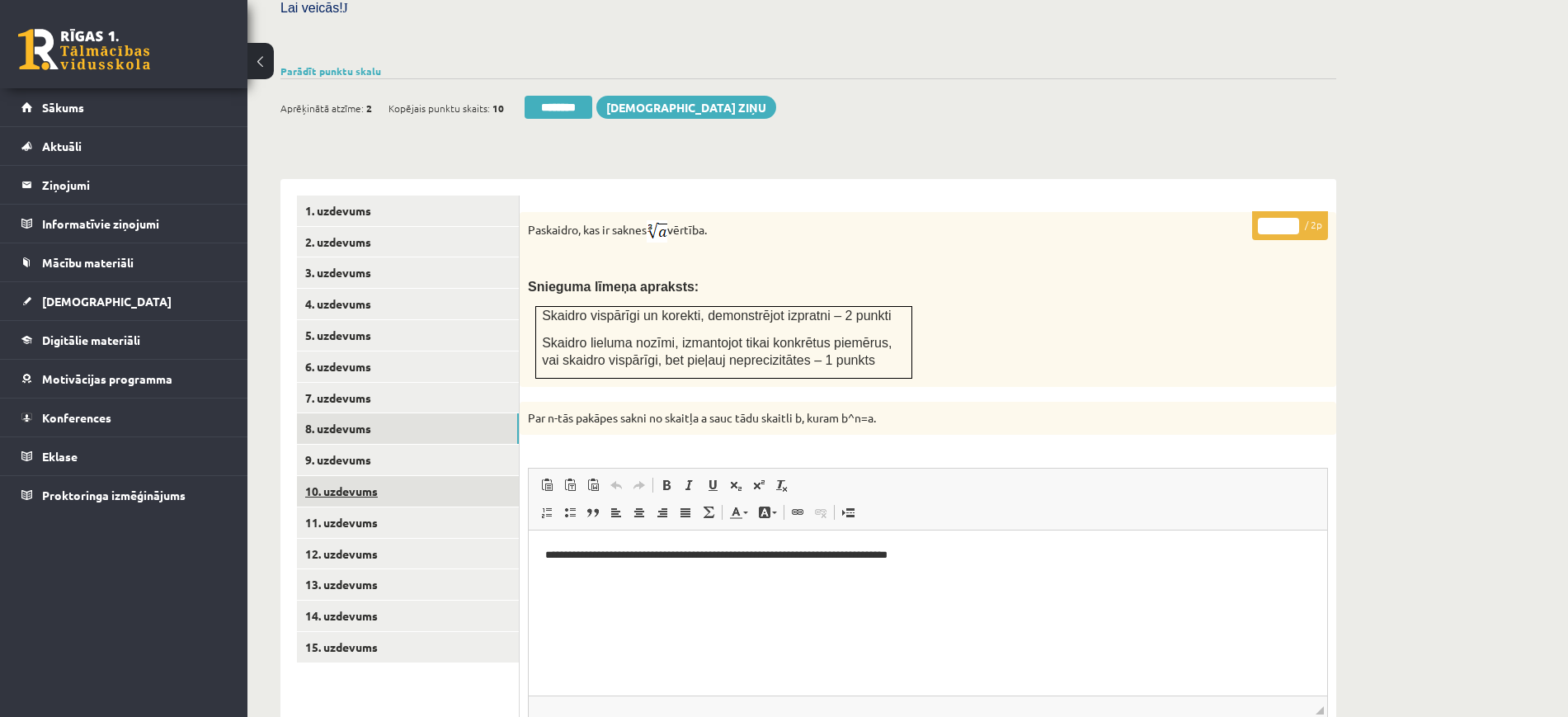
click at [432, 476] on link "10. uzdevums" at bounding box center [407, 492] width 222 height 31
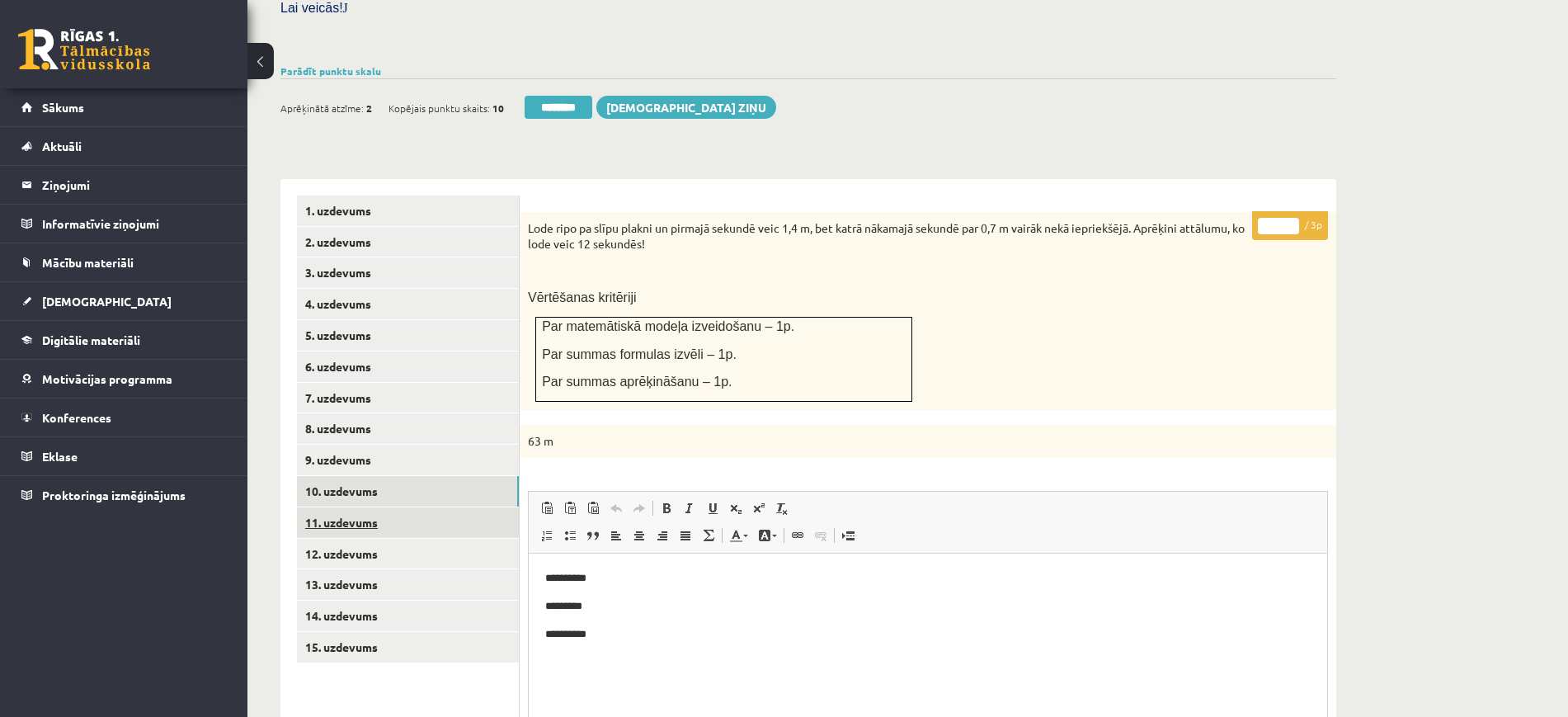
scroll to position [0, 0]
click at [452, 508] on link "11. uzdevums" at bounding box center [407, 523] width 222 height 31
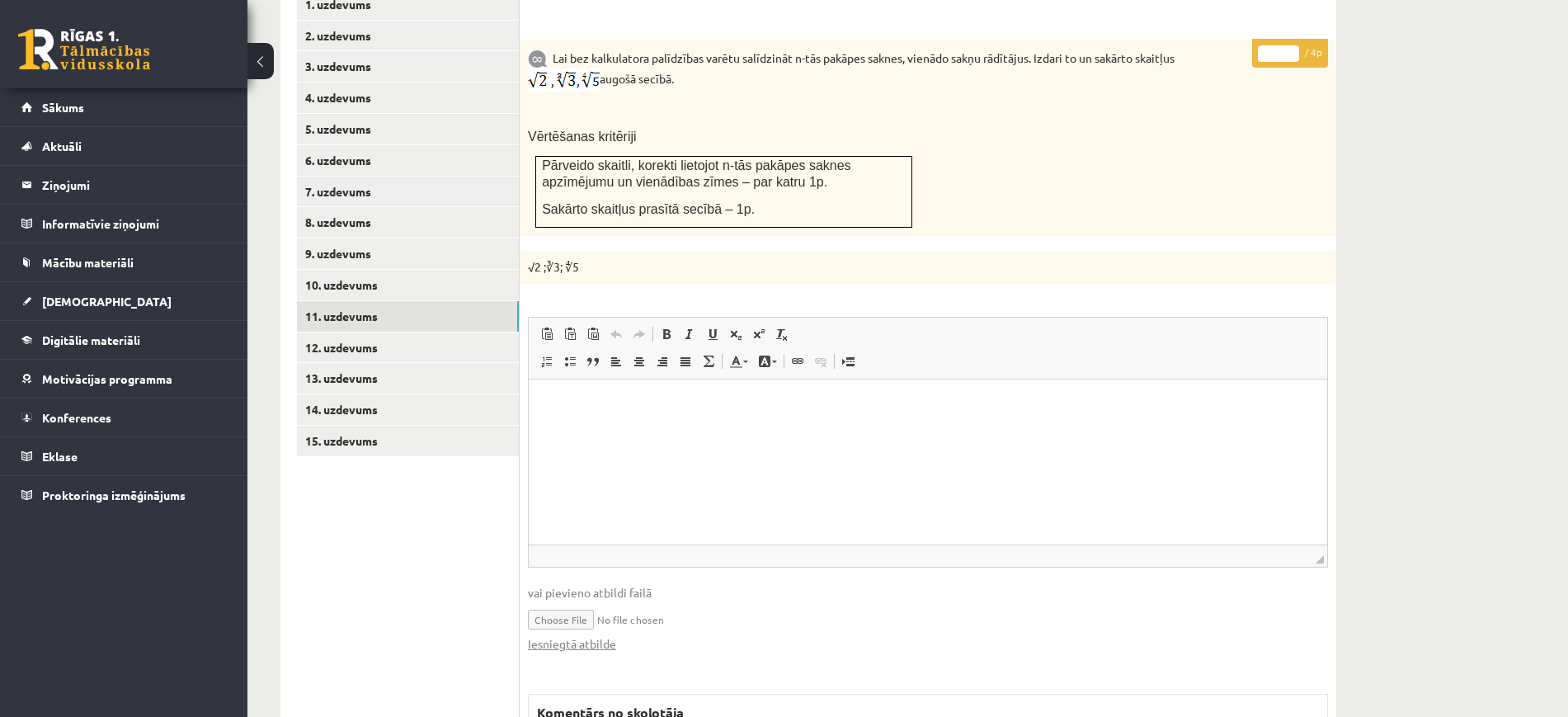
type input "*"
click at [1292, 45] on input "*" at bounding box center [1278, 53] width 42 height 16
click at [490, 332] on link "12. uzdevums" at bounding box center [407, 348] width 222 height 31
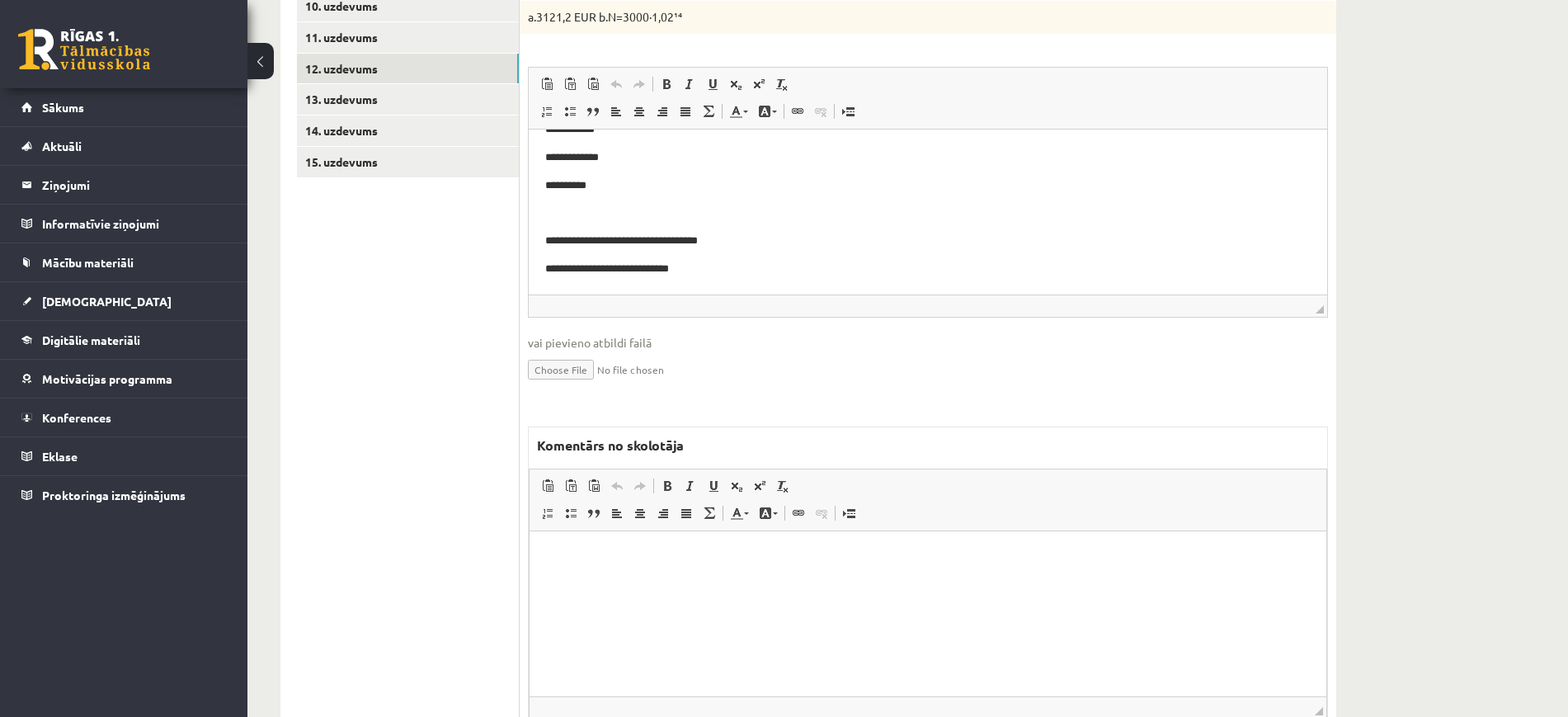
scroll to position [1056, 0]
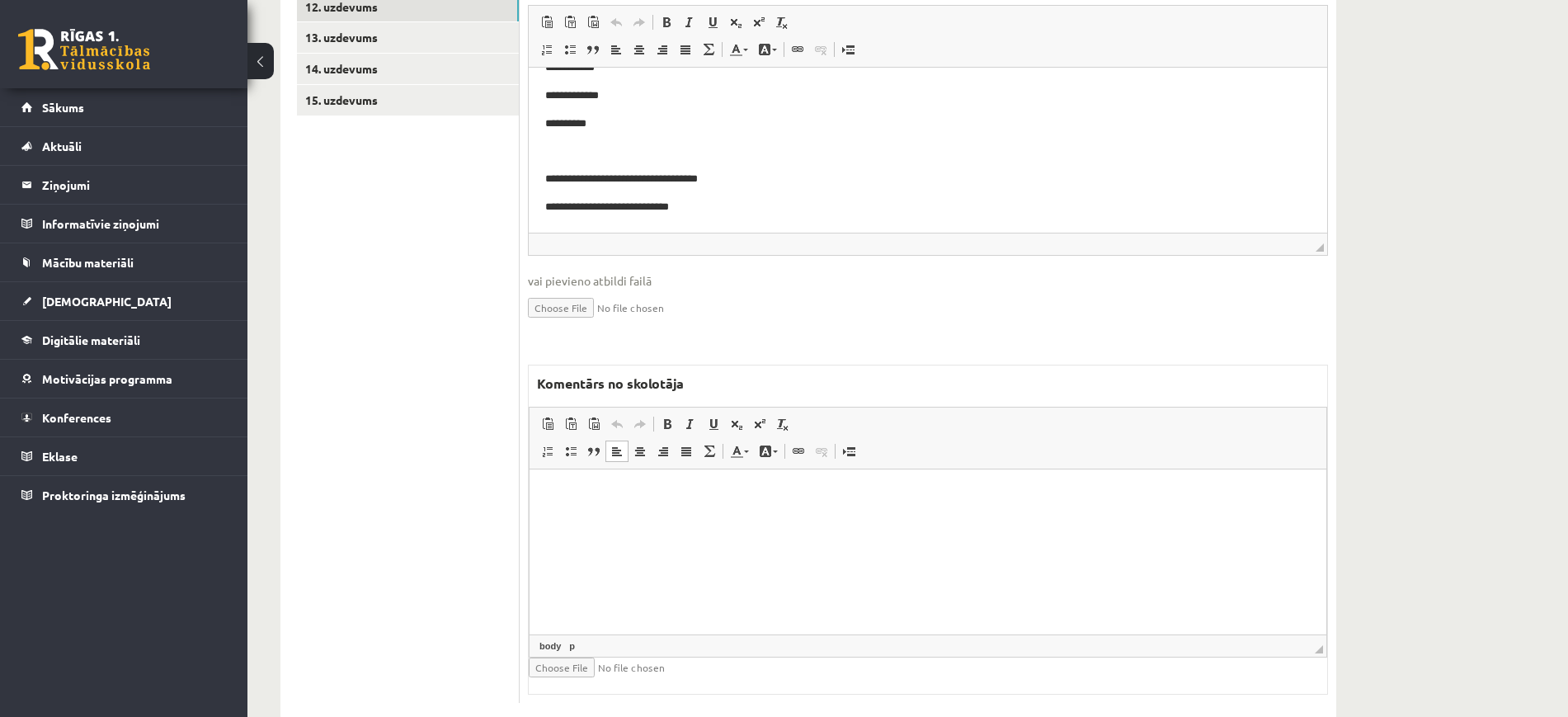
click at [774, 519] on html at bounding box center [927, 494] width 797 height 51
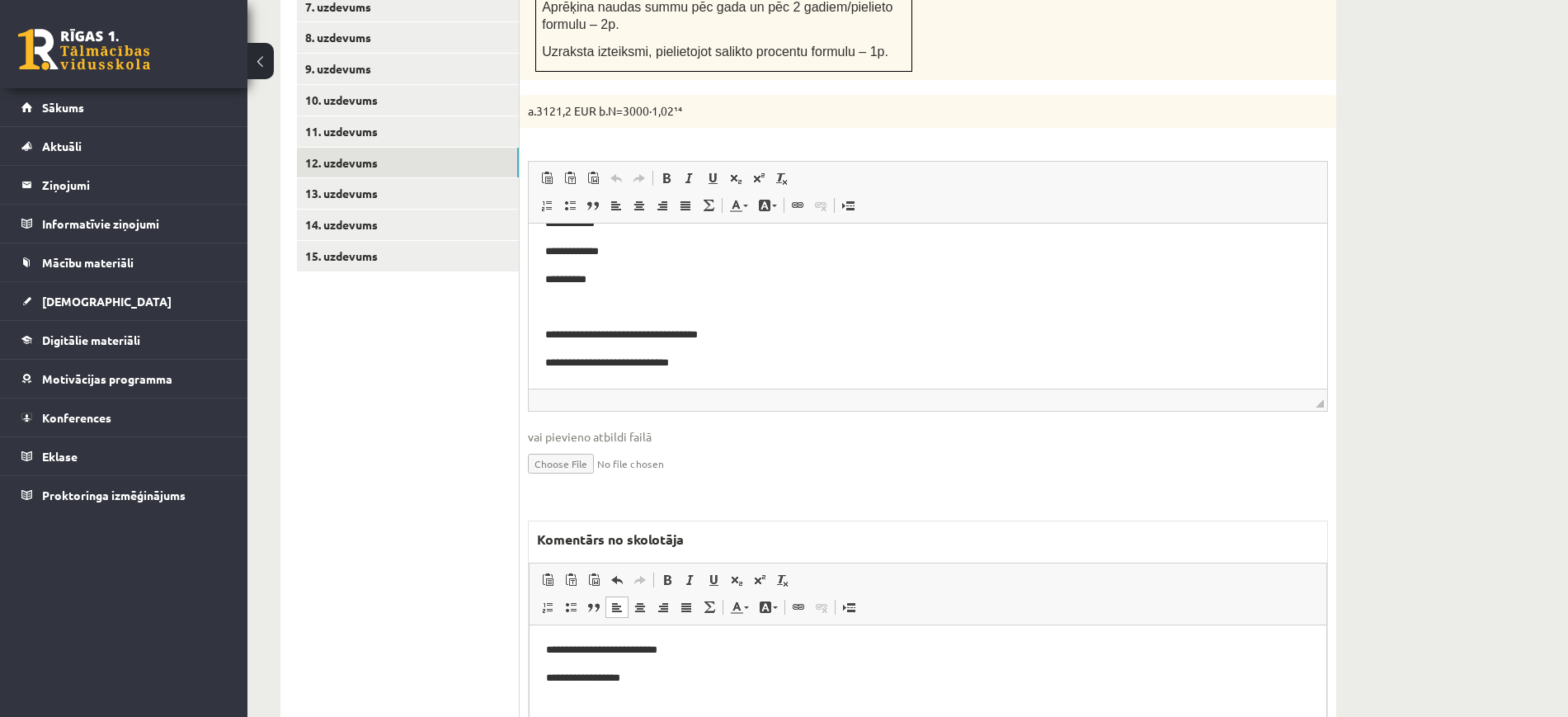
scroll to position [540, 0]
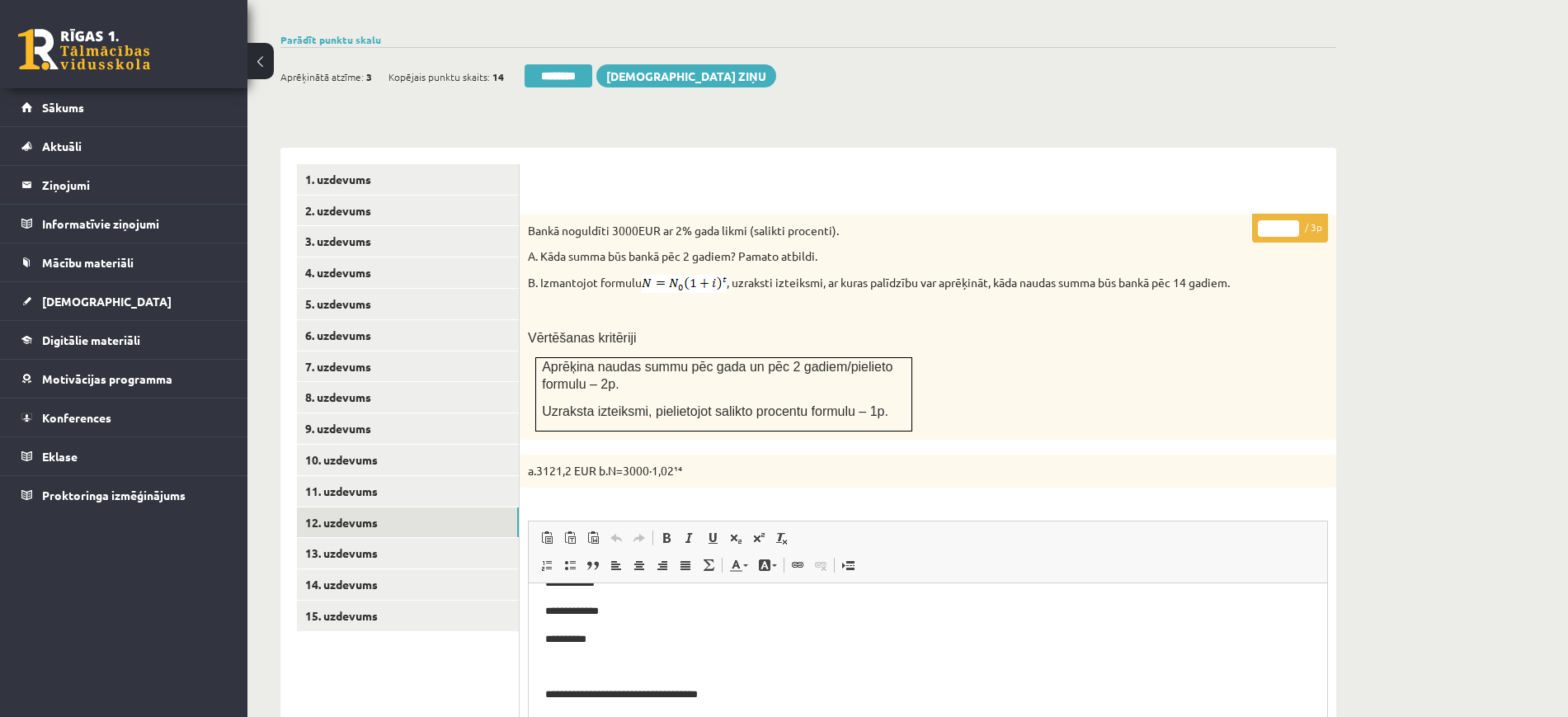
click at [1294, 220] on input "*" at bounding box center [1278, 228] width 42 height 16
type input "*"
click at [1294, 220] on input "*" at bounding box center [1278, 228] width 42 height 16
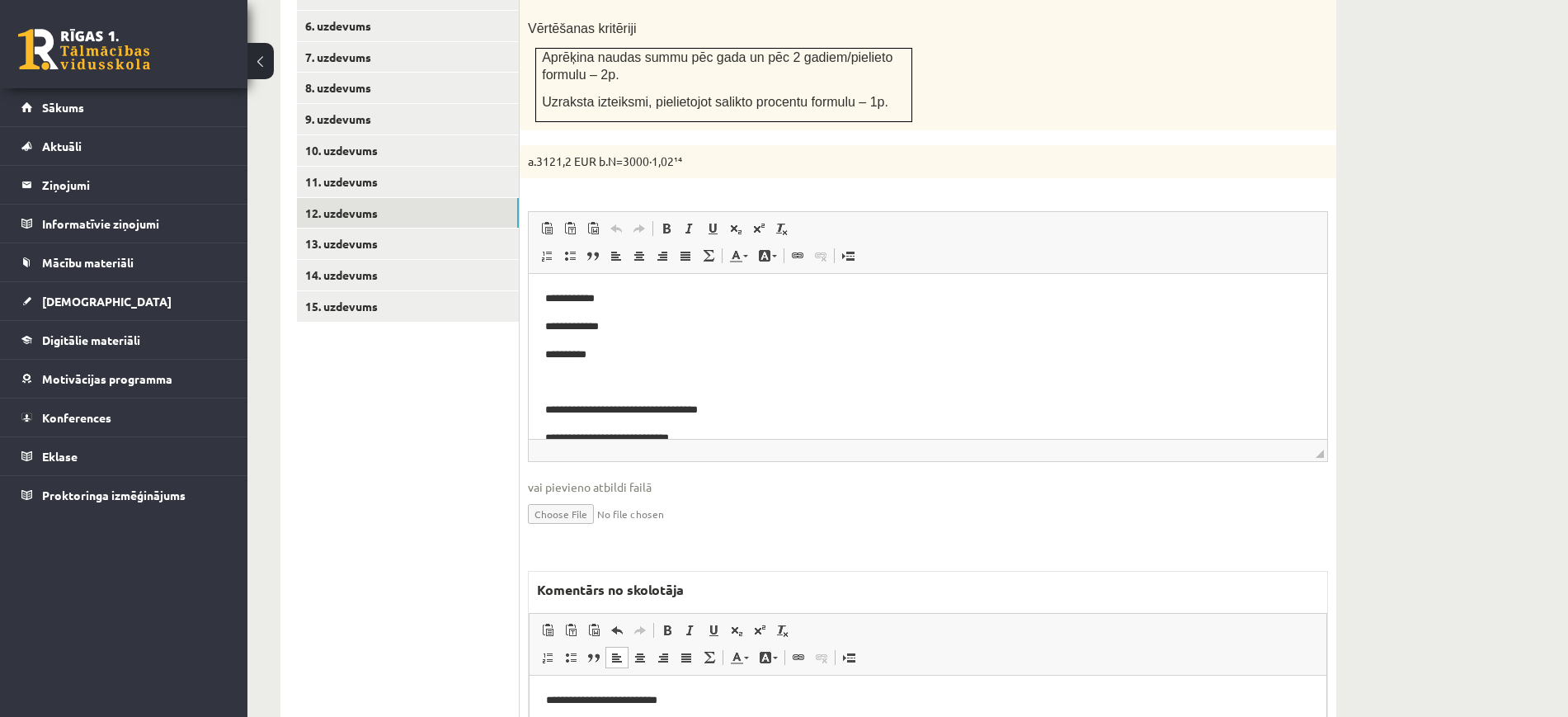
scroll to position [644, 0]
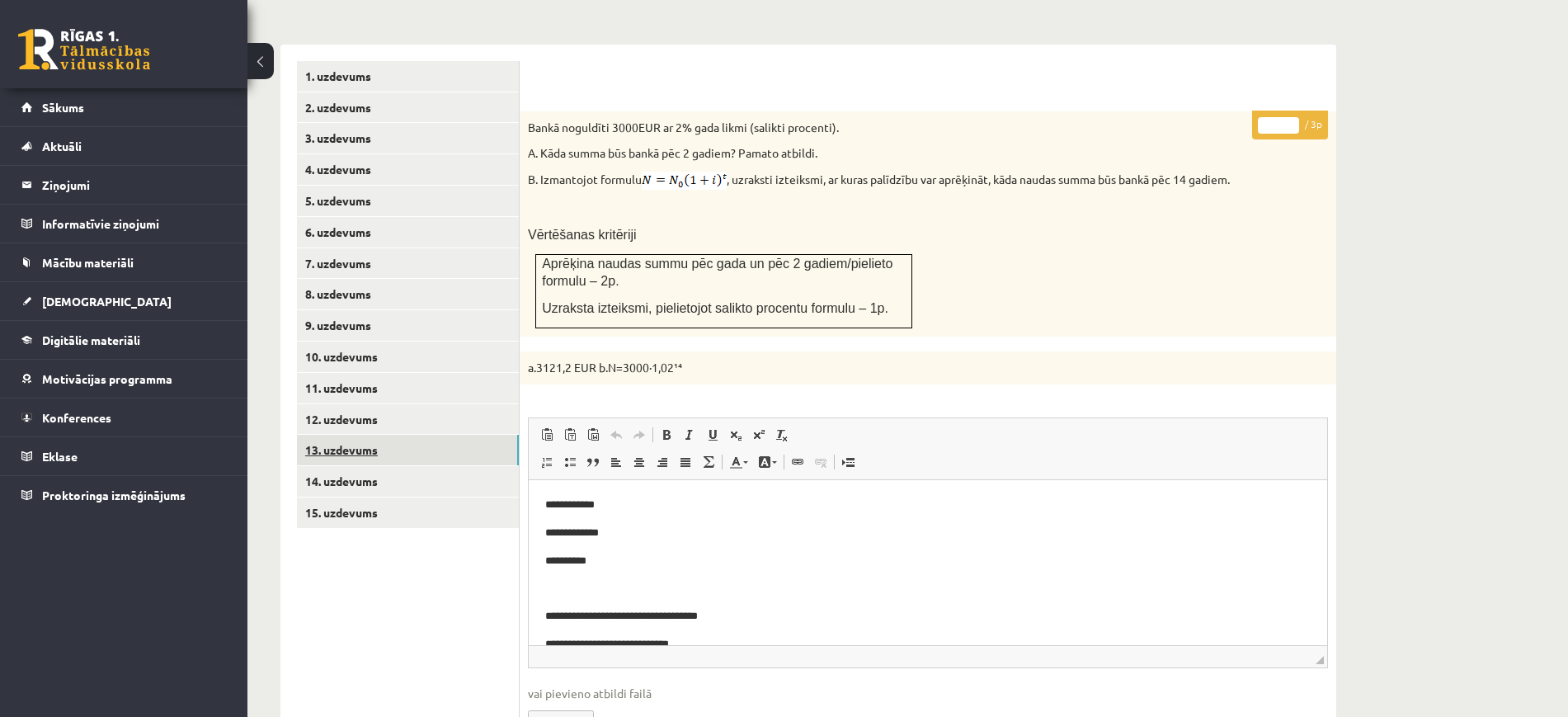
click at [442, 435] on link "13. uzdevums" at bounding box center [407, 450] width 222 height 31
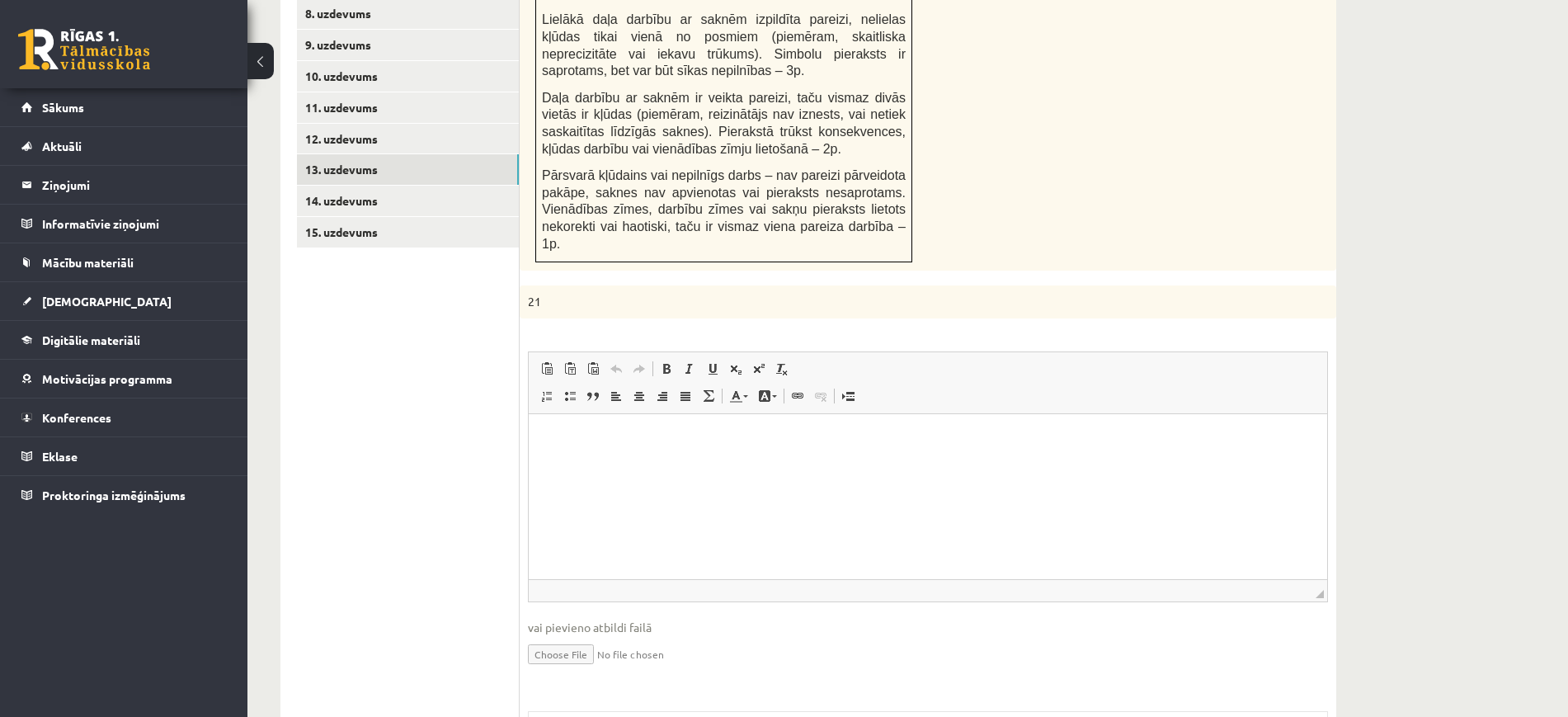
scroll to position [1254, 0]
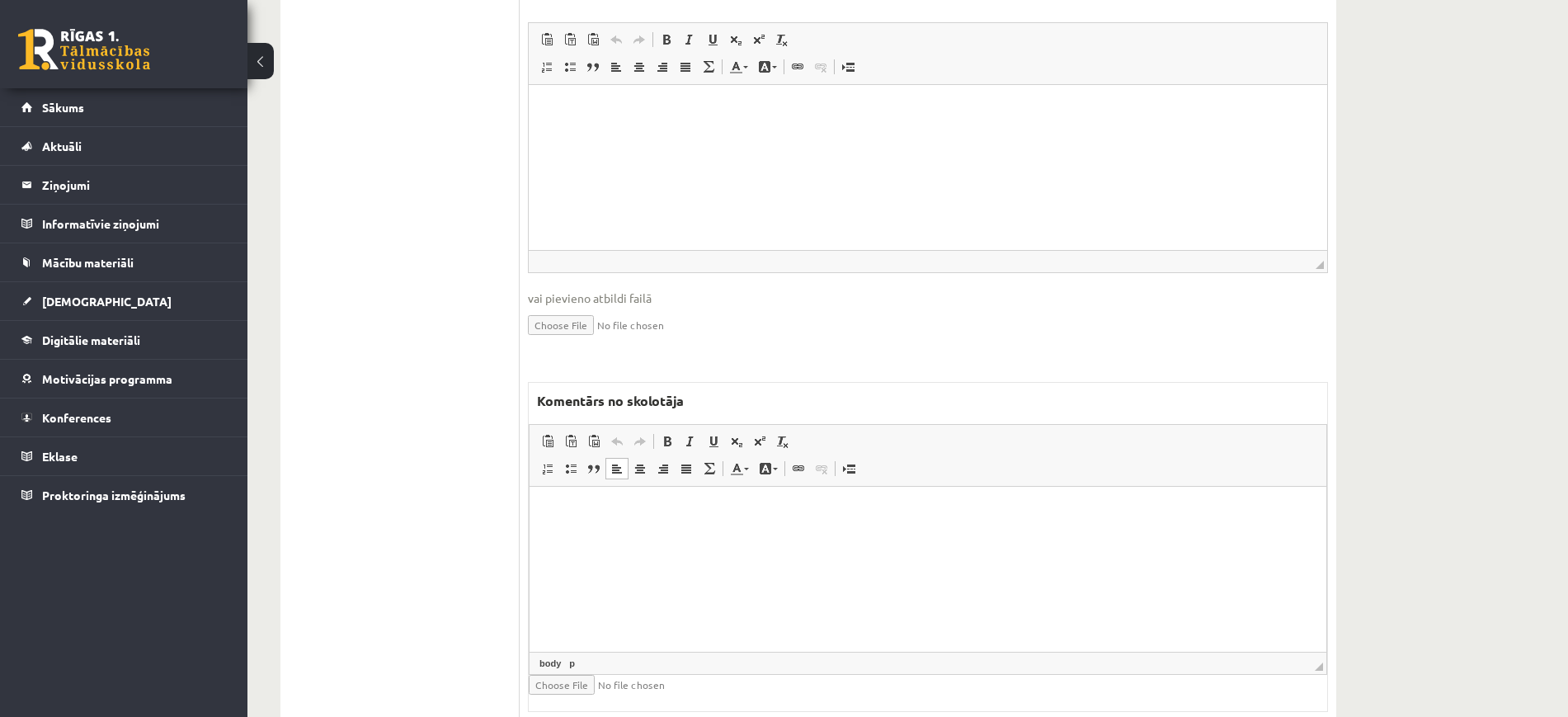
click at [669, 537] on html at bounding box center [927, 511] width 797 height 51
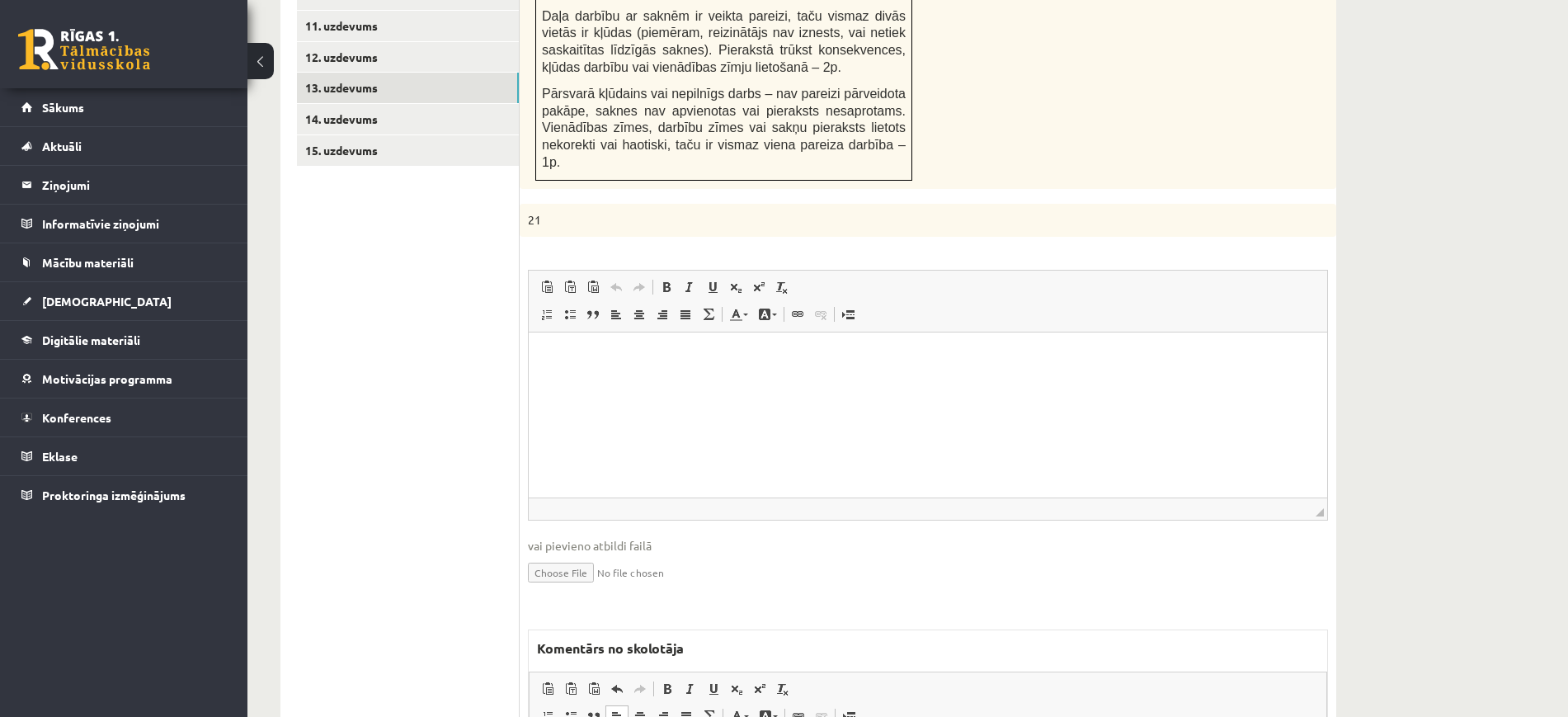
scroll to position [841, 0]
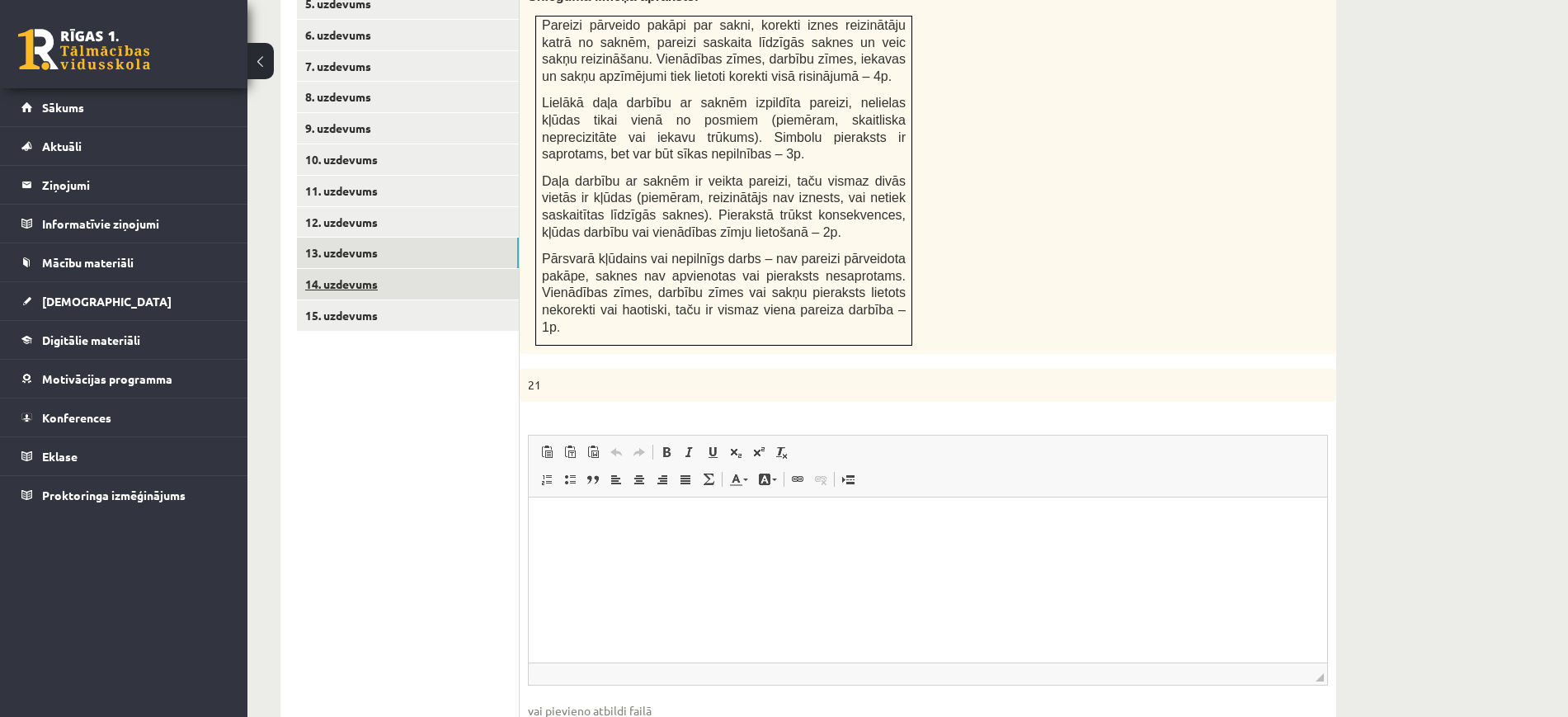
click at [424, 269] on link "14. uzdevums" at bounding box center [407, 284] width 222 height 31
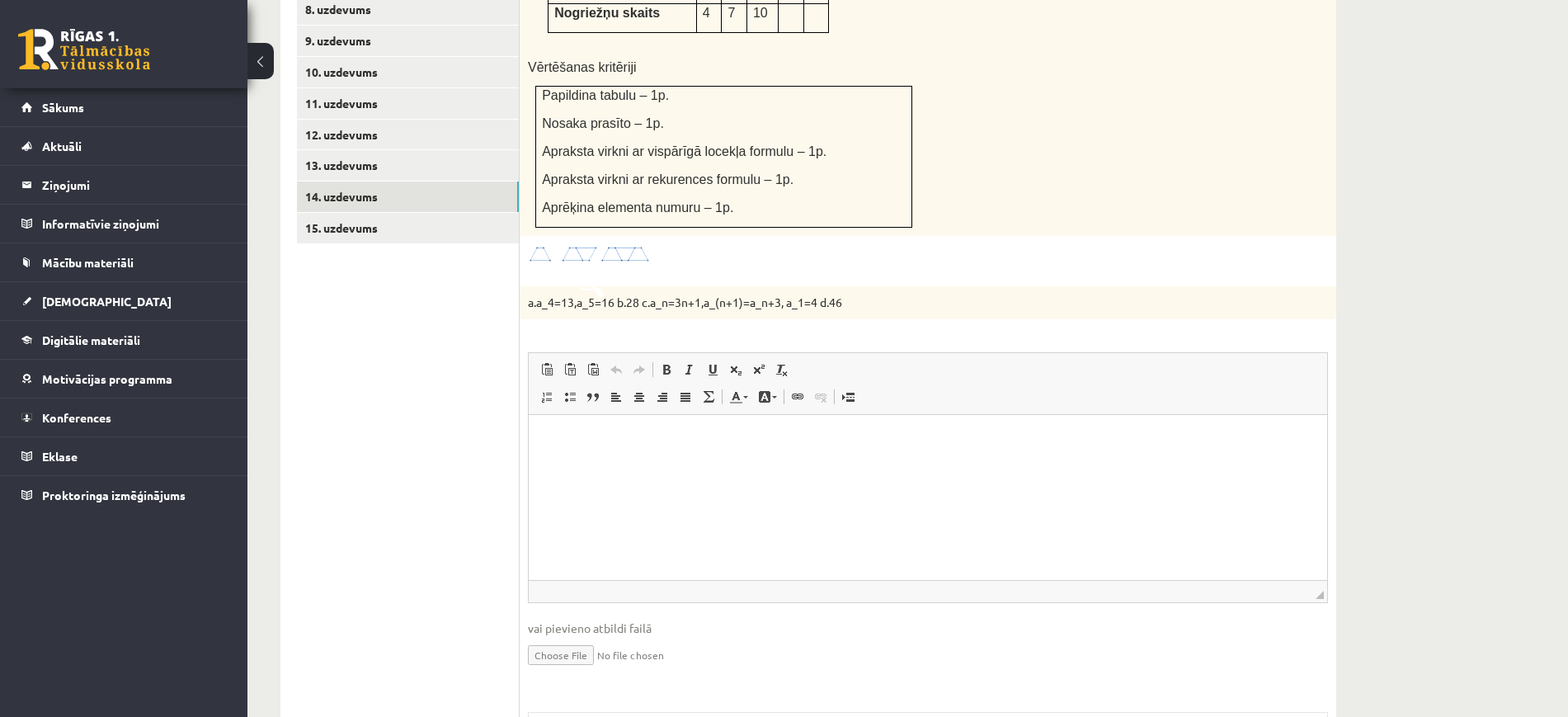
scroll to position [1141, 0]
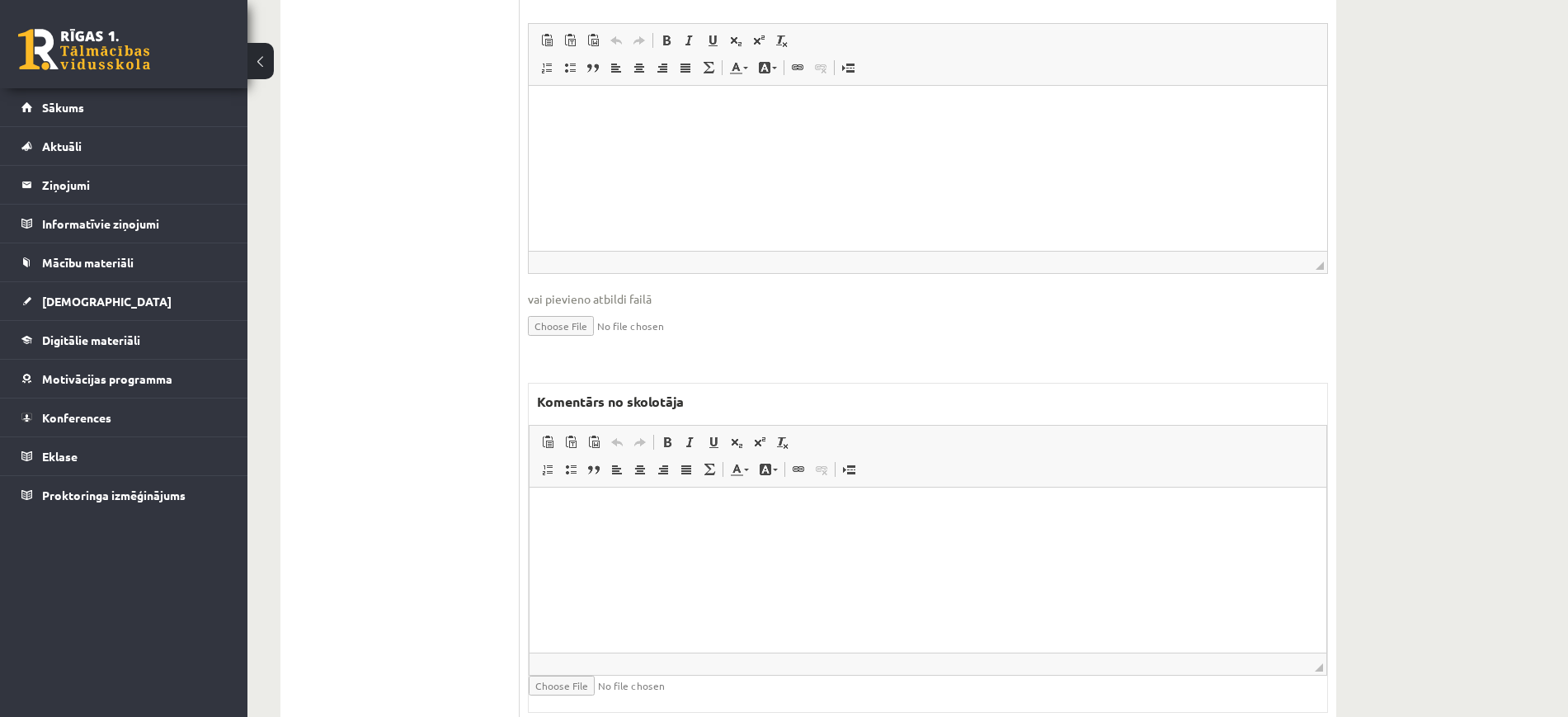
click at [653, 537] on html at bounding box center [927, 512] width 797 height 51
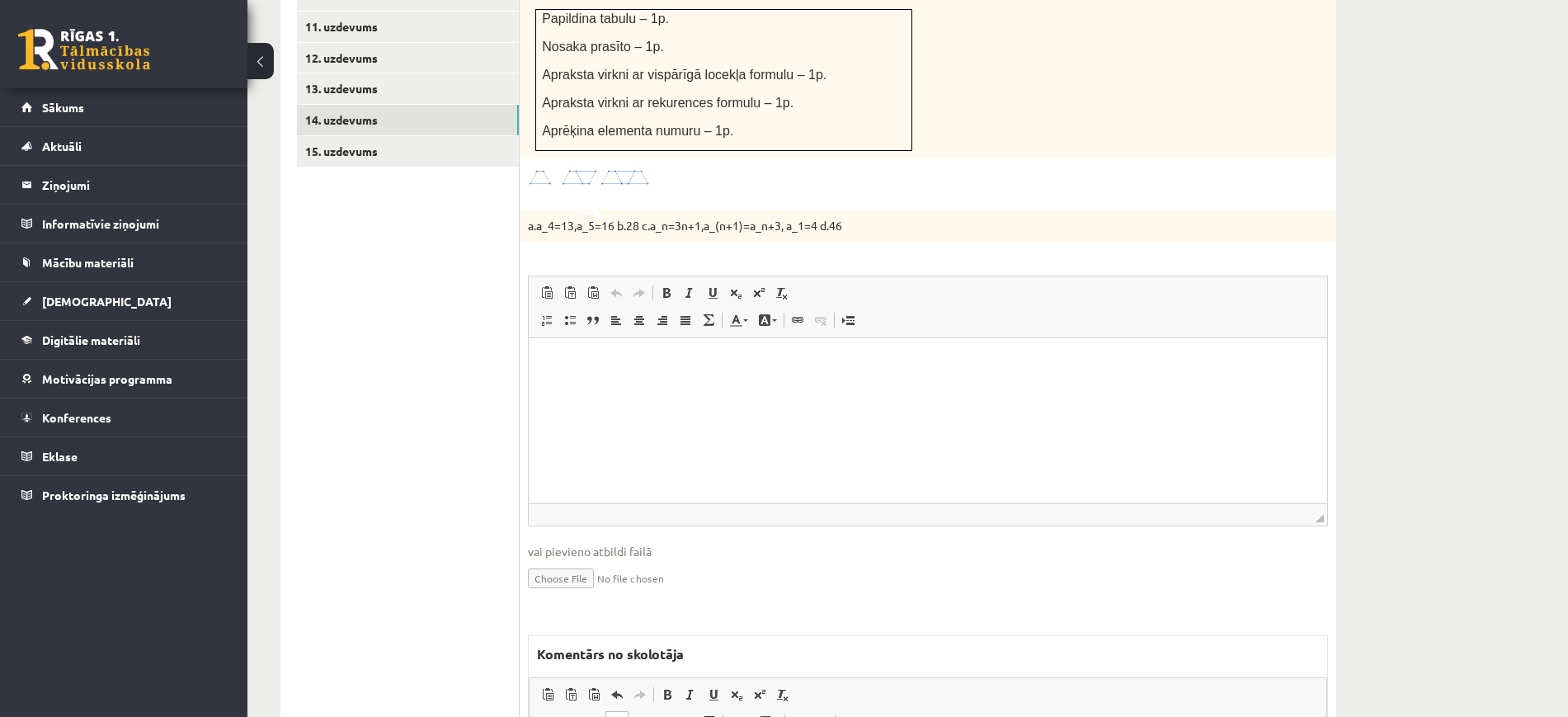
scroll to position [845, 0]
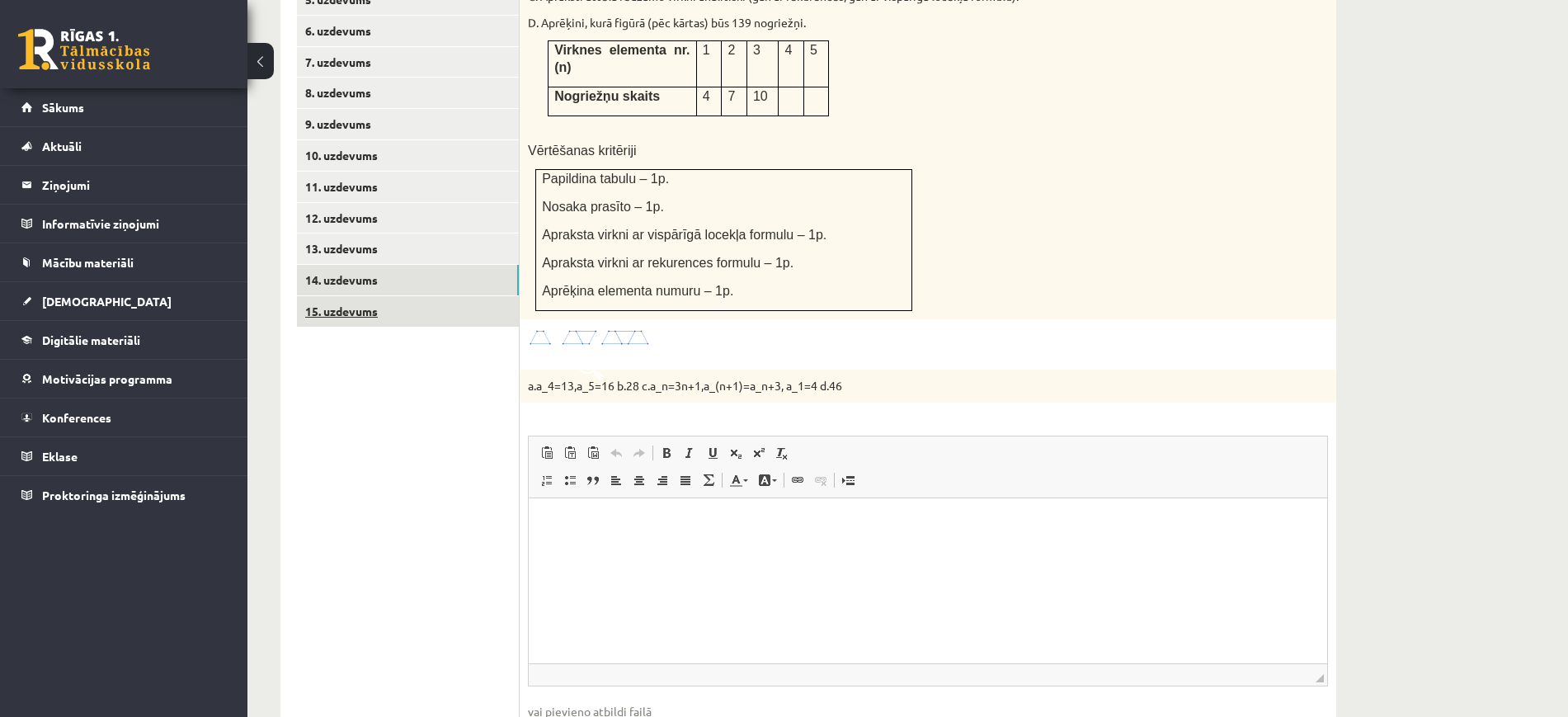
click at [466, 296] on link "15. uzdevums" at bounding box center [407, 311] width 222 height 31
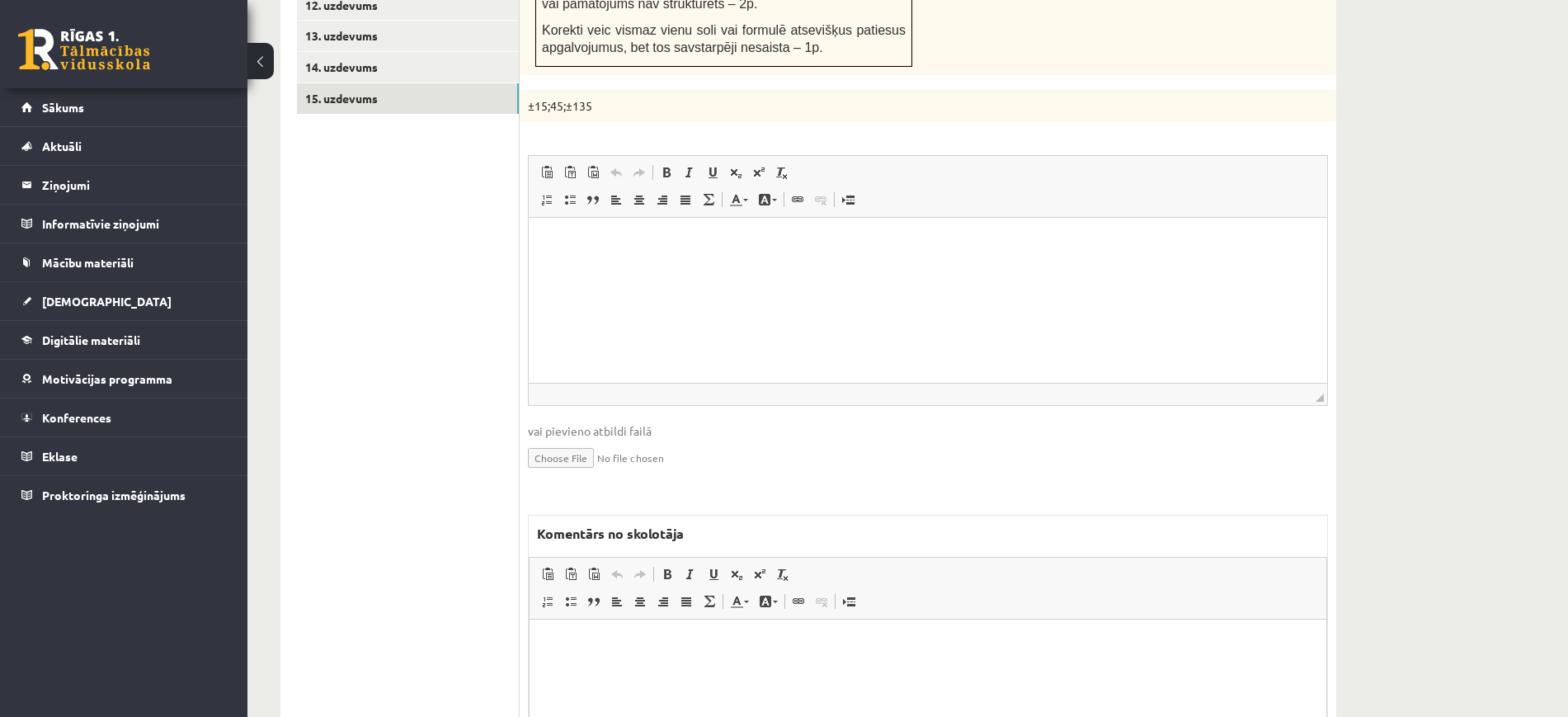
scroll to position [1209, 0]
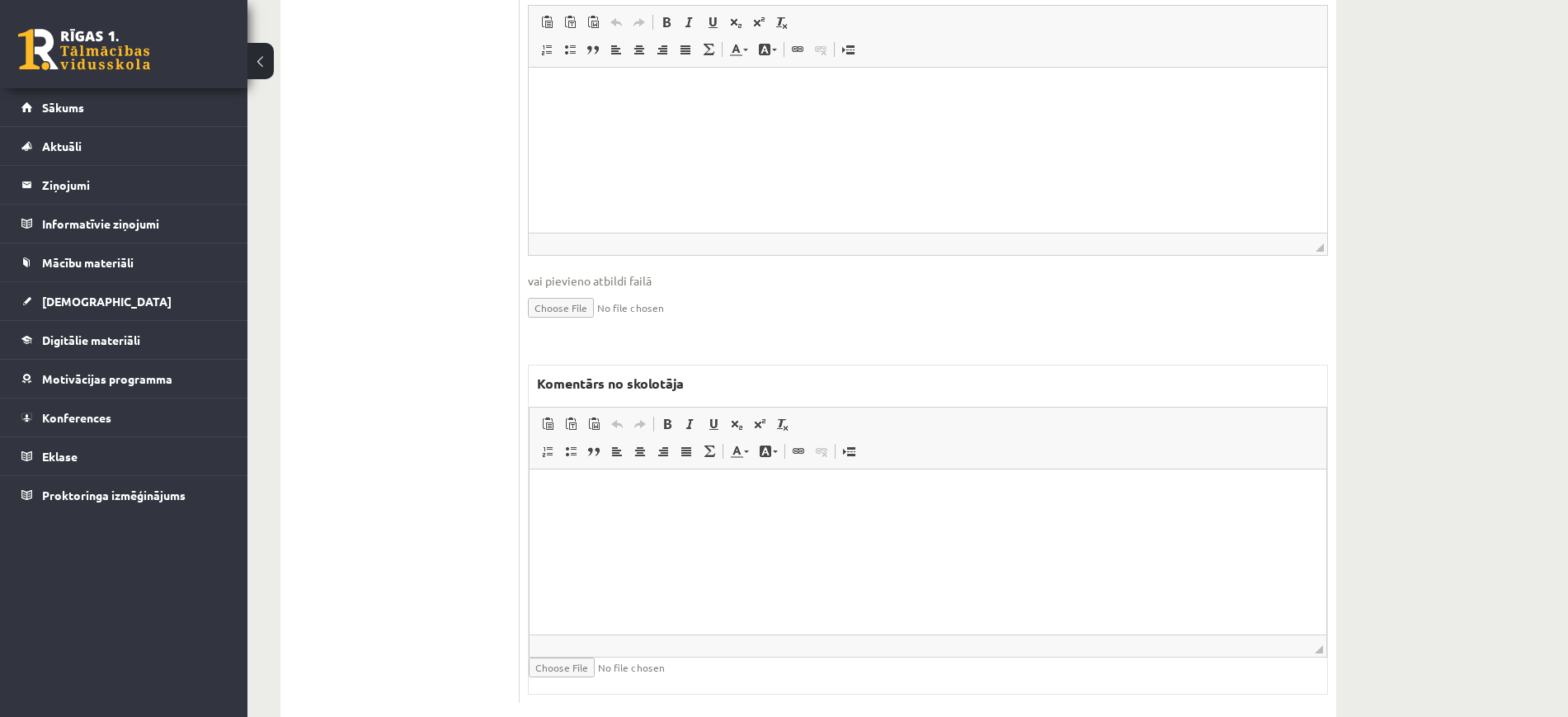
click at [565, 520] on html at bounding box center [927, 495] width 797 height 51
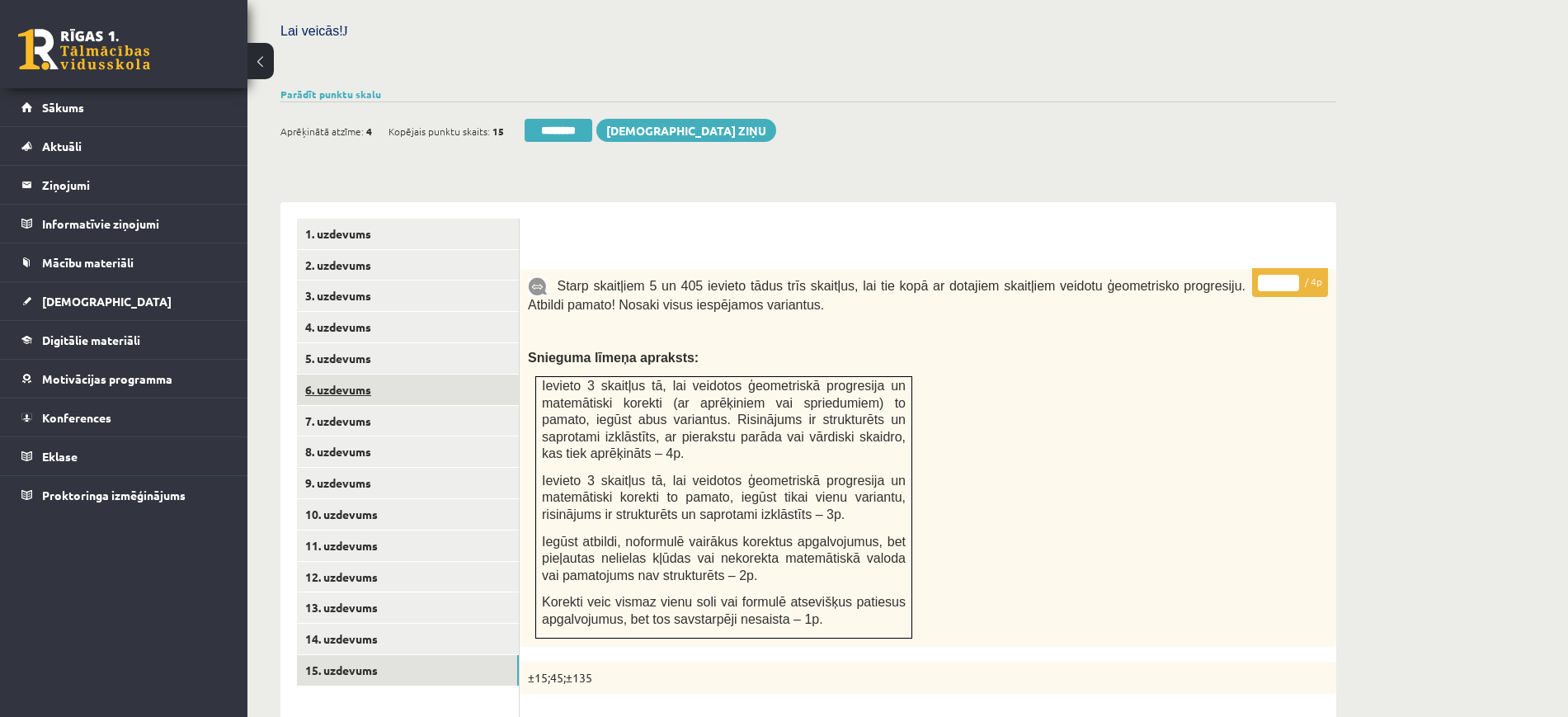
click at [385, 375] on link "6. uzdevums" at bounding box center [407, 390] width 222 height 31
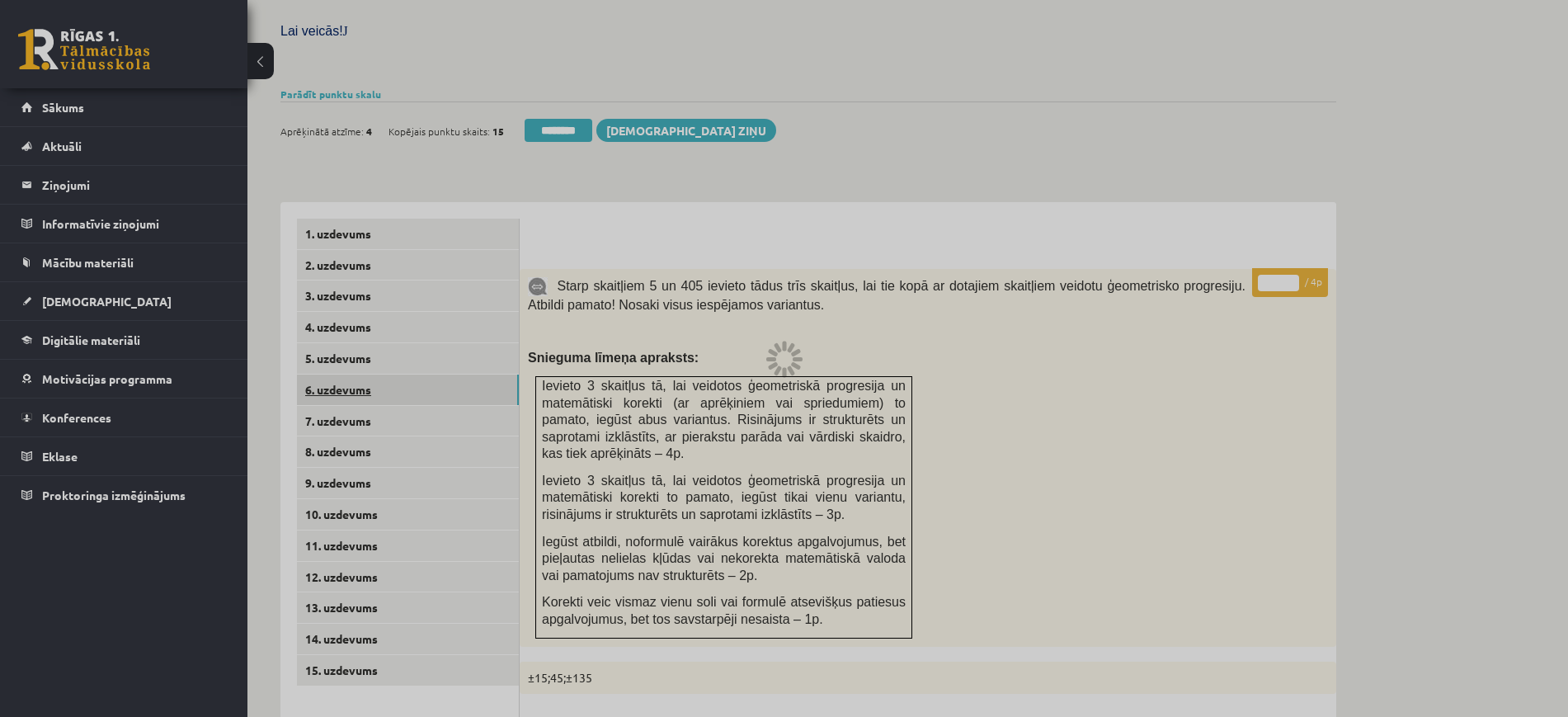
scroll to position [470, 0]
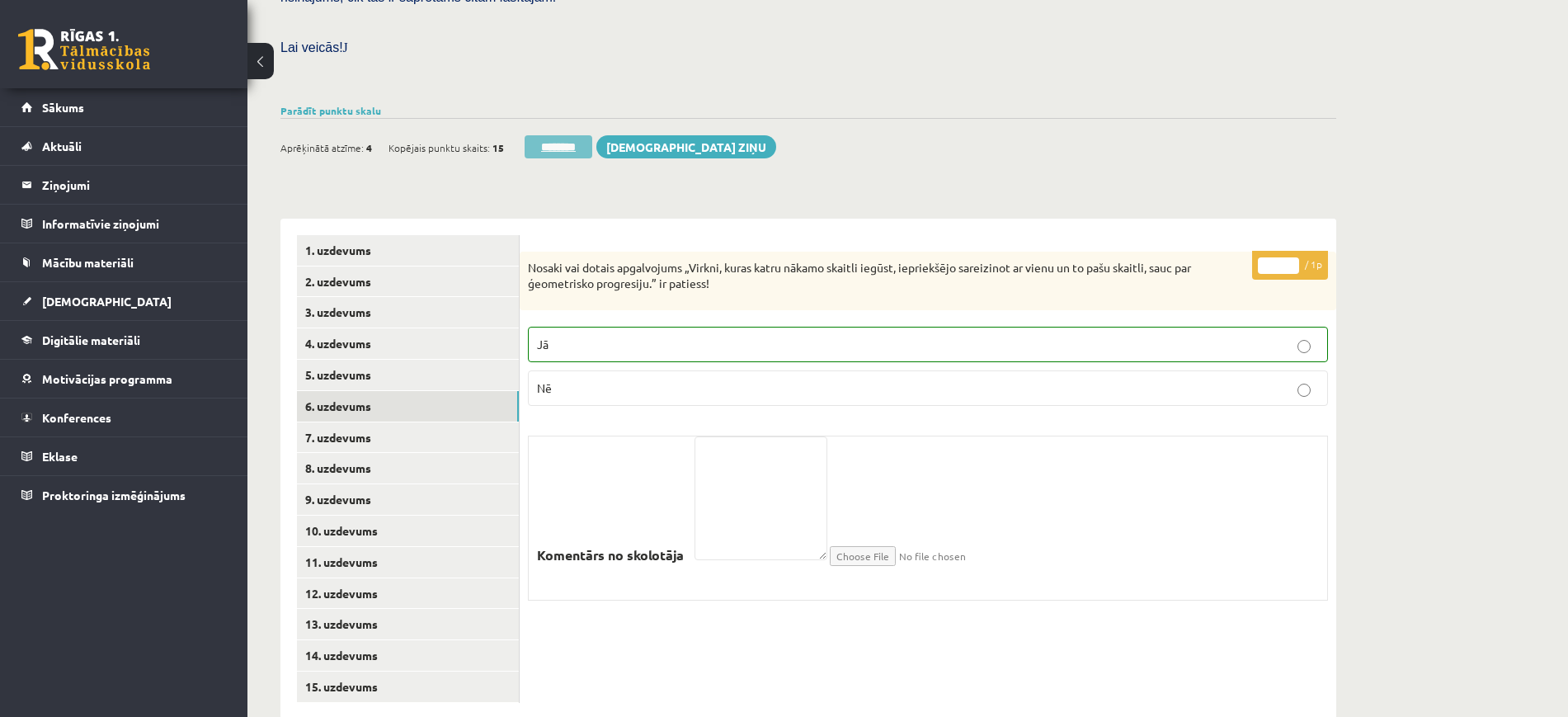
click at [565, 135] on input "********" at bounding box center [558, 147] width 68 height 24
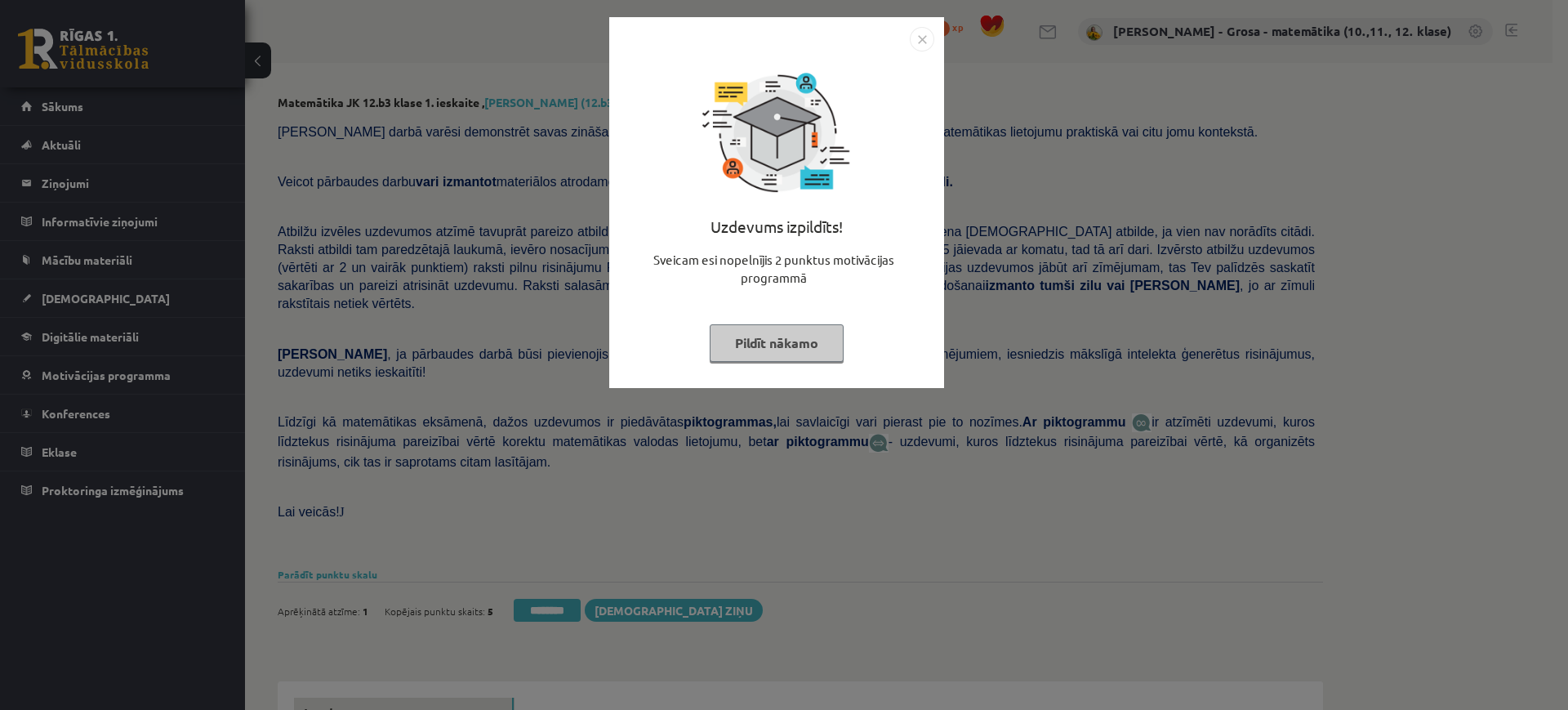
click at [774, 330] on button "Pildīt nākamo" at bounding box center [776, 343] width 134 height 38
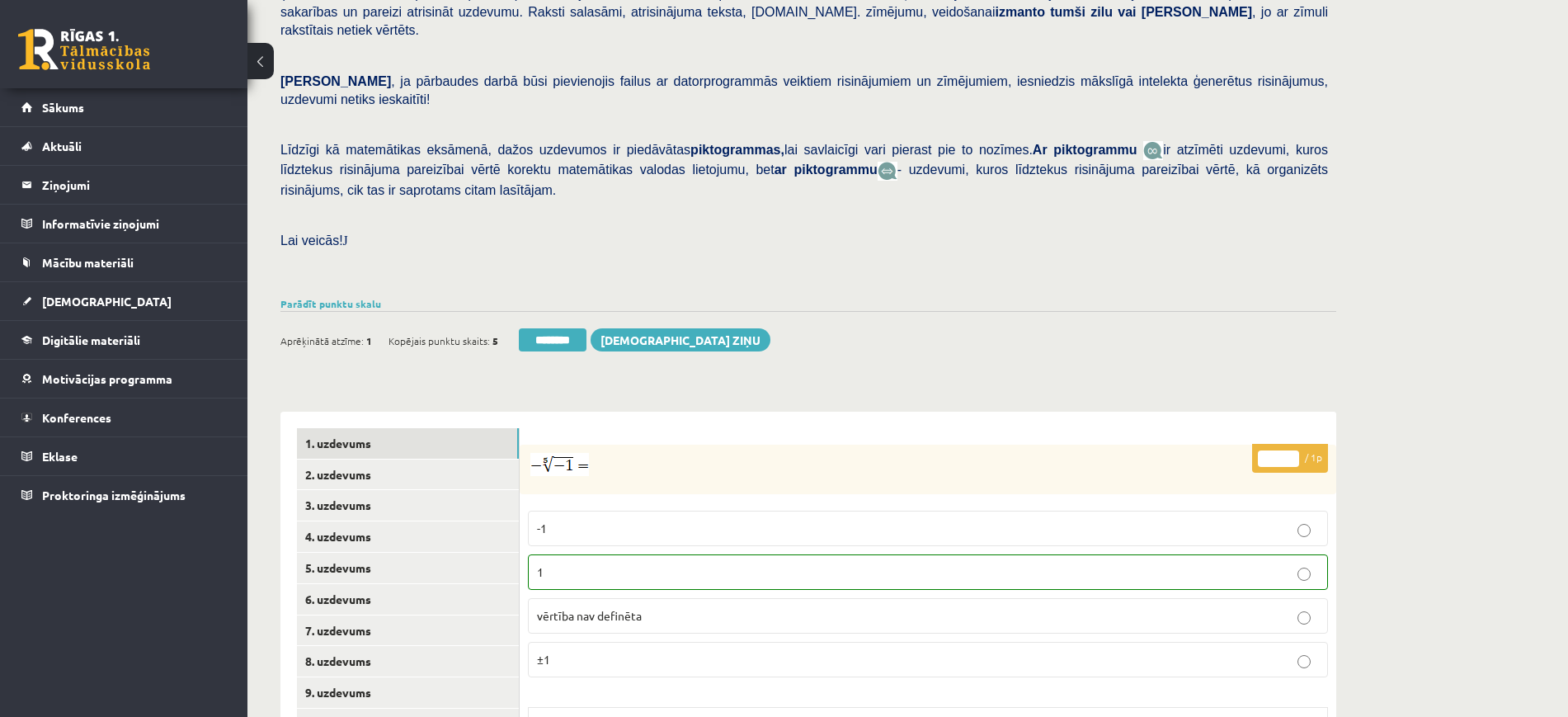
scroll to position [516, 0]
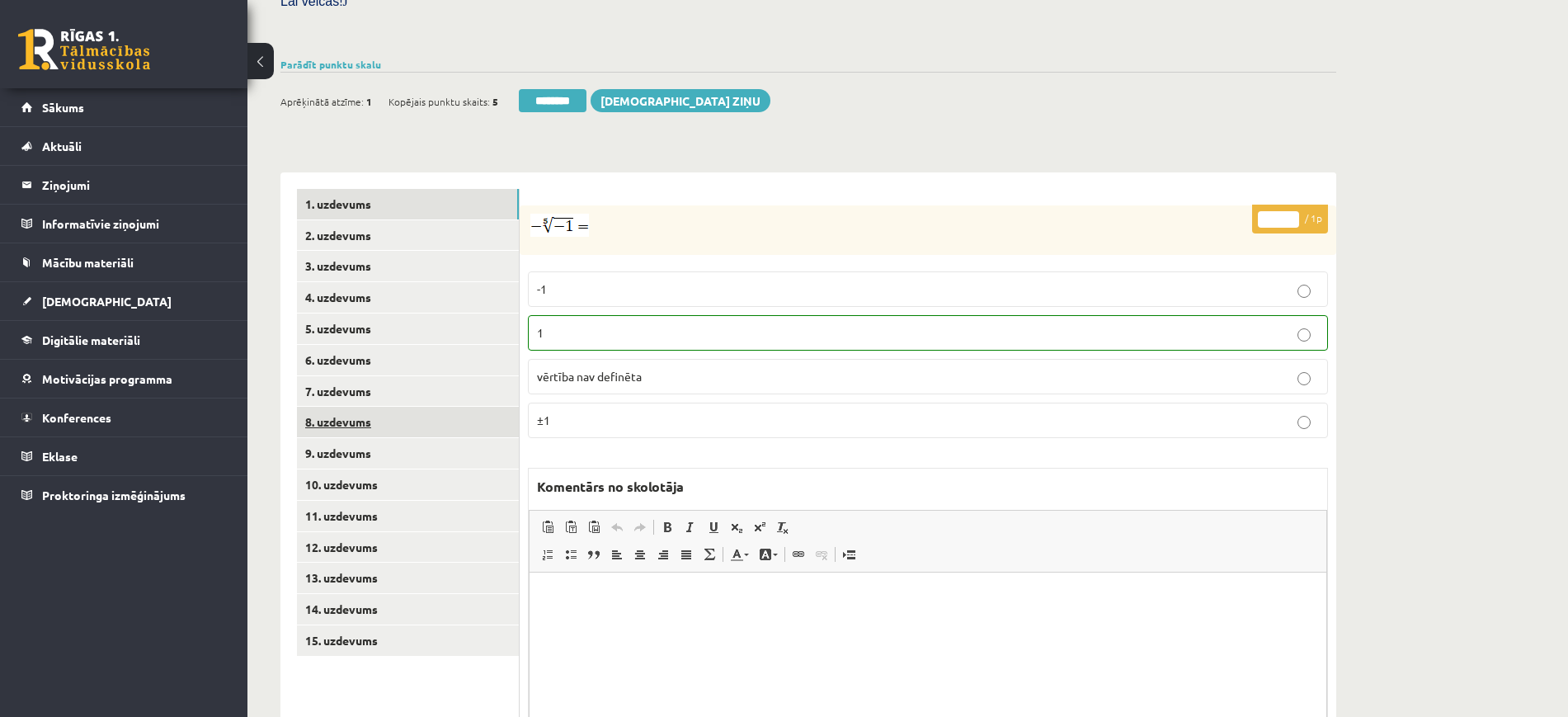
click at [418, 406] on link "8. uzdevums" at bounding box center [407, 422] width 222 height 31
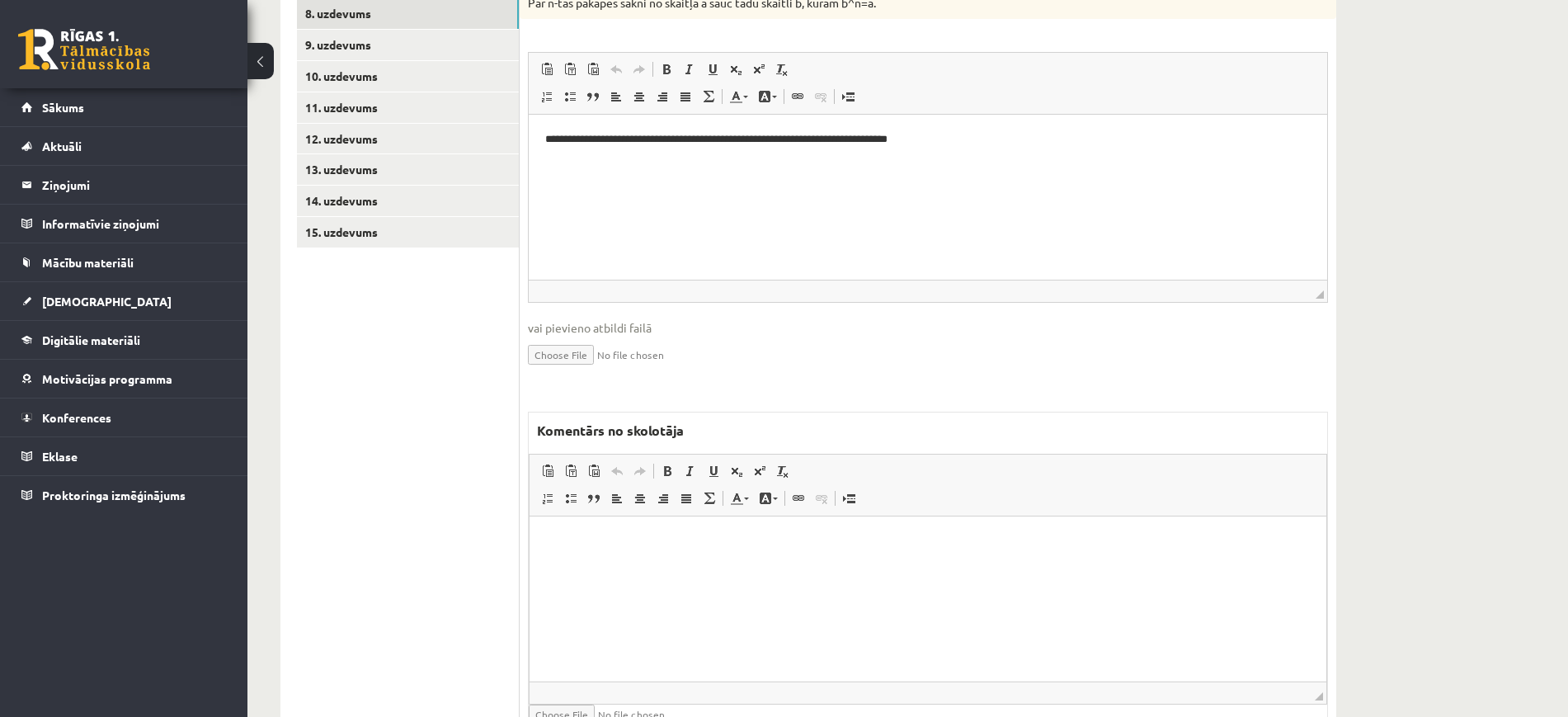
scroll to position [951, 0]
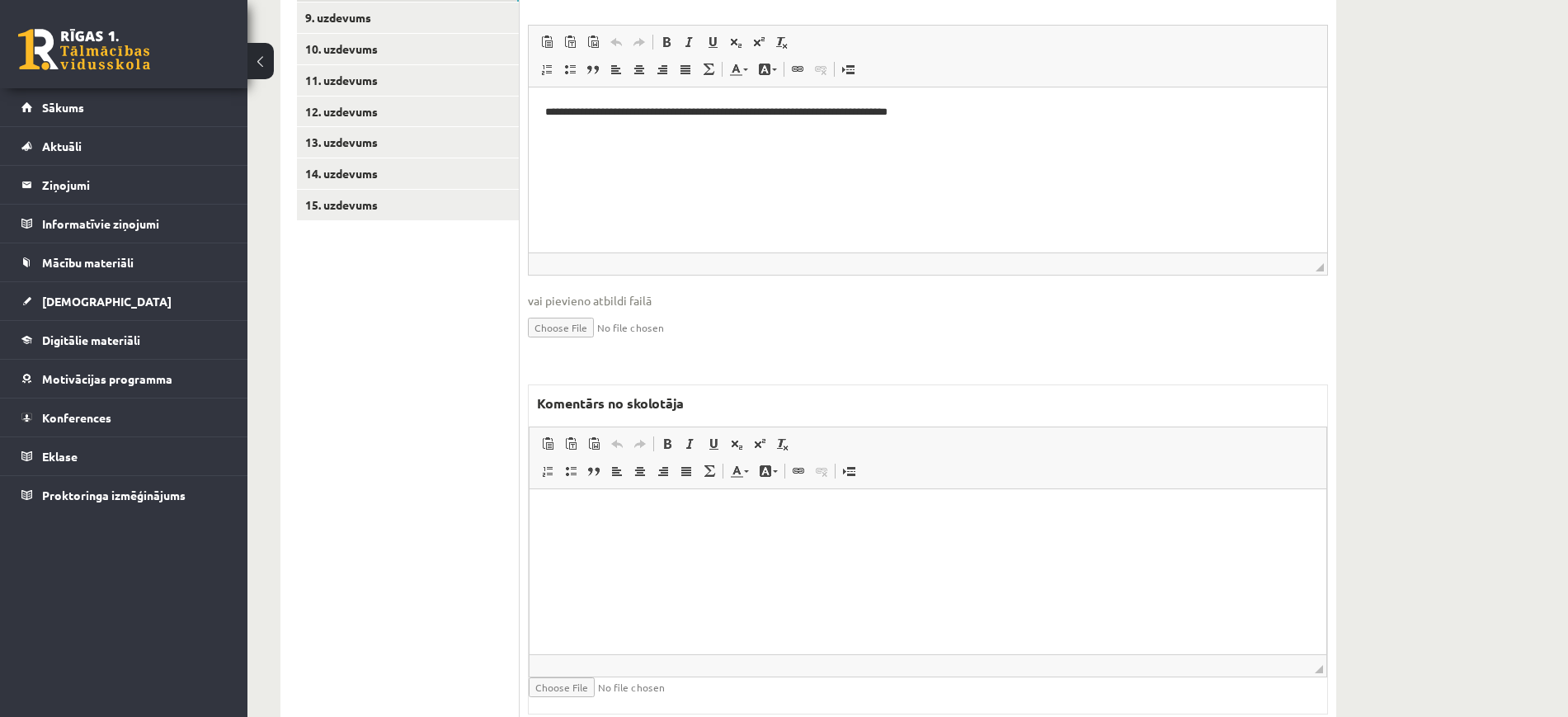
click at [794, 540] on html at bounding box center [927, 515] width 797 height 51
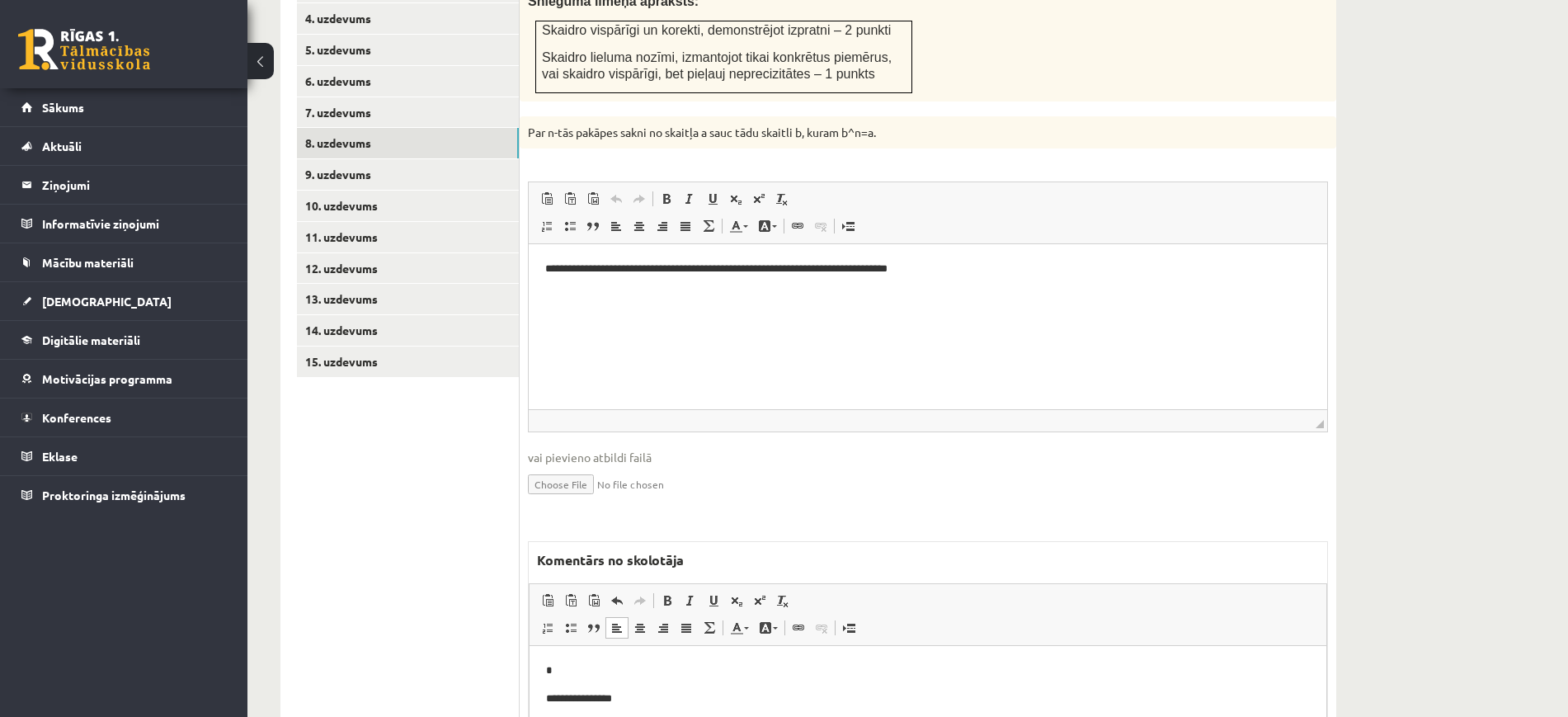
scroll to position [642, 0]
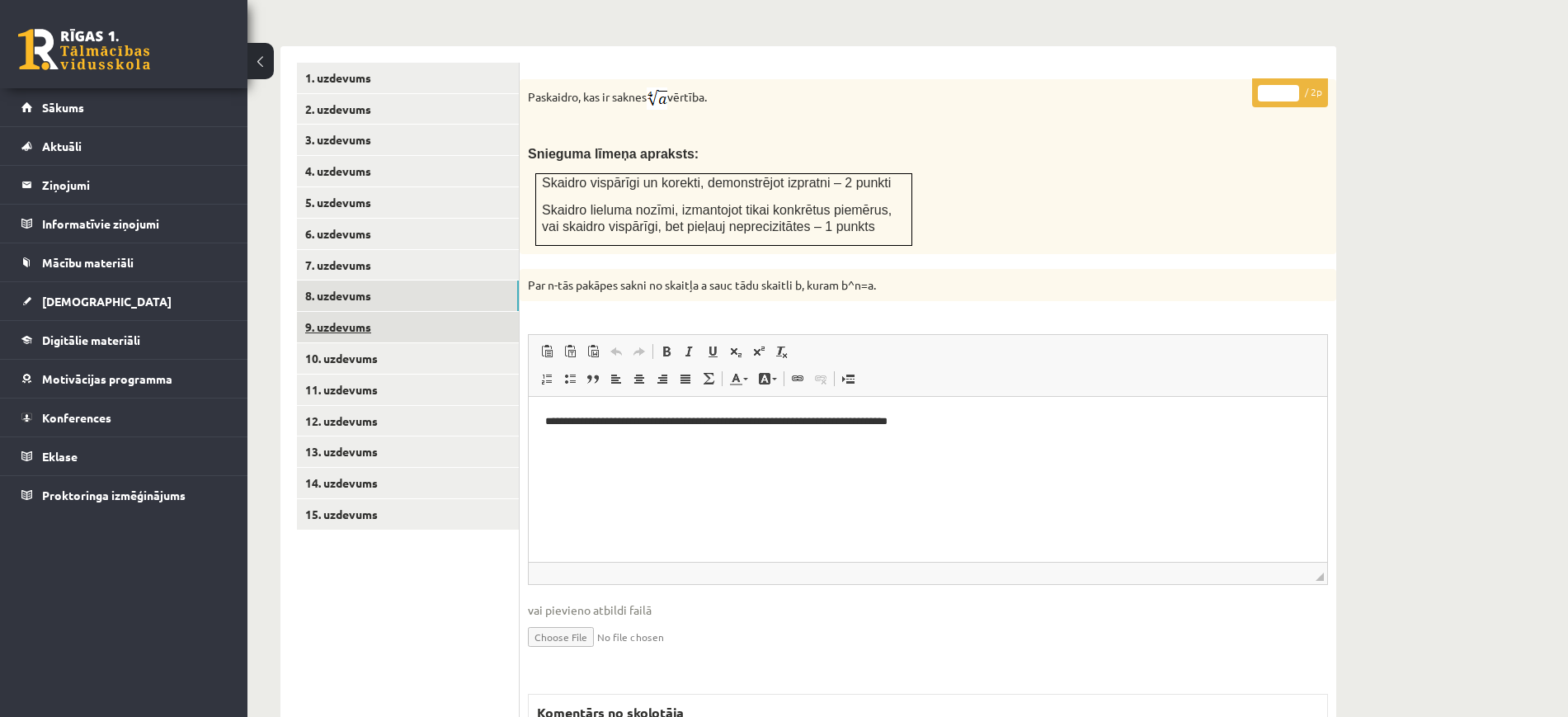
click at [500, 312] on link "9. uzdevums" at bounding box center [407, 328] width 222 height 31
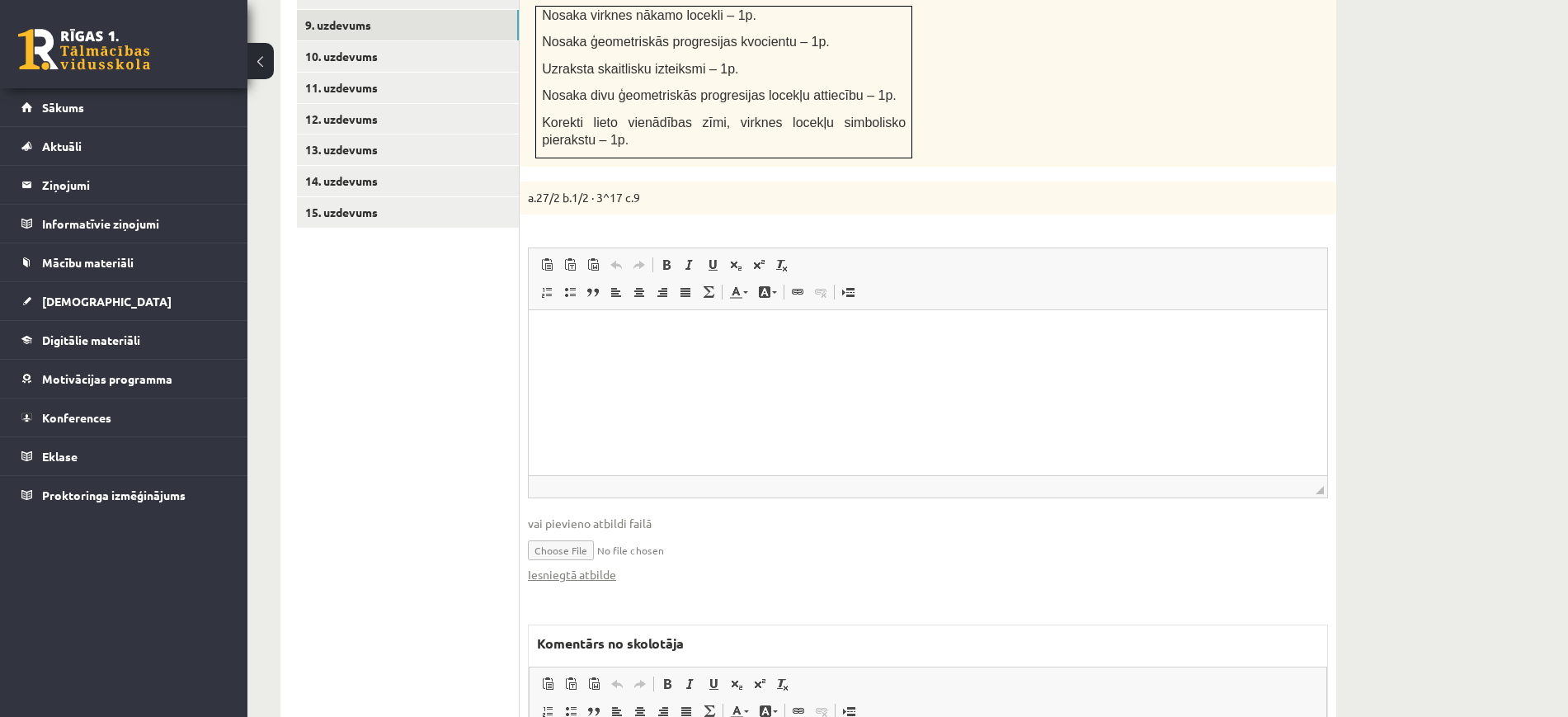
scroll to position [951, 0]
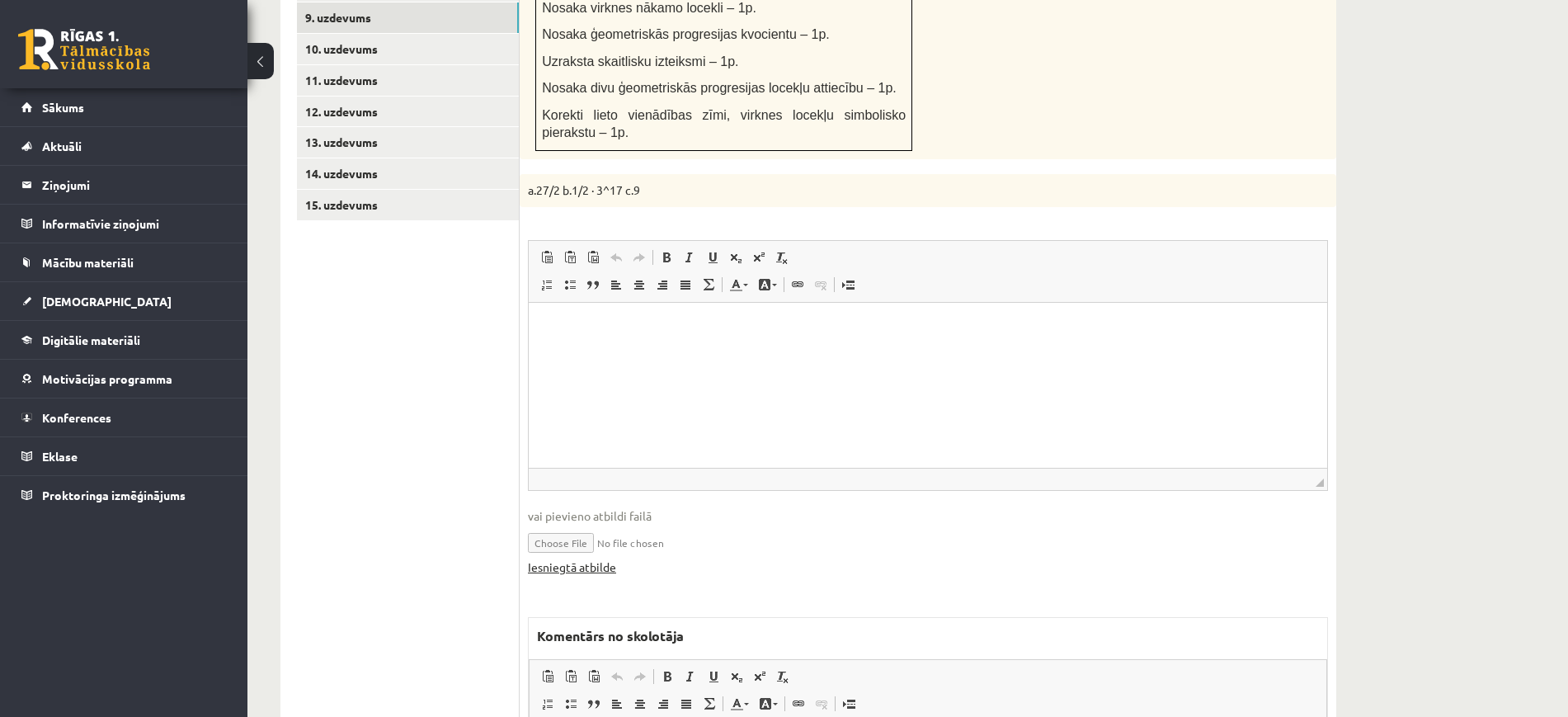
click at [602, 559] on link "Iesniegtā atbilde" at bounding box center [572, 567] width 89 height 17
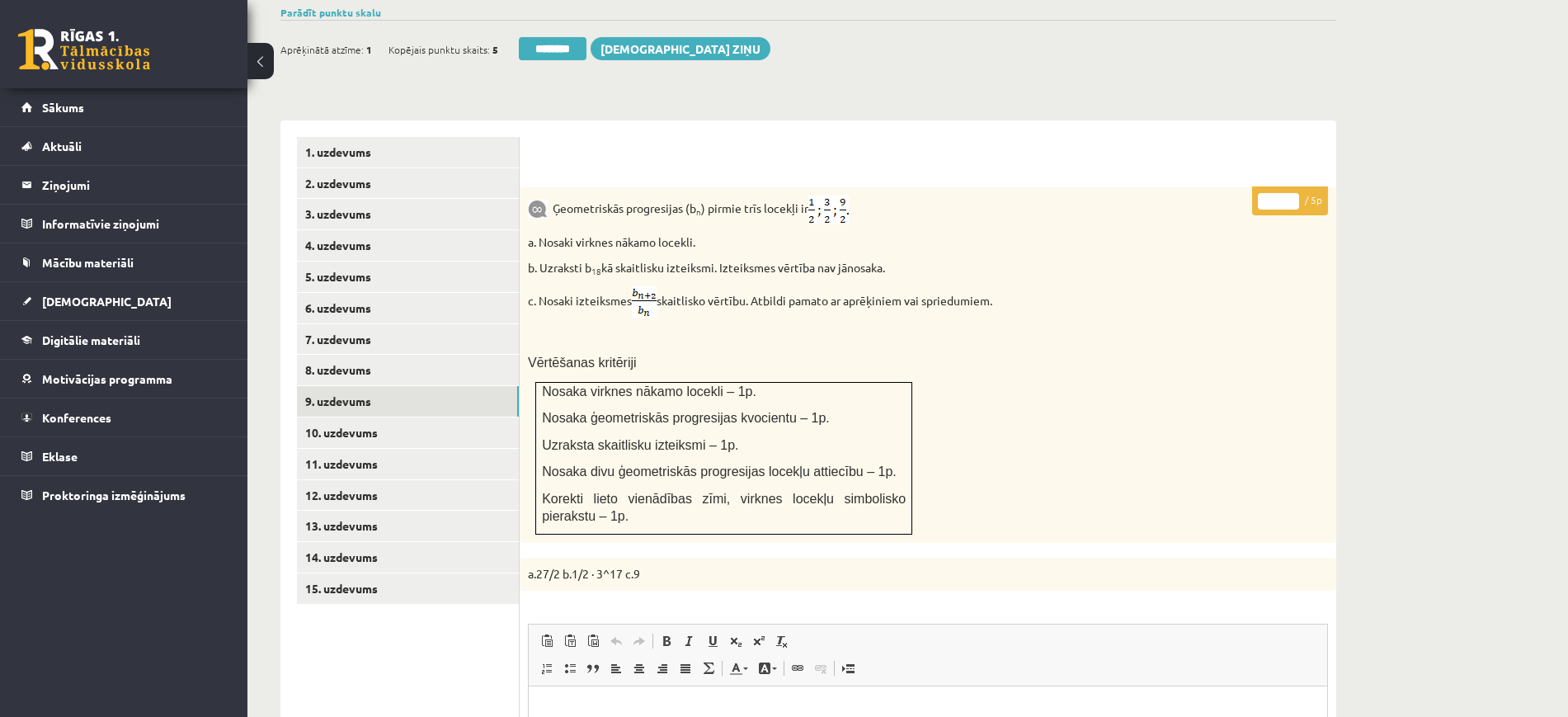
scroll to position [539, 0]
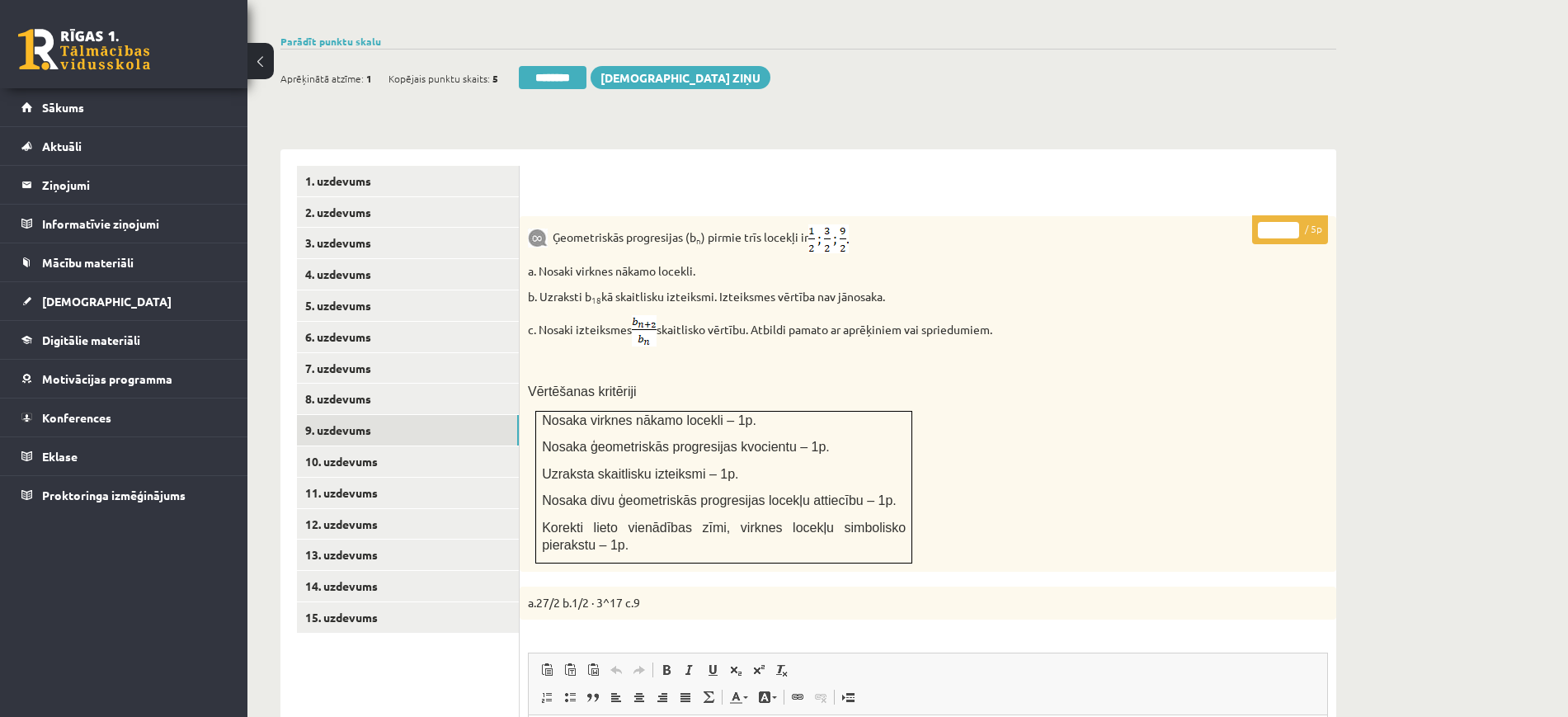
type input "*"
click at [1294, 222] on input "*" at bounding box center [1278, 230] width 42 height 16
click at [377, 416] on link "9. uzdevums" at bounding box center [407, 431] width 222 height 31
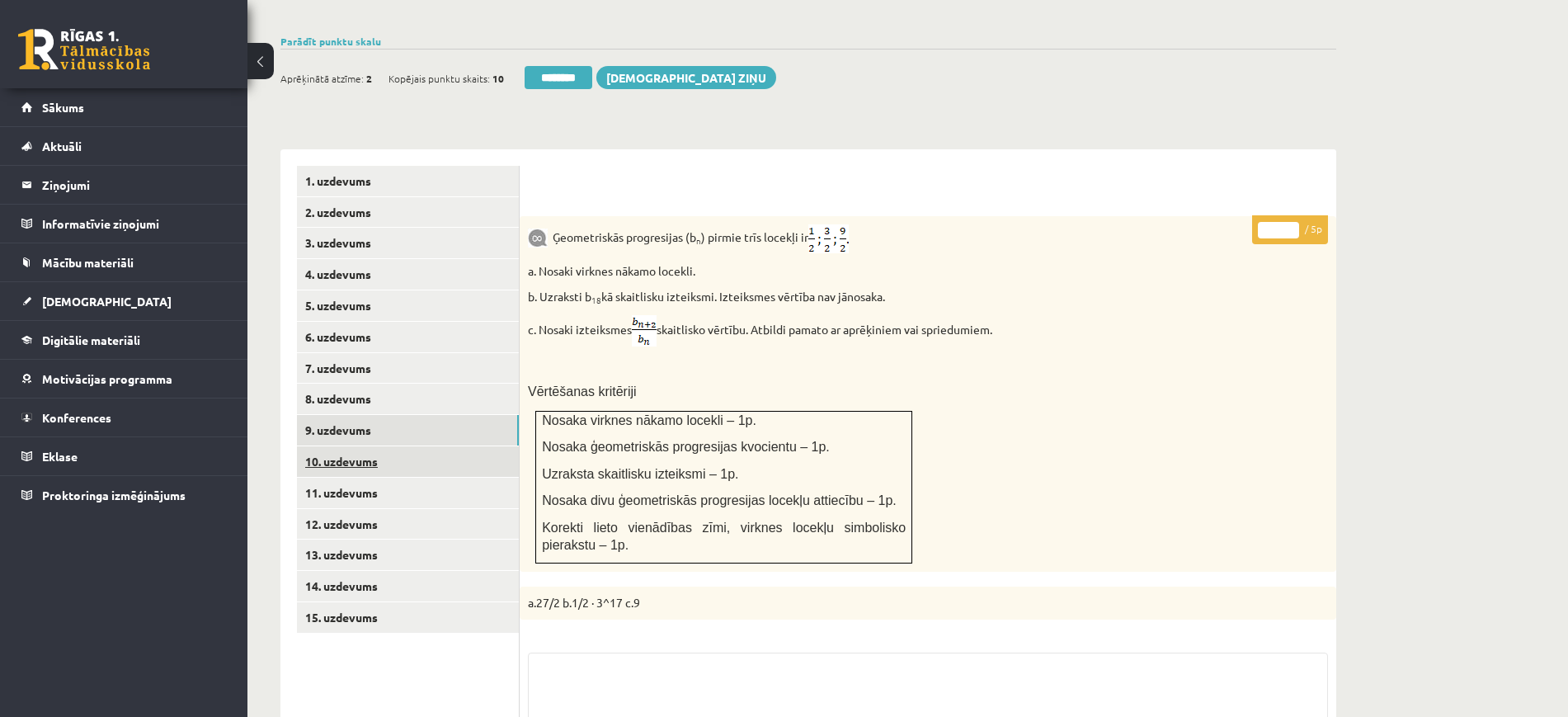
click at [369, 446] on link "10. uzdevums" at bounding box center [407, 462] width 222 height 31
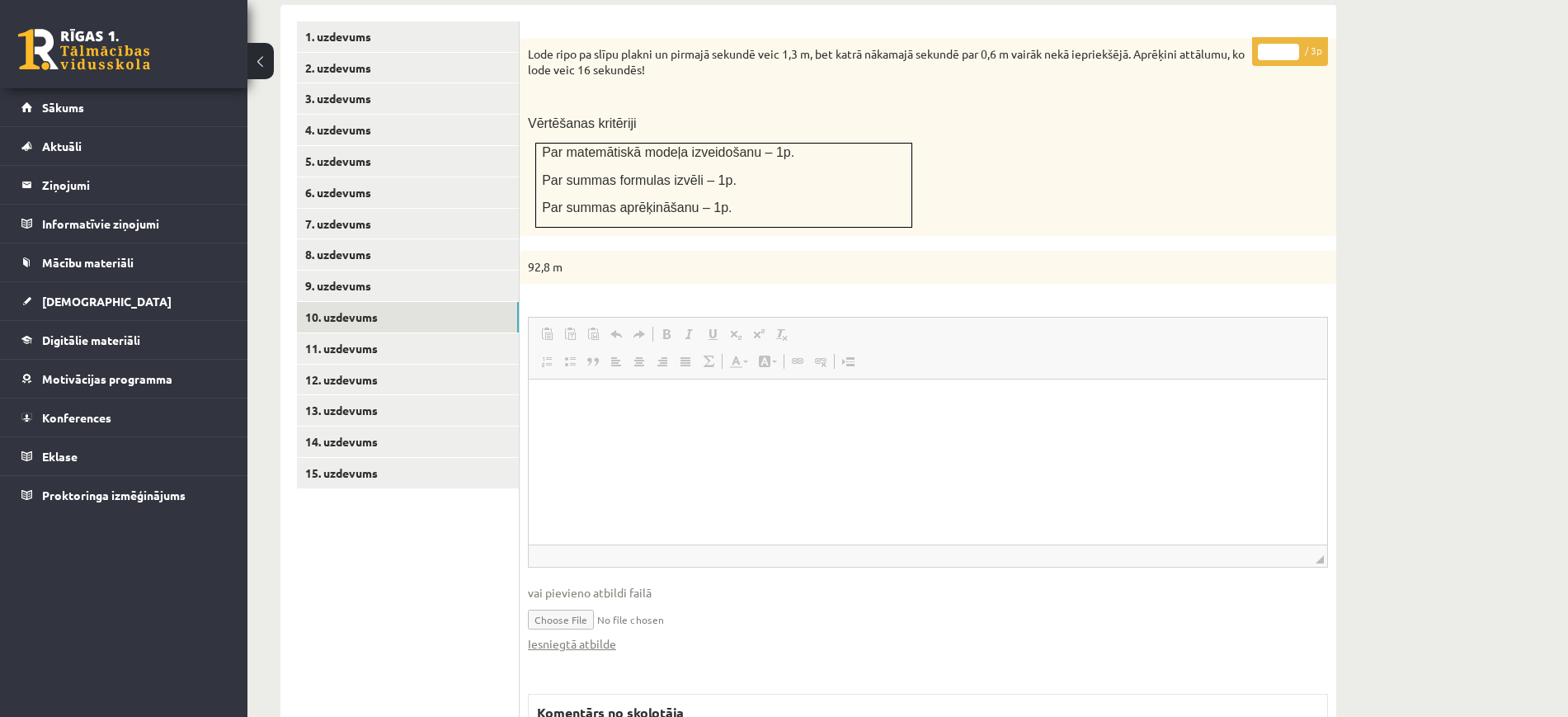
scroll to position [0, 0]
click at [601, 636] on link "Iesniegtā atbilde" at bounding box center [572, 644] width 89 height 17
type input "*"
click at [1288, 43] on input "*" at bounding box center [1278, 52] width 42 height 16
click at [439, 333] on link "11. uzdevums" at bounding box center [407, 349] width 222 height 31
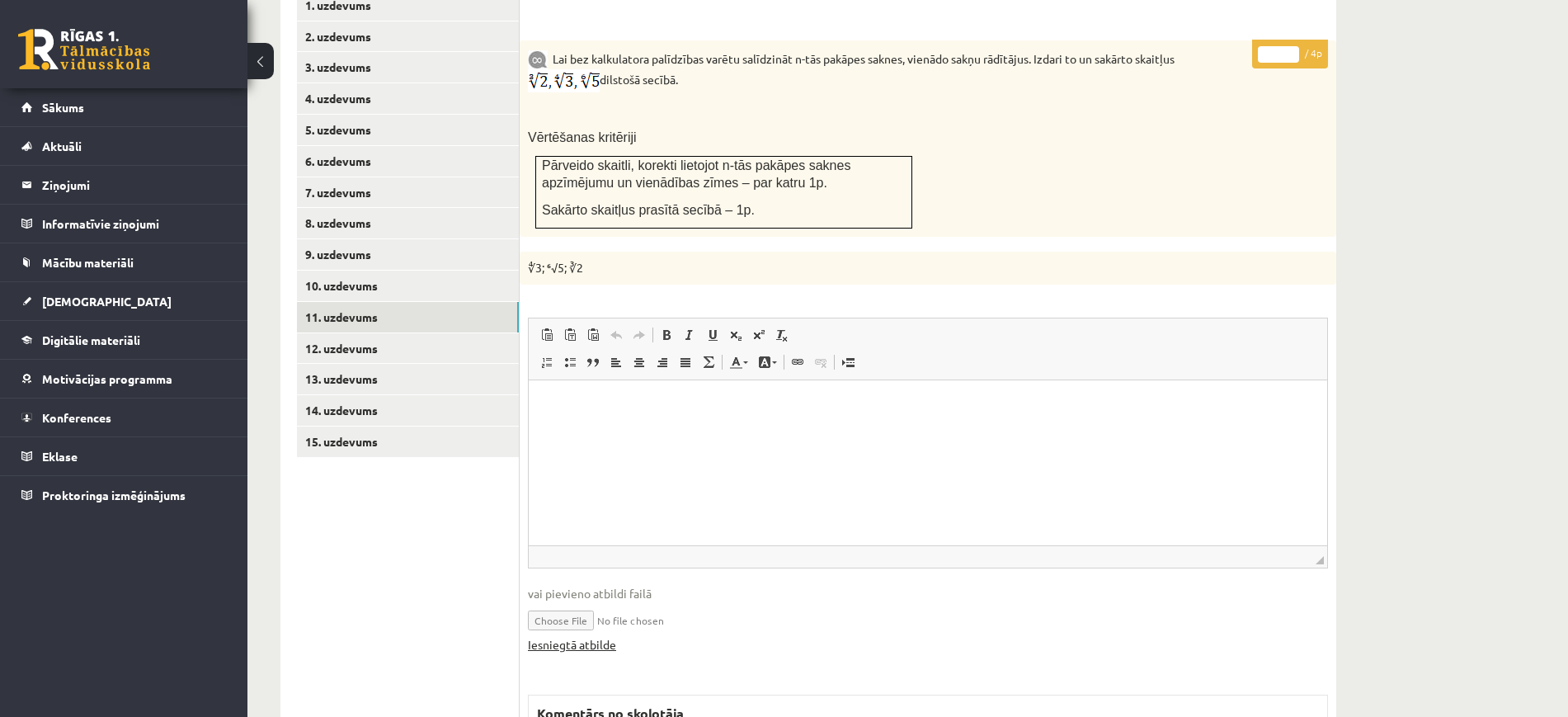
click at [587, 636] on link "Iesniegtā atbilde" at bounding box center [572, 645] width 89 height 17
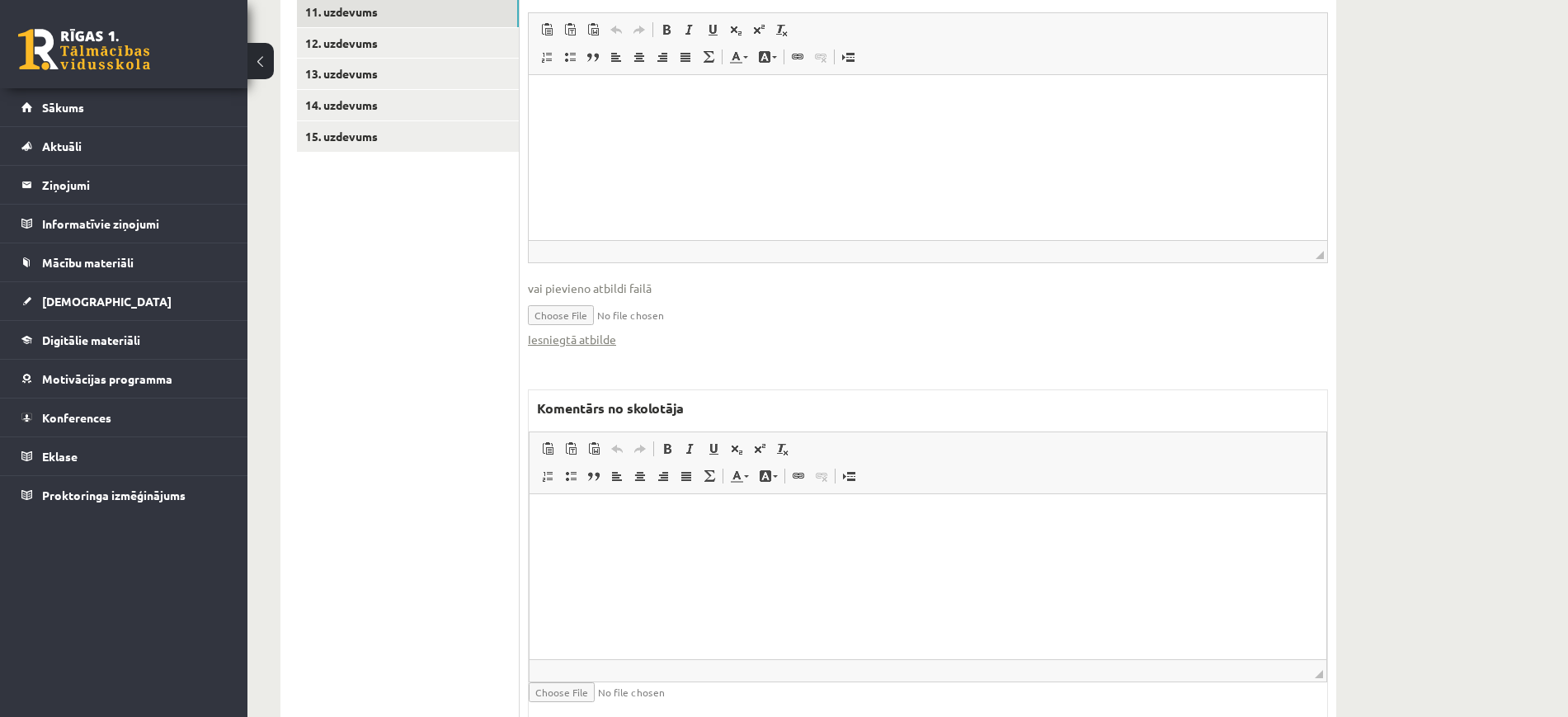
scroll to position [1044, 0]
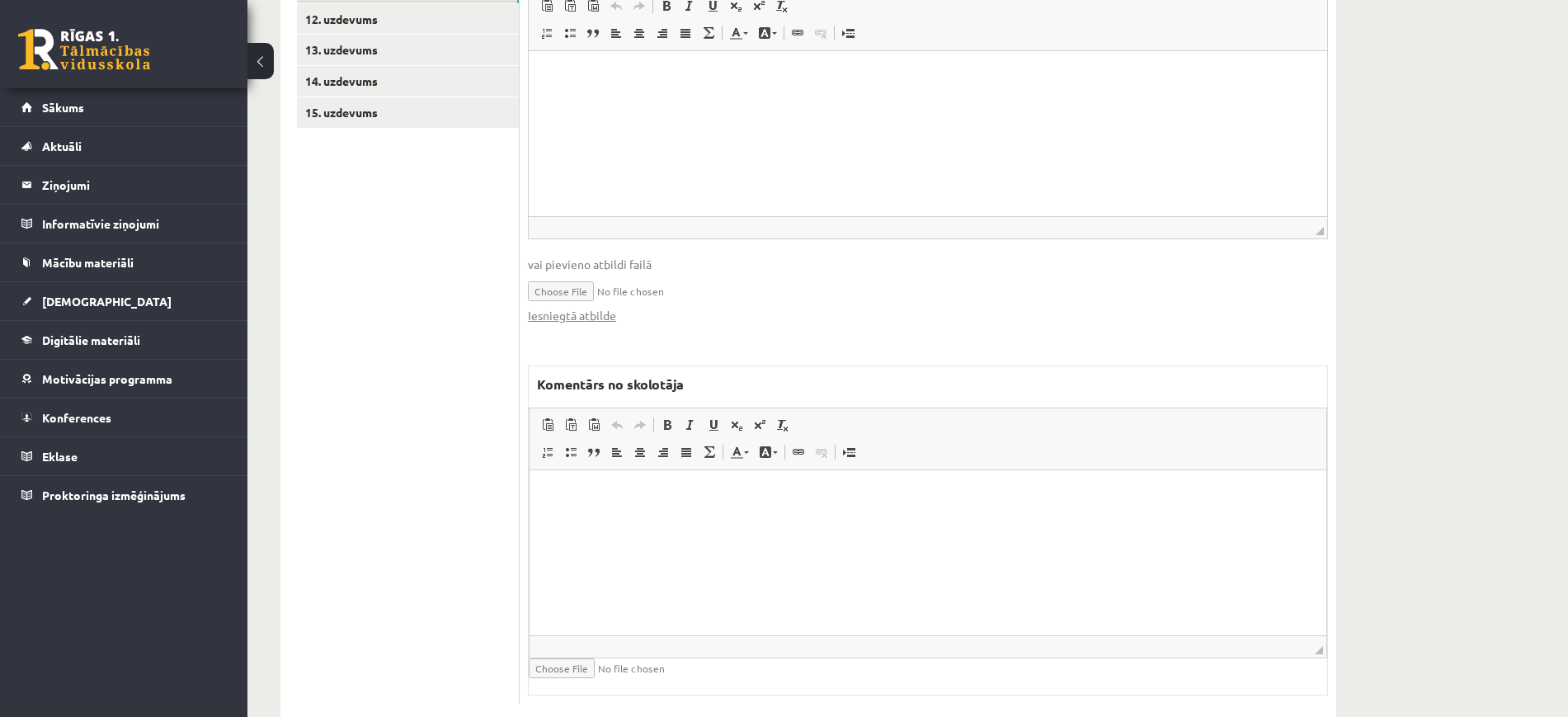
drag, startPoint x: 781, startPoint y: 552, endPoint x: 774, endPoint y: 545, distance: 9.9
click at [778, 520] on html at bounding box center [927, 495] width 797 height 51
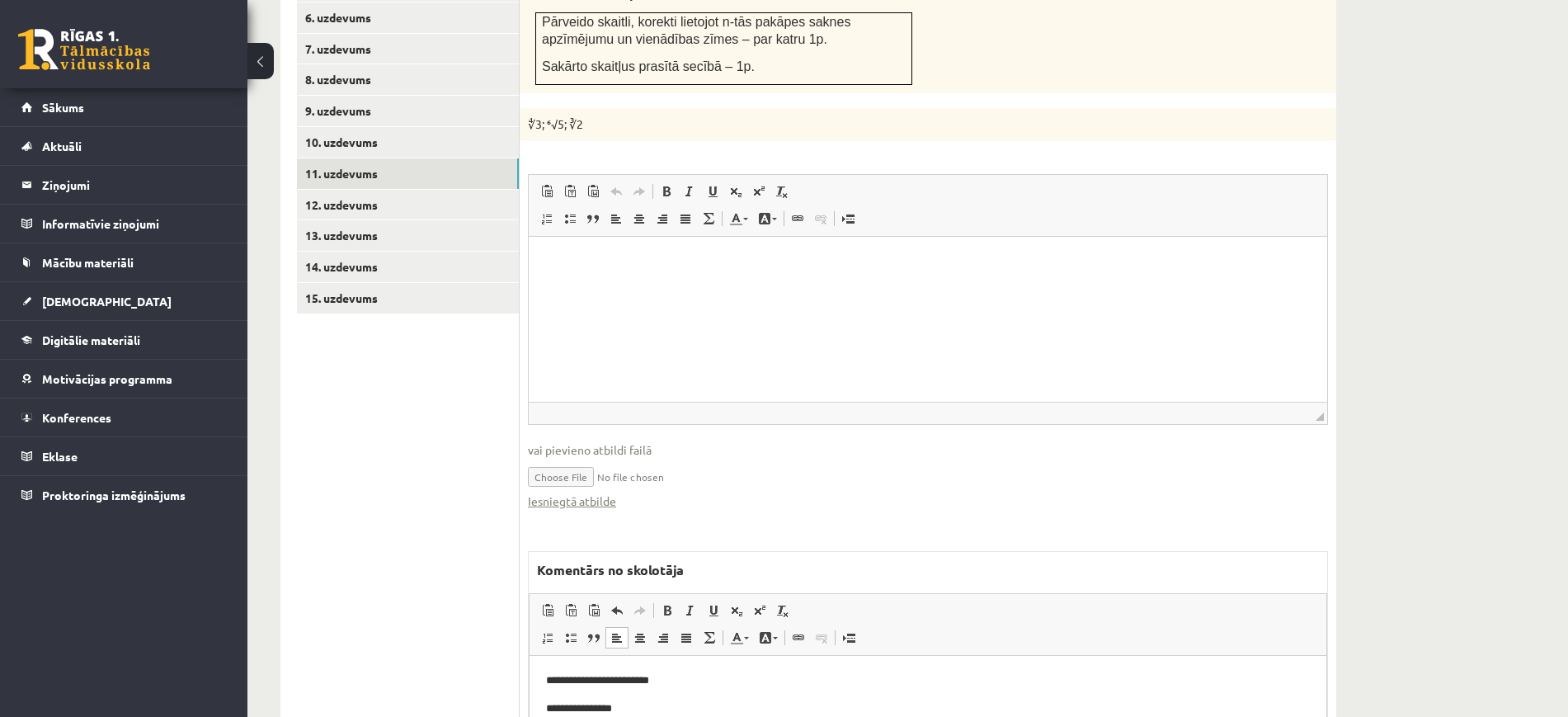
scroll to position [528, 0]
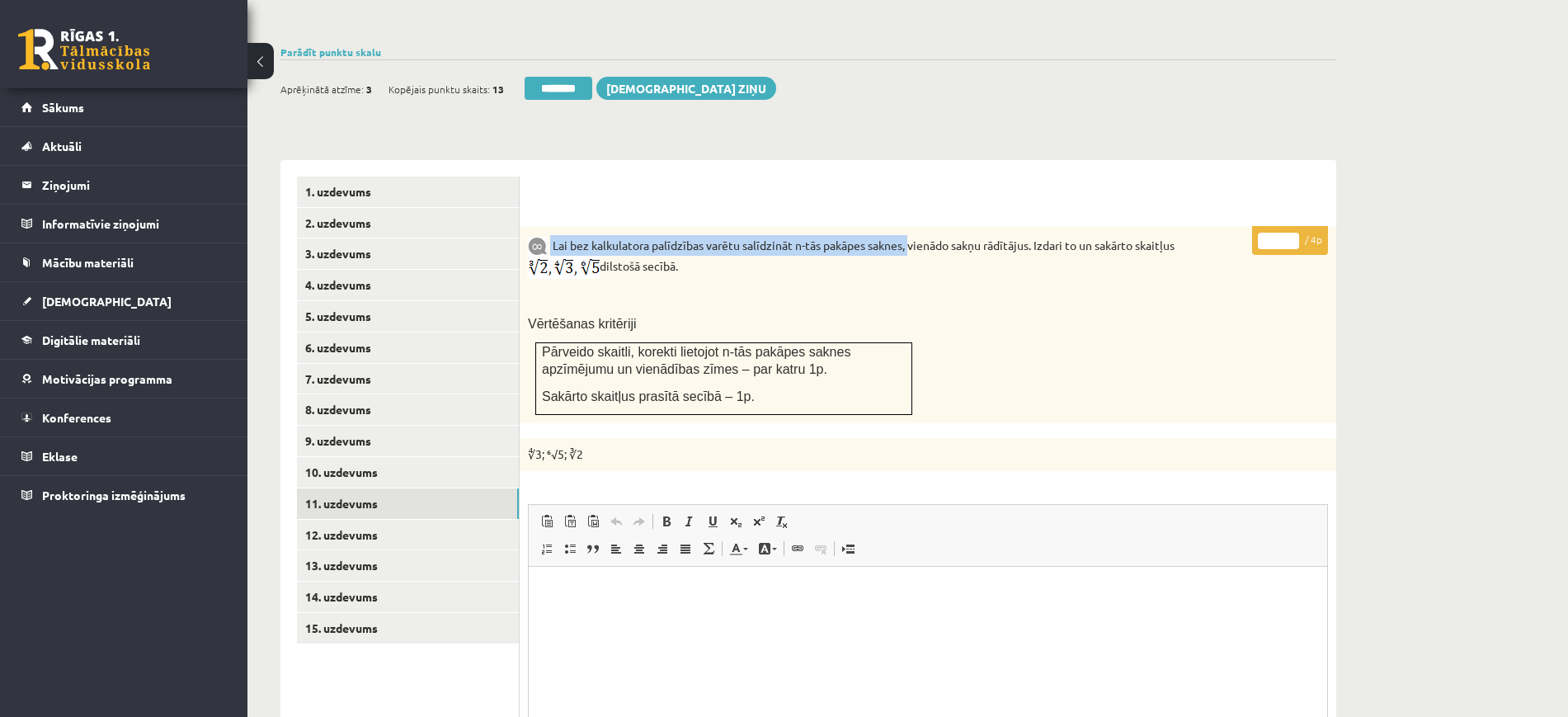
drag, startPoint x: 552, startPoint y: 210, endPoint x: 912, endPoint y: 207, distance: 360.0
click at [912, 235] on p "Lai bez kalkulatora palīdzības varētu salīdzināt n-tās pakāpes saknes, vienādo …" at bounding box center [886, 257] width 717 height 43
copy p "Lai bez kalkulatora palīdzības varētu salīdzināt n-tās pakāpes saknes,"
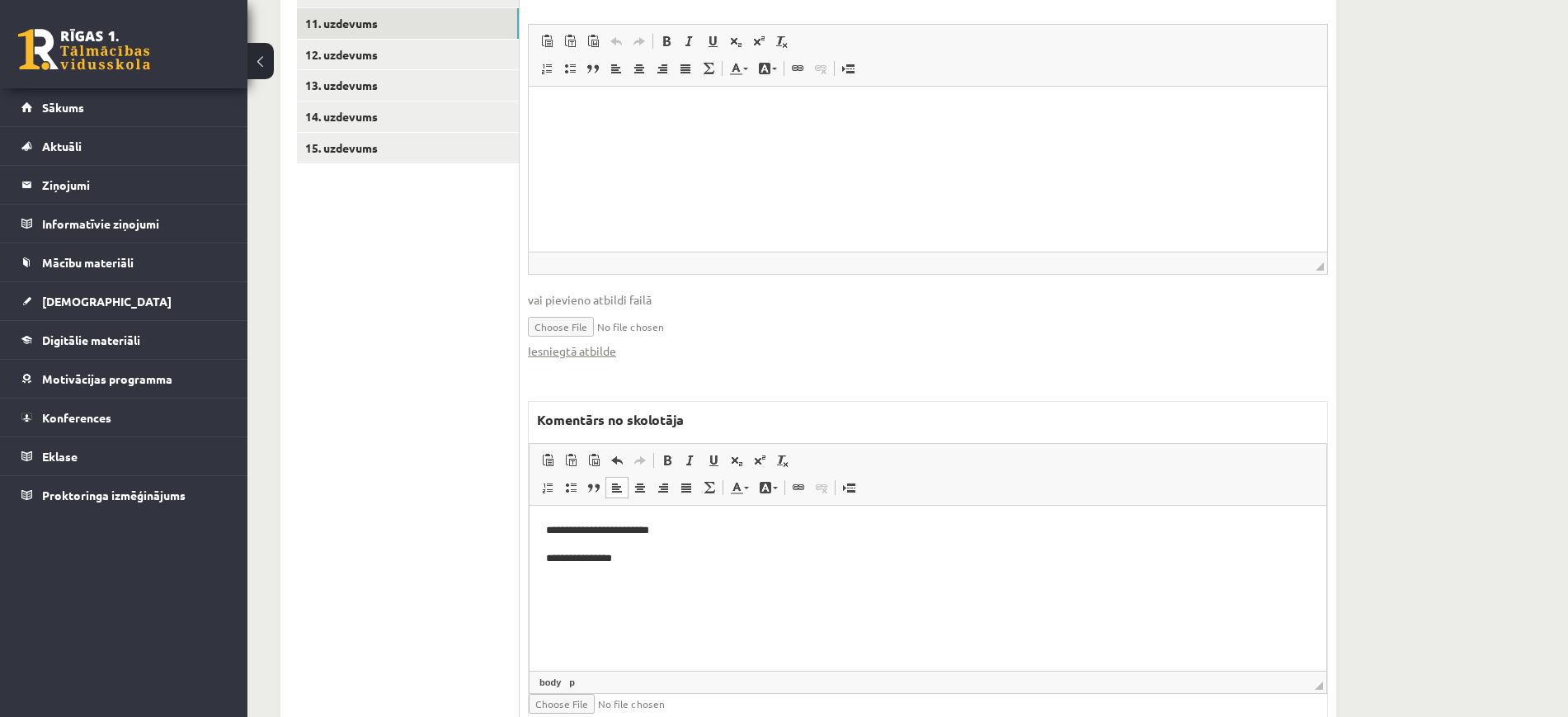
scroll to position [1044, 0]
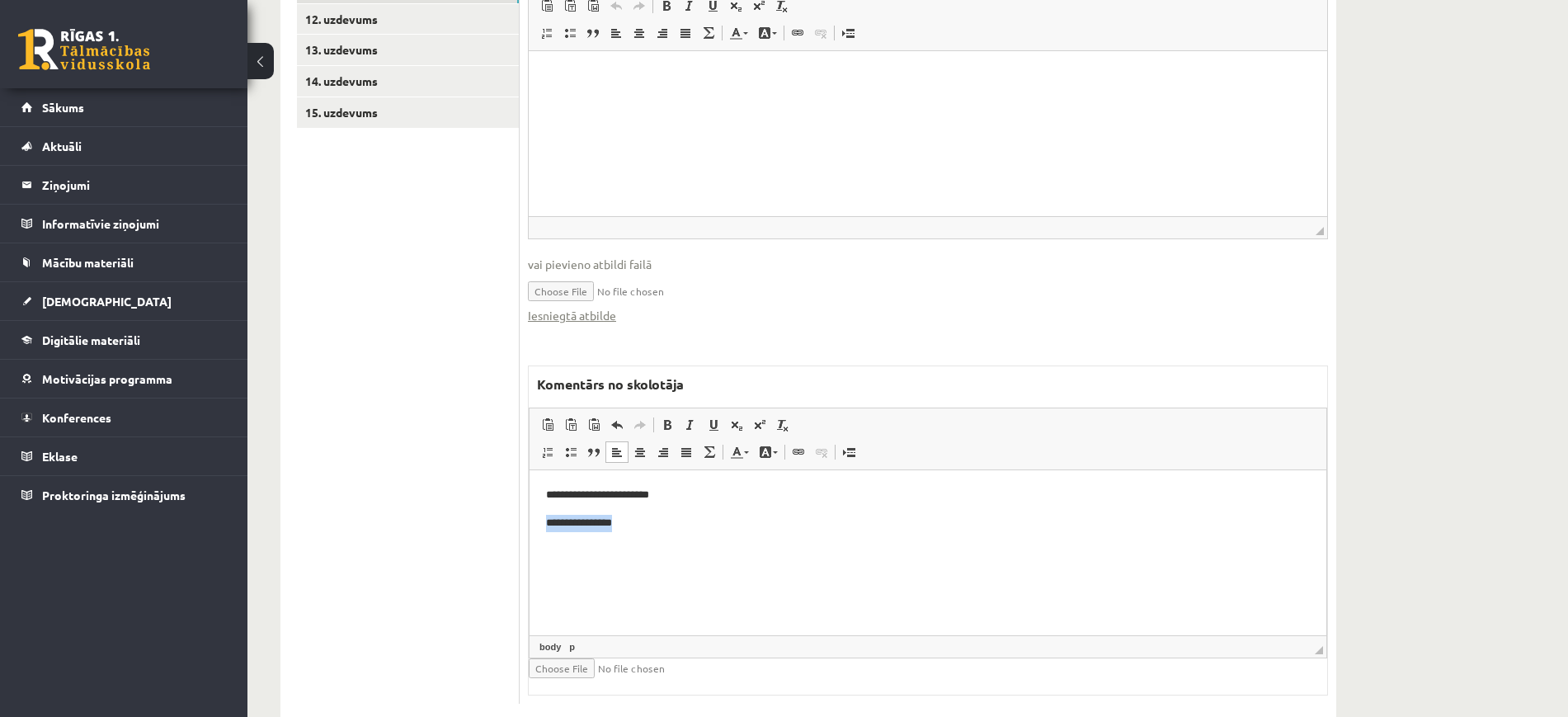
drag, startPoint x: 735, startPoint y: 525, endPoint x: 508, endPoint y: 525, distance: 227.0
click at [529, 525] on html "**********" at bounding box center [927, 509] width 797 height 79
drag, startPoint x: 935, startPoint y: 499, endPoint x: 487, endPoint y: 526, distance: 448.8
click at [529, 526] on html "**********" at bounding box center [927, 509] width 797 height 79
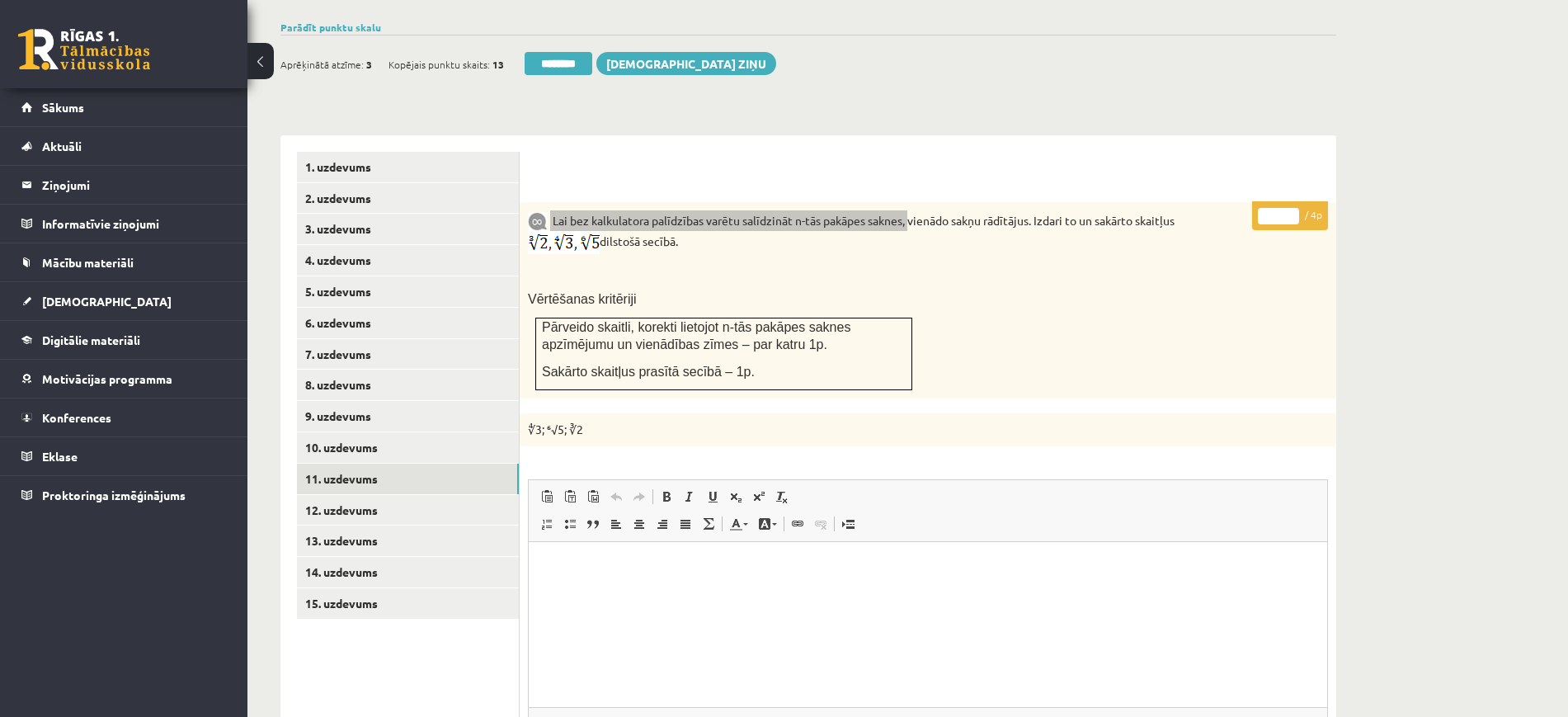
scroll to position [528, 0]
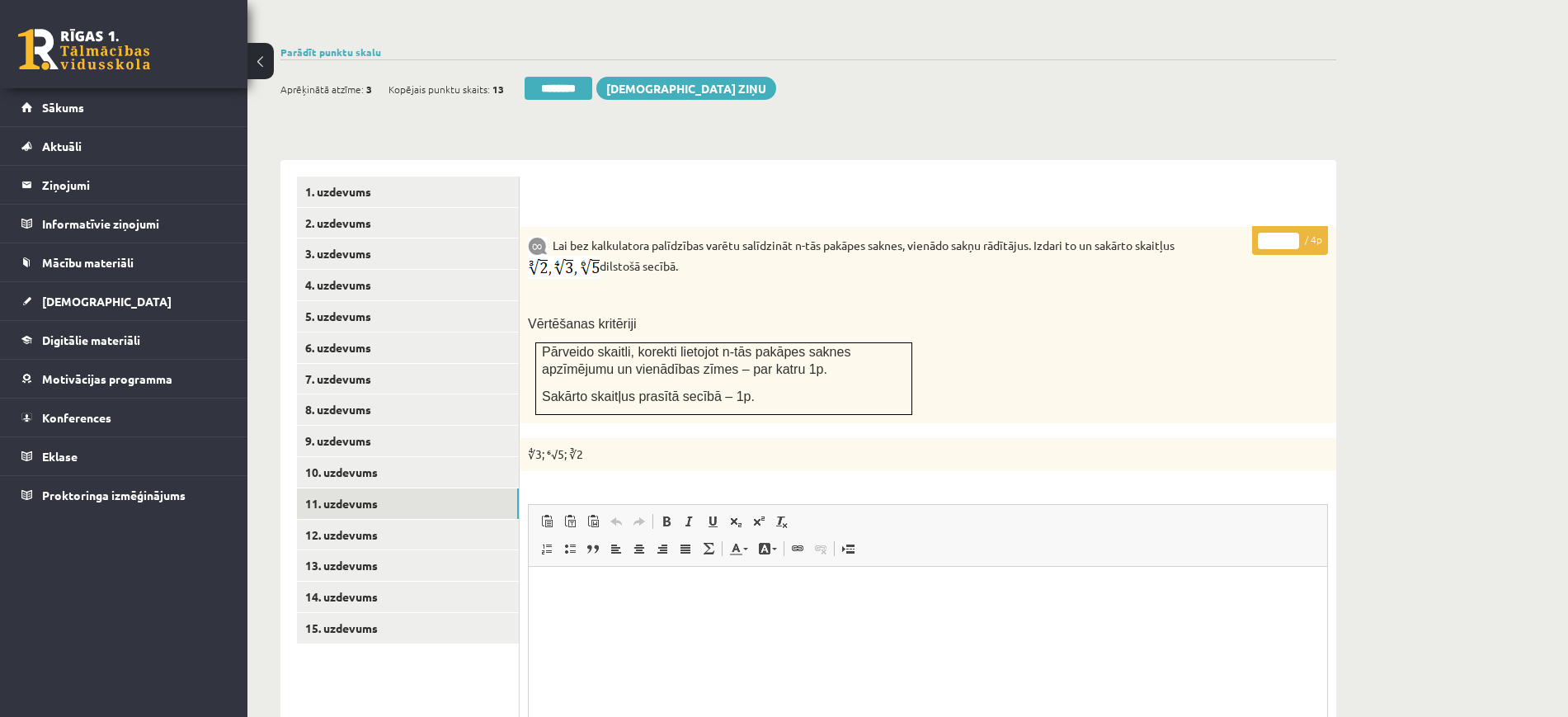
click at [1022, 246] on div "Lai bez kalkulatora palīdzības varētu salīdzināt n-tās pakāpes saknes, vienādo …" at bounding box center [927, 325] width 816 height 196
drag, startPoint x: 1041, startPoint y: 206, endPoint x: 555, endPoint y: 206, distance: 486.0
click at [555, 235] on p "Lai bez kalkulatora palīdzības varētu salīdzināt n-tās pakāpes saknes, vienādo …" at bounding box center [886, 257] width 717 height 43
copy p "Lai bez kalkulatora palīdzības varētu salīdzināt n-tās pakāpes saknes, vienādo …"
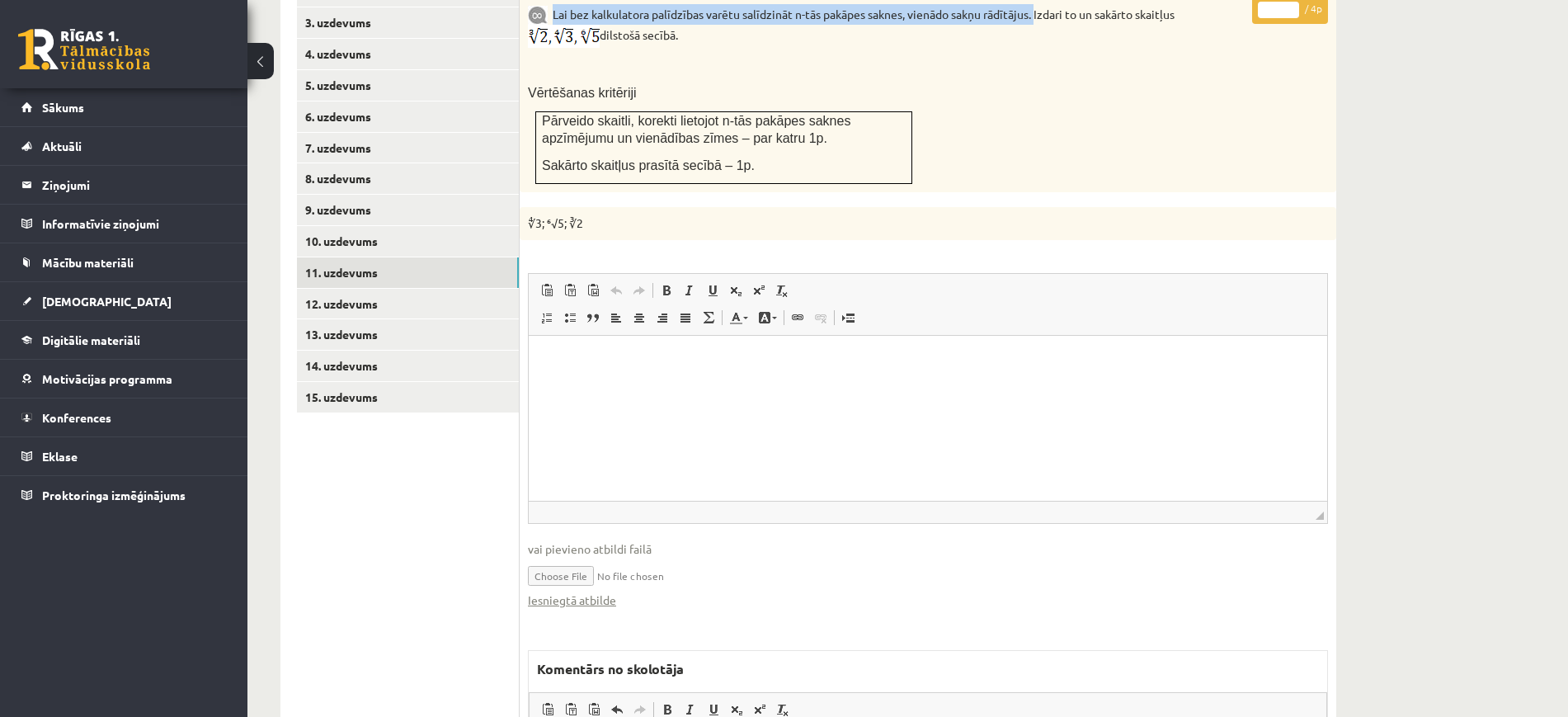
scroll to position [1044, 0]
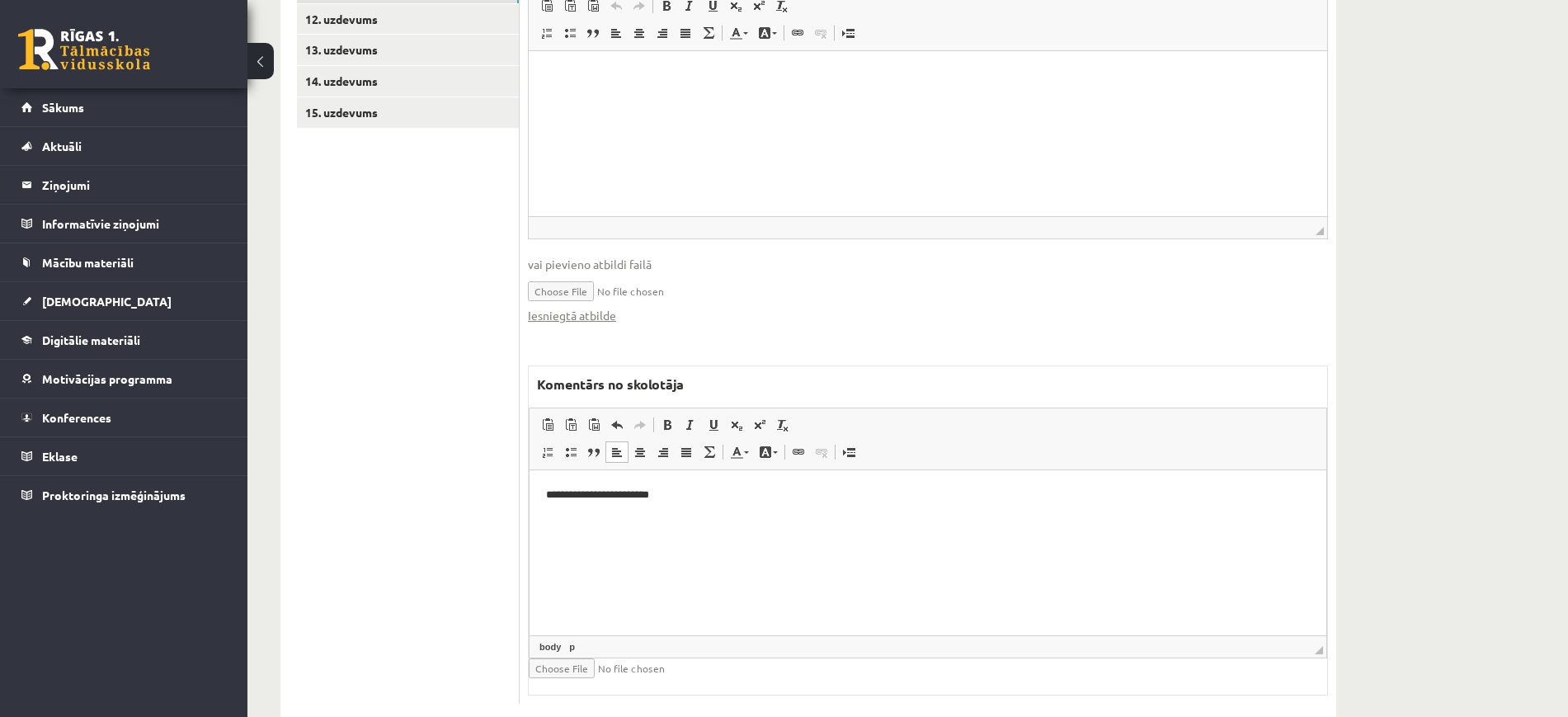
click at [759, 496] on p "**********" at bounding box center [927, 494] width 764 height 17
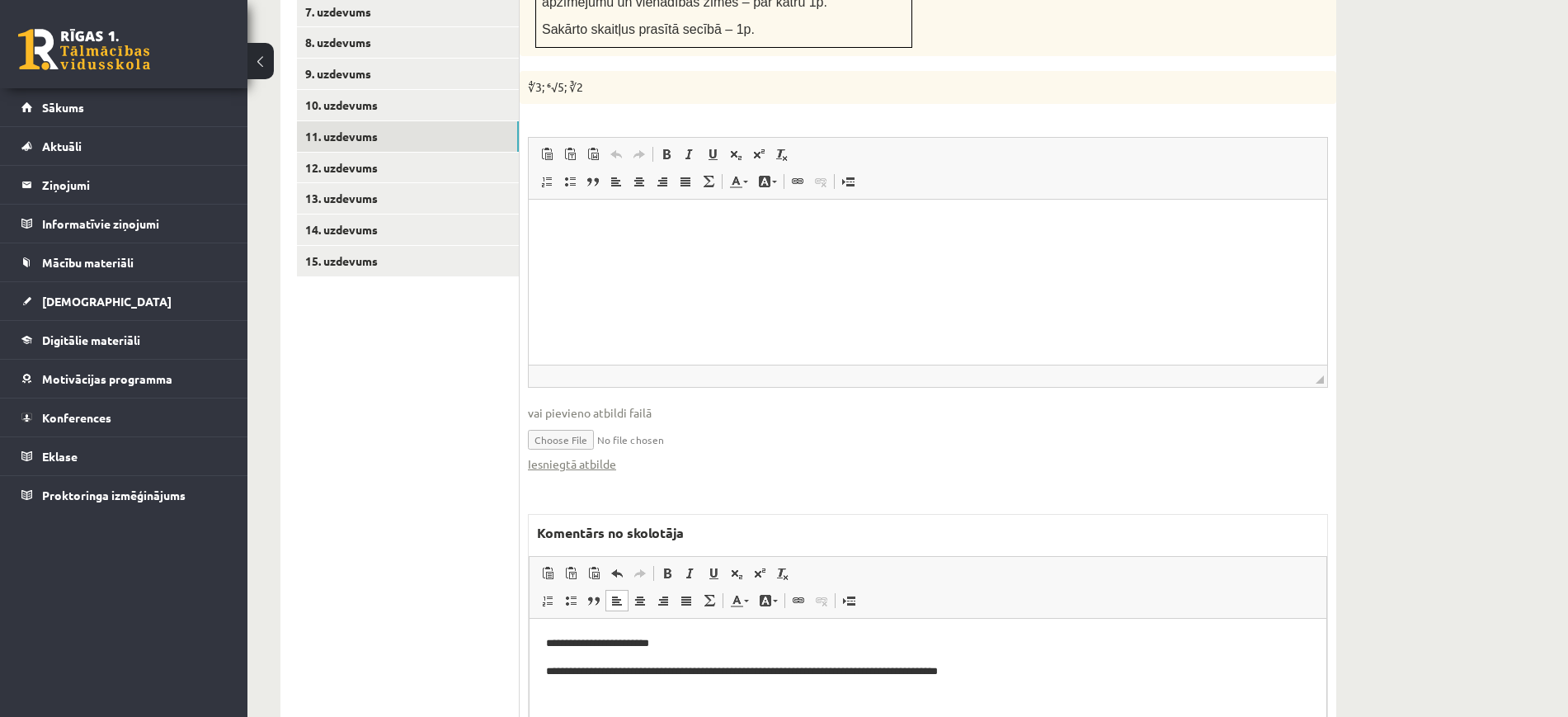
scroll to position [631, 0]
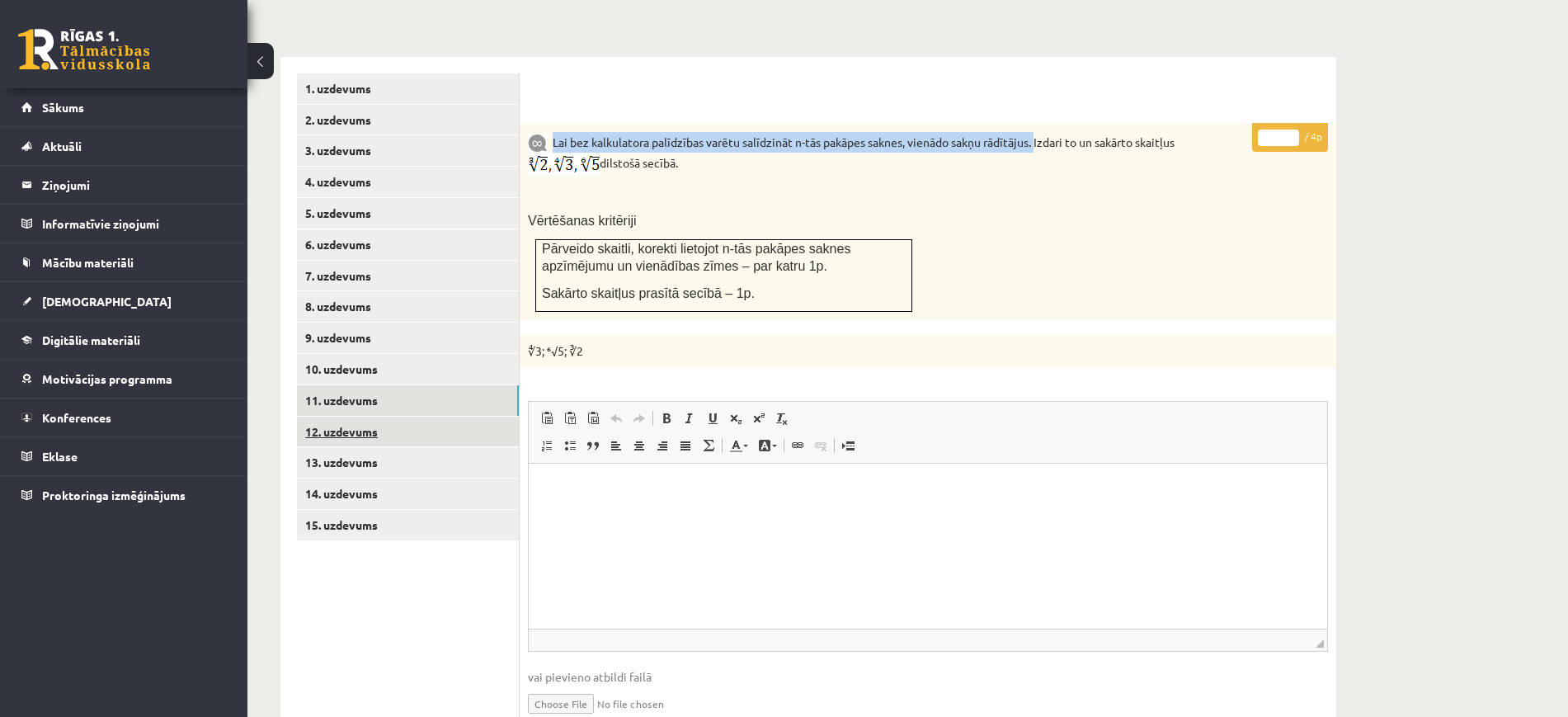
click at [485, 416] on link "12. uzdevums" at bounding box center [407, 432] width 222 height 31
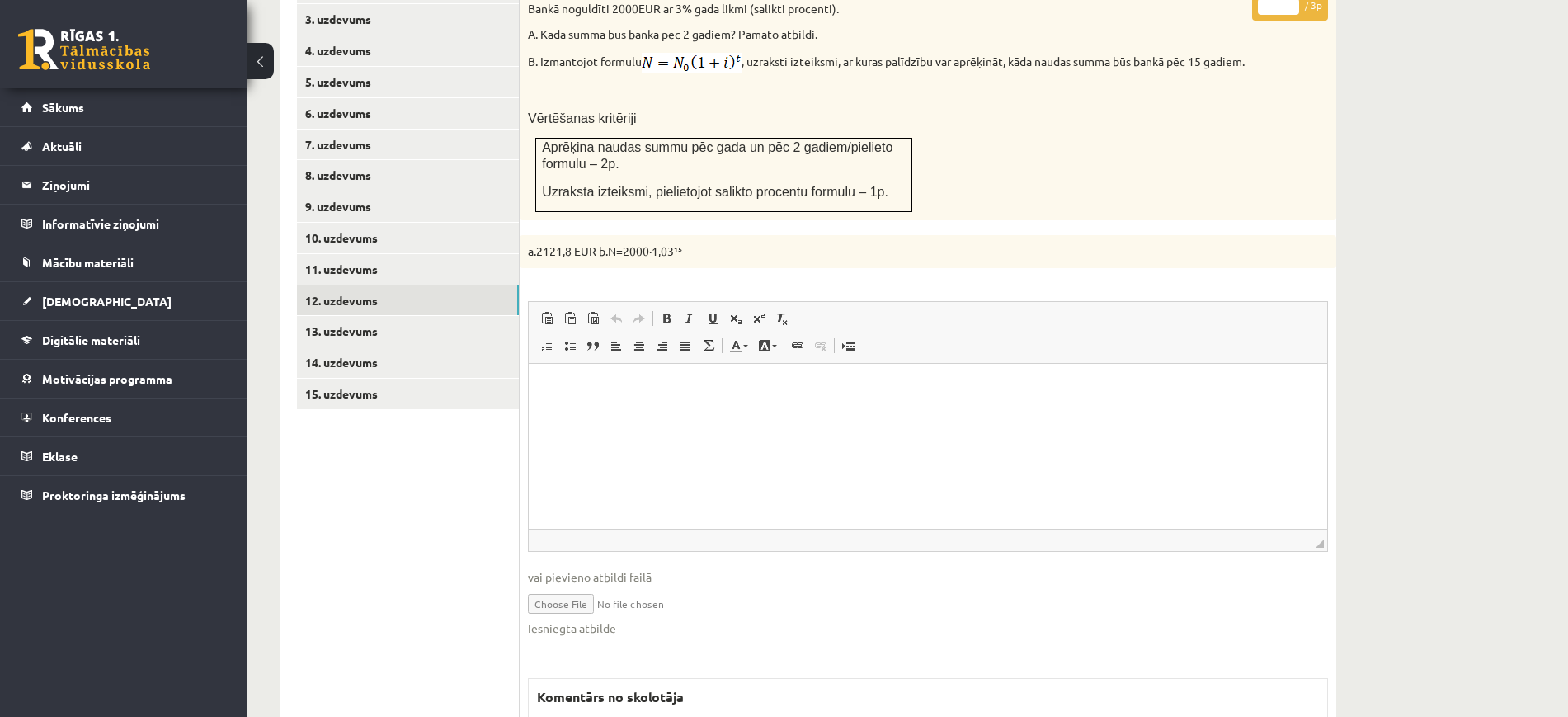
scroll to position [0, 0]
click at [594, 620] on link "Iesniegtā atbilde" at bounding box center [572, 628] width 89 height 17
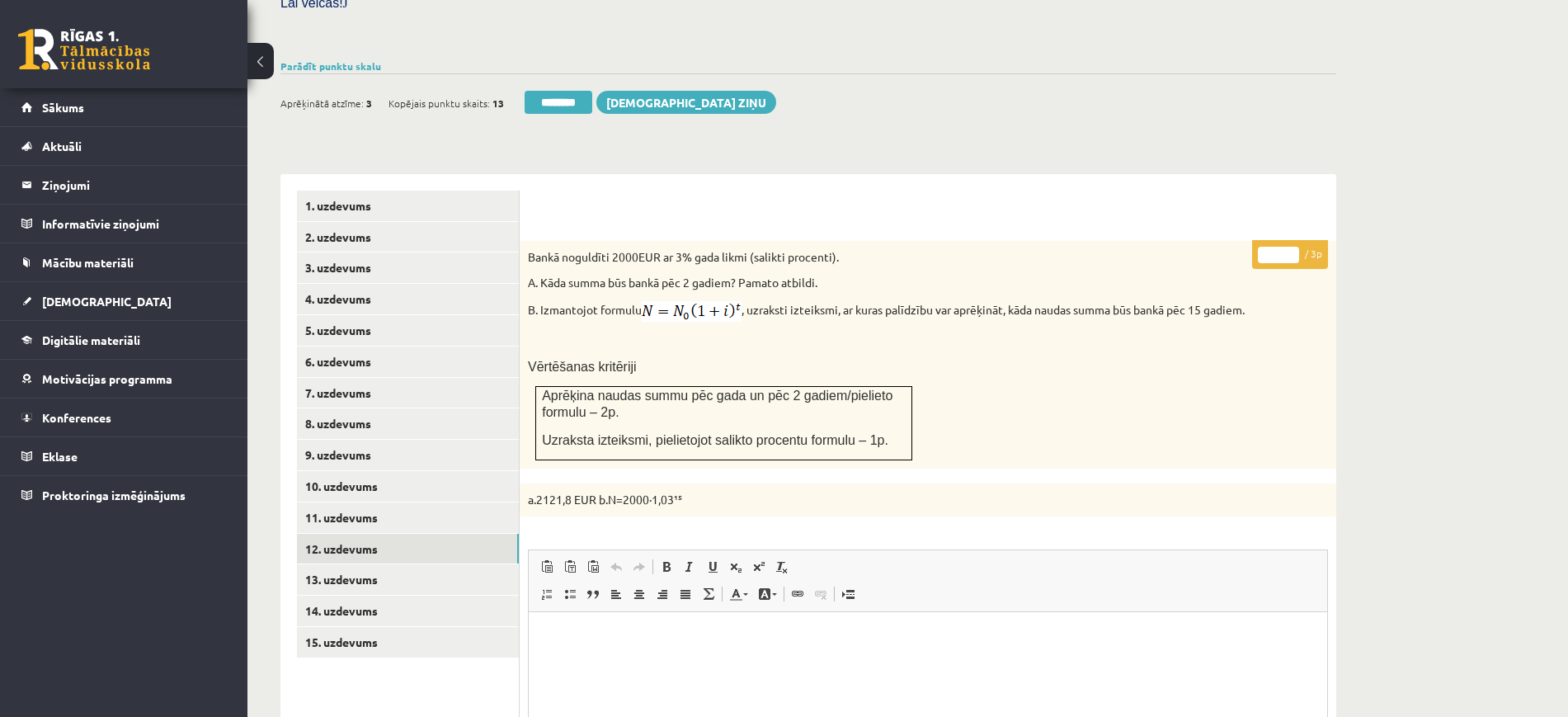
scroll to position [453, 0]
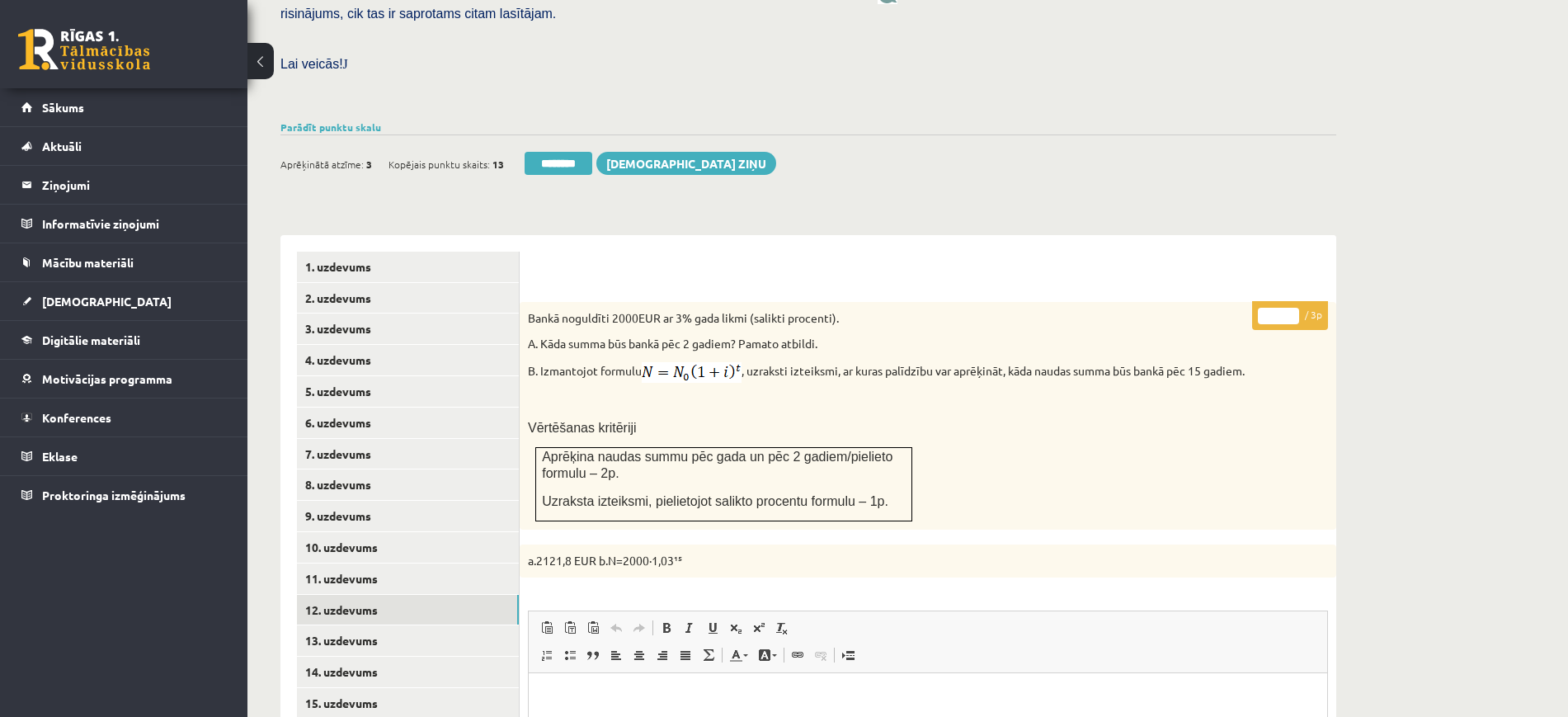
type input "*"
click at [1292, 308] on input "*" at bounding box center [1278, 316] width 42 height 16
click at [479, 626] on link "13. uzdevums" at bounding box center [407, 641] width 222 height 31
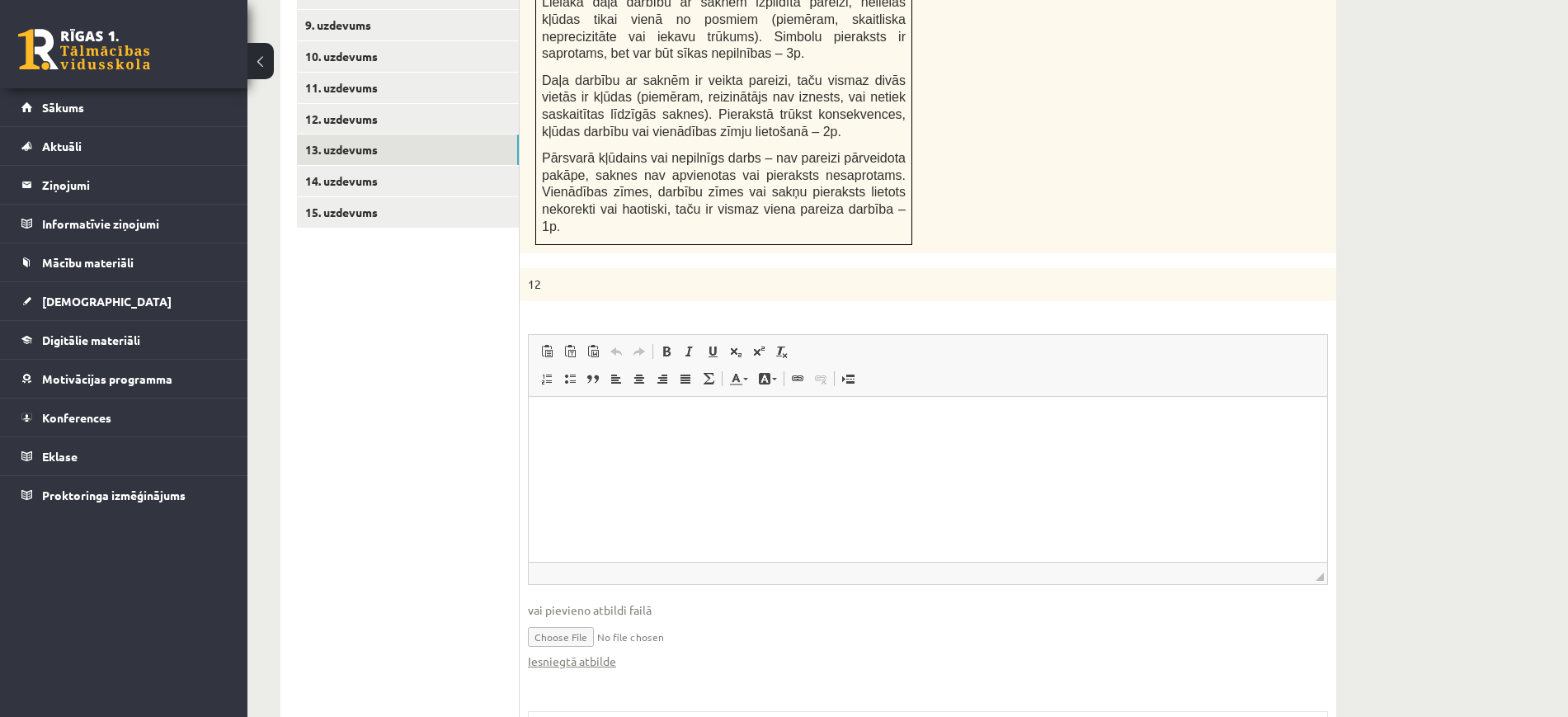
scroll to position [0, 0]
click at [601, 653] on link "Iesniegtā atbilde" at bounding box center [572, 661] width 89 height 17
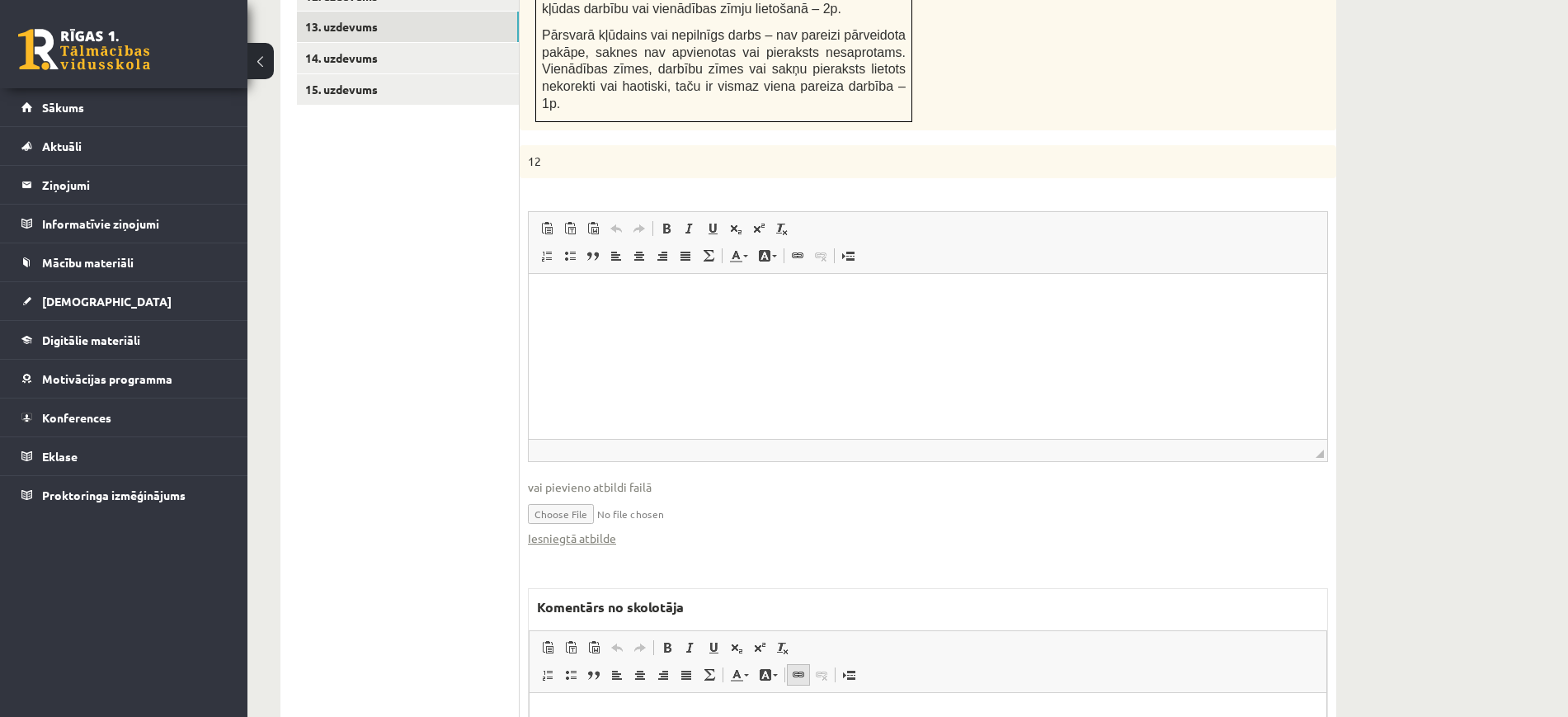
scroll to position [1254, 0]
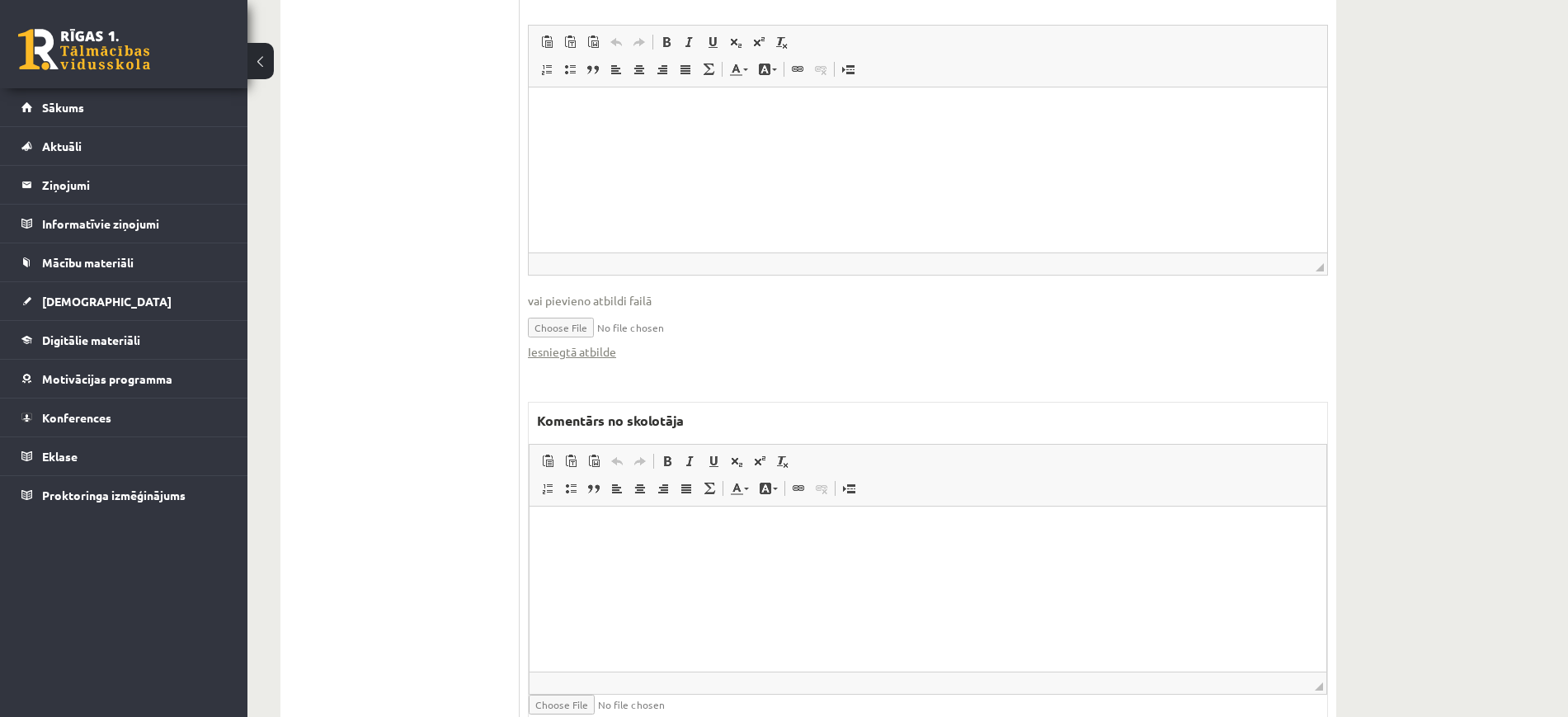
click at [794, 556] on html at bounding box center [927, 531] width 797 height 51
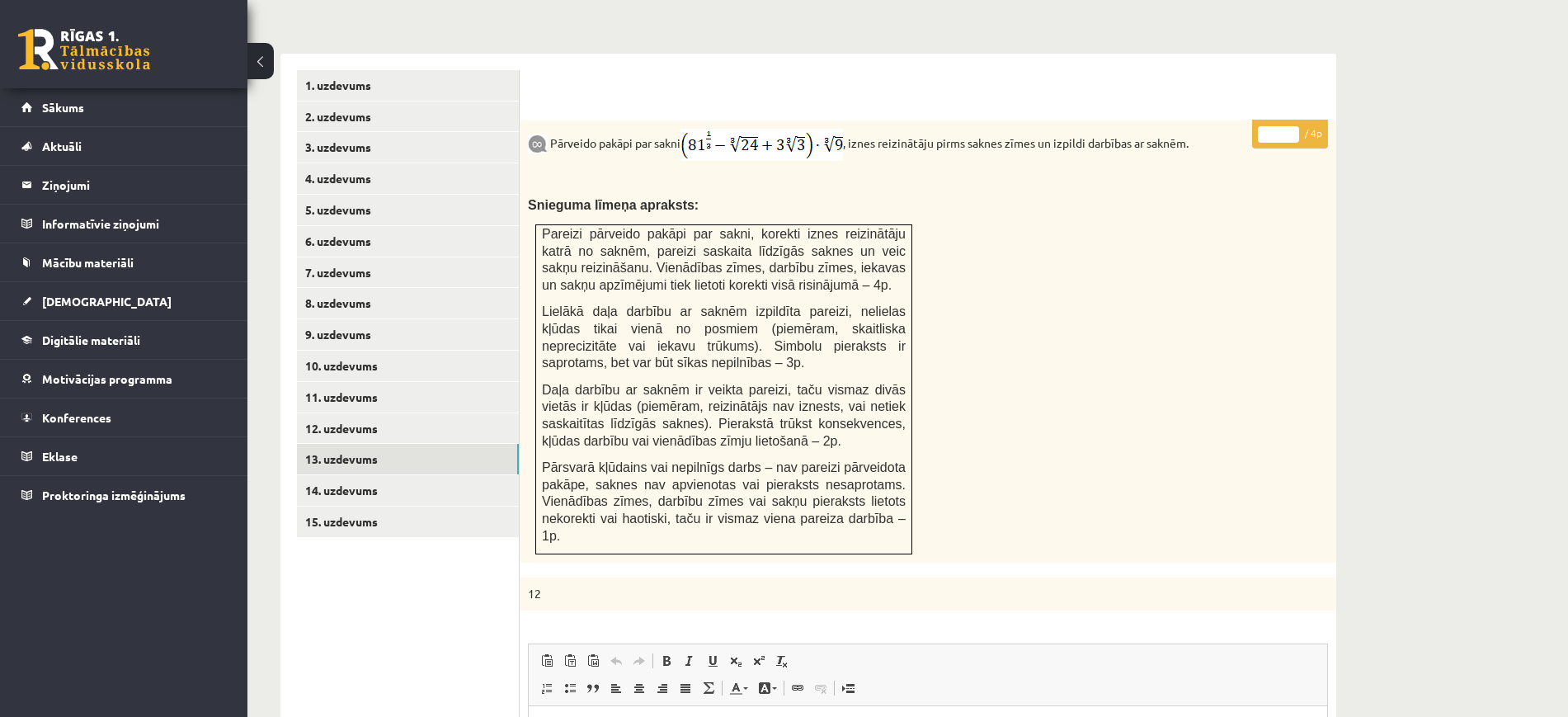
scroll to position [1047, 0]
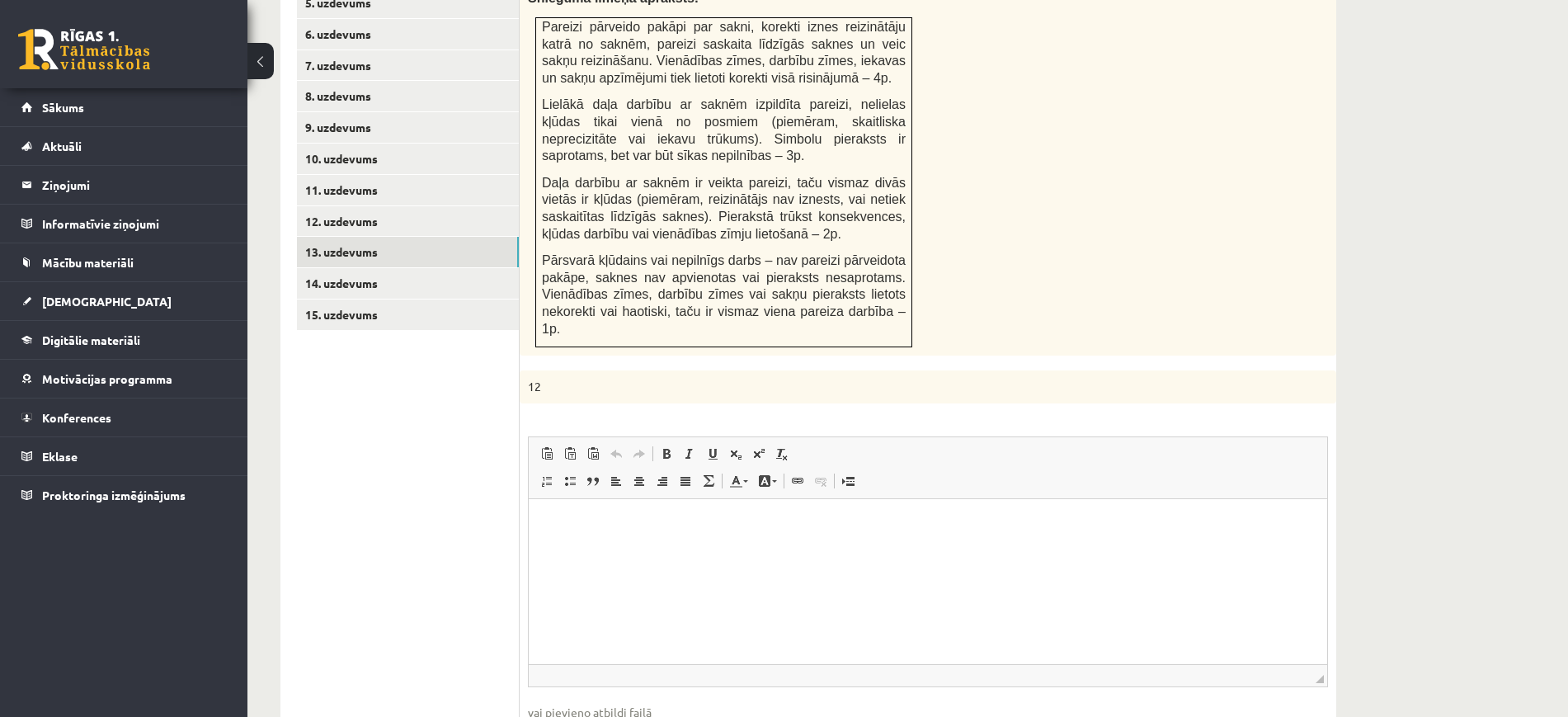
scroll to position [532, 0]
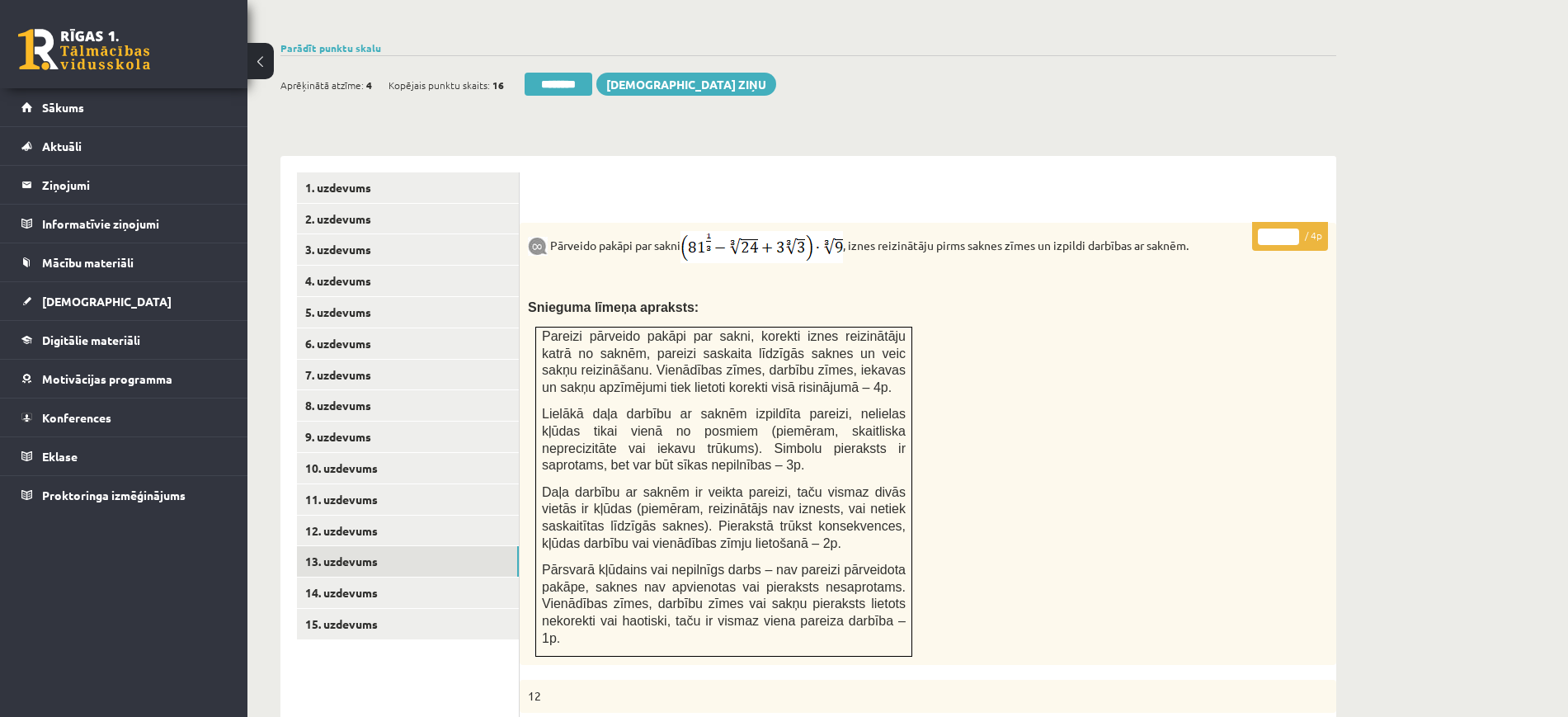
click at [1291, 229] on input "*" at bounding box center [1278, 237] width 42 height 16
type input "*"
click at [1291, 229] on input "*" at bounding box center [1278, 237] width 42 height 16
click at [435, 578] on link "14. uzdevums" at bounding box center [407, 593] width 222 height 31
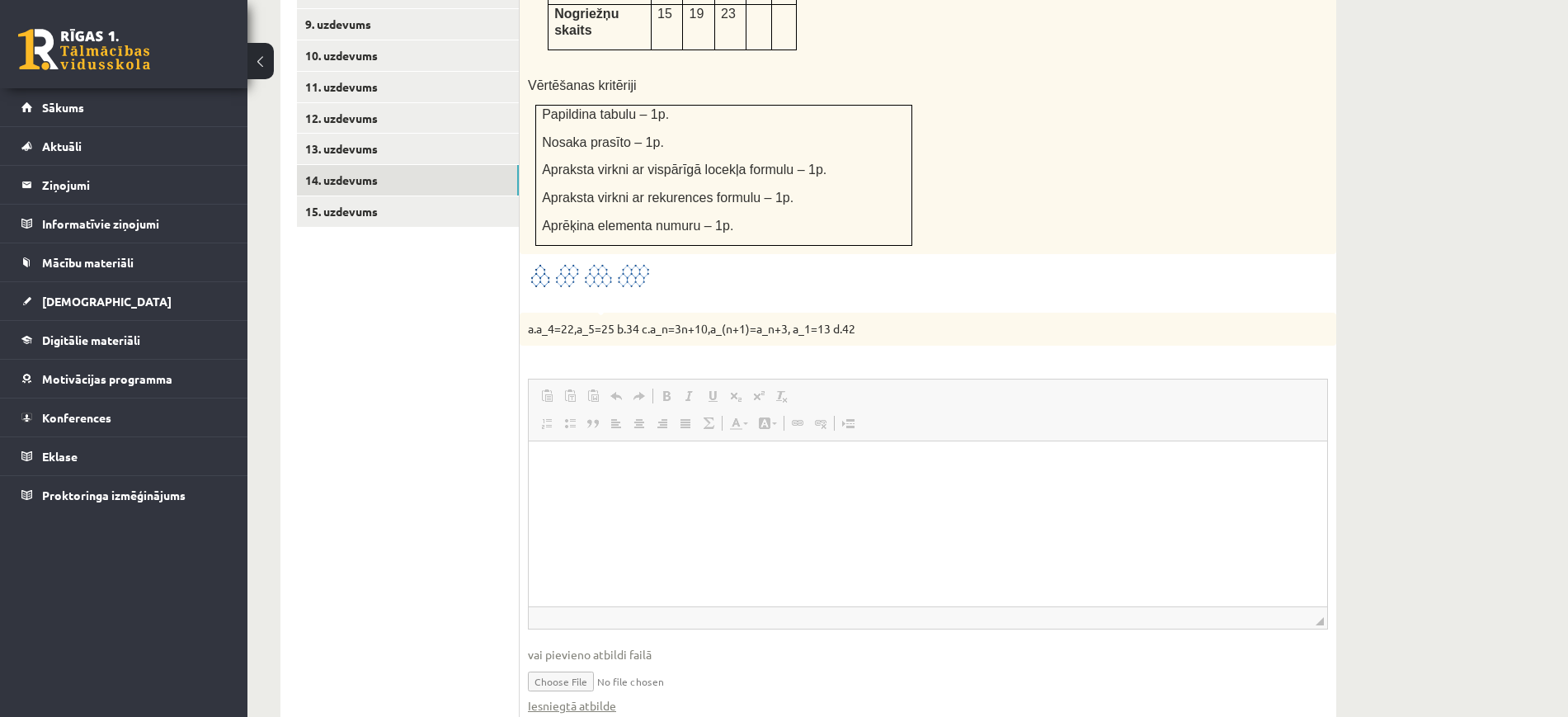
scroll to position [0, 0]
click at [593, 697] on link "Iesniegtā atbilde" at bounding box center [572, 705] width 89 height 17
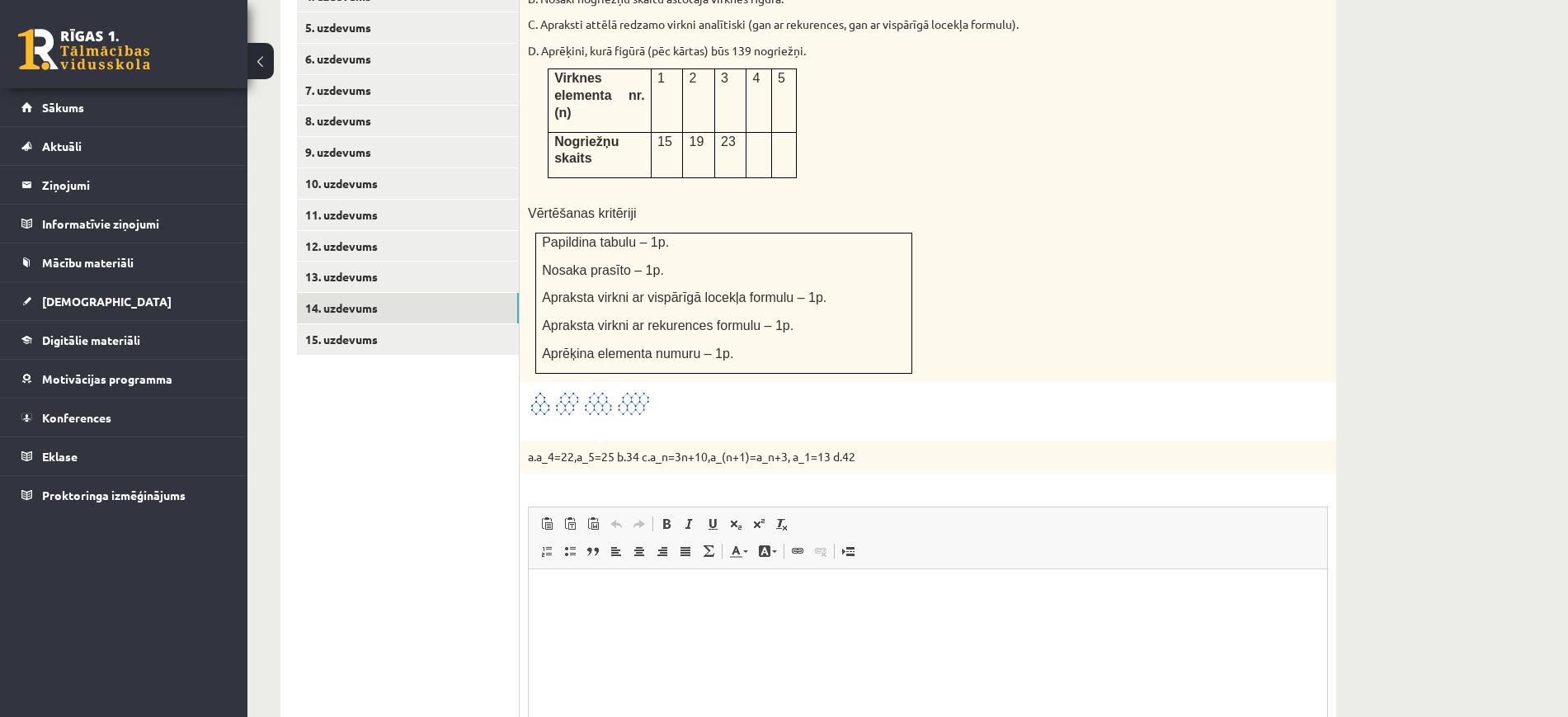
scroll to position [636, 0]
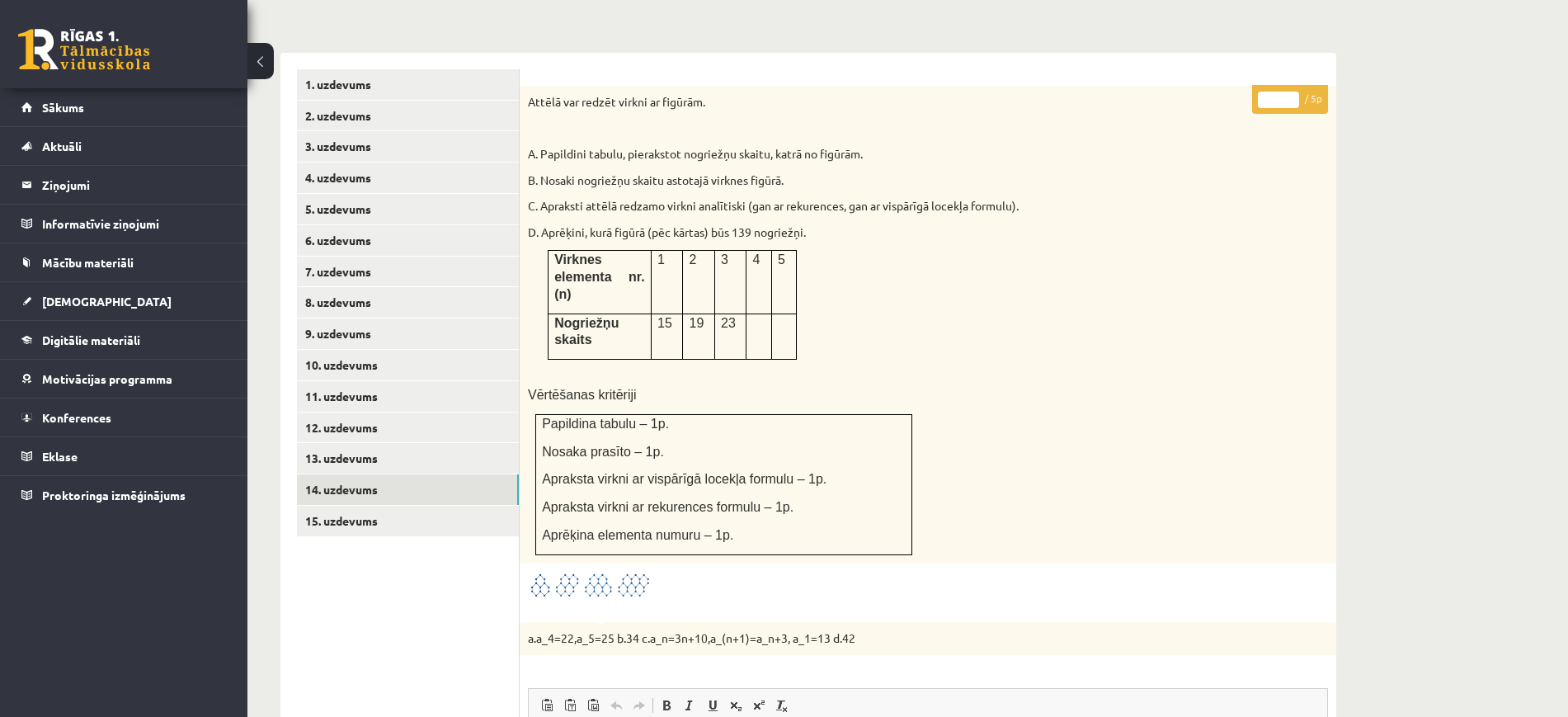
click at [1294, 91] on input "*" at bounding box center [1278, 100] width 42 height 16
type input "*"
click at [1290, 91] on input "*" at bounding box center [1278, 100] width 42 height 16
click at [403, 506] on link "15. uzdevums" at bounding box center [407, 521] width 222 height 31
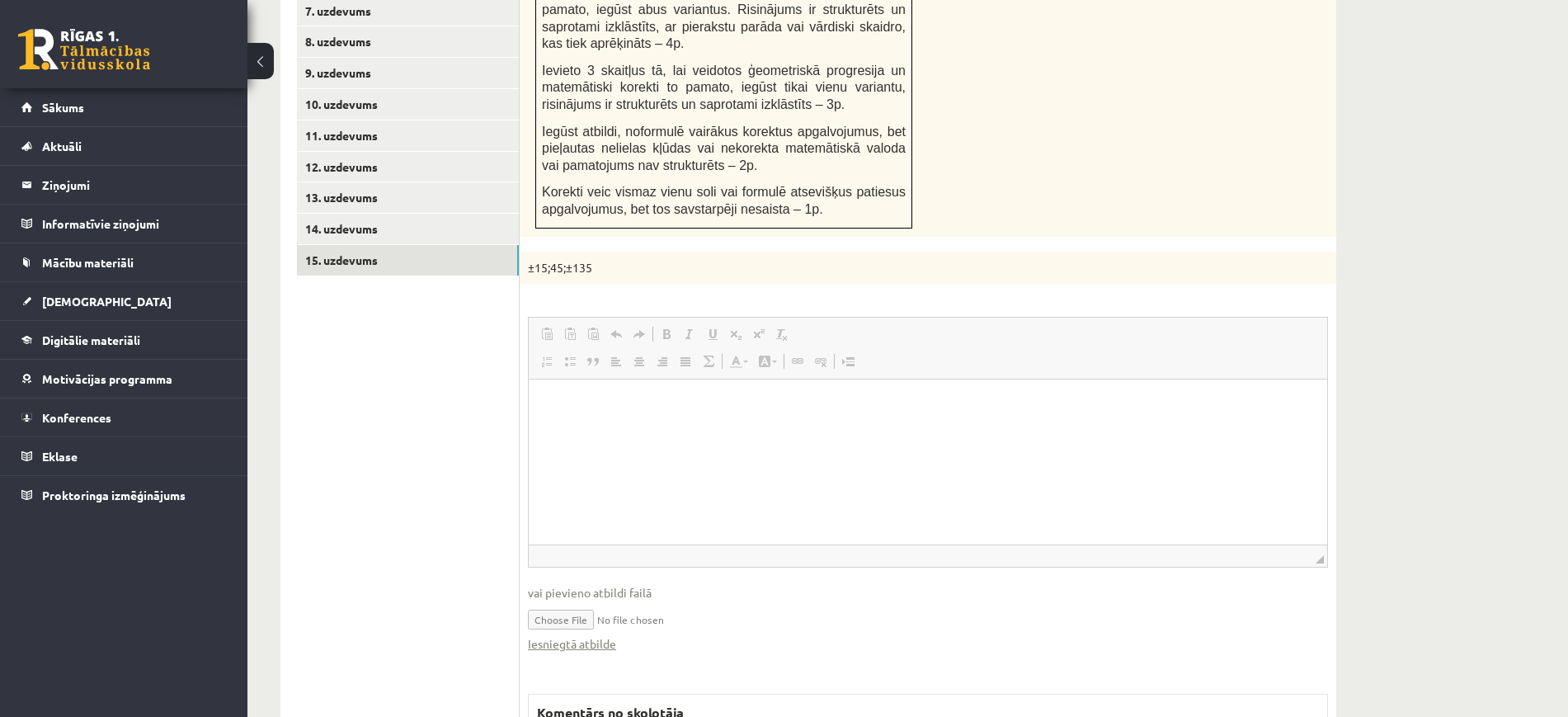
scroll to position [0, 0]
click at [598, 636] on link "Iesniegtā atbilde" at bounding box center [572, 644] width 89 height 17
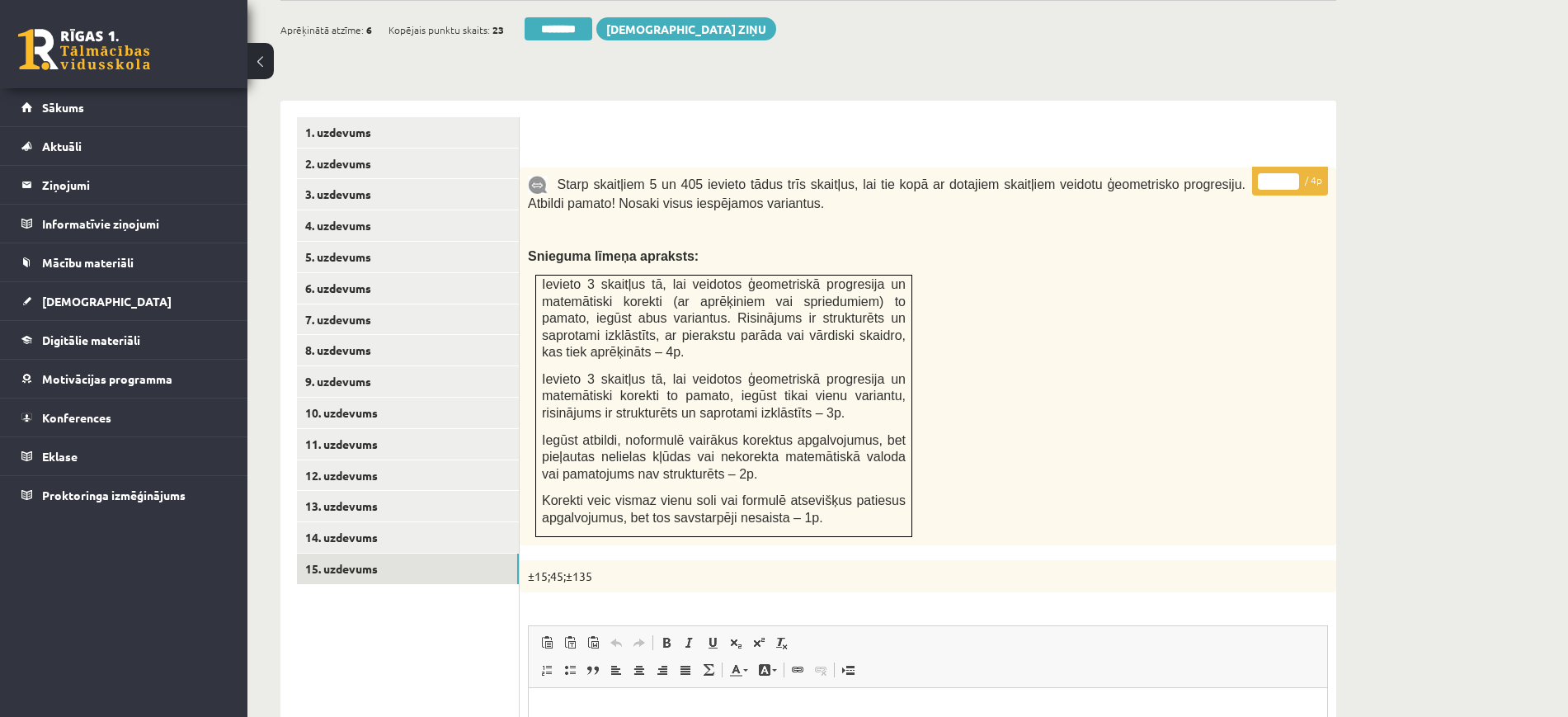
scroll to position [587, 0]
type input "*"
click at [1292, 174] on input "*" at bounding box center [1278, 182] width 42 height 16
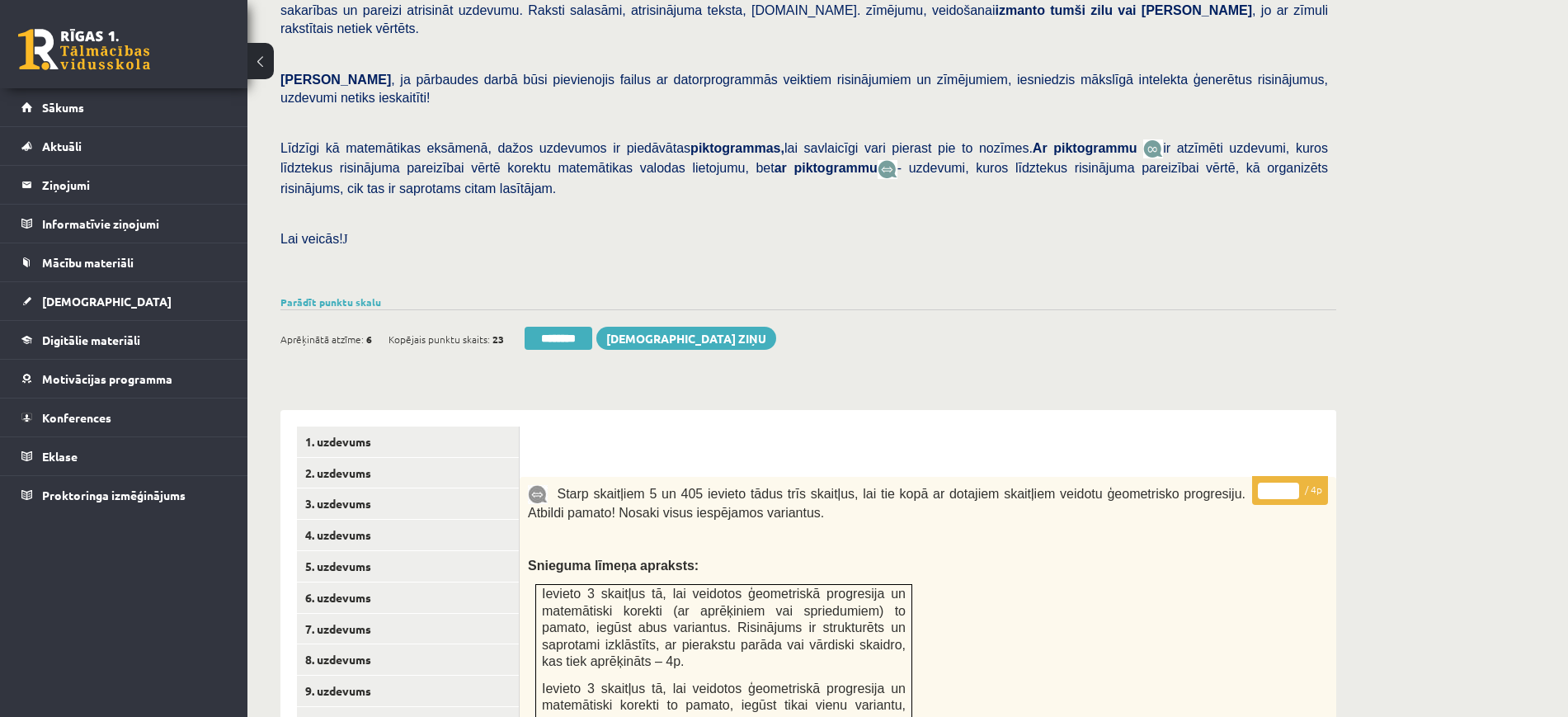
scroll to position [277, 0]
click at [371, 427] on link "1. uzdevums" at bounding box center [407, 443] width 222 height 31
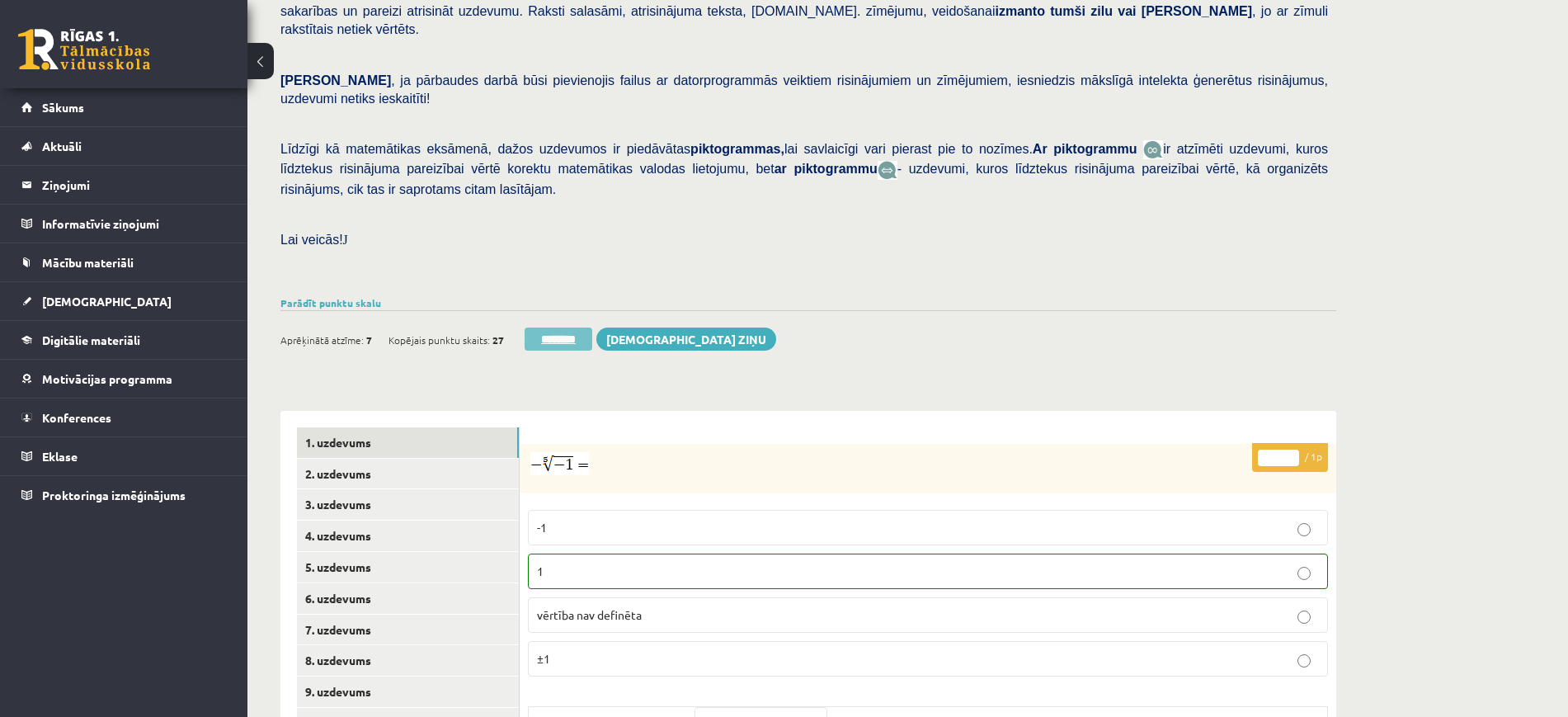
click at [579, 328] on input "********" at bounding box center [558, 339] width 68 height 24
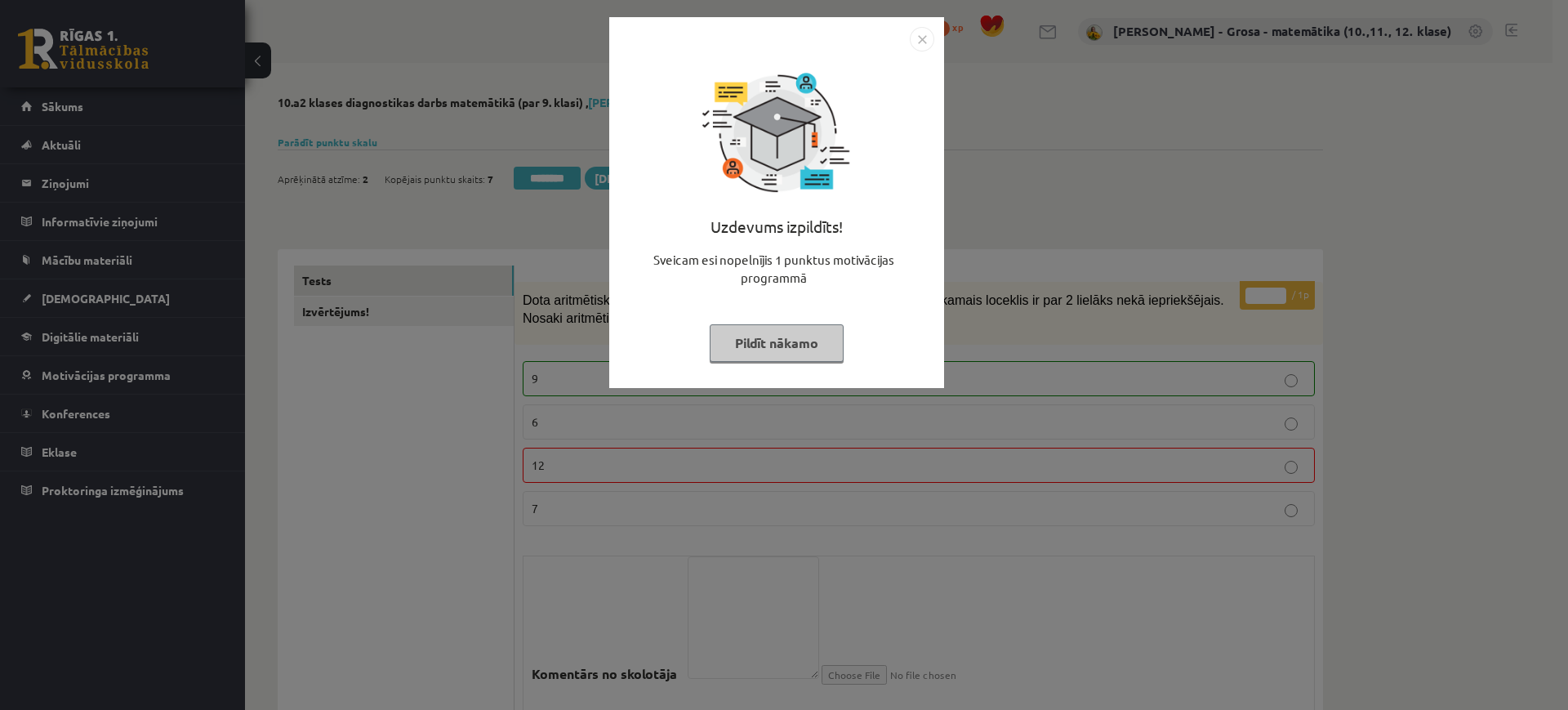
click at [749, 345] on button "Pildīt nākamo" at bounding box center [776, 343] width 134 height 38
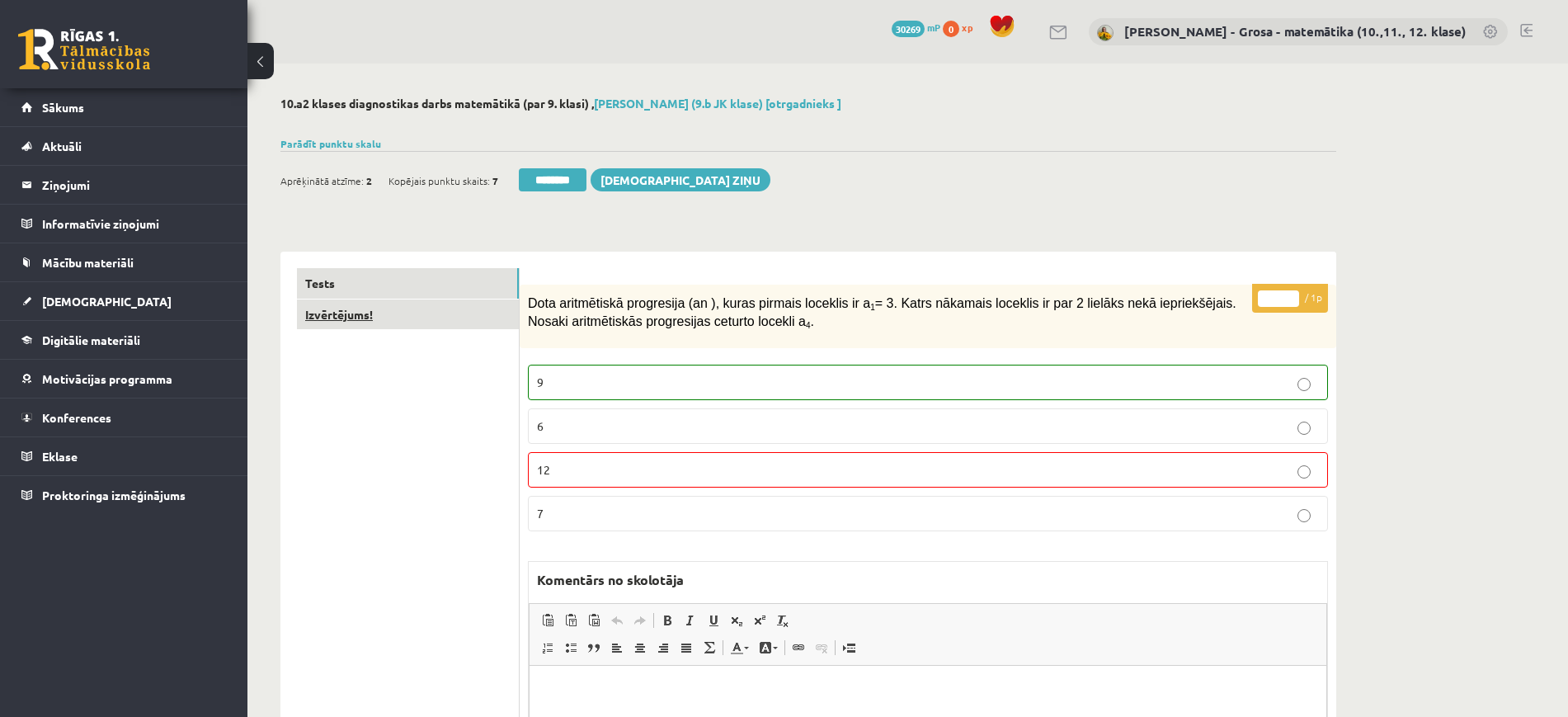
click at [392, 318] on link "Izvērtējums!" at bounding box center [407, 315] width 222 height 31
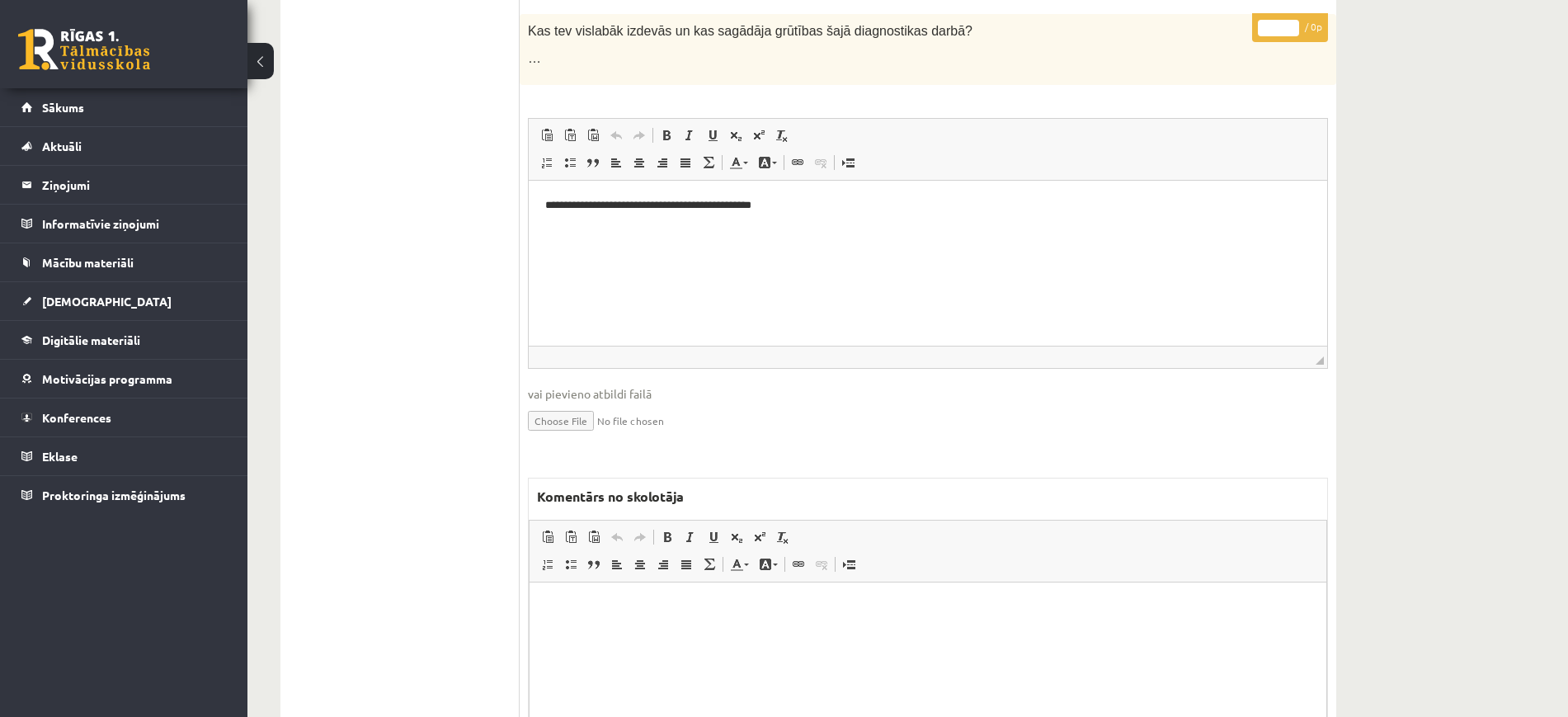
click at [758, 632] on html at bounding box center [927, 607] width 797 height 51
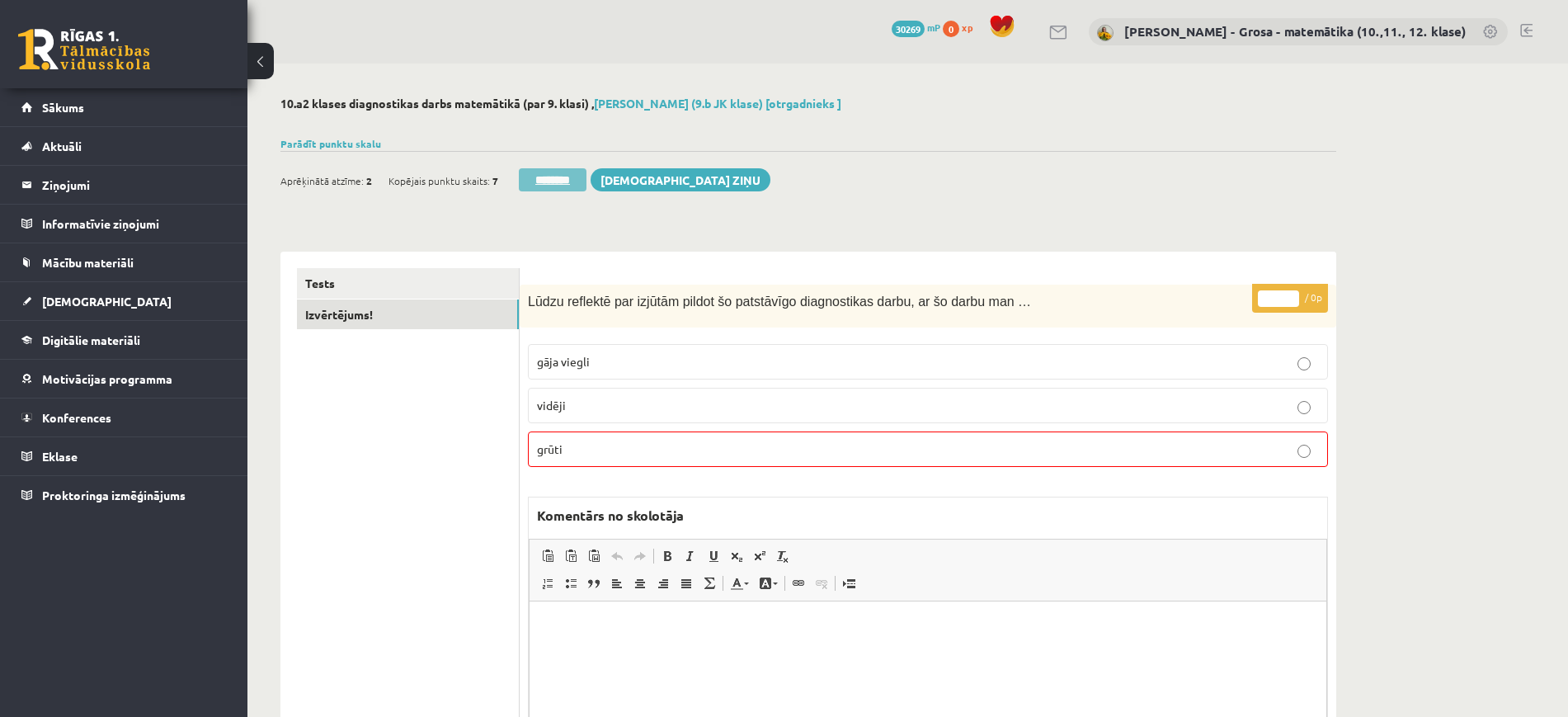
click at [586, 182] on input "********" at bounding box center [552, 180] width 68 height 24
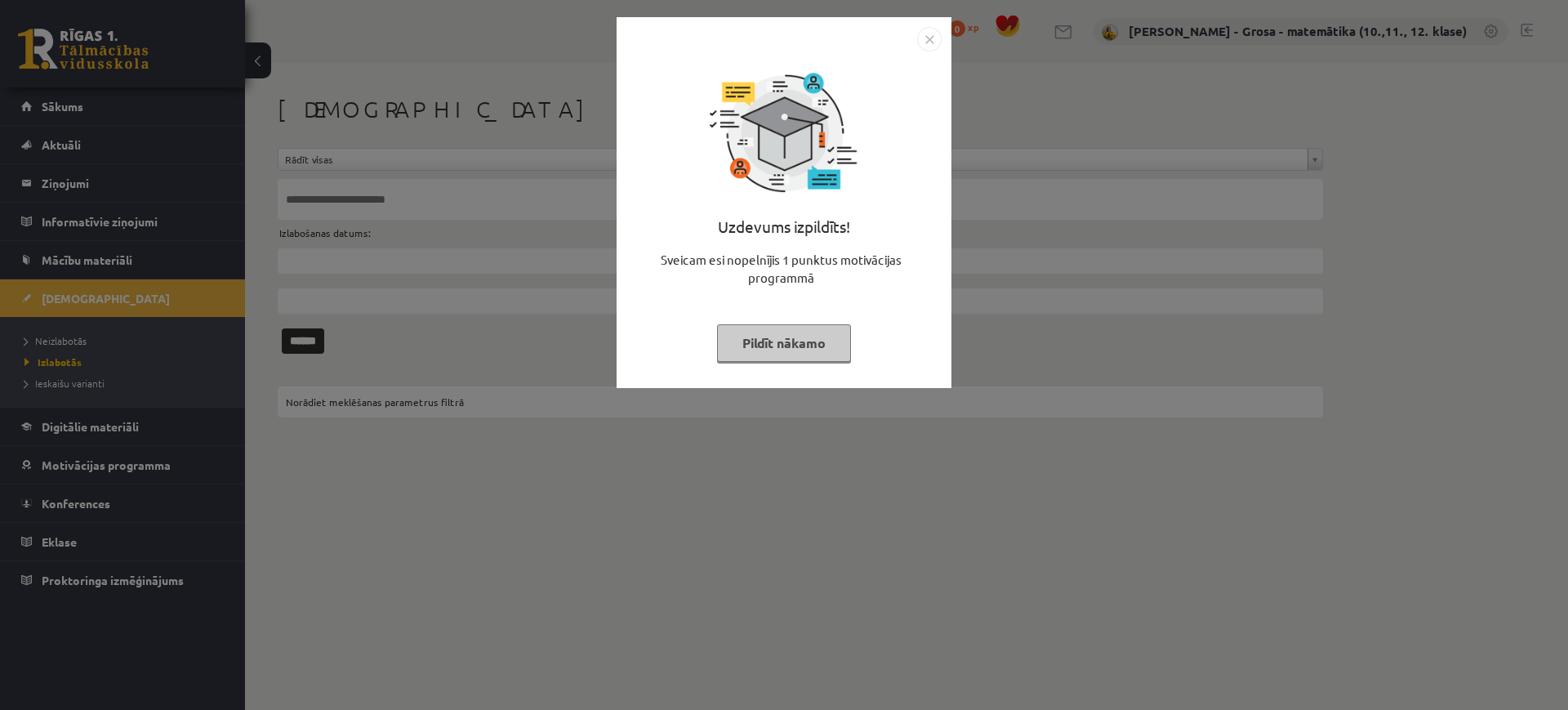
click at [769, 328] on button "Pildīt nākamo" at bounding box center [783, 343] width 134 height 38
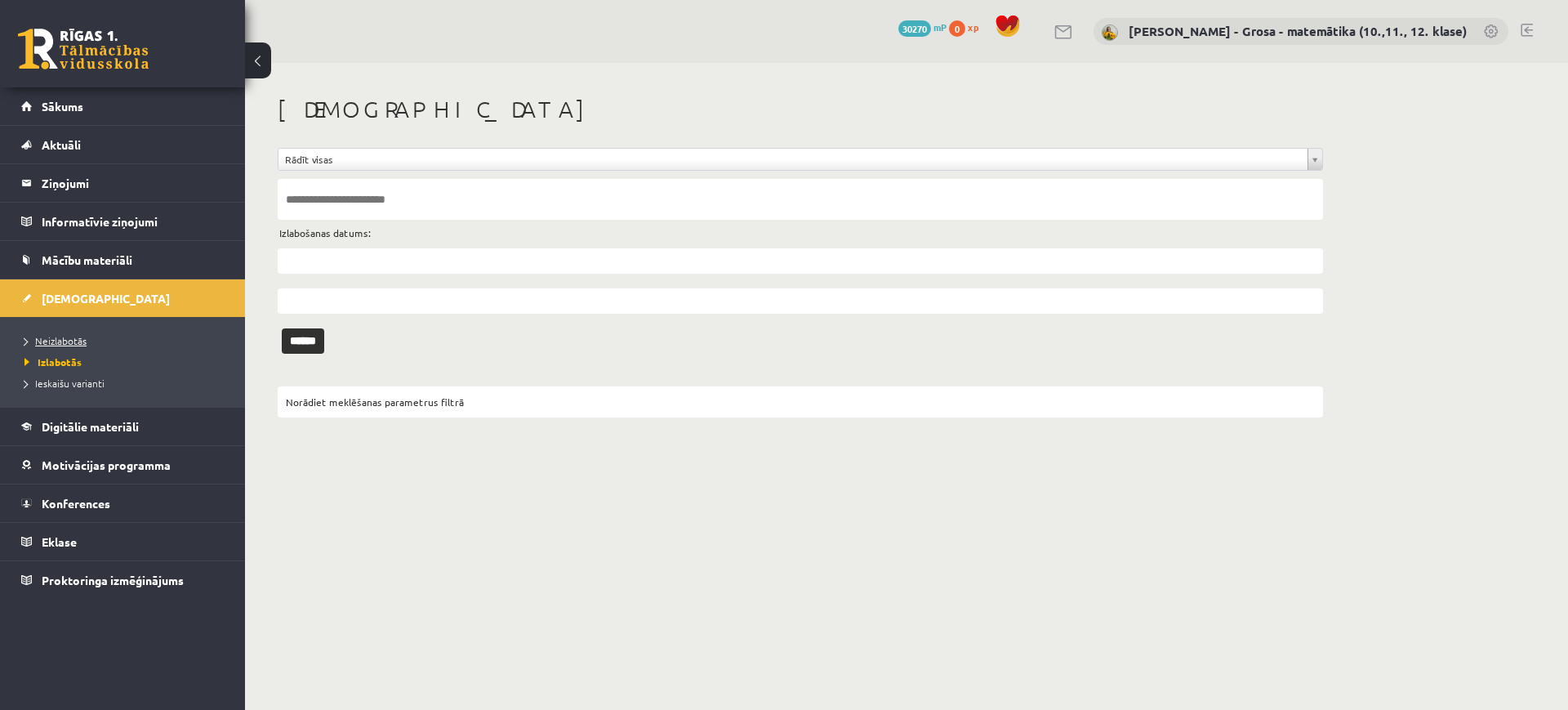
click at [56, 339] on span "Neizlabotās" at bounding box center [55, 341] width 62 height 13
